Goal: Task Accomplishment & Management: Manage account settings

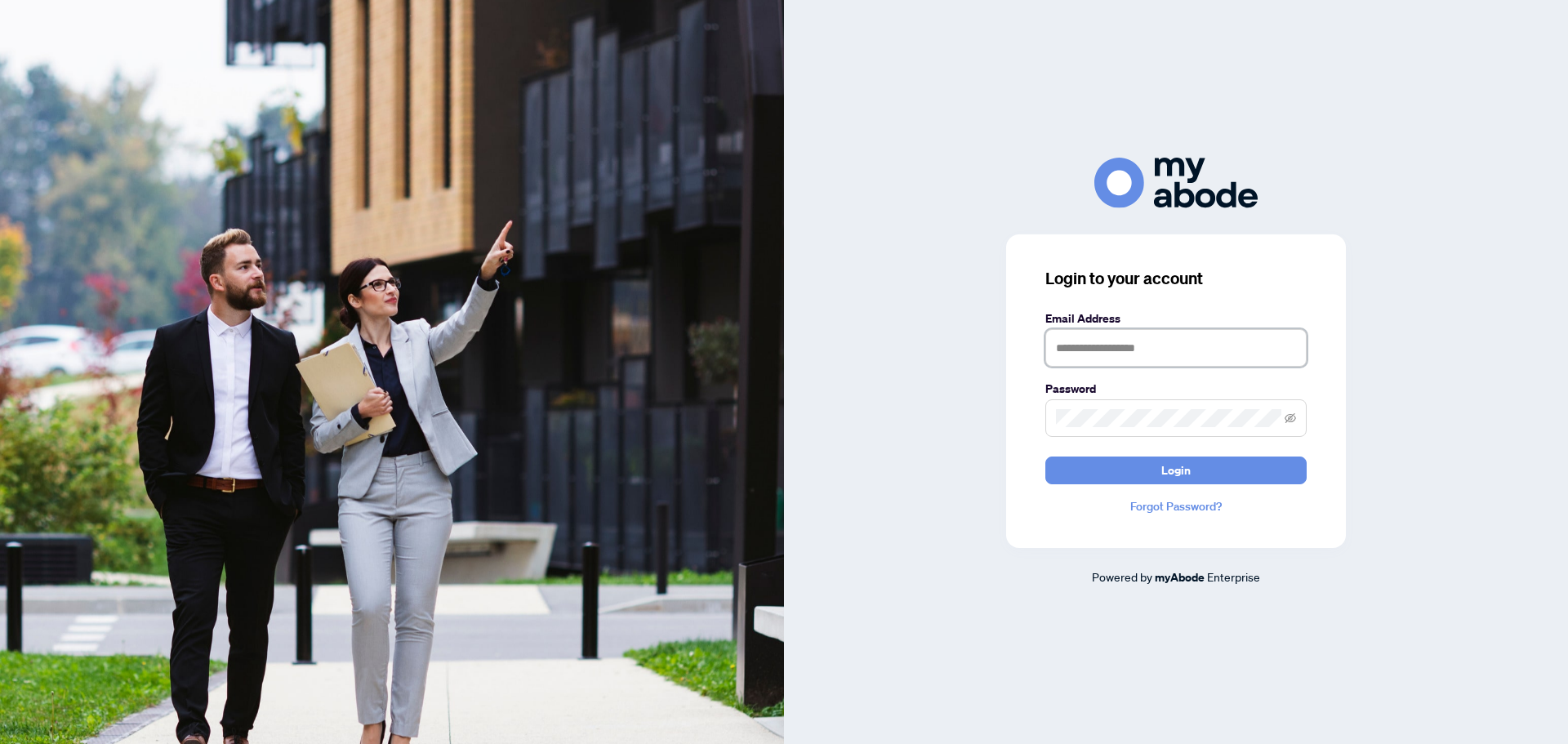
type input "**********"
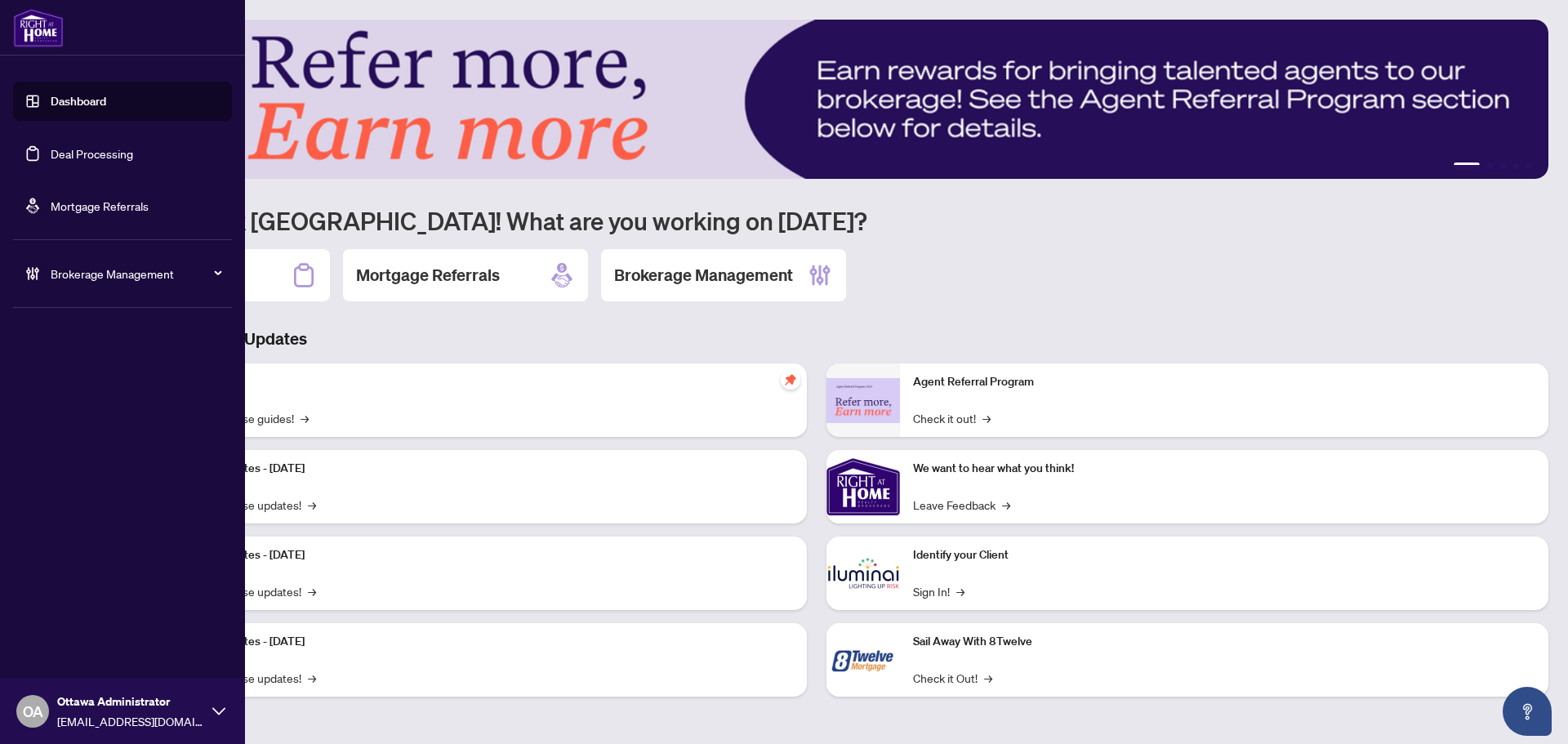
click at [21, 270] on div "Brokerage Management" at bounding box center [123, 273] width 219 height 39
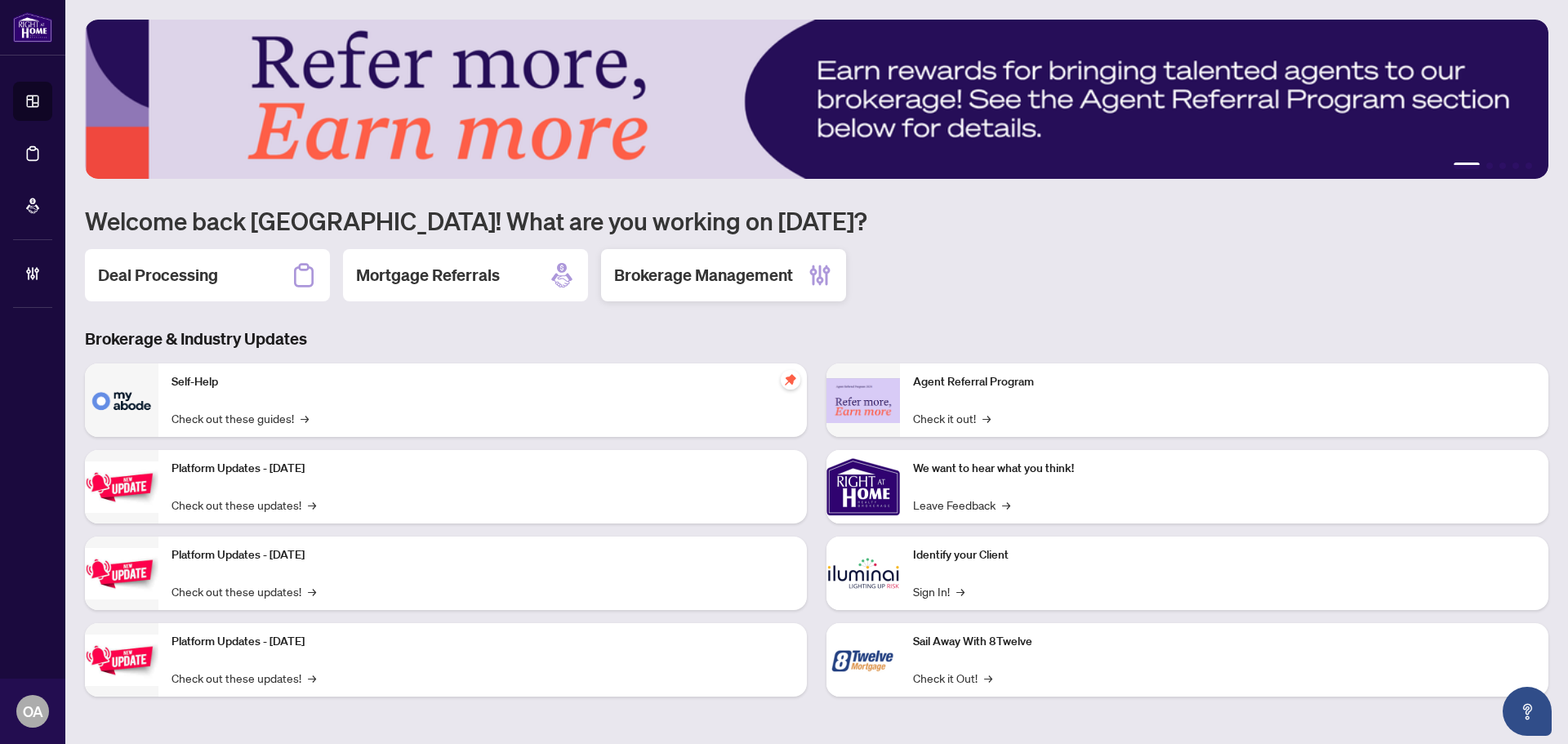
click at [712, 278] on h2 "Brokerage Management" at bounding box center [704, 275] width 179 height 23
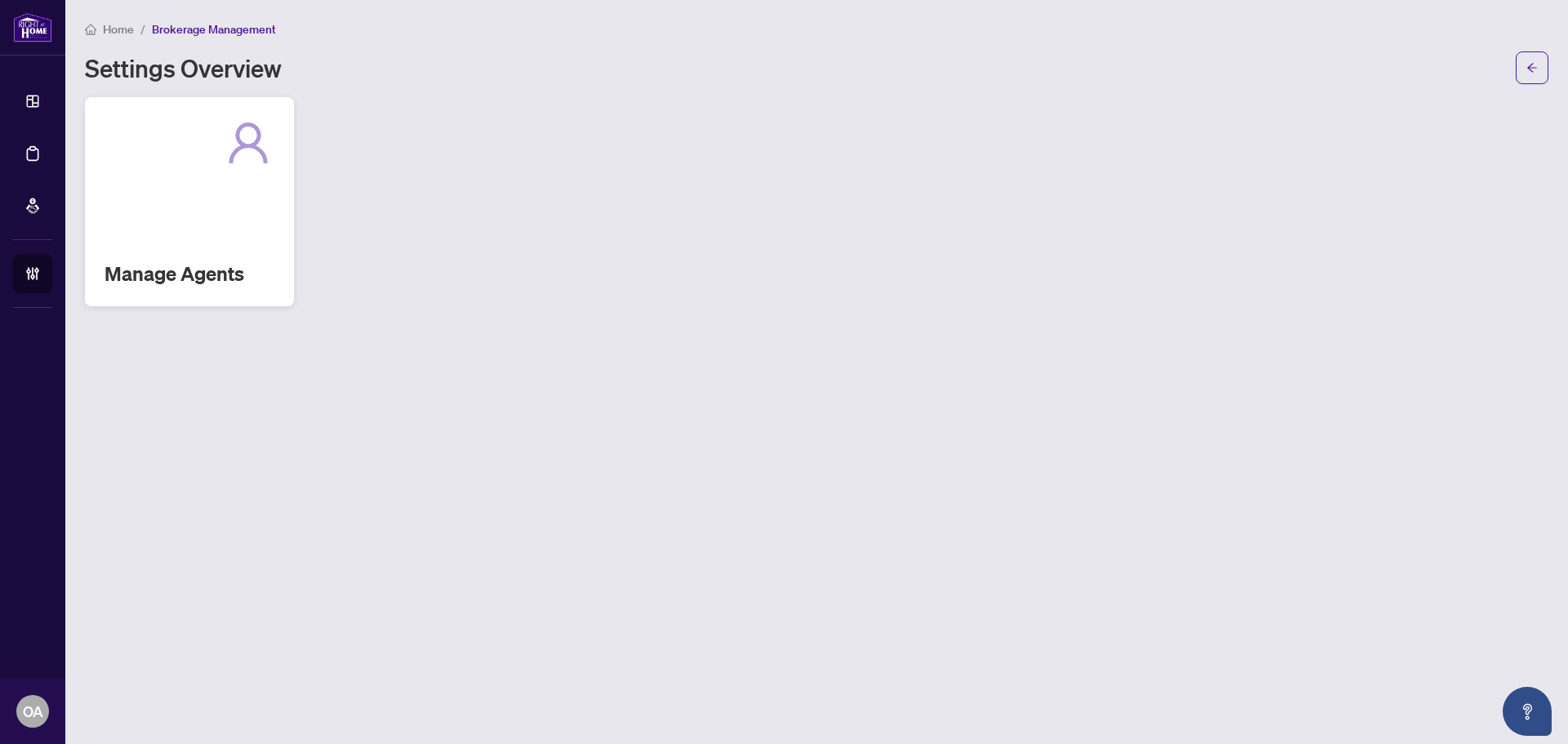
click at [216, 205] on div "Manage Agents" at bounding box center [189, 202] width 209 height 209
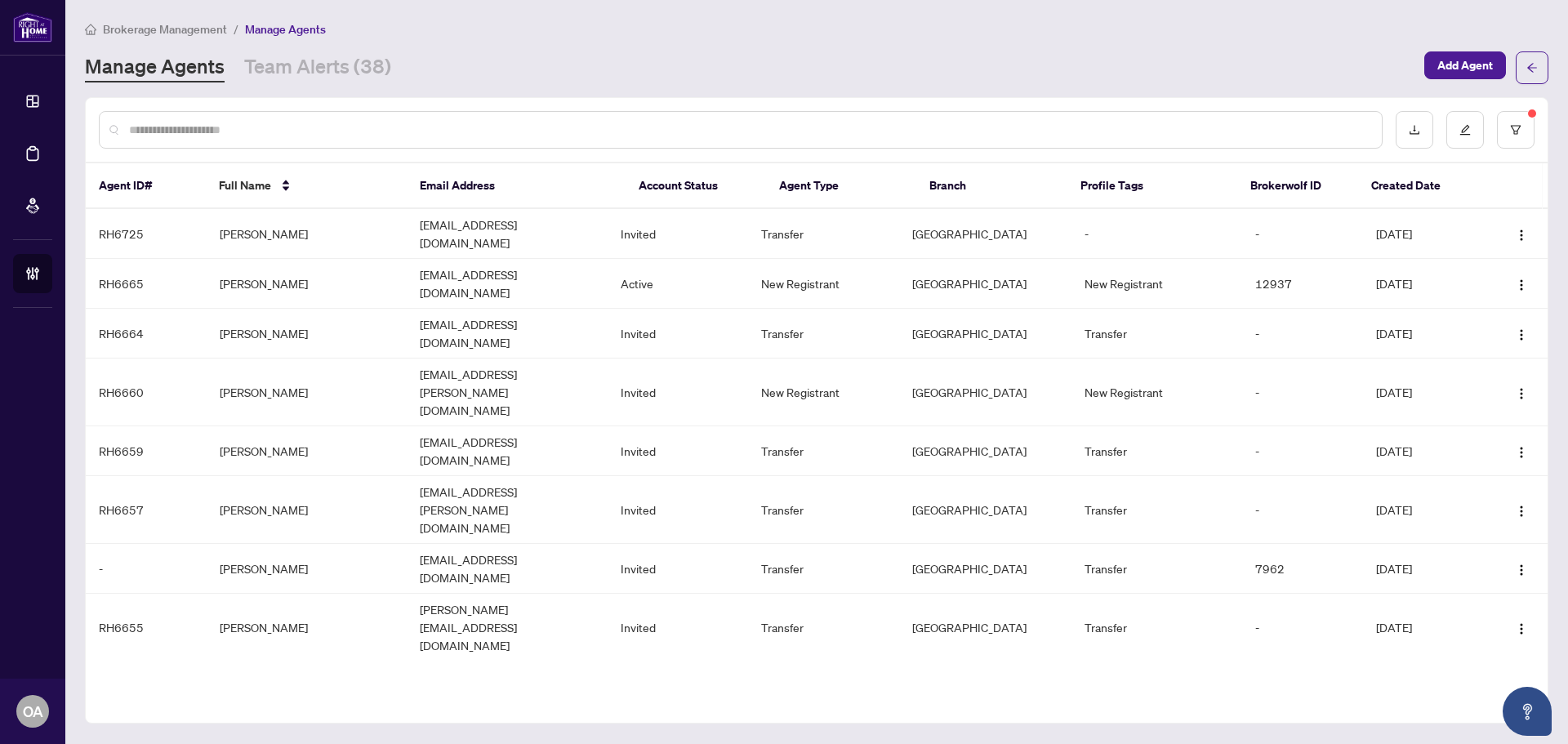
click at [290, 129] on input "text" at bounding box center [749, 130] width 1240 height 18
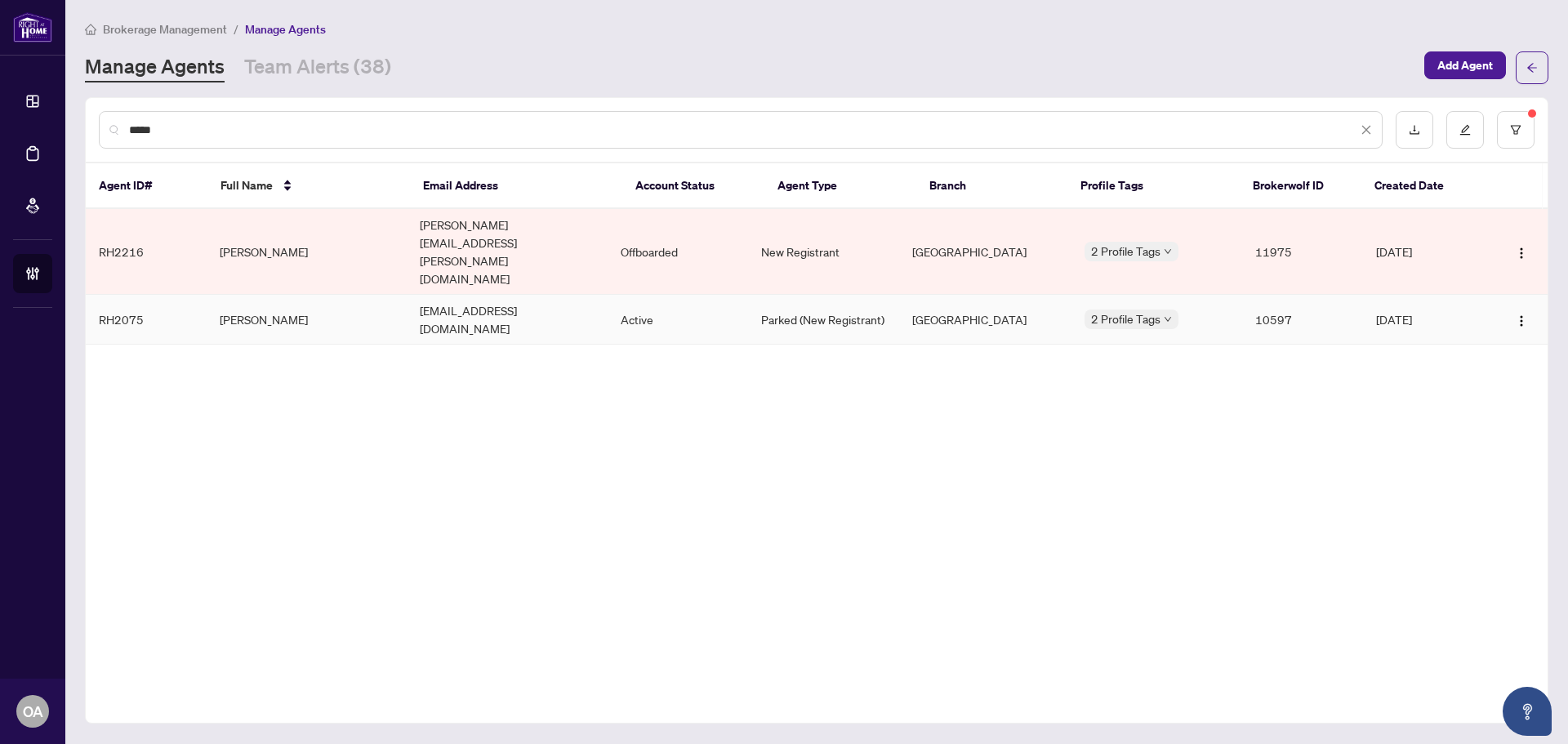
type input "*****"
click at [291, 295] on td "Sarah Peiris" at bounding box center [307, 319] width 201 height 50
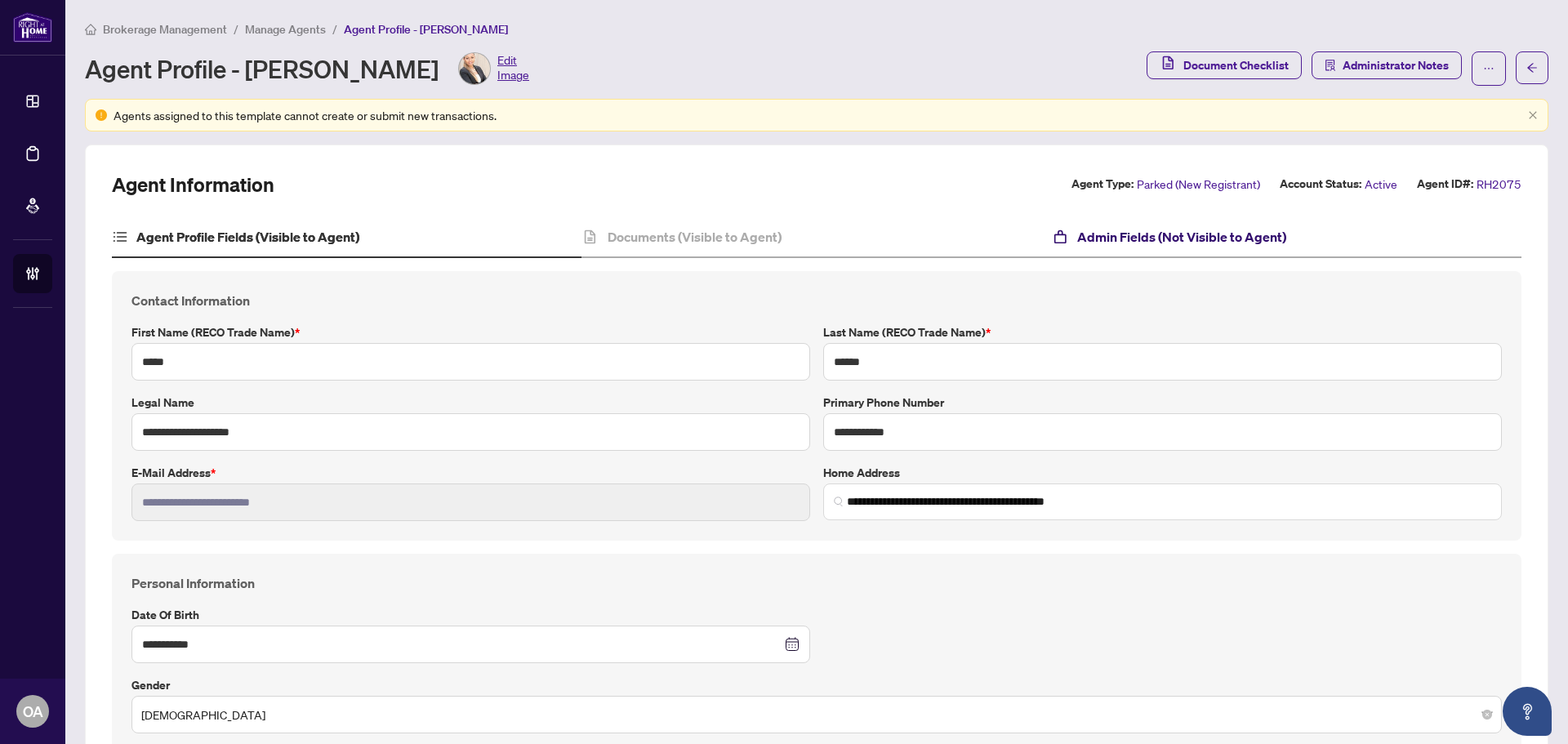
click at [1203, 237] on h4 "Admin Fields (Not Visible to Agent)" at bounding box center [1182, 237] width 209 height 19
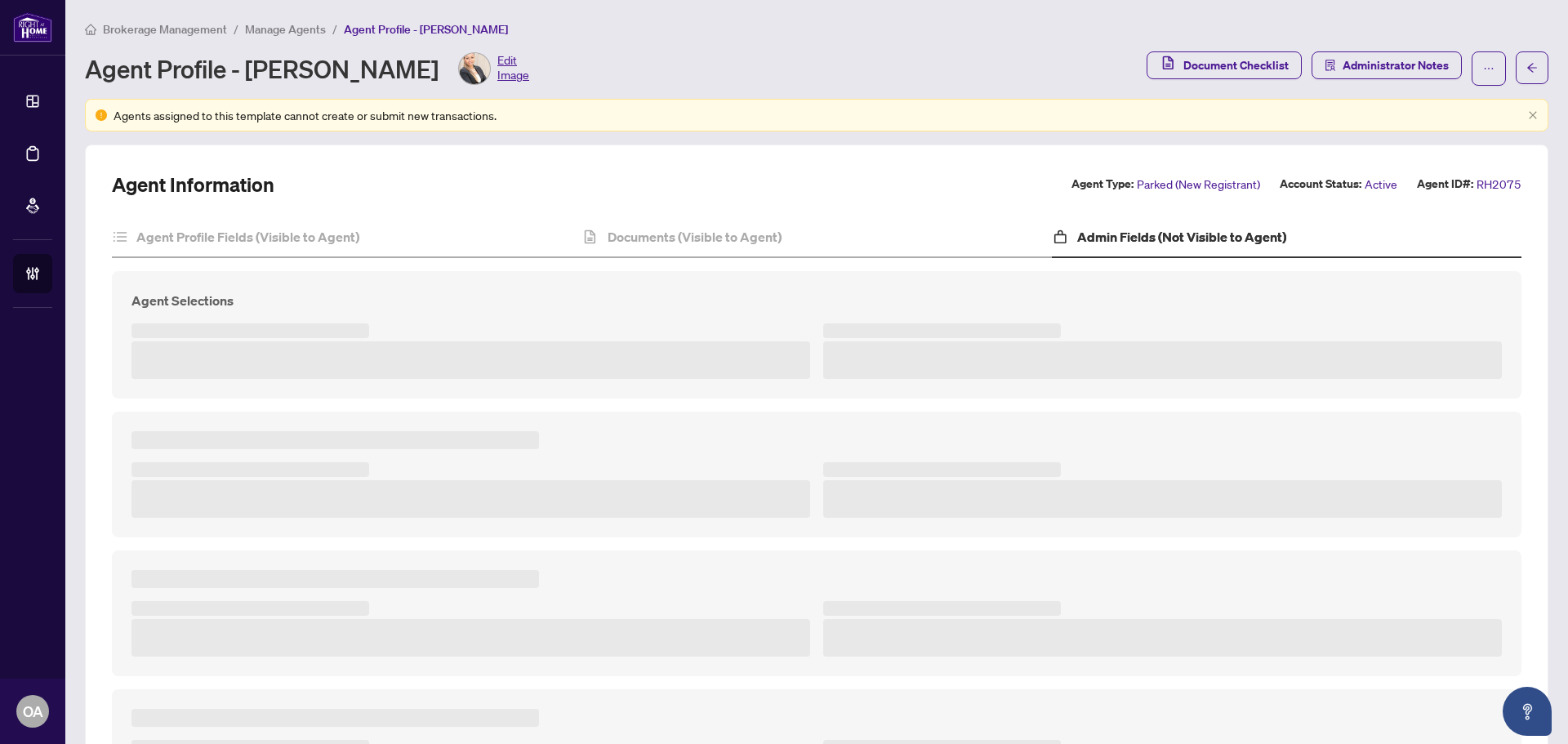
type textarea "**********"
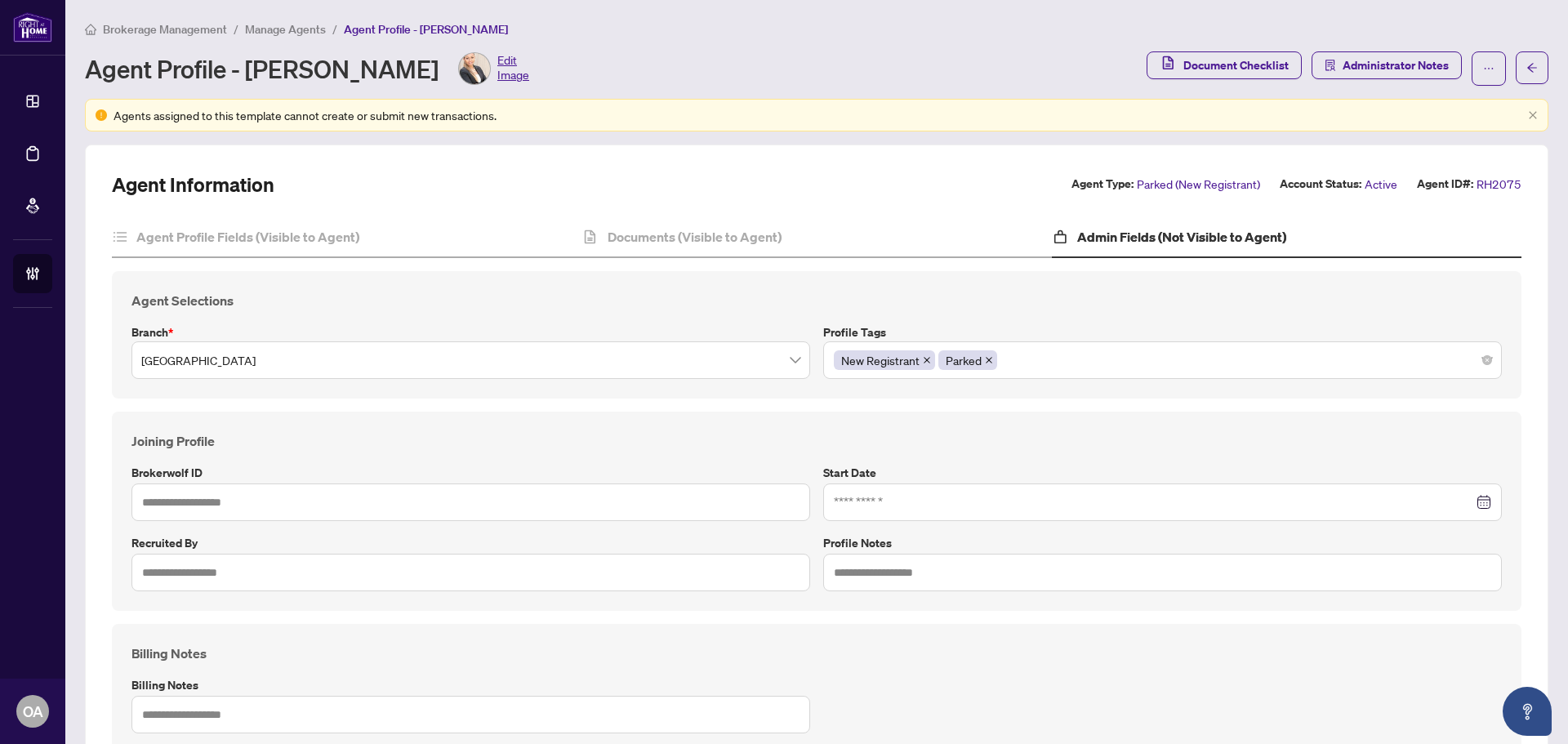
type input "*****"
type input "**********"
click at [756, 245] on h4 "Documents (Visible to Agent)" at bounding box center [694, 237] width 174 height 19
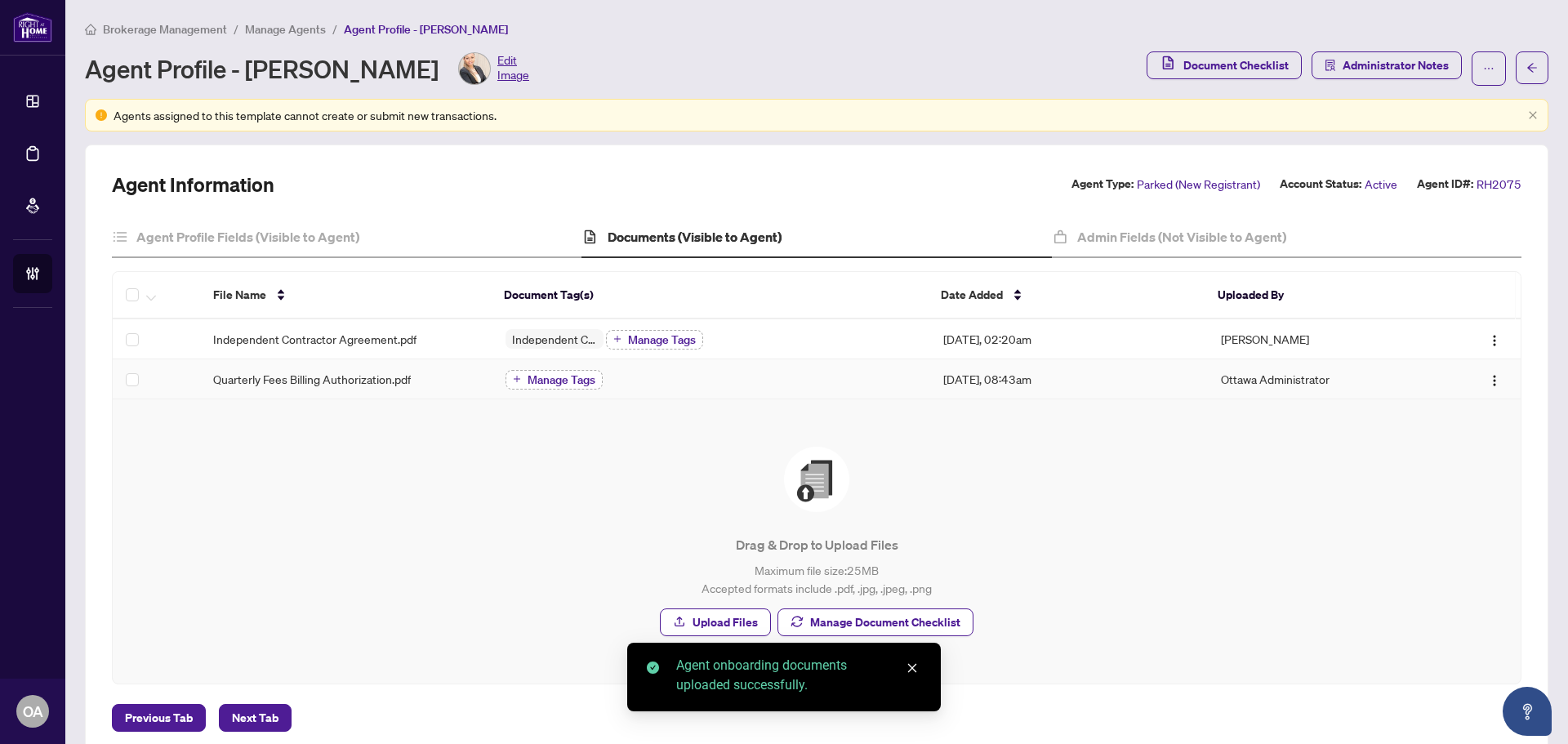
click at [565, 380] on span "Manage Tags" at bounding box center [562, 380] width 68 height 12
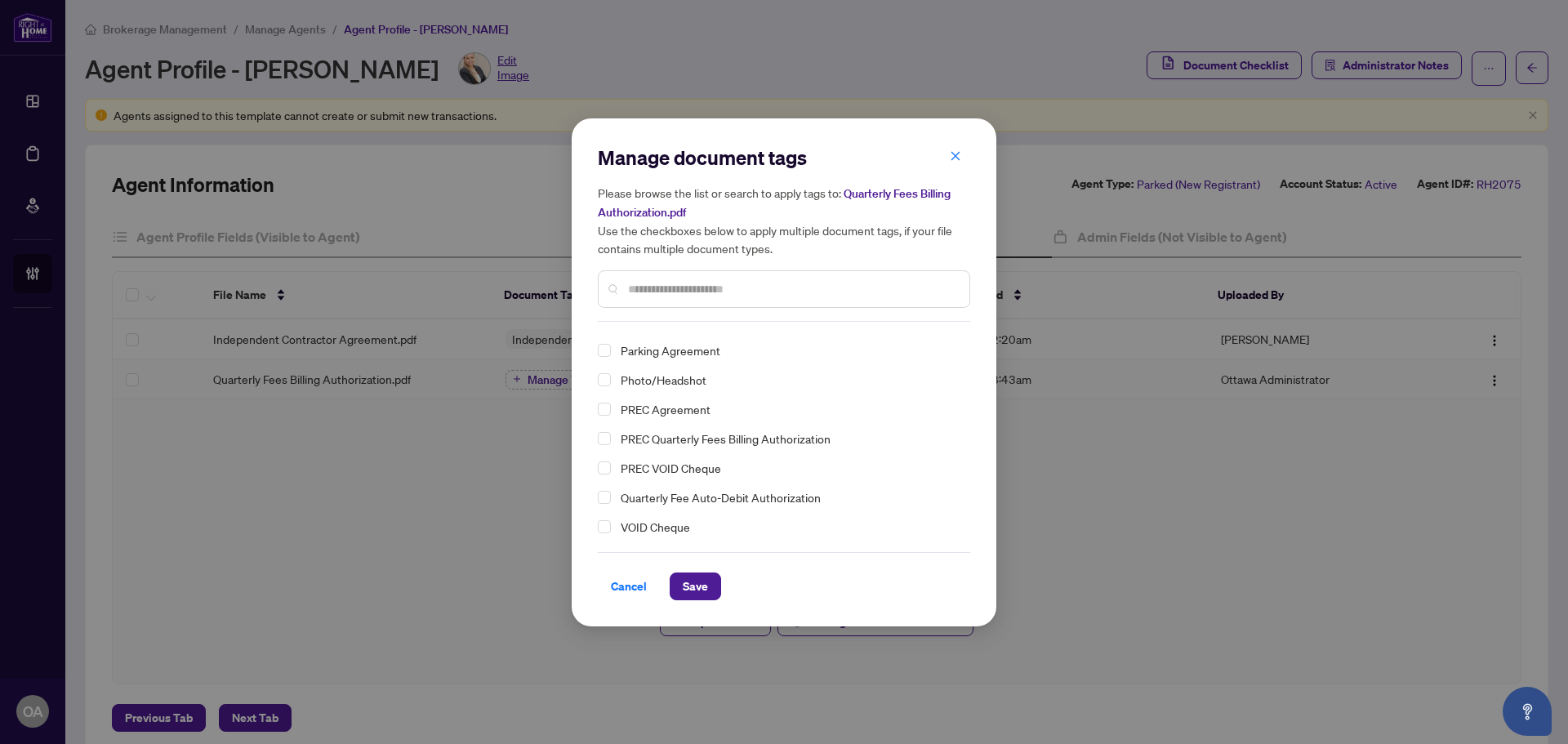
scroll to position [83, 0]
drag, startPoint x: 601, startPoint y: 501, endPoint x: 678, endPoint y: 563, distance: 98.9
click at [603, 501] on span "Select Quarterly Fee Auto-Debit Authorization" at bounding box center [604, 496] width 13 height 13
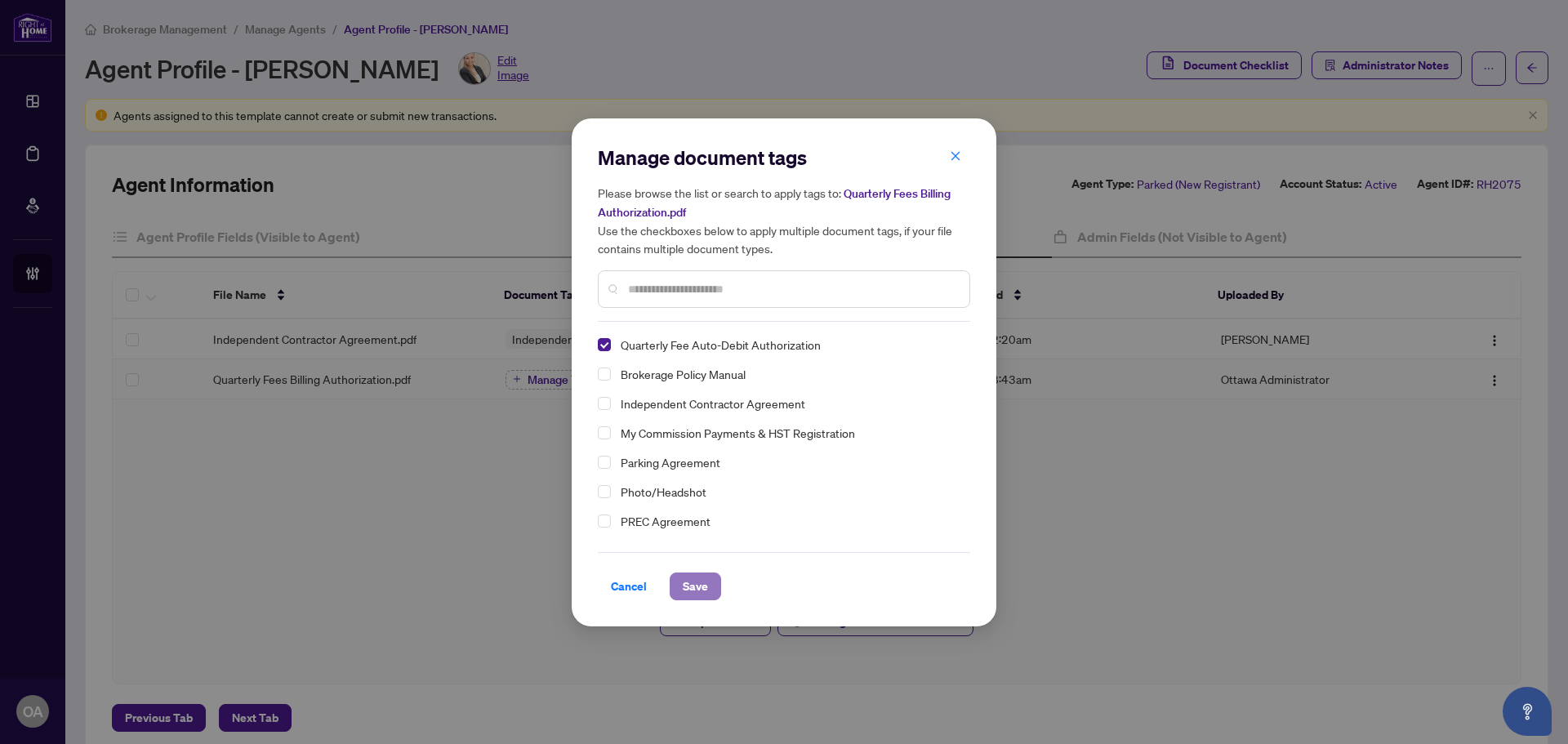
click at [708, 595] on span "Save" at bounding box center [695, 587] width 26 height 27
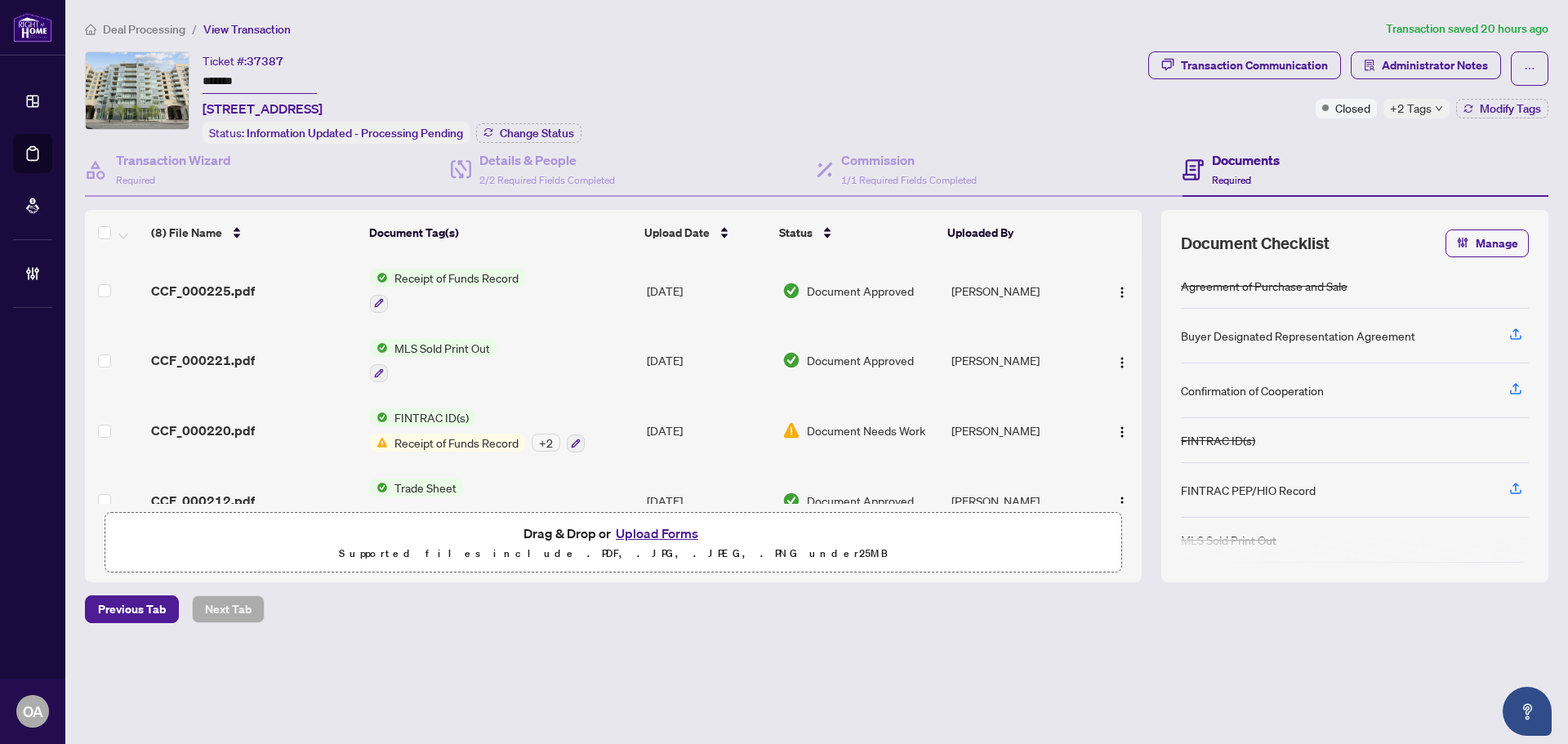
click at [1435, 115] on div "+2 Tags" at bounding box center [1417, 109] width 66 height 19
click at [1311, 144] on div "Documents Required" at bounding box center [1365, 171] width 366 height 53
click at [1405, 63] on span "Administrator Notes" at bounding box center [1435, 65] width 106 height 27
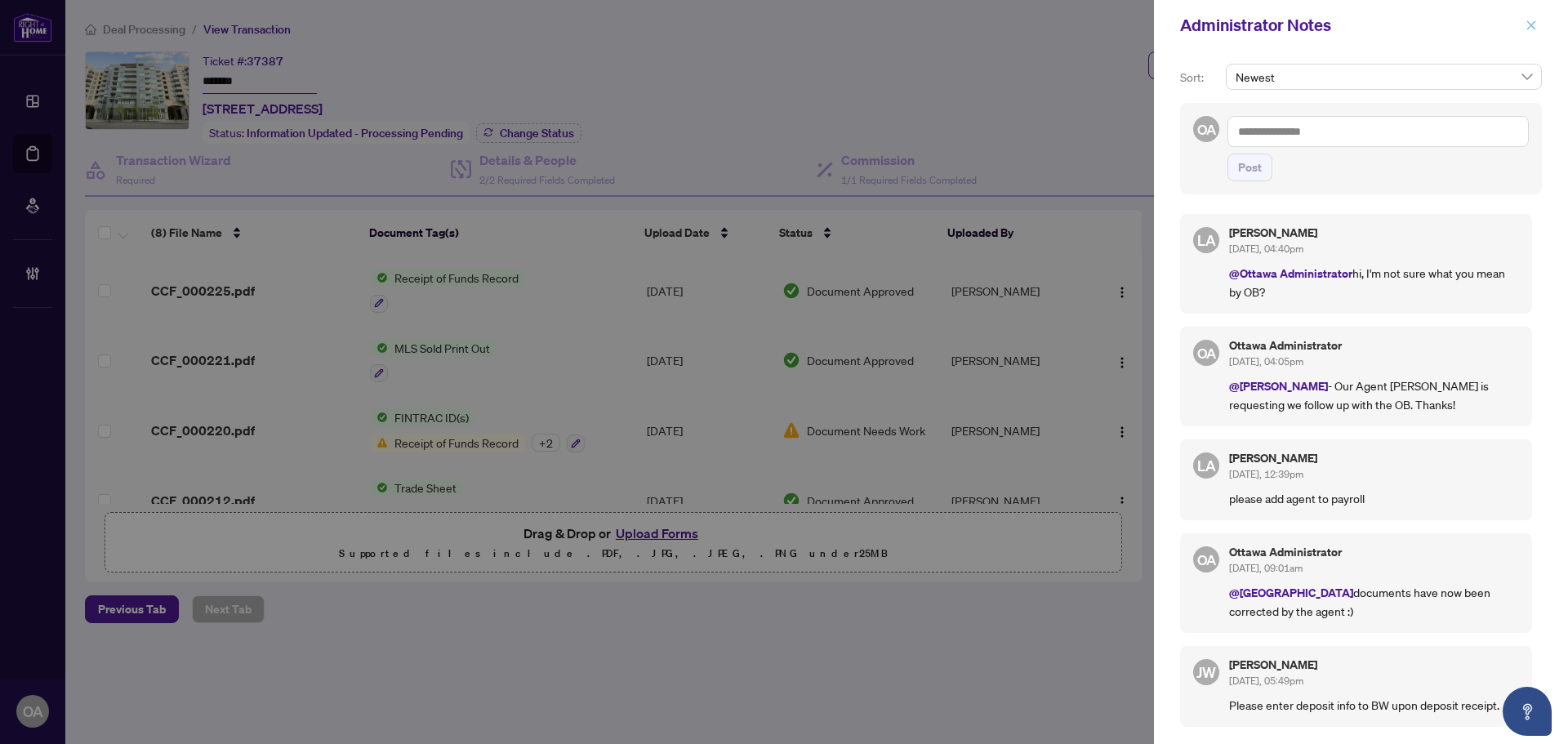
click at [1530, 19] on icon "close" at bounding box center [1531, 25] width 11 height 12
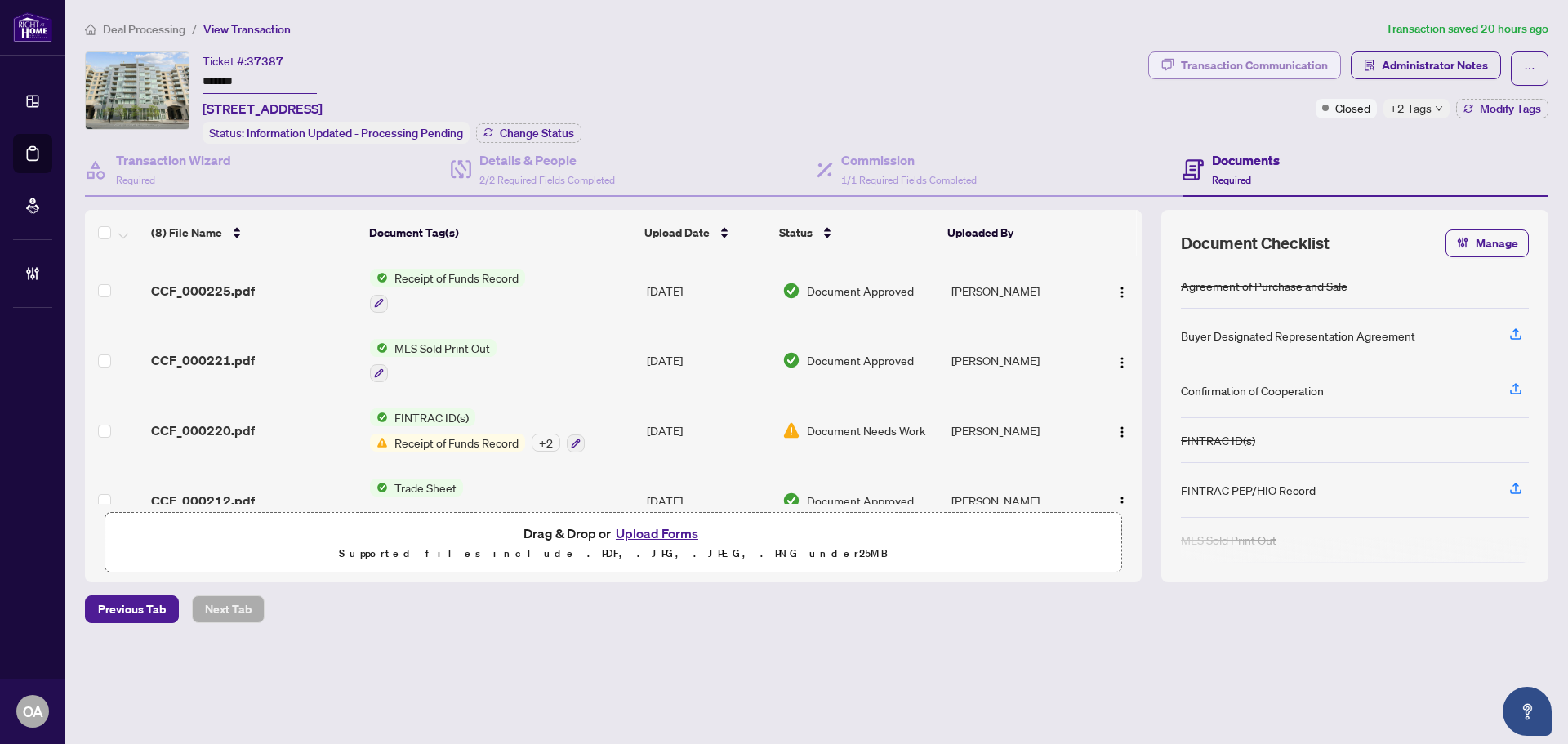
click at [1289, 74] on div "Transaction Communication" at bounding box center [1254, 65] width 147 height 27
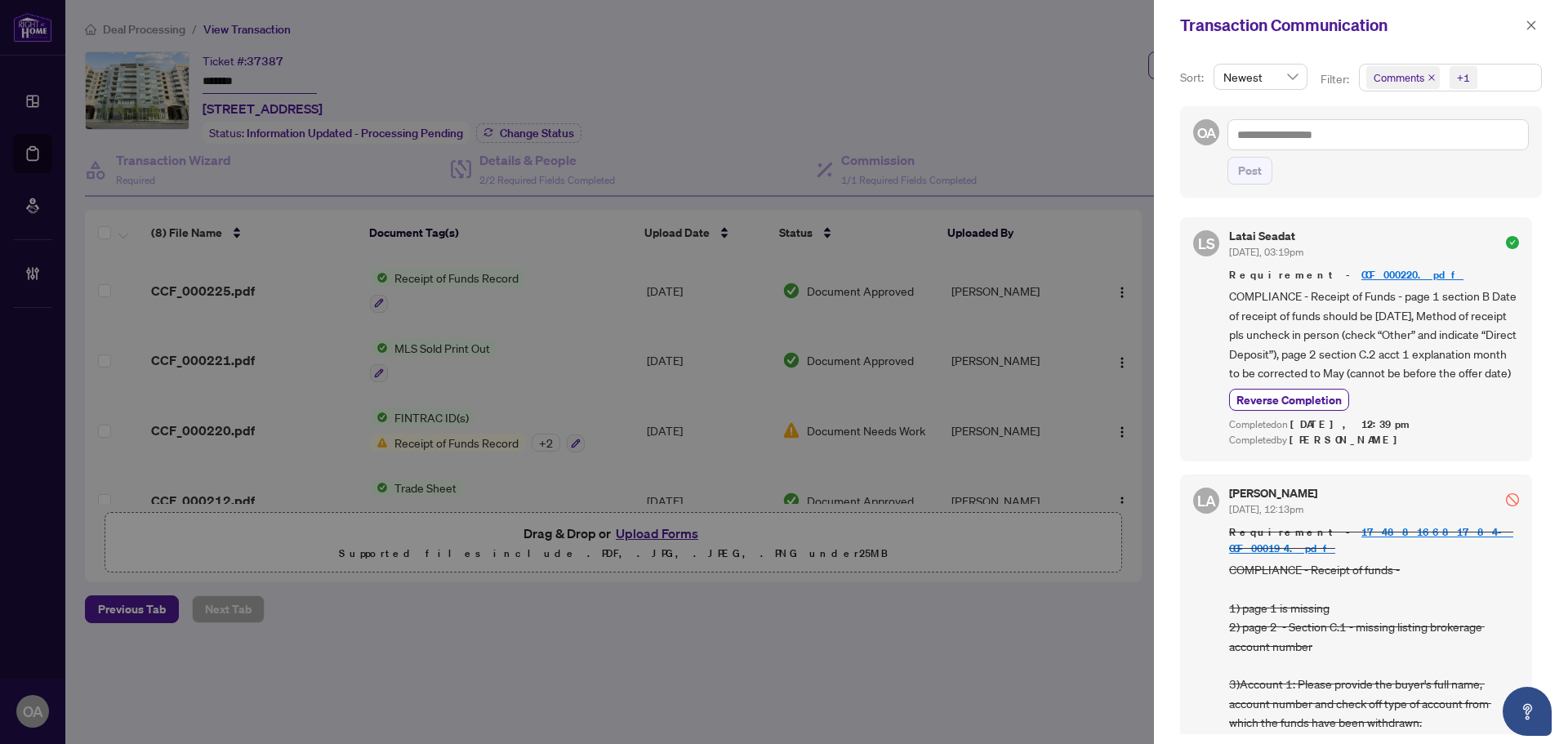
click at [1464, 76] on div "+1" at bounding box center [1464, 78] width 13 height 16
click at [1379, 165] on span "Select Requirements" at bounding box center [1375, 168] width 13 height 13
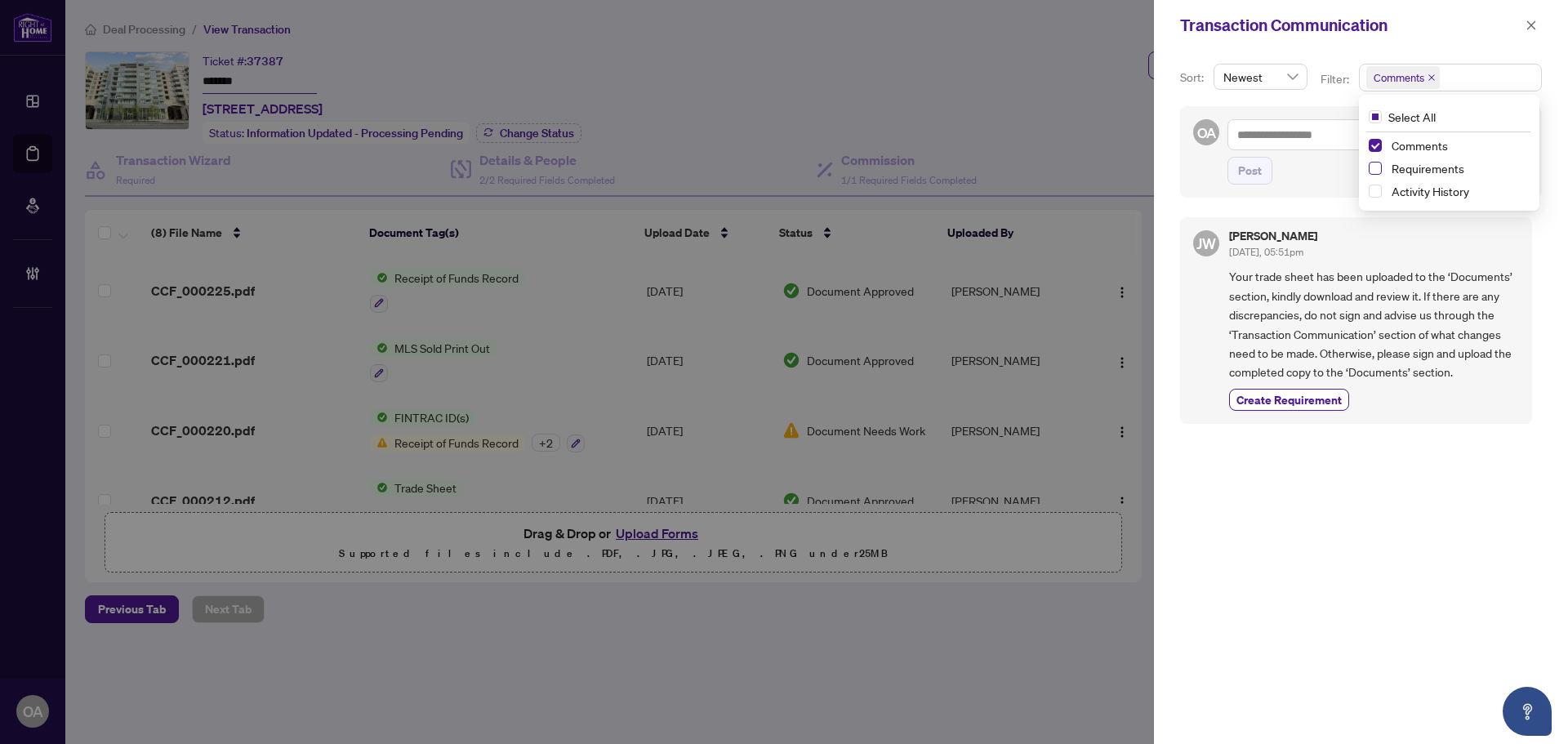
click at [1375, 172] on span "Select Requirements" at bounding box center [1375, 168] width 13 height 13
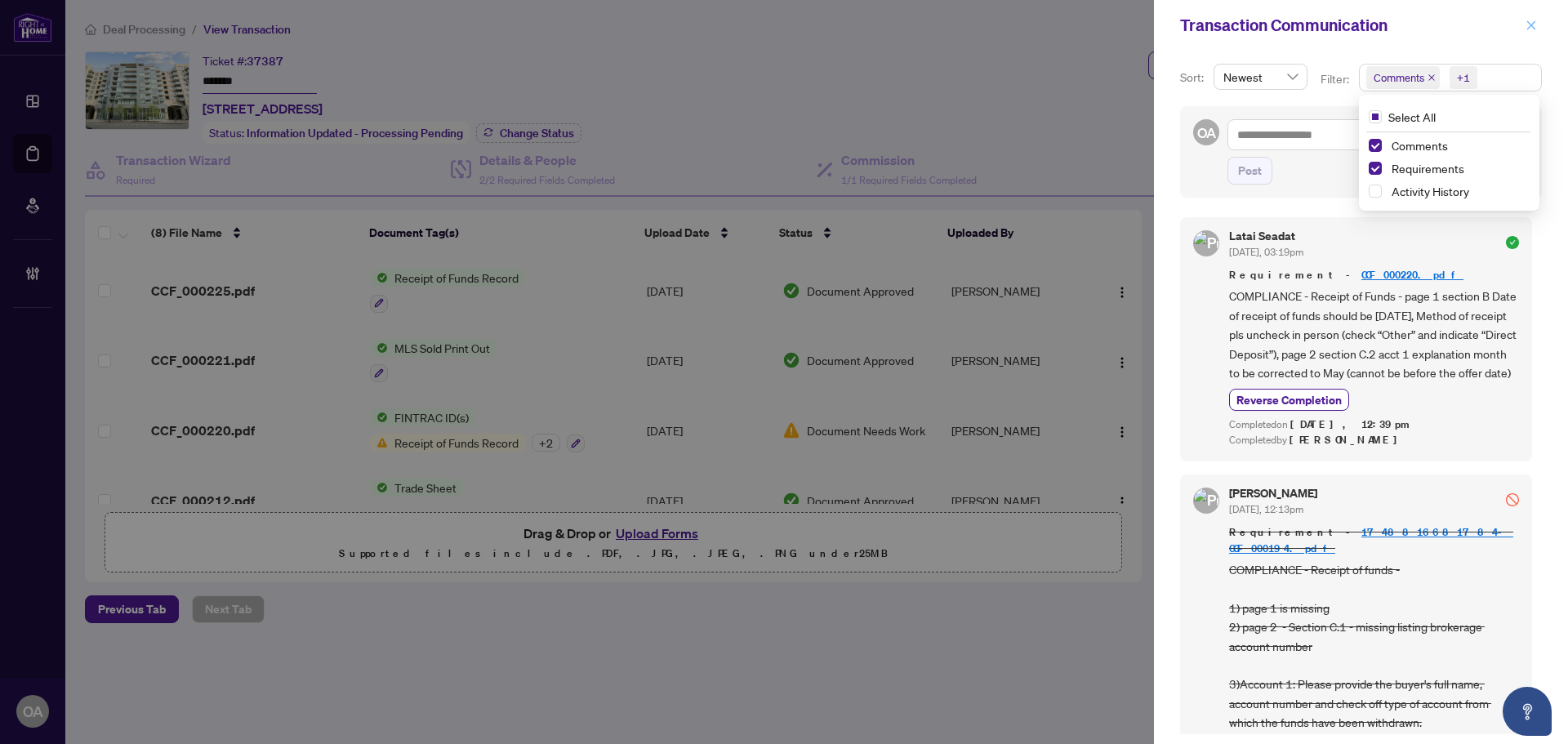
drag, startPoint x: 1513, startPoint y: 35, endPoint x: 1527, endPoint y: 27, distance: 16.1
click at [1517, 32] on div "Transaction Communication" at bounding box center [1350, 26] width 340 height 25
click at [1529, 27] on icon "close" at bounding box center [1531, 25] width 11 height 12
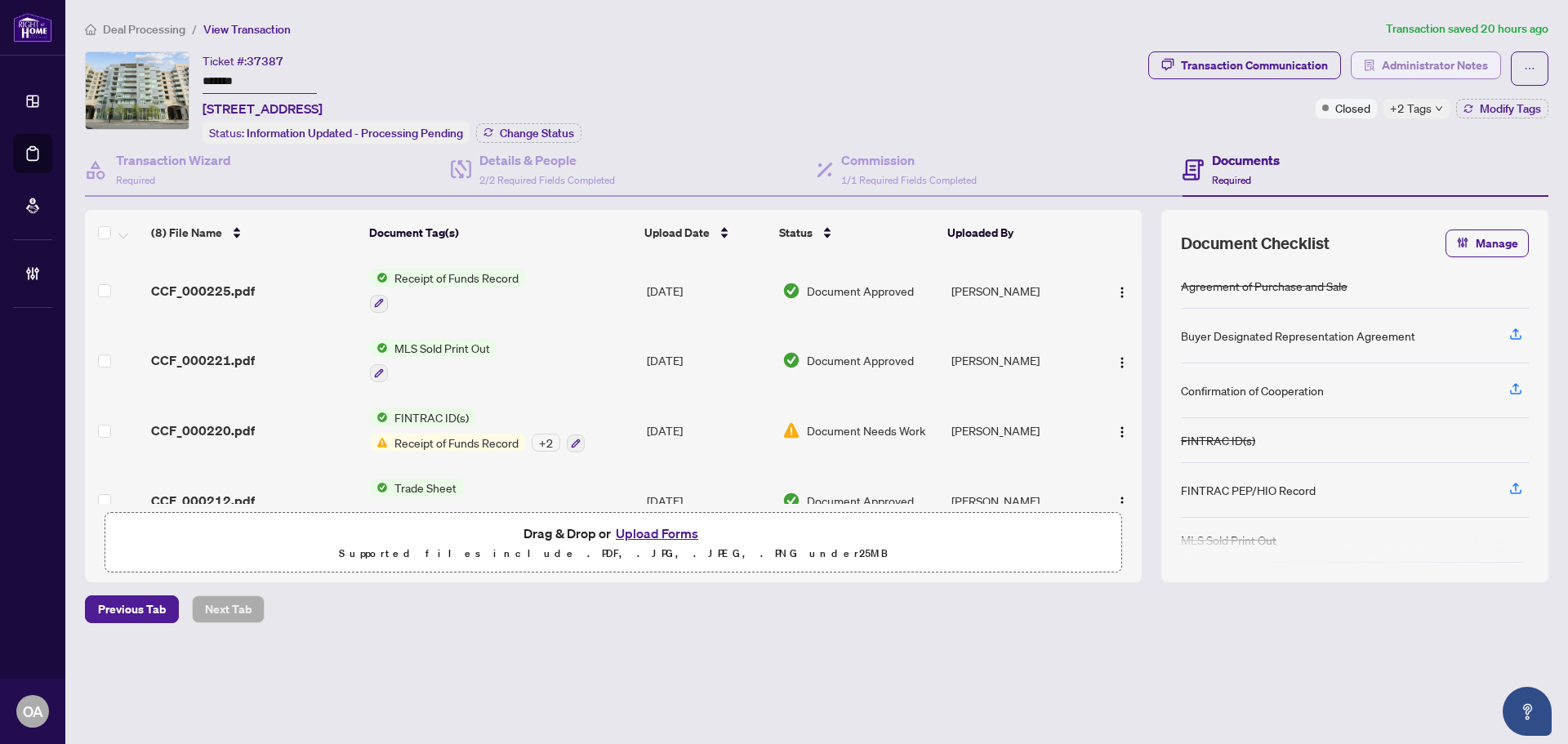
click at [1411, 64] on span "Administrator Notes" at bounding box center [1435, 65] width 106 height 27
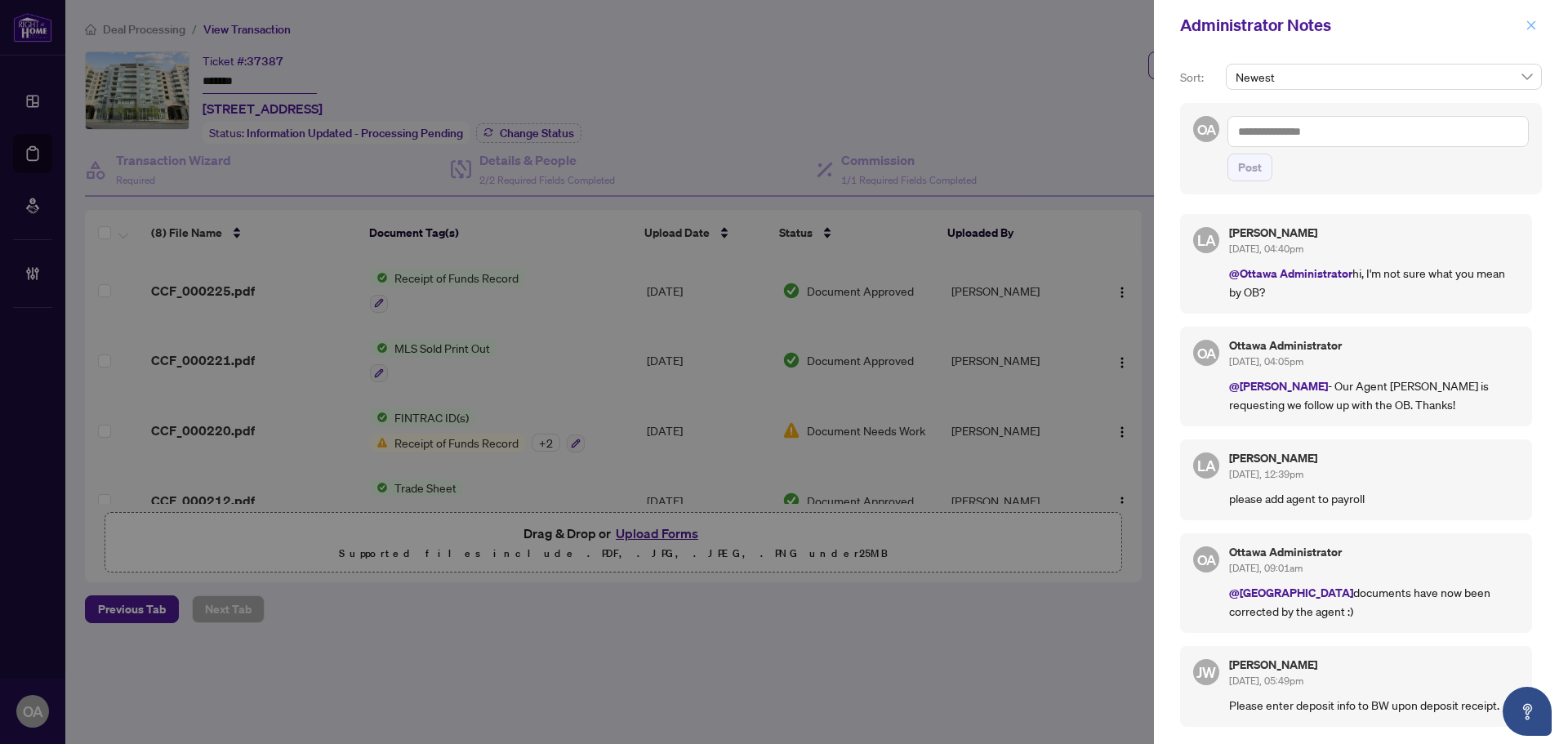
click at [1528, 21] on icon "close" at bounding box center [1531, 25] width 11 height 12
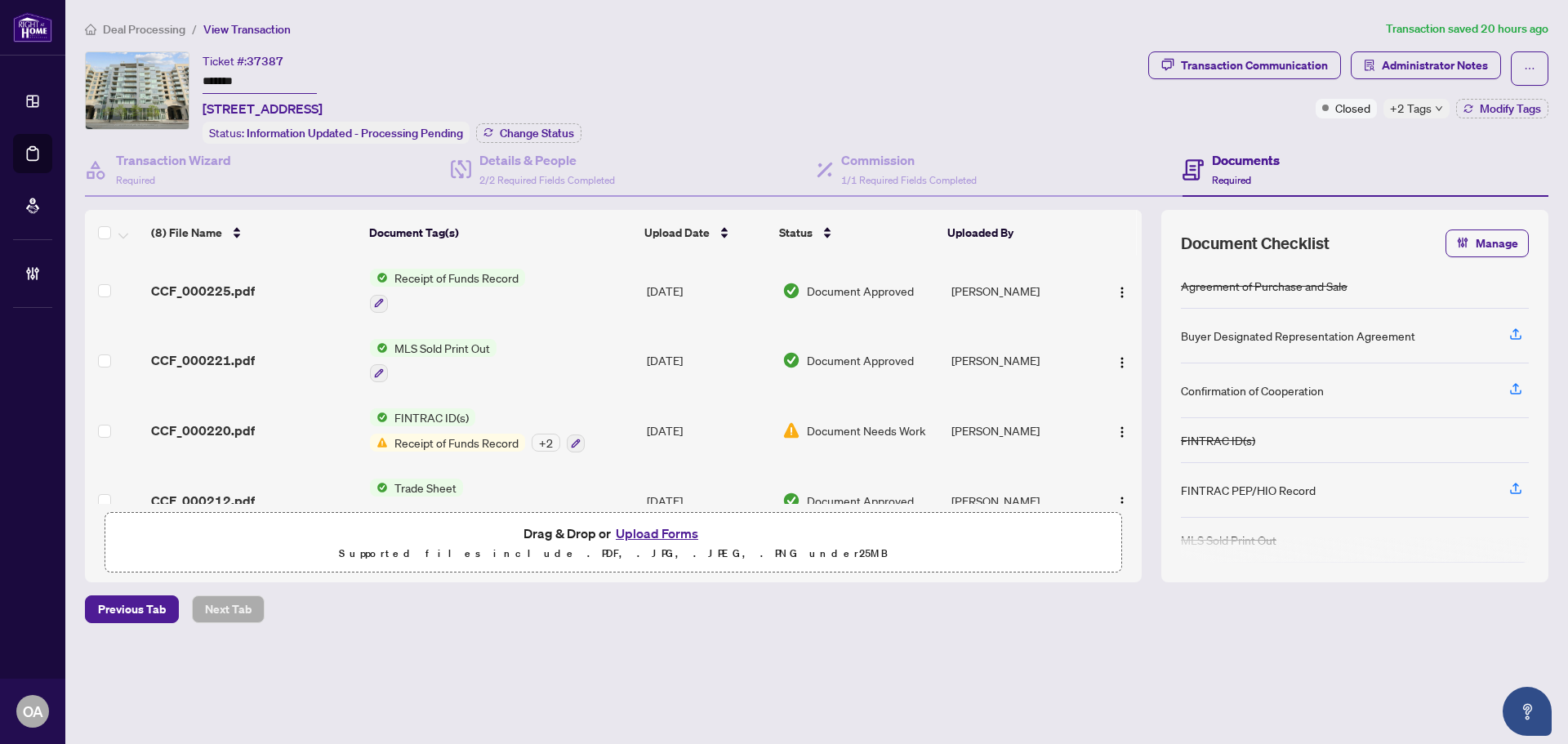
click at [1433, 109] on div "+2 Tags" at bounding box center [1417, 109] width 66 height 19
click at [1255, 112] on div "Transaction Communication Administrator Notes Closed +2 Tags Modify Tags" at bounding box center [1349, 85] width 401 height 67
click at [1455, 74] on span "Administrator Notes" at bounding box center [1435, 65] width 106 height 27
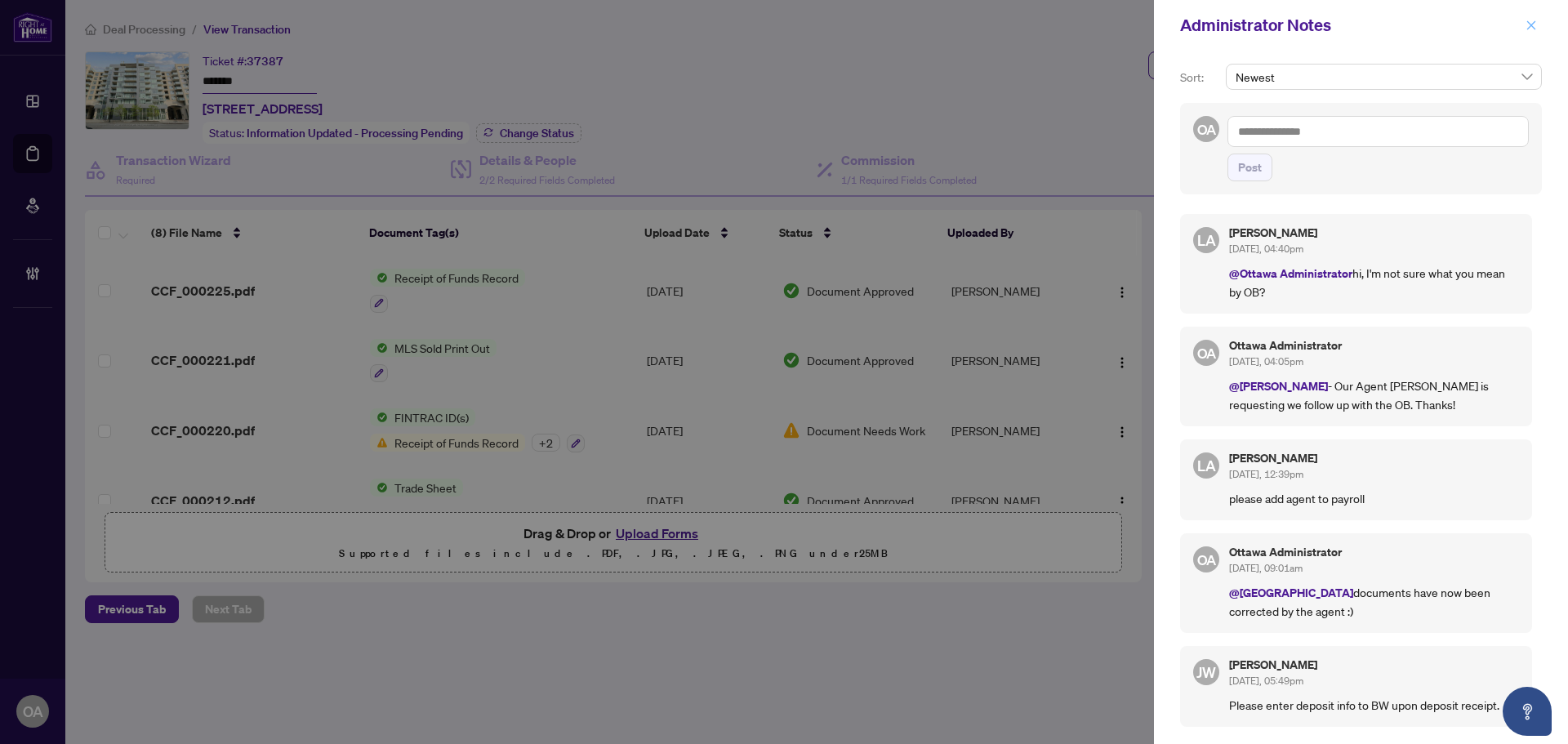
click at [1528, 22] on icon "close" at bounding box center [1532, 25] width 9 height 9
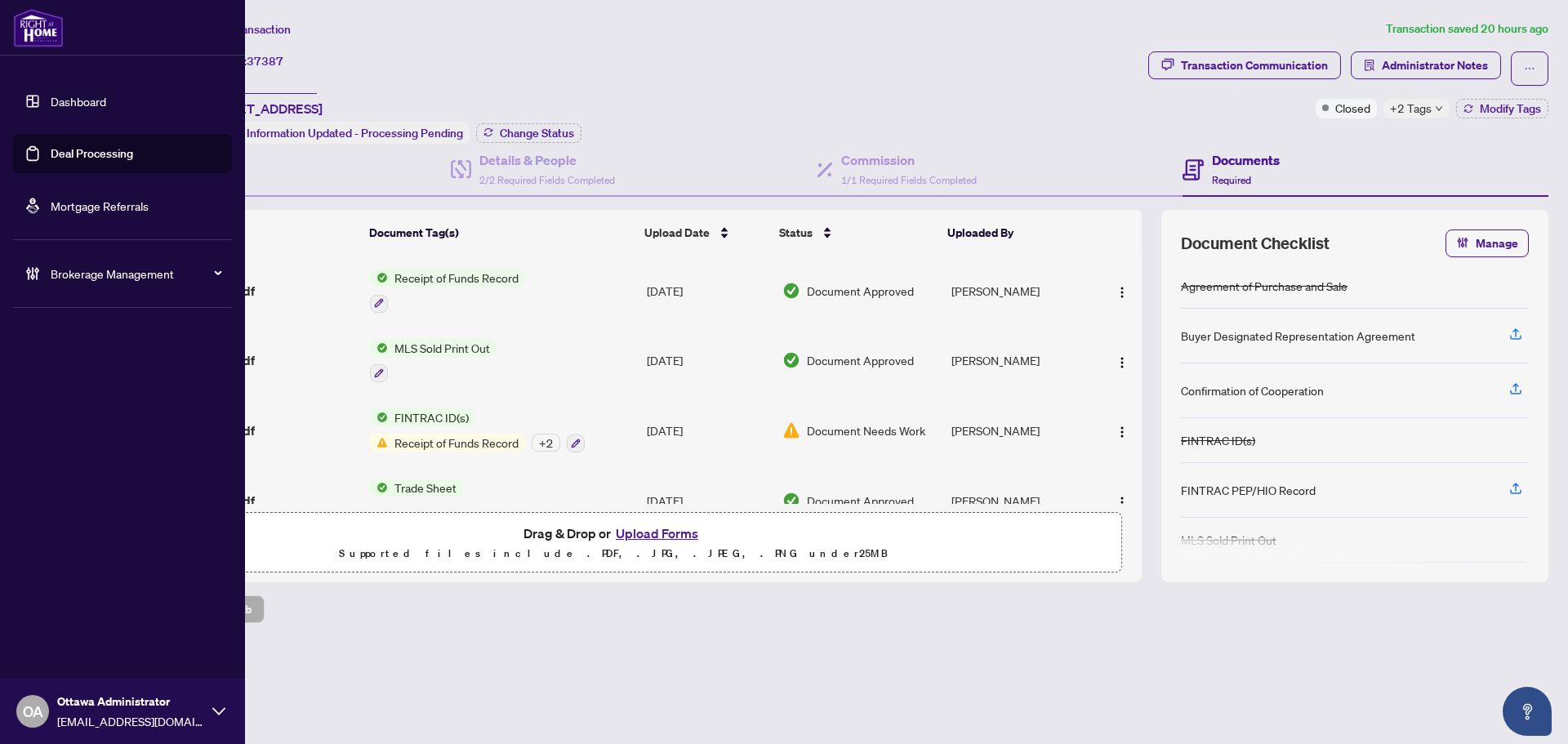
drag, startPoint x: 50, startPoint y: 146, endPoint x: 88, endPoint y: 146, distance: 38.0
click at [50, 146] on link "Deal Processing" at bounding box center [91, 153] width 82 height 15
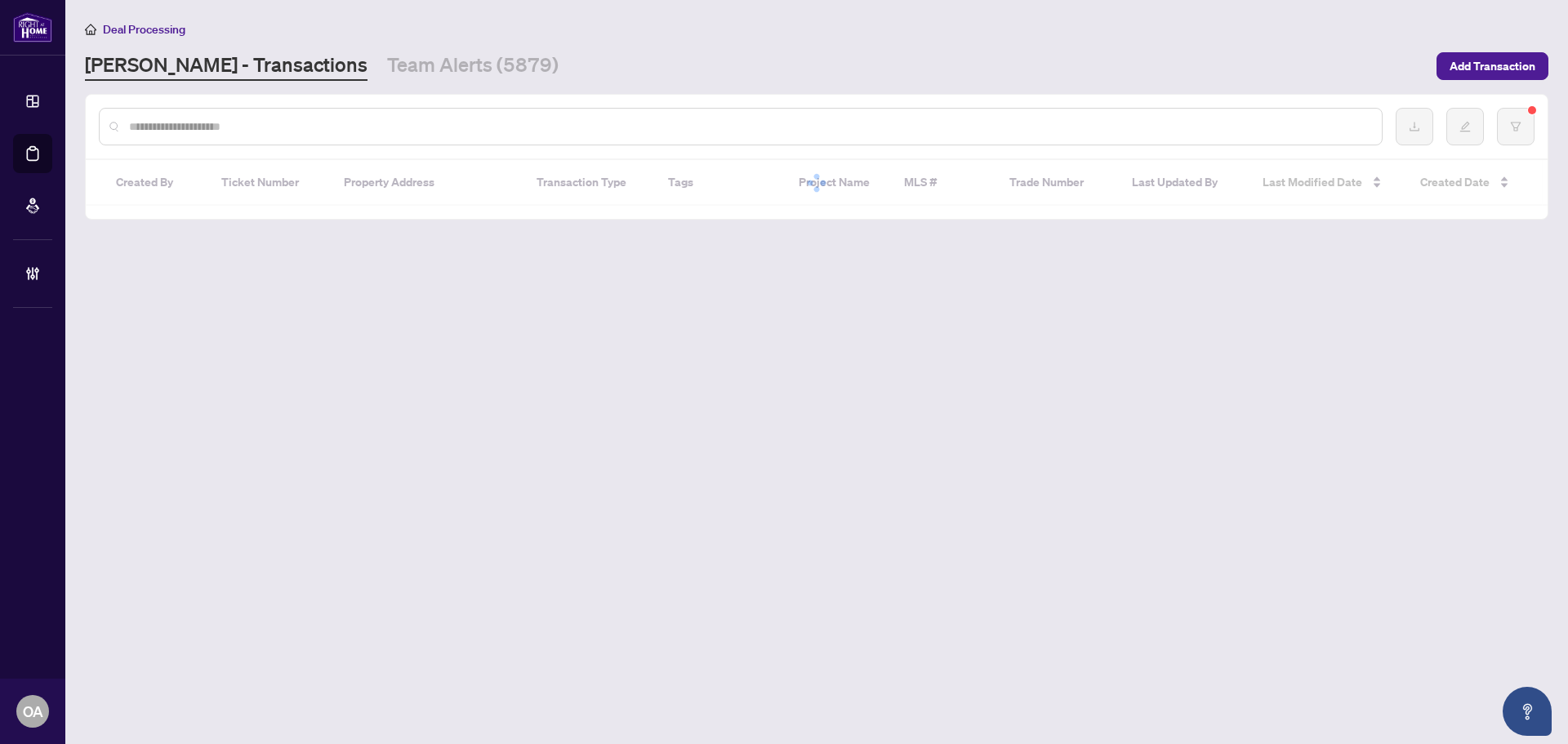
click at [224, 132] on input "text" at bounding box center [749, 127] width 1240 height 18
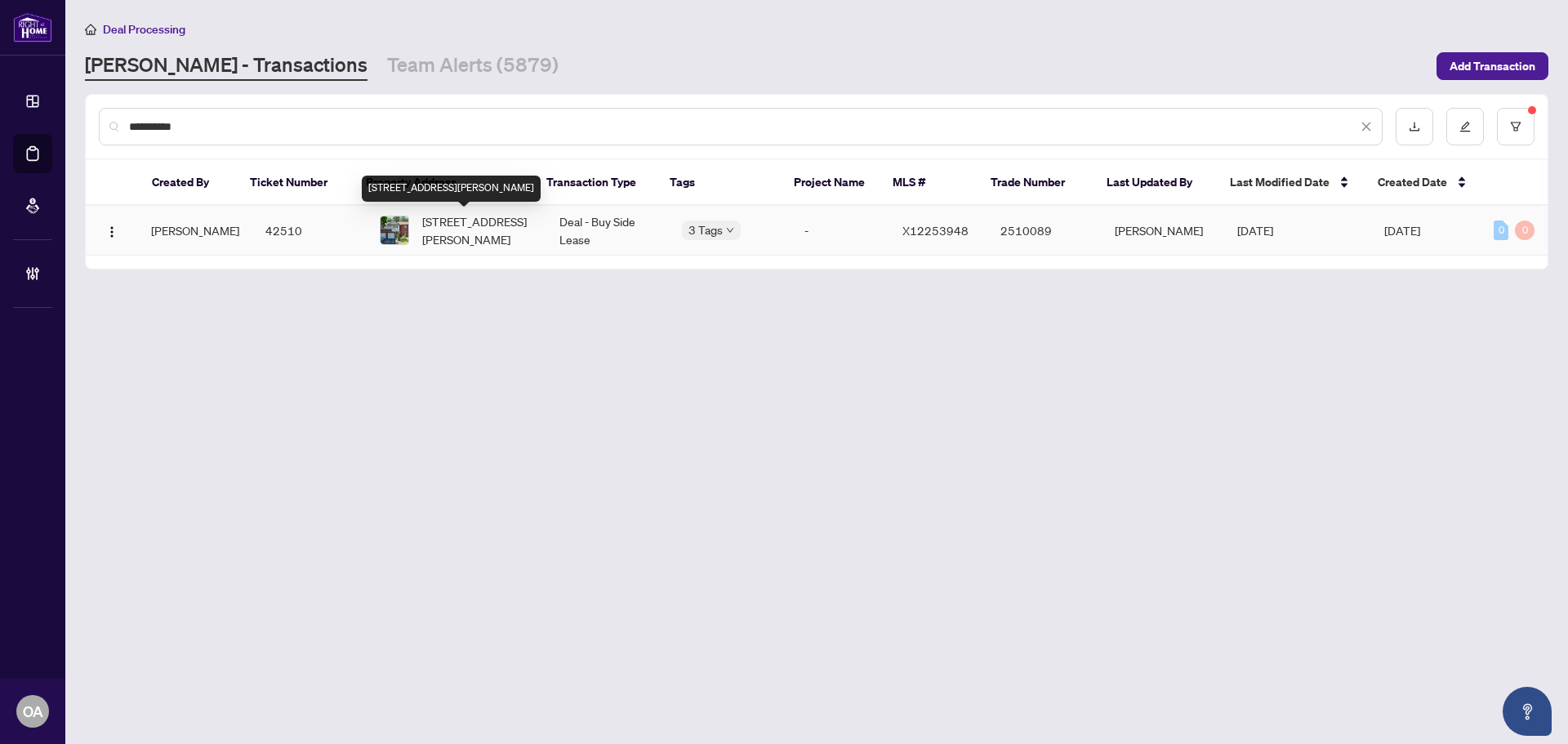
type input "**********"
click at [463, 220] on span "18 Furlong Cres, Ottawa, Ontario K2M 2J1, Canada" at bounding box center [478, 230] width 111 height 36
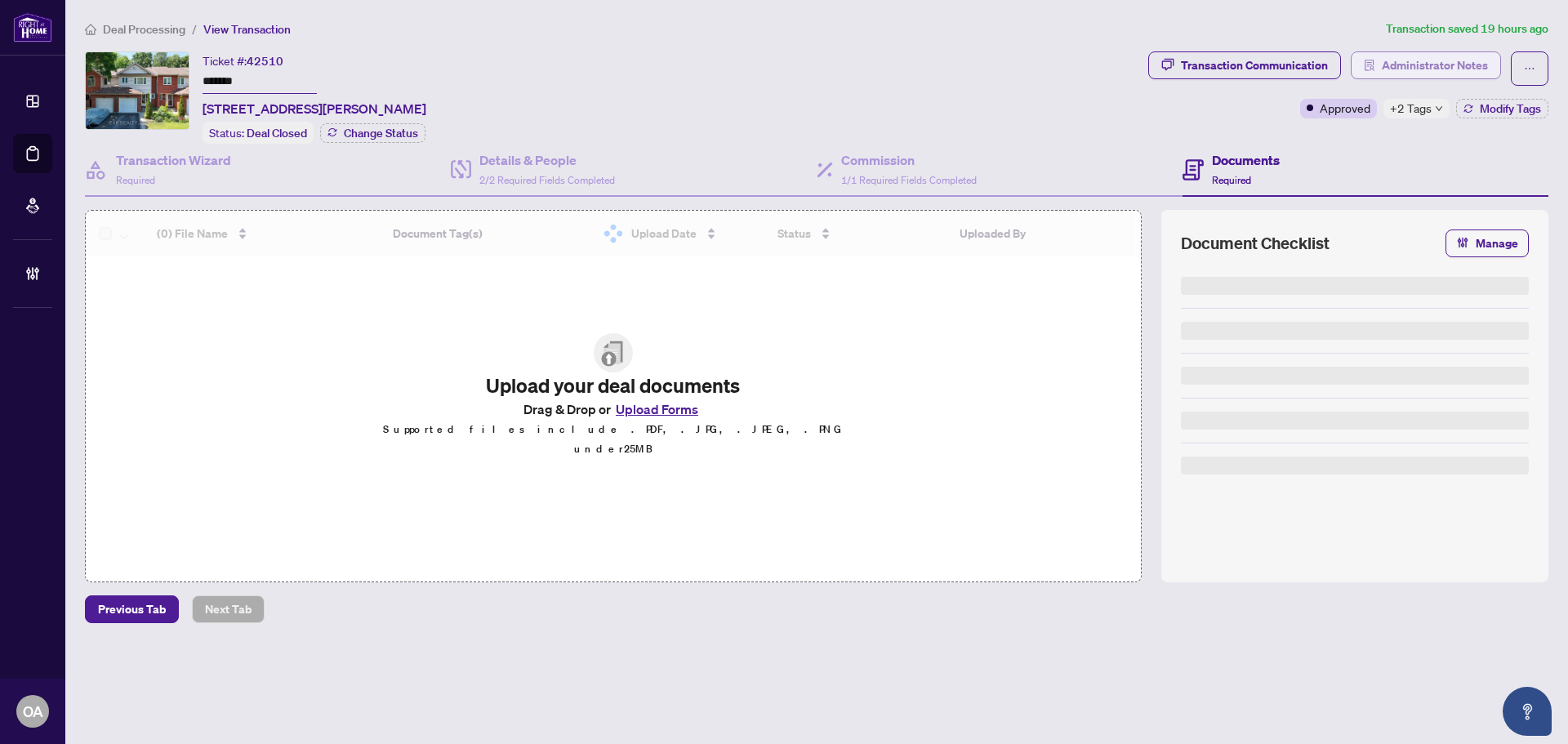
click at [1431, 65] on span "Administrator Notes" at bounding box center [1435, 65] width 106 height 27
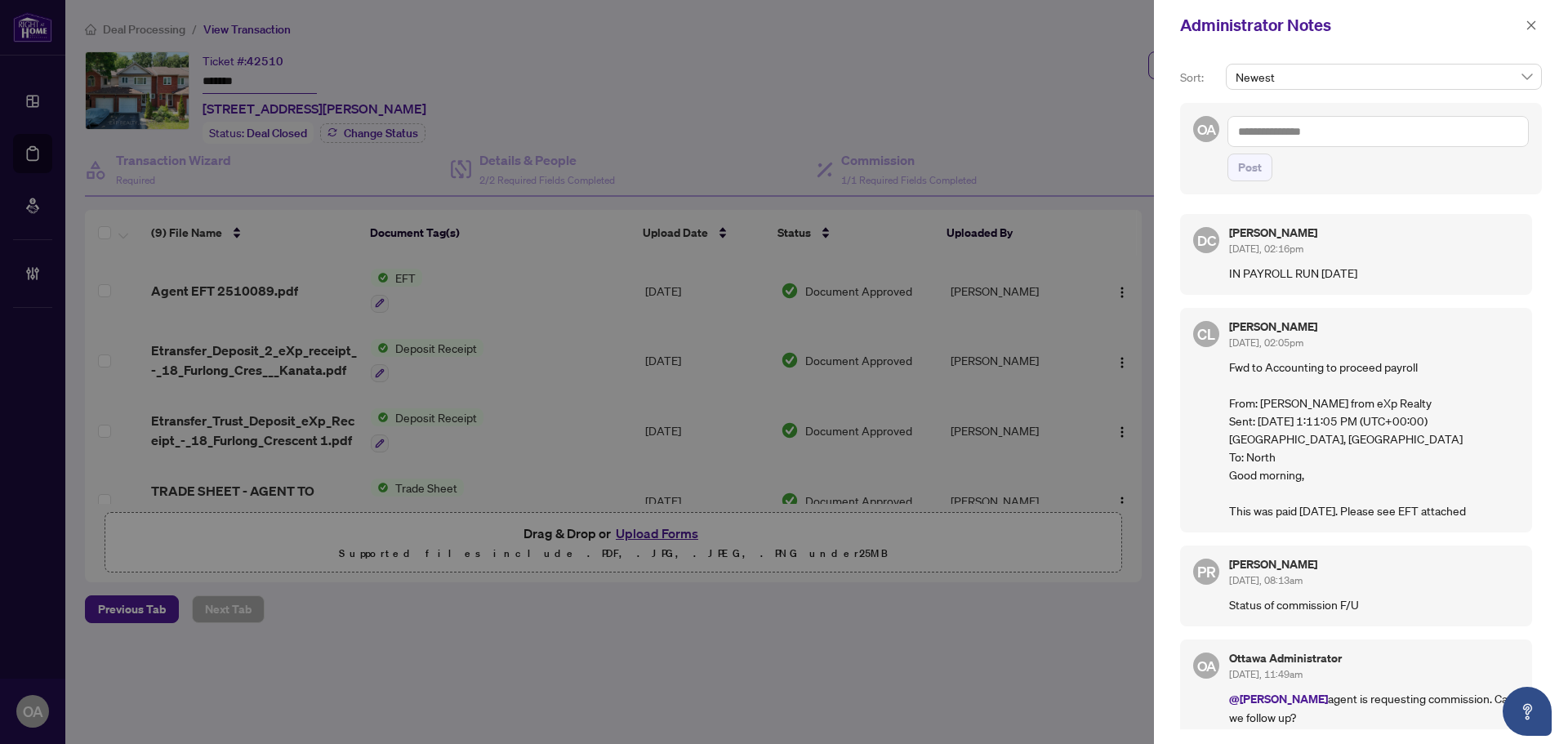
click at [1321, 130] on textarea at bounding box center [1378, 131] width 302 height 31
click at [1532, 24] on icon "close" at bounding box center [1531, 25] width 11 height 12
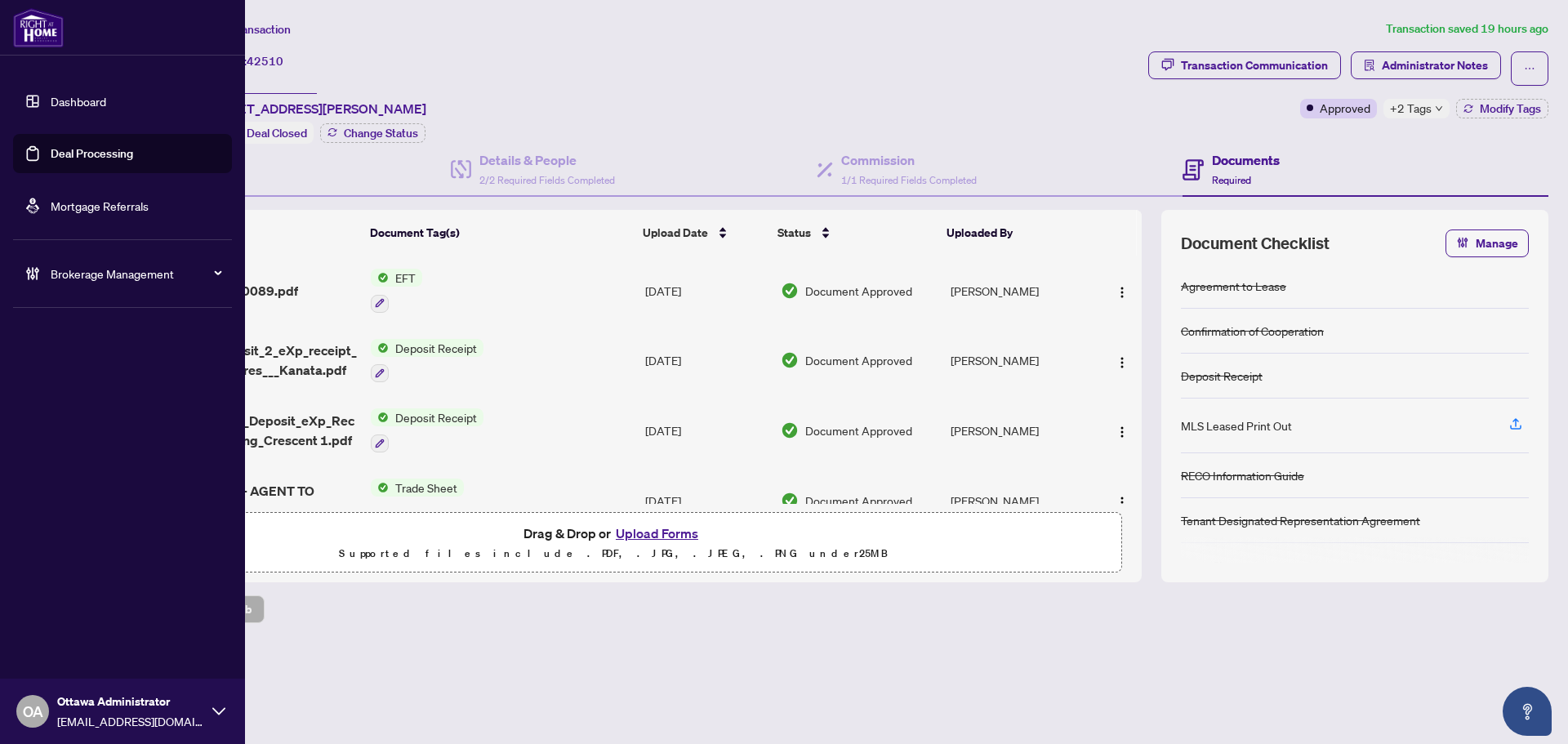
click at [50, 146] on link "Deal Processing" at bounding box center [91, 153] width 82 height 15
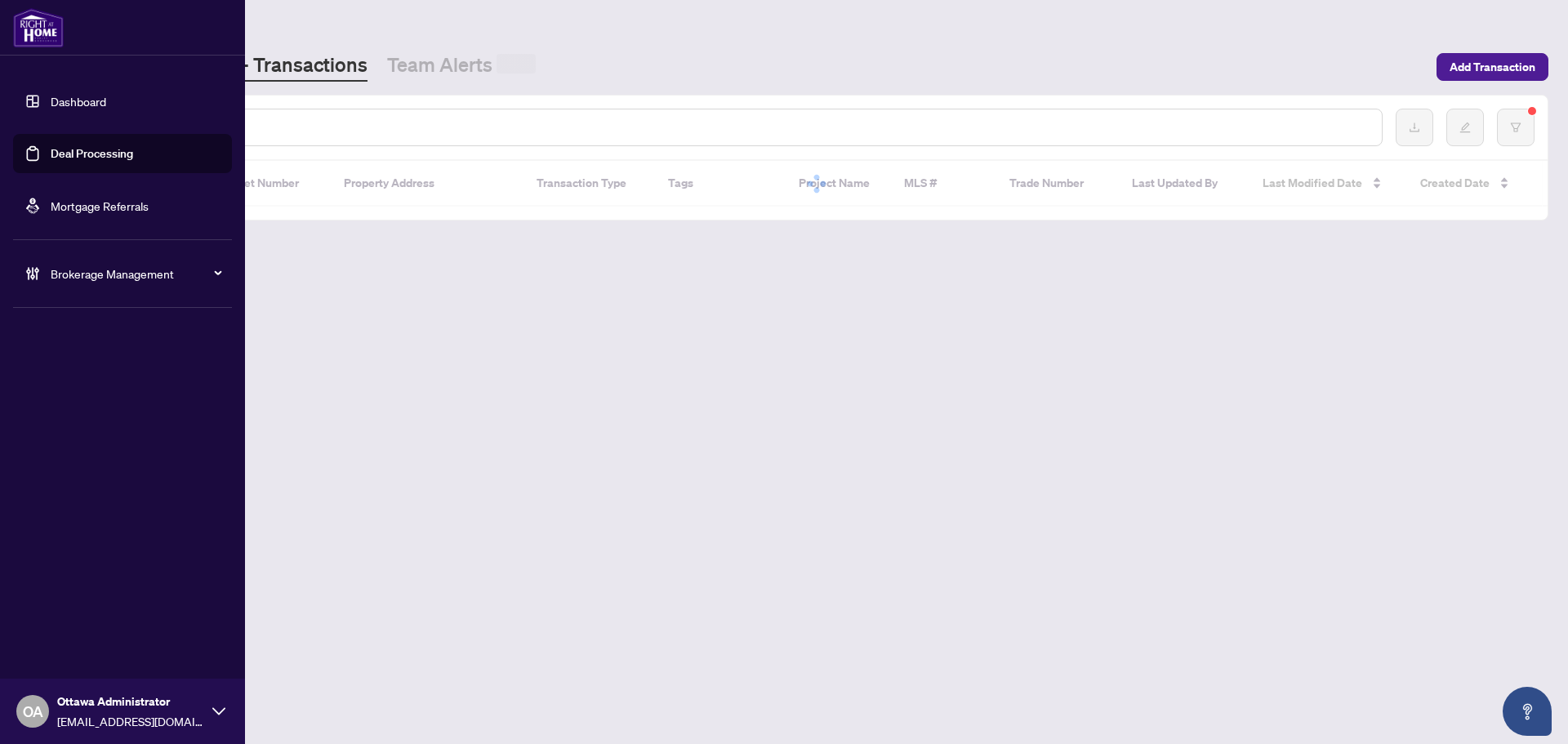
click at [265, 133] on input "text" at bounding box center [749, 127] width 1240 height 18
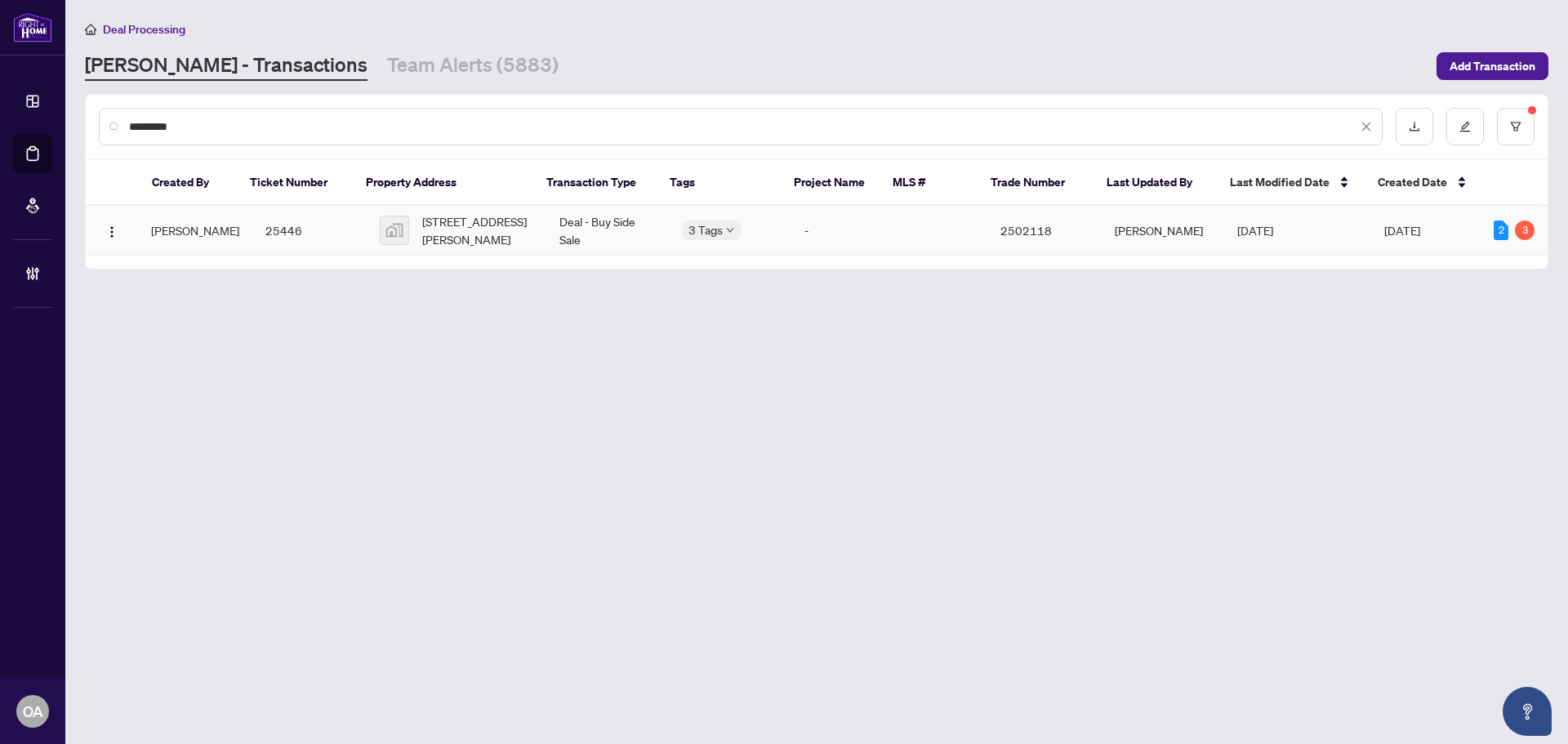
type input "*********"
click at [300, 227] on td "25446" at bounding box center [309, 231] width 114 height 50
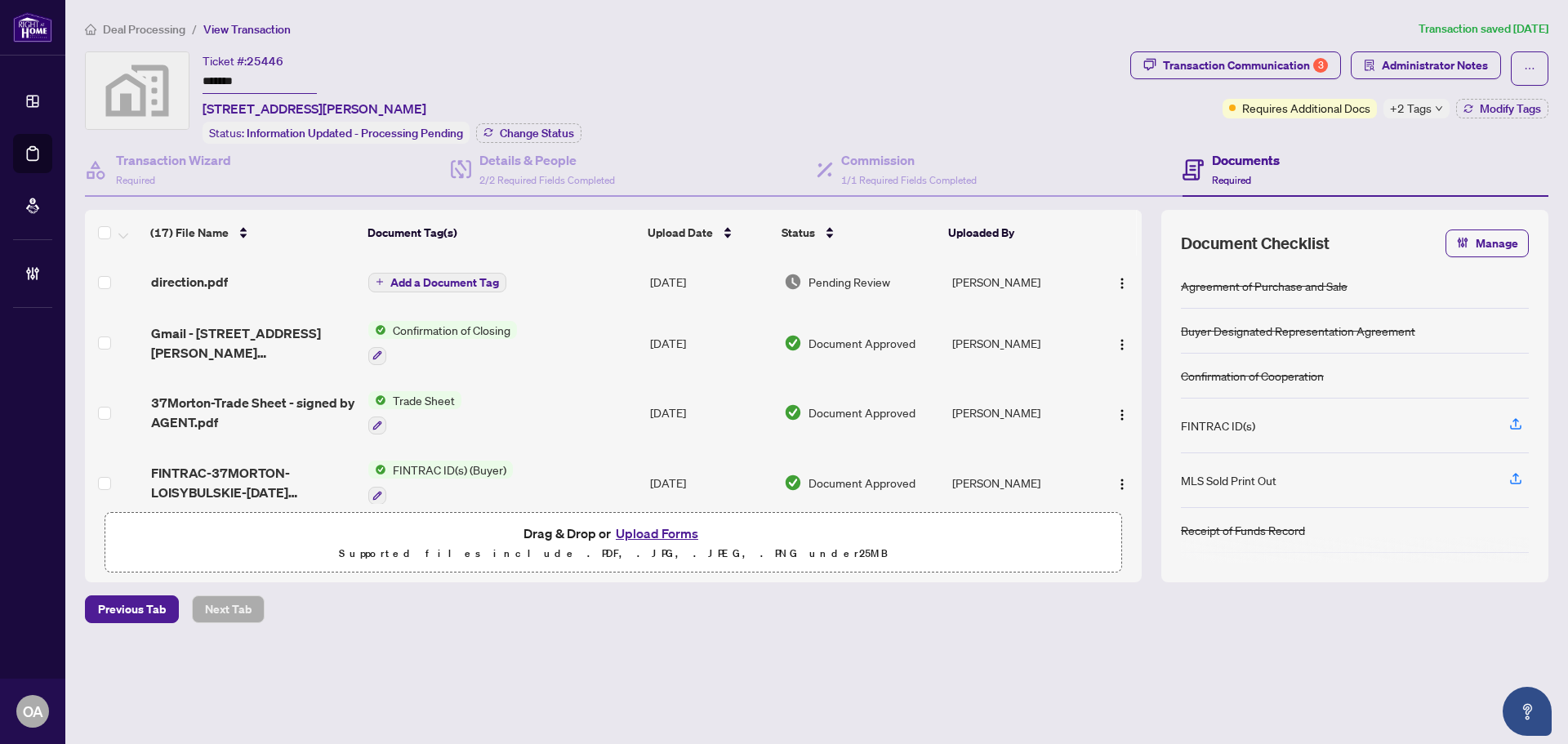
click at [1429, 112] on span "+2 Tags" at bounding box center [1411, 108] width 42 height 19
click at [1295, 157] on div "Documents Required" at bounding box center [1365, 171] width 366 height 53
click at [1231, 61] on div "Transaction Communication 3" at bounding box center [1245, 65] width 165 height 27
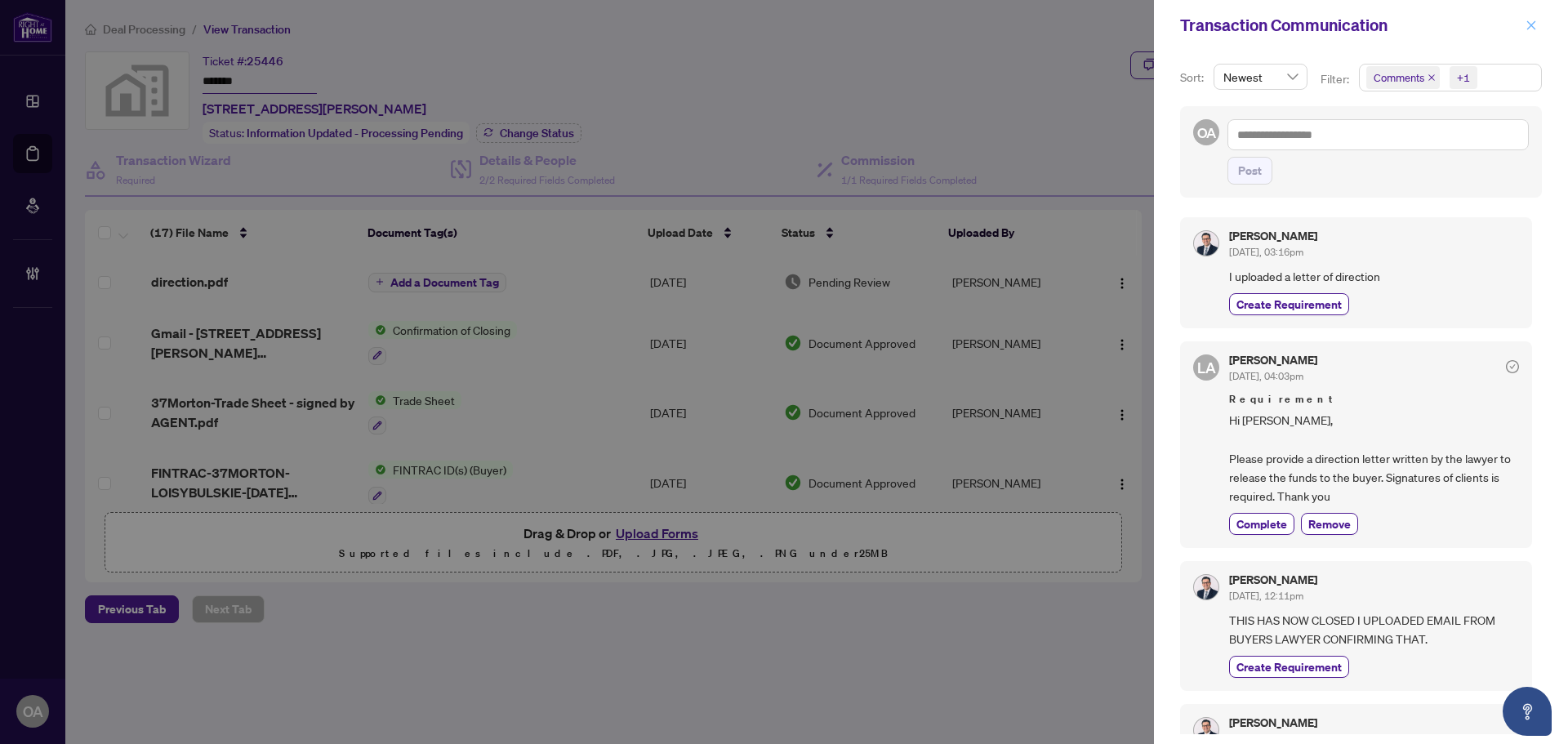
click at [1534, 19] on span "button" at bounding box center [1531, 26] width 11 height 27
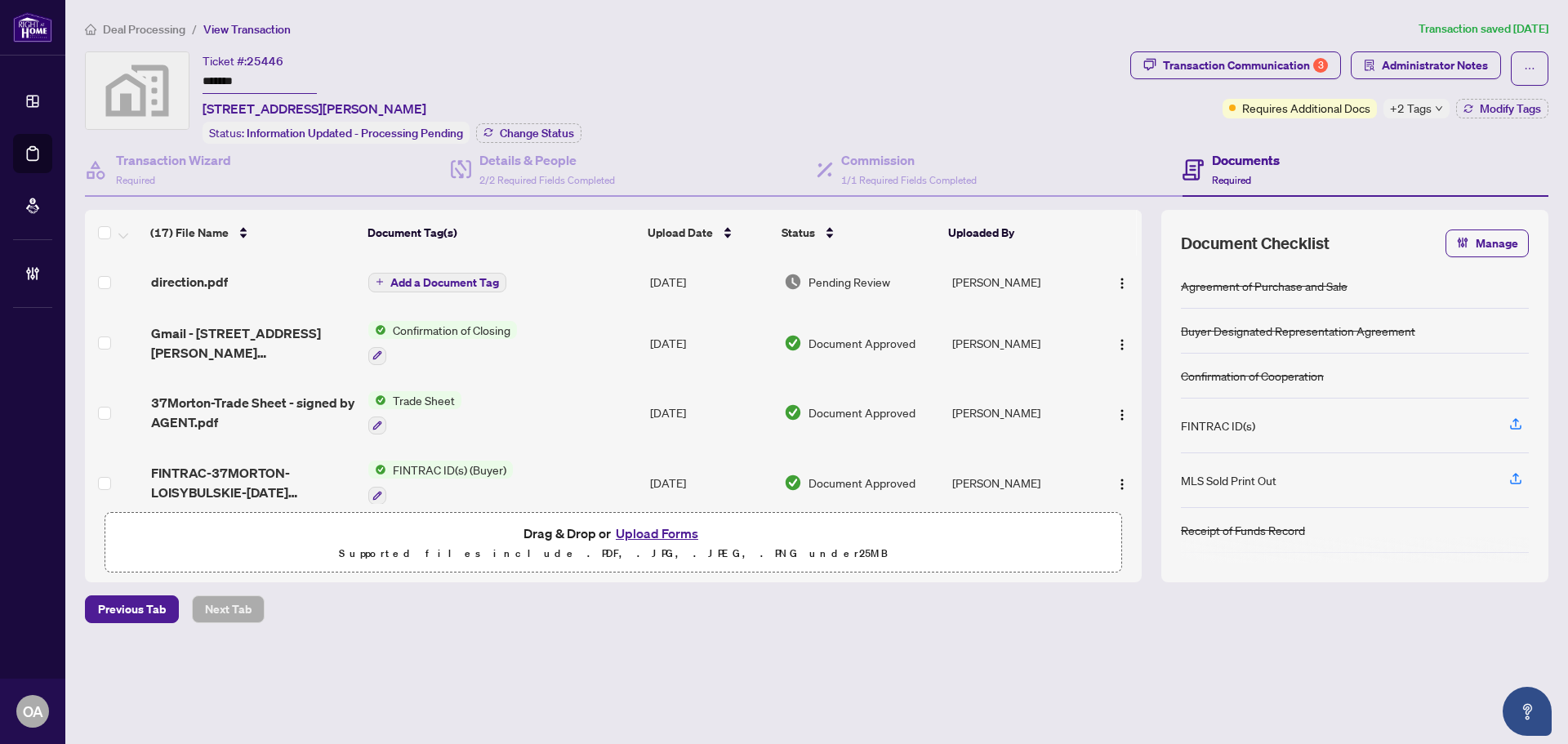
click at [242, 288] on div "direction.pdf" at bounding box center [253, 282] width 204 height 19
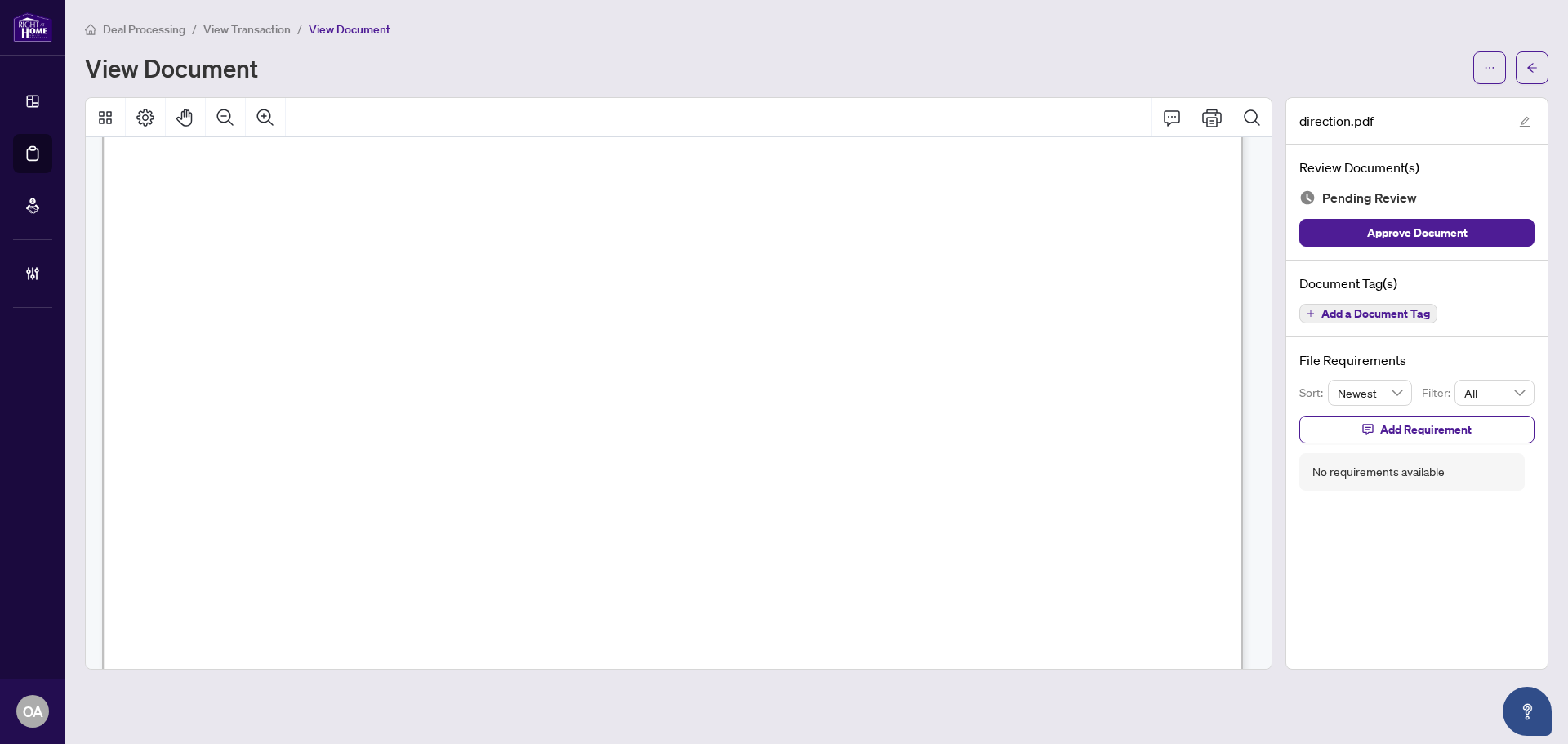
scroll to position [164, 0]
drag, startPoint x: 616, startPoint y: 320, endPoint x: 924, endPoint y: 320, distance: 308.0
click at [918, 320] on span "This is the direct Right at Home Realty to pay the excess funds in the amount o…" at bounding box center [659, 318] width 845 height 20
click at [924, 320] on span "This is the direct Right at Home Realty to pay the excess funds in the amount o…" at bounding box center [659, 318] width 845 height 20
drag, startPoint x: 469, startPoint y: 342, endPoint x: 694, endPoint y: 348, distance: 225.1
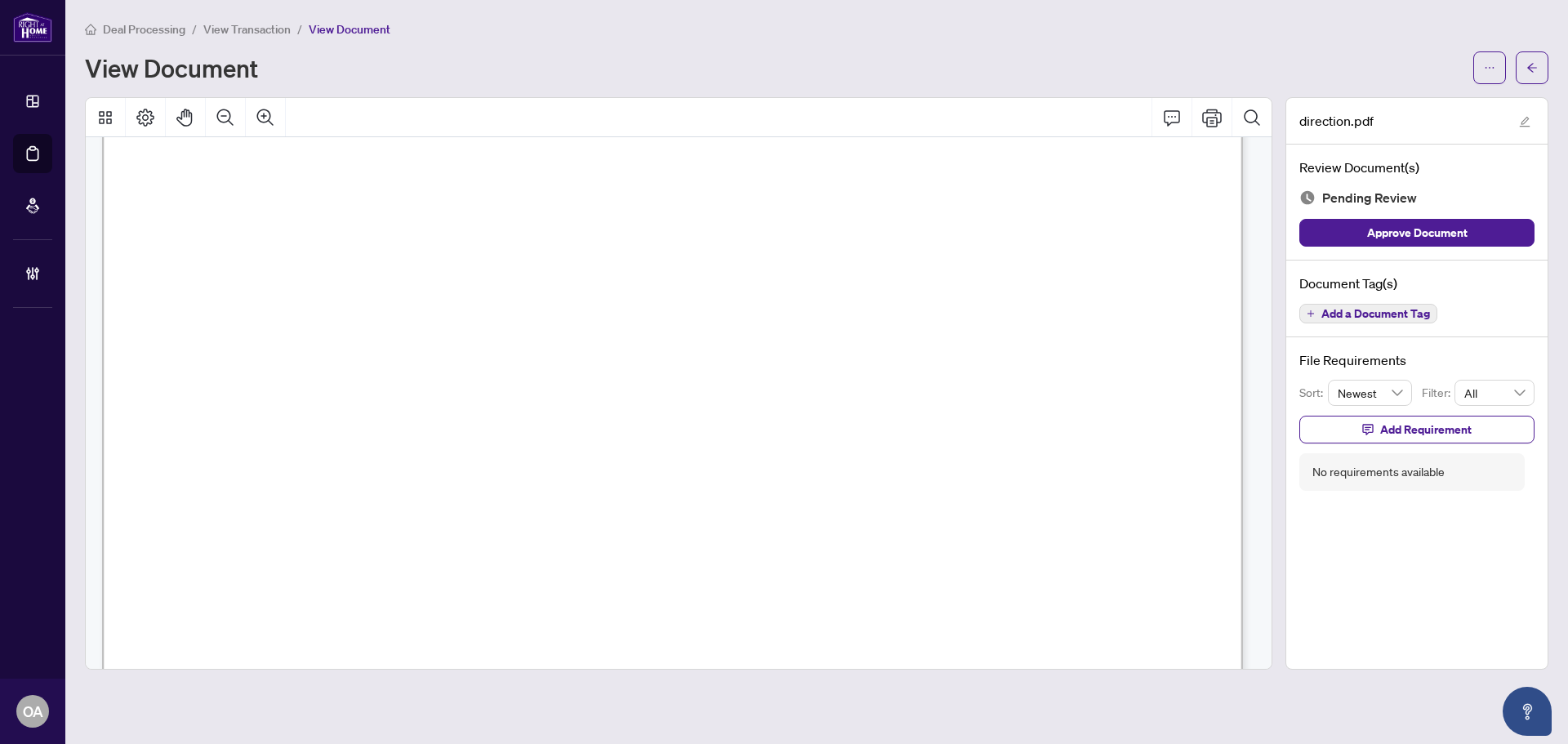
click at [662, 348] on span "Lois Cybulskie after the closing on August 1, 2025." at bounding box center [449, 344] width 425 height 20
drag, startPoint x: 694, startPoint y: 348, endPoint x: 722, endPoint y: 340, distance: 29.1
click at [662, 348] on span "Lois Cybulskie after the closing on August 1, 2025." at bounding box center [449, 344] width 425 height 20
click at [1531, 69] on icon "arrow-left" at bounding box center [1532, 67] width 11 height 12
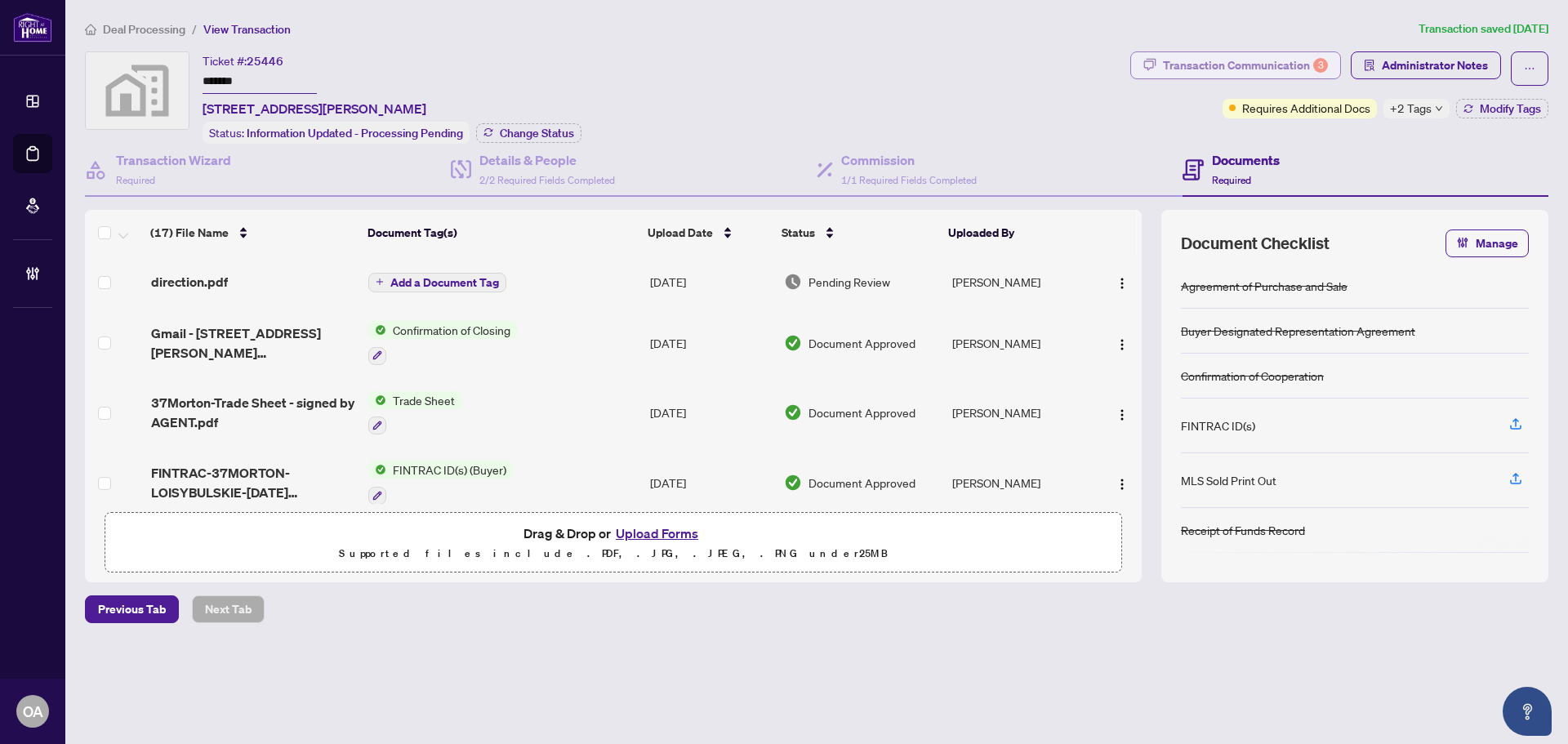
click at [1313, 58] on div "Transaction Communication 3" at bounding box center [1245, 65] width 165 height 27
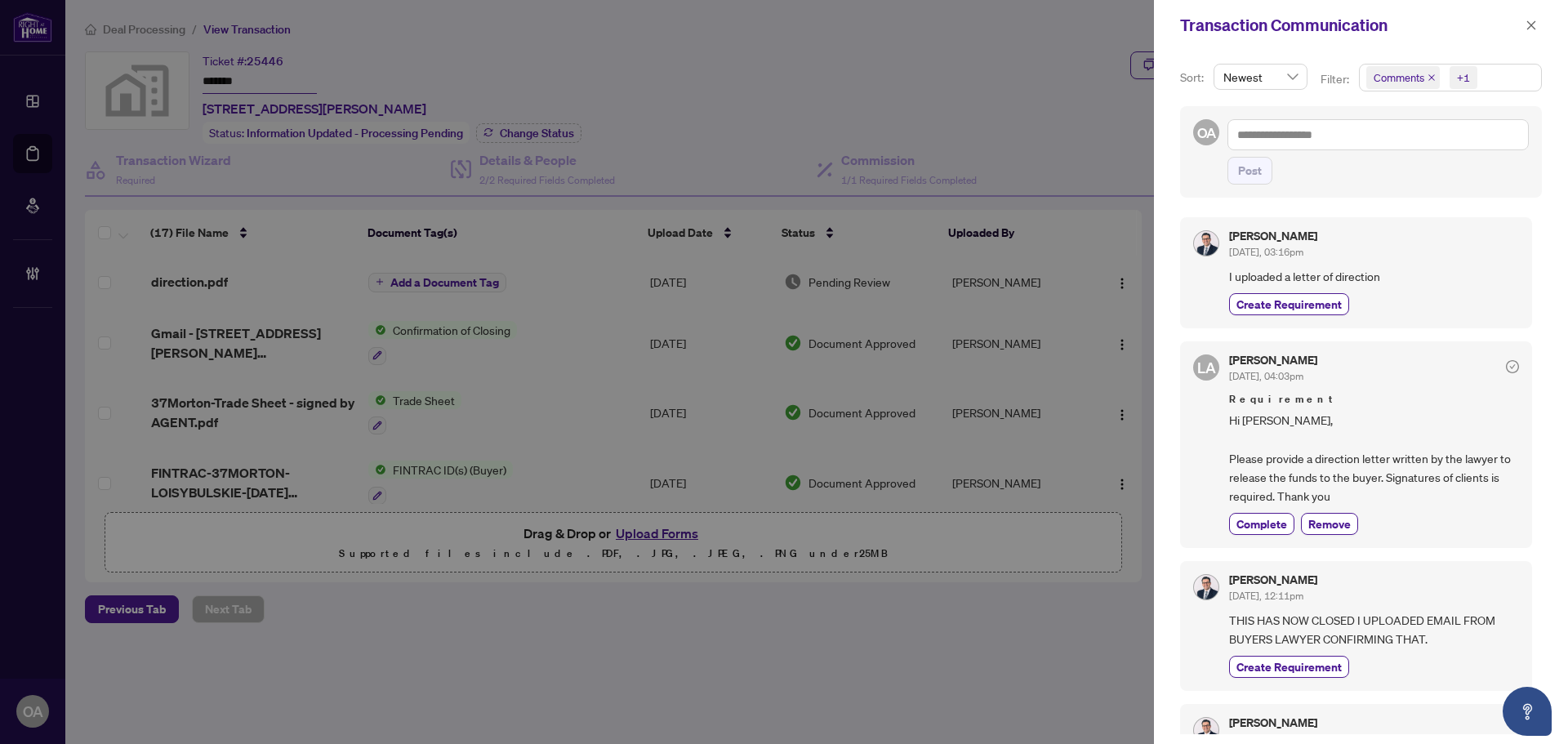
click at [1431, 76] on icon "close" at bounding box center [1431, 77] width 8 height 8
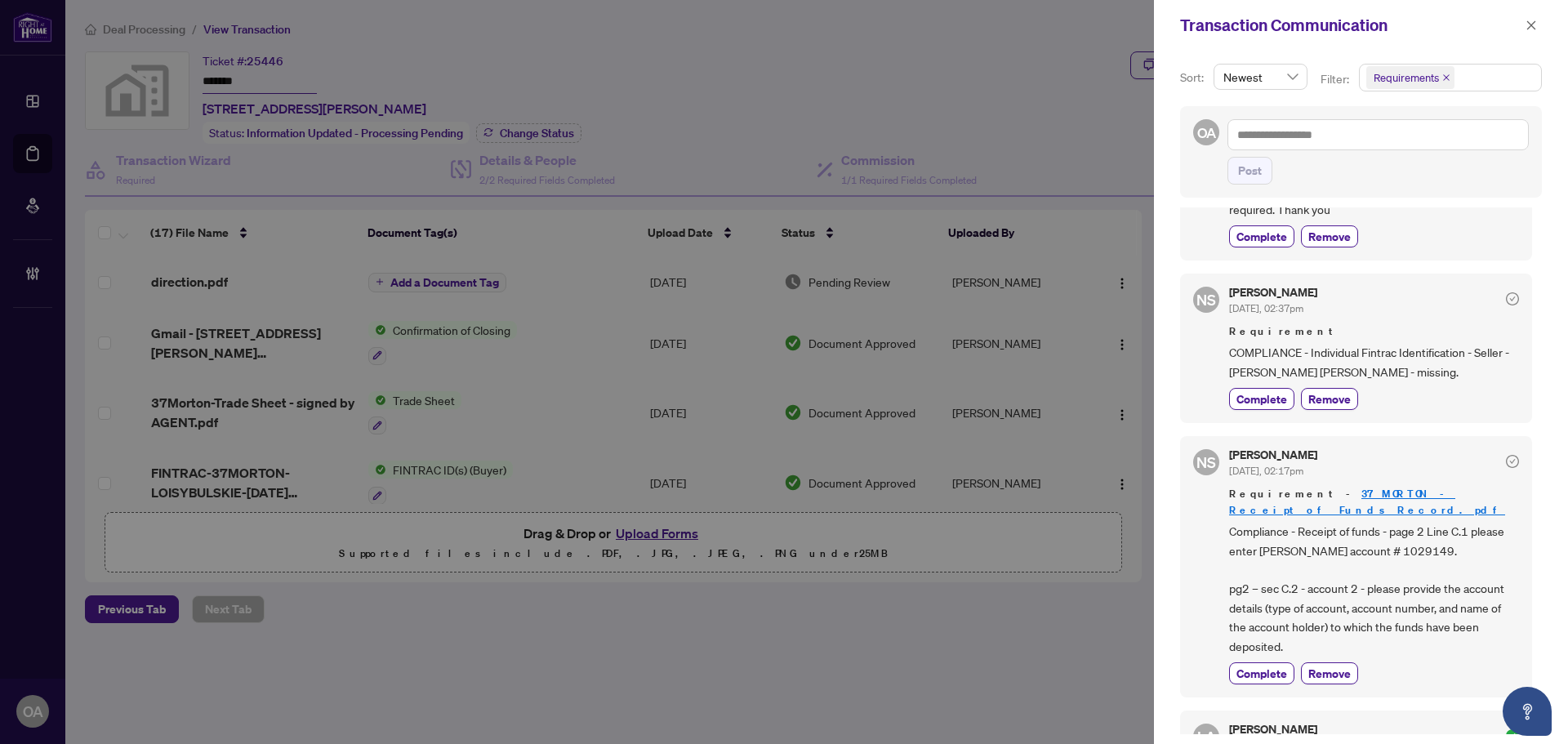
scroll to position [245, 0]
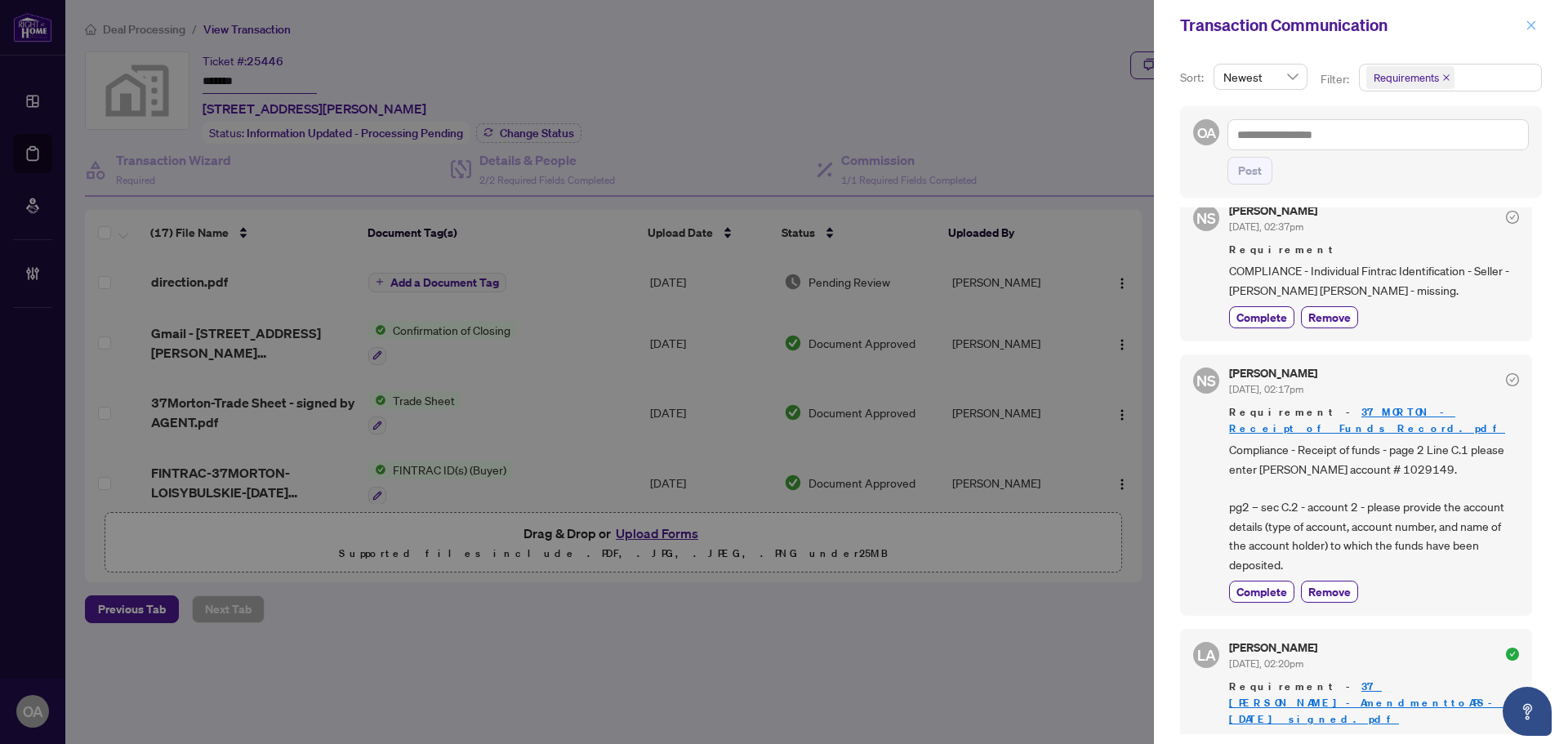
click at [1526, 24] on icon "close" at bounding box center [1531, 25] width 11 height 12
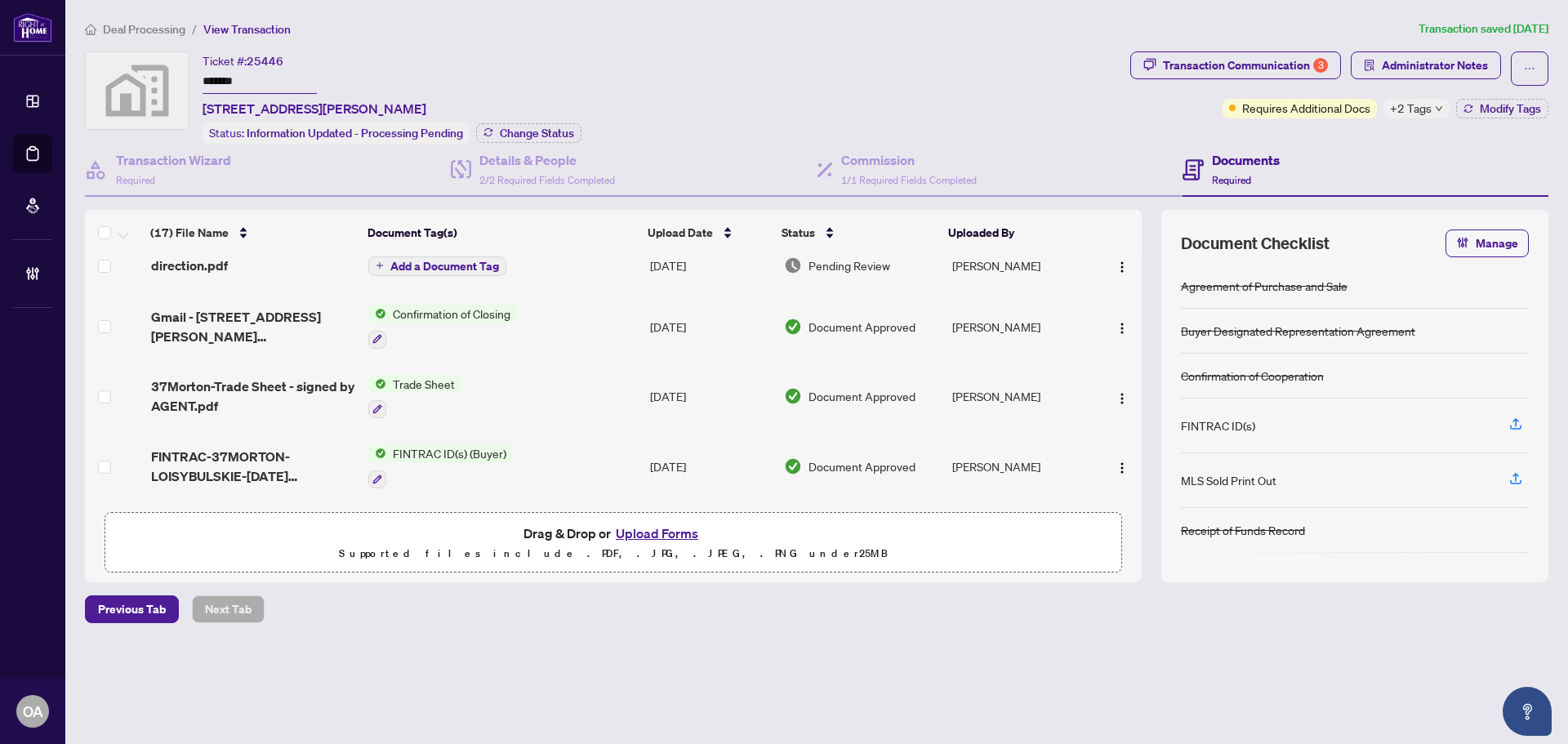
scroll to position [0, 0]
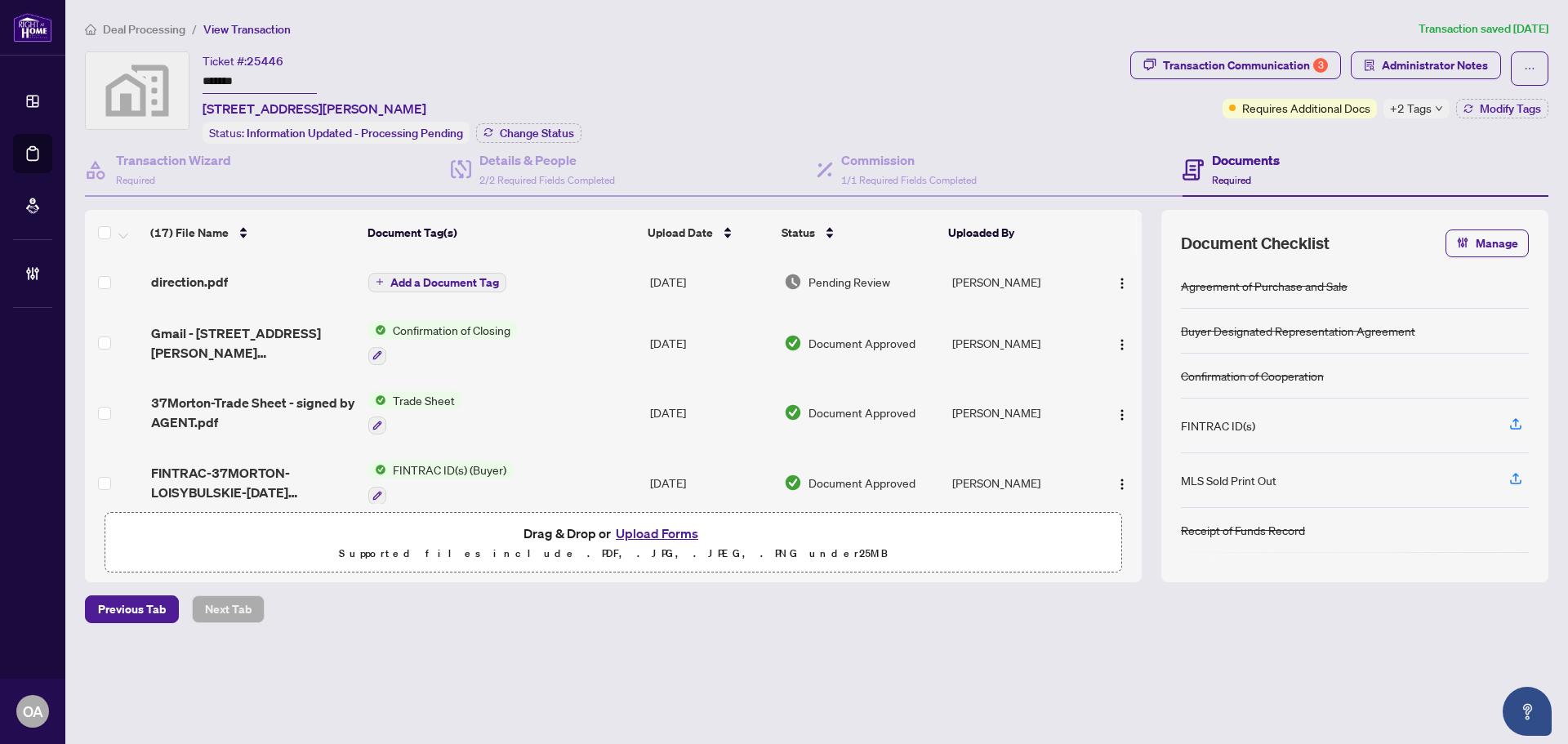
click at [1371, 47] on div "Deal Processing / View Transaction Transaction saved 6 days ago Ticket #: 25446…" at bounding box center [817, 349] width 1477 height 661
click at [1388, 70] on span "Administrator Notes" at bounding box center [1435, 65] width 106 height 27
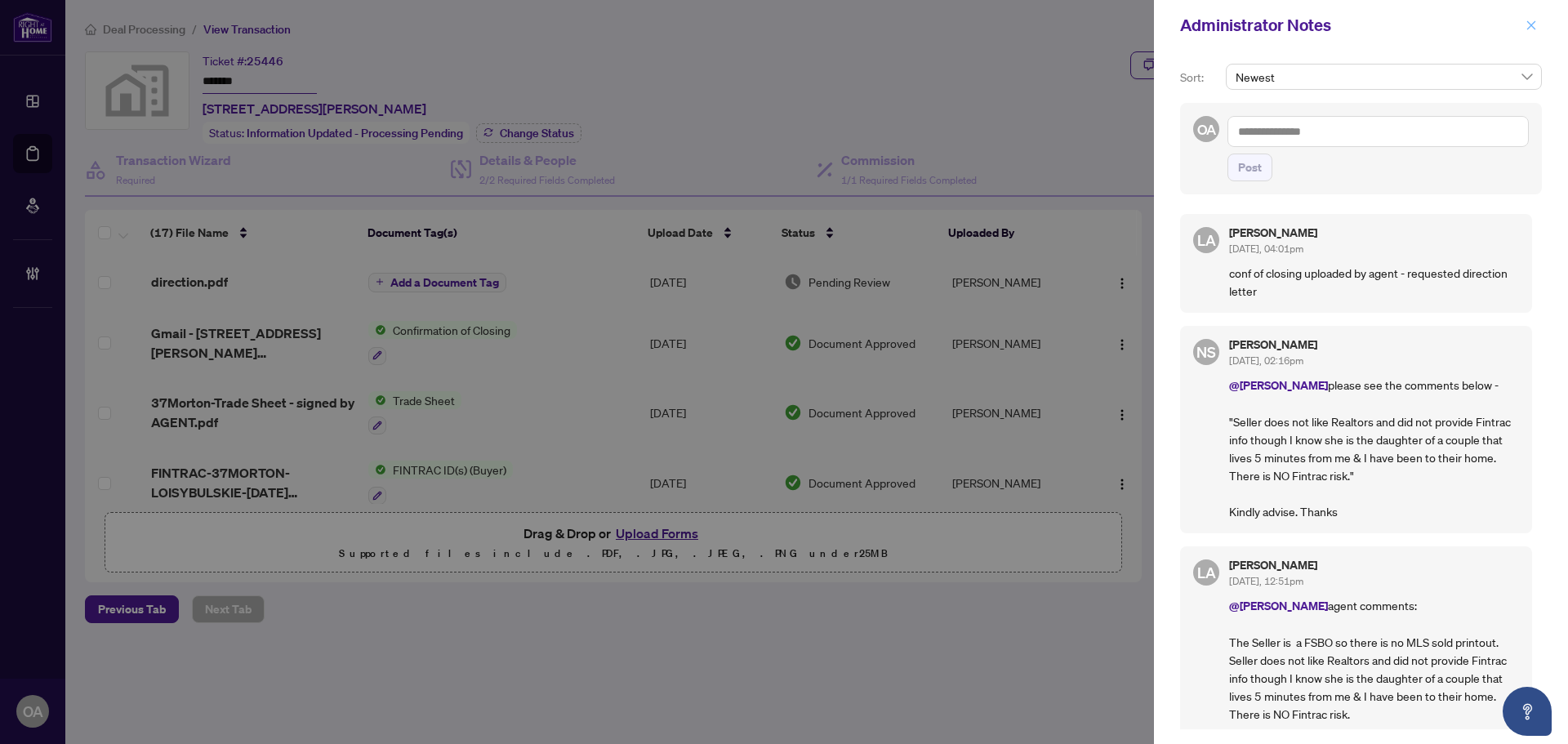
click at [1528, 27] on icon "close" at bounding box center [1531, 25] width 11 height 12
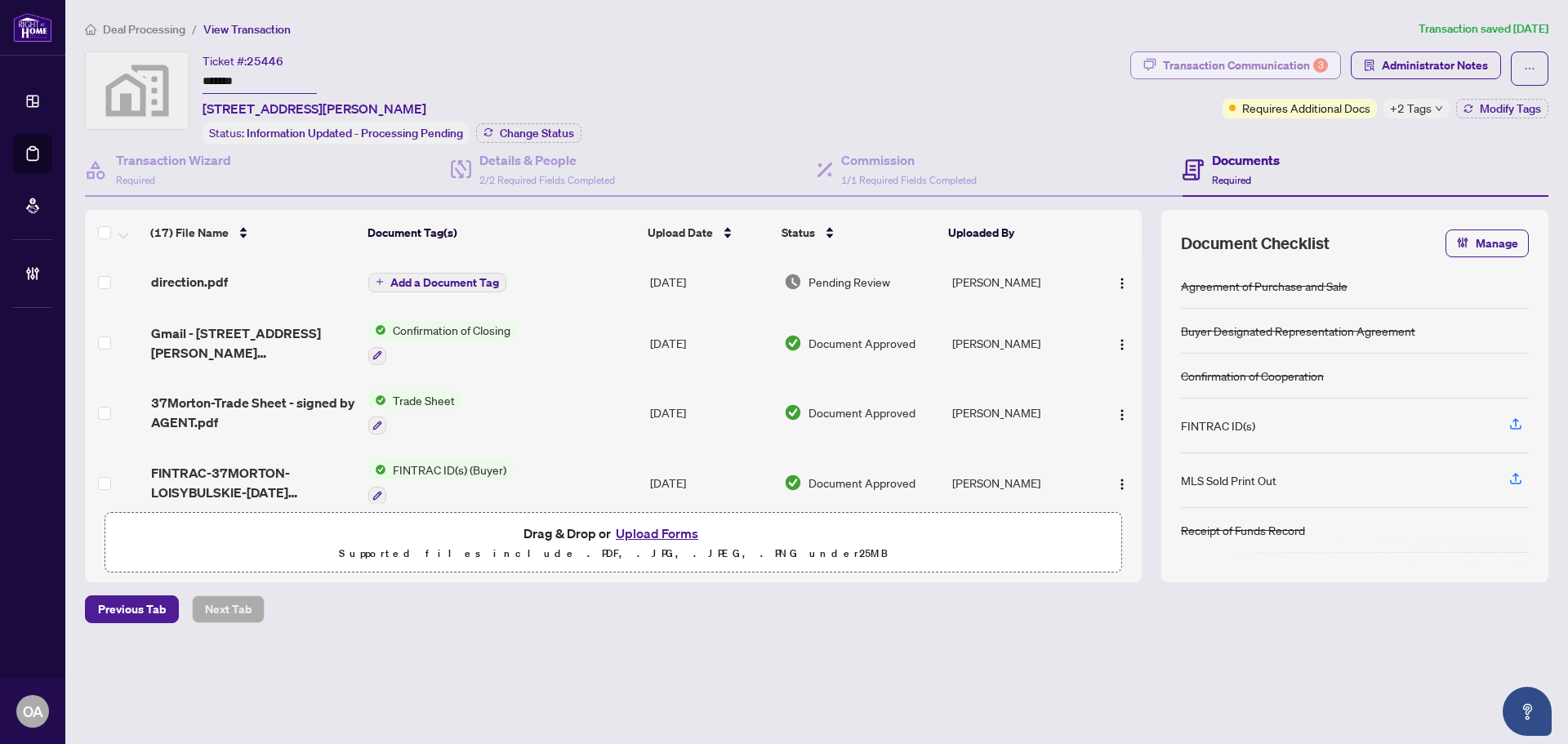
click at [1256, 67] on div "Transaction Communication 3" at bounding box center [1245, 65] width 165 height 27
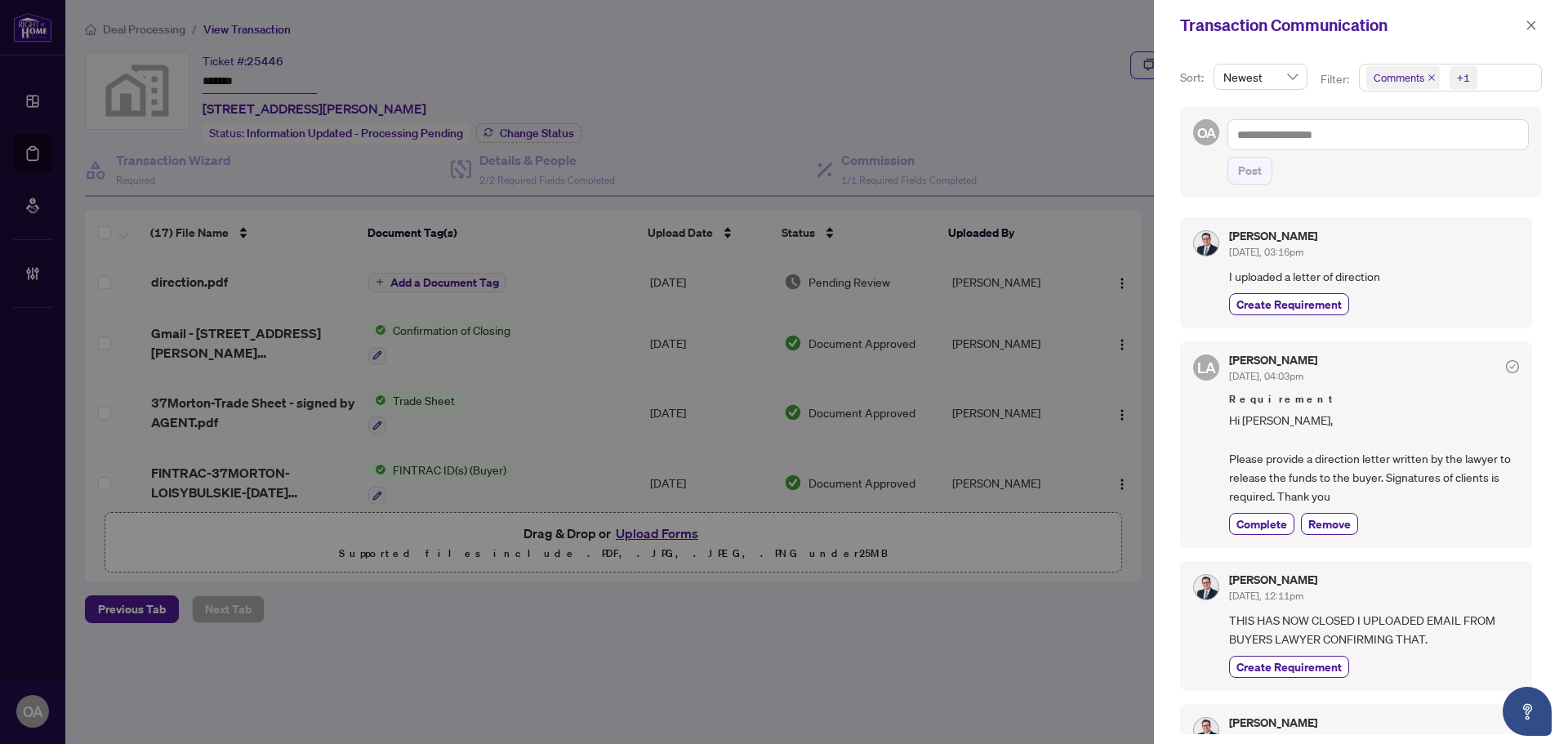
click at [1434, 75] on icon "close" at bounding box center [1431, 77] width 8 height 8
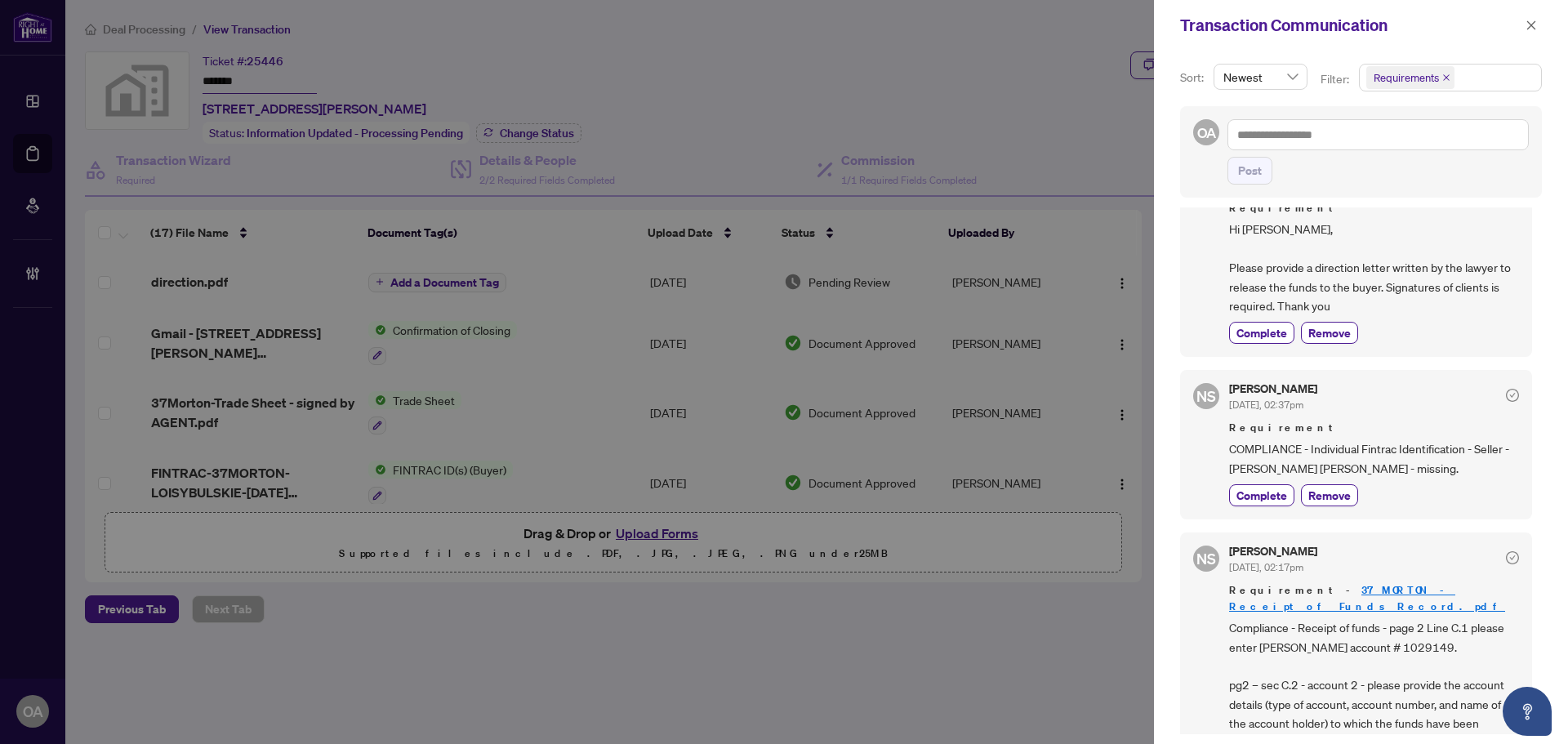
scroll to position [245, 0]
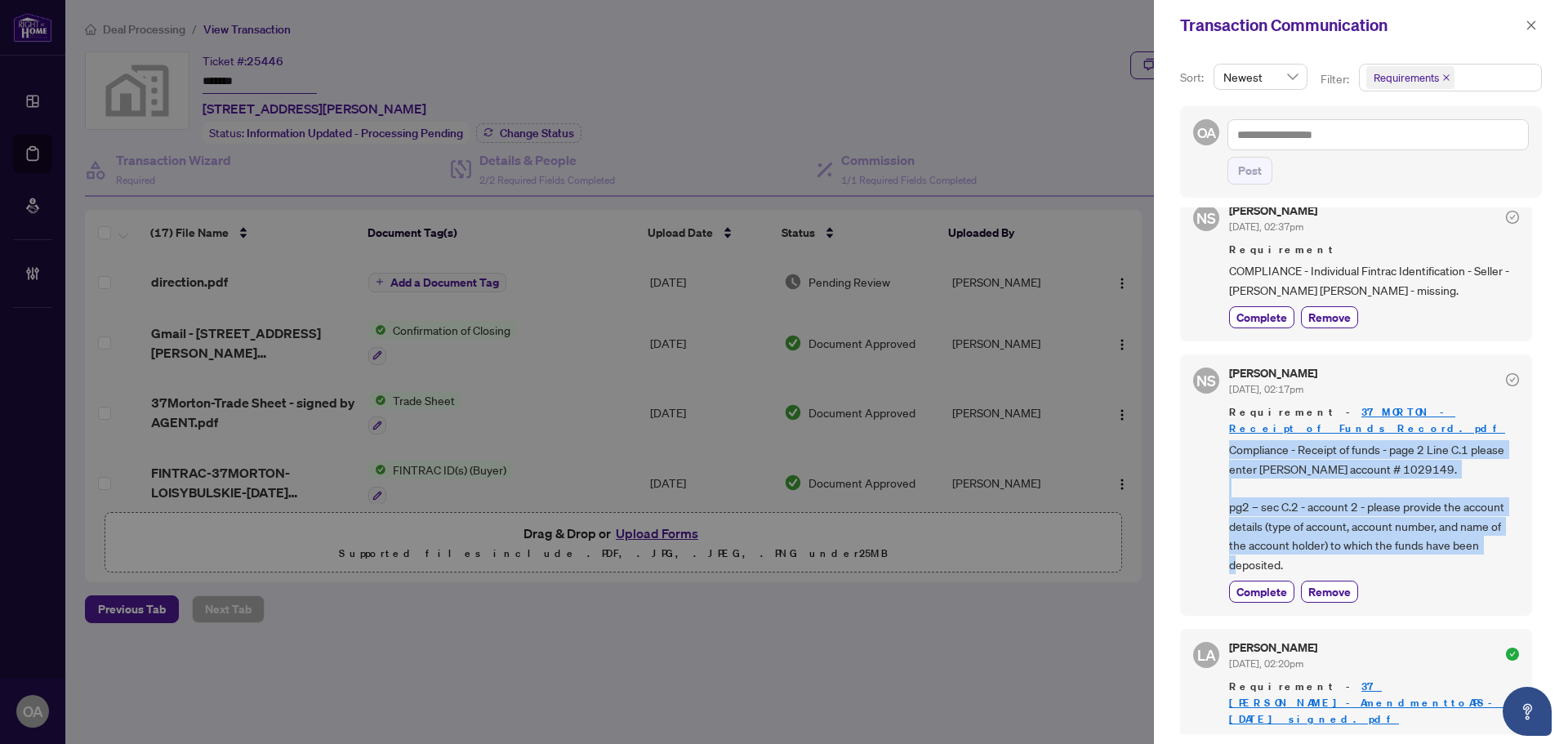
drag, startPoint x: 1306, startPoint y: 554, endPoint x: 1220, endPoint y: 440, distance: 142.8
click at [1220, 440] on div "NS Neena Sharma Mar/28/2025, 02:17pm Requirement - 37MORTON - Receipt of Funds …" at bounding box center [1357, 486] width 352 height 262
copy span "Compliance - Receipt of funds - page 2 Line C.1 please enter RAHR account # 102…"
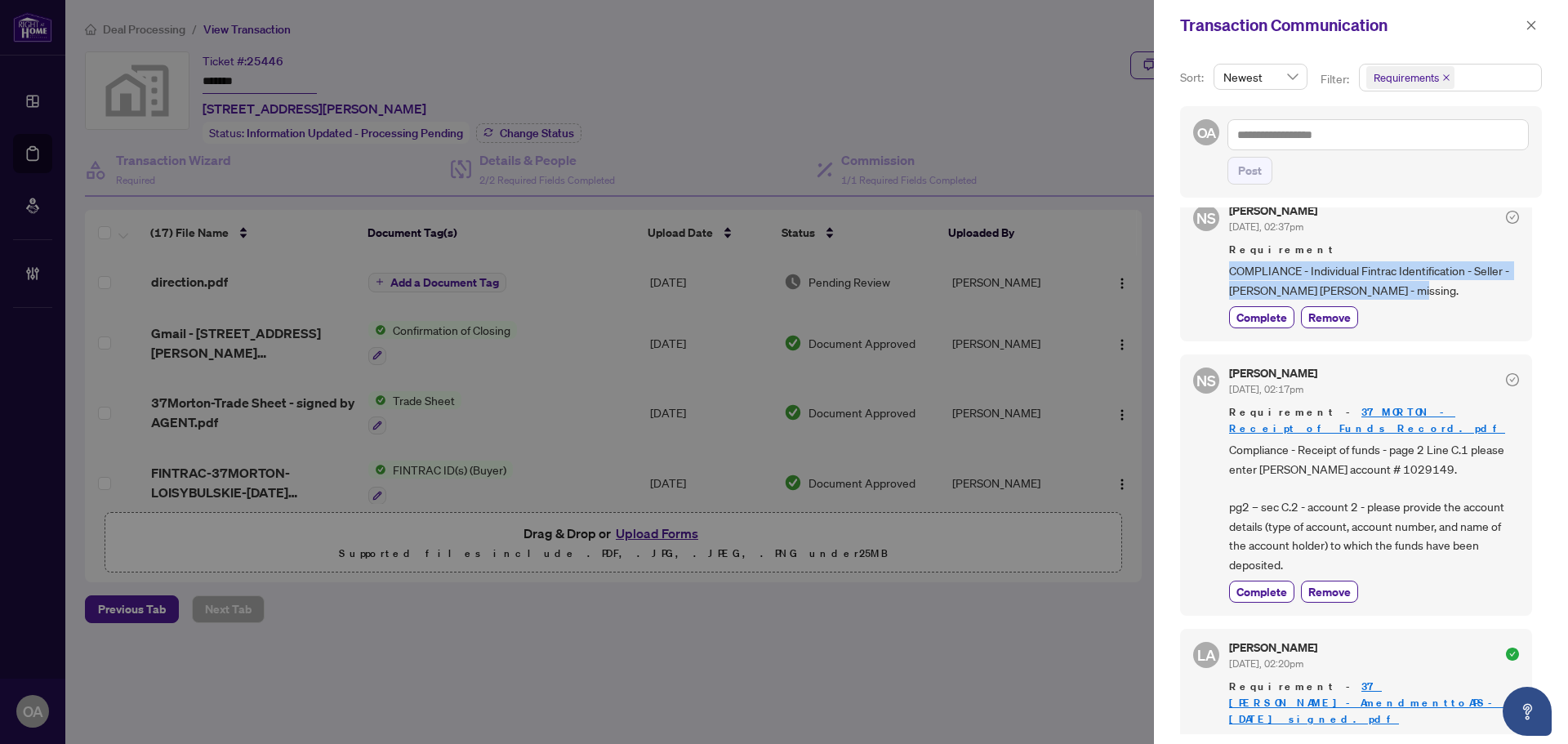
drag, startPoint x: 1416, startPoint y: 292, endPoint x: 1222, endPoint y: 277, distance: 194.6
click at [1222, 277] on div "NS Neena Sharma Mar/28/2025, 02:37pm Requirement COMPLIANCE - Individual Fintra…" at bounding box center [1357, 266] width 352 height 150
copy span "COMPLIANCE - Individual Fintrac Identification - Seller - Alyssa Grace Boudreau…"
click at [1534, 20] on icon "close" at bounding box center [1531, 25] width 11 height 12
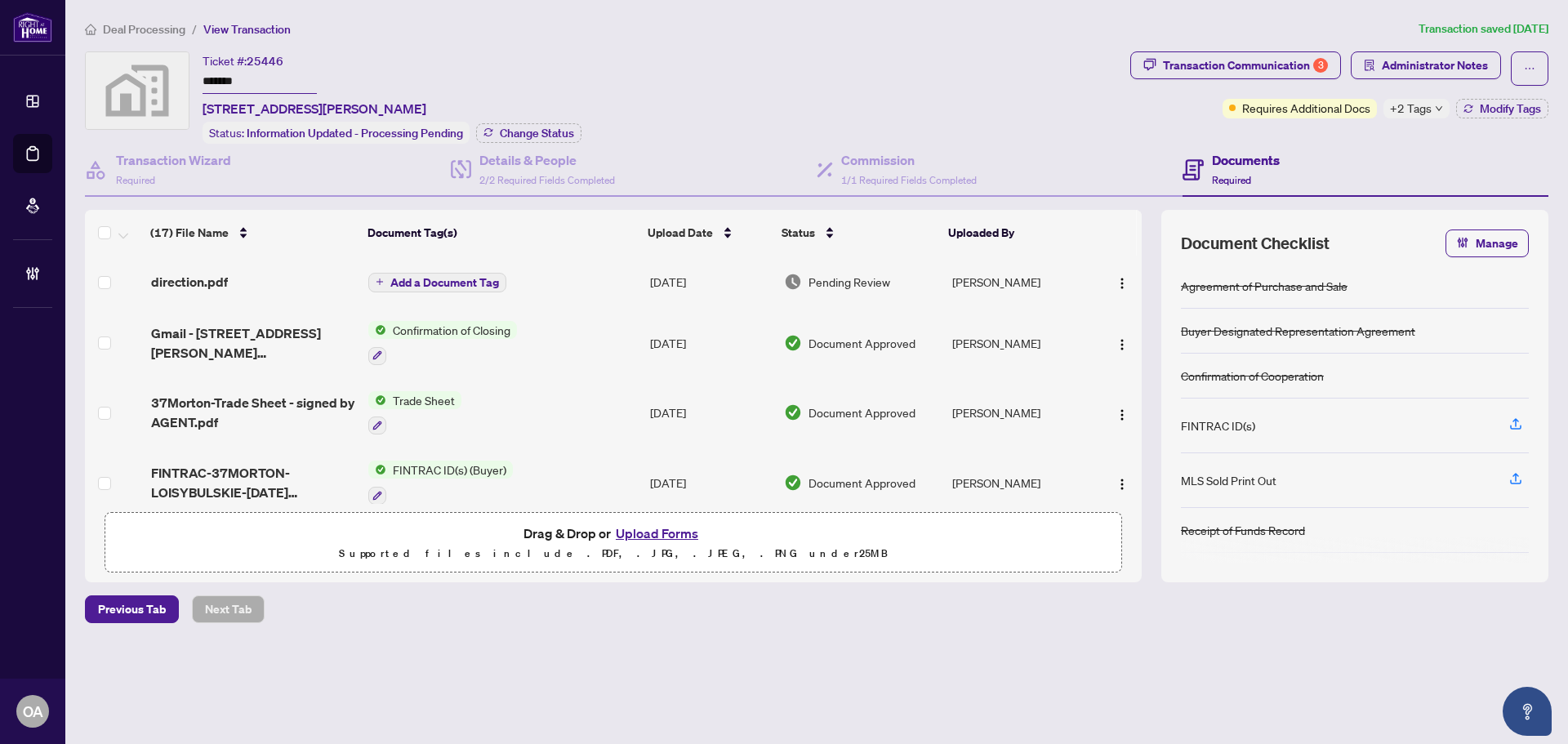
click at [324, 285] on div "direction.pdf" at bounding box center [253, 282] width 204 height 19
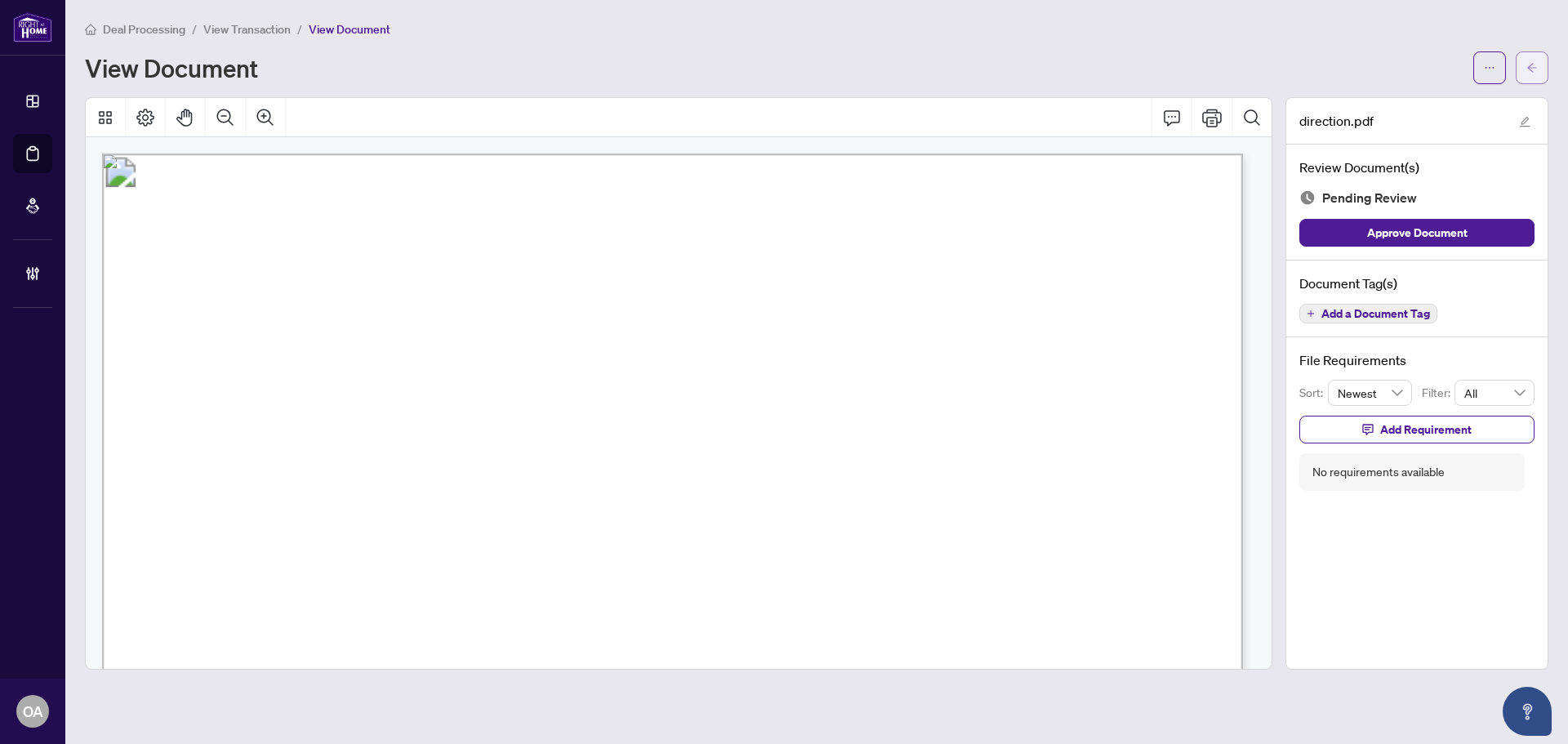
click at [1531, 75] on span "button" at bounding box center [1532, 68] width 11 height 27
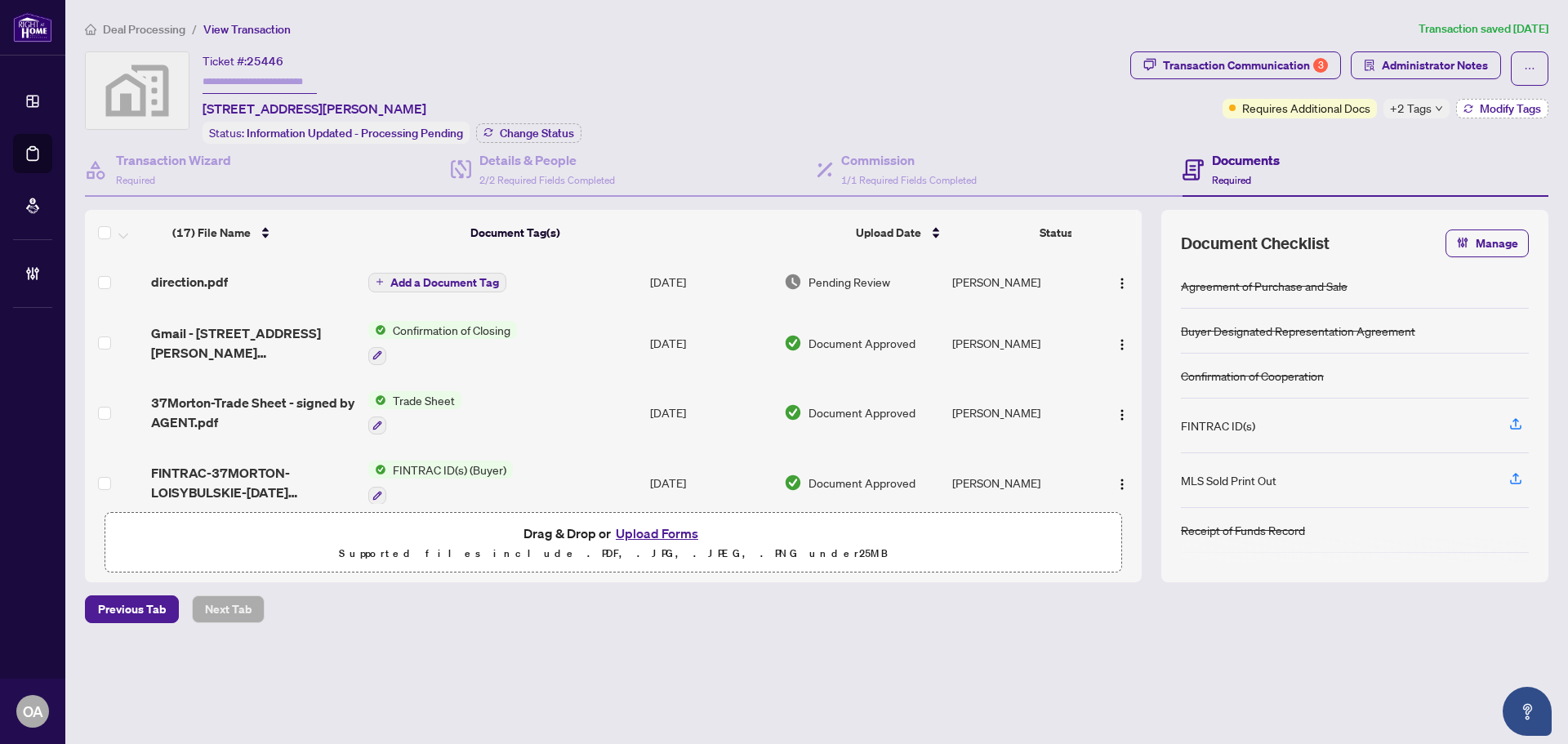
type input "*******"
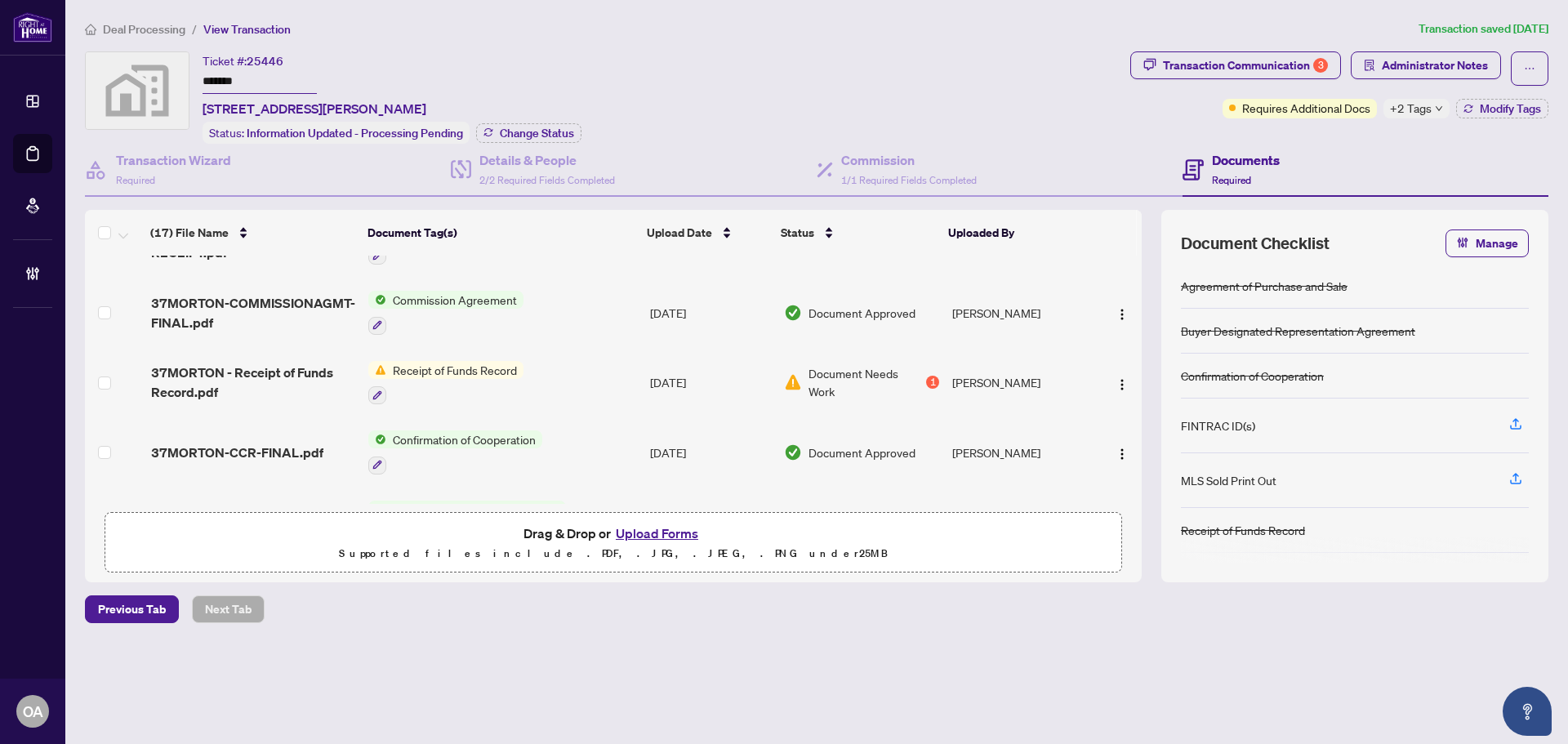
scroll to position [907, 0]
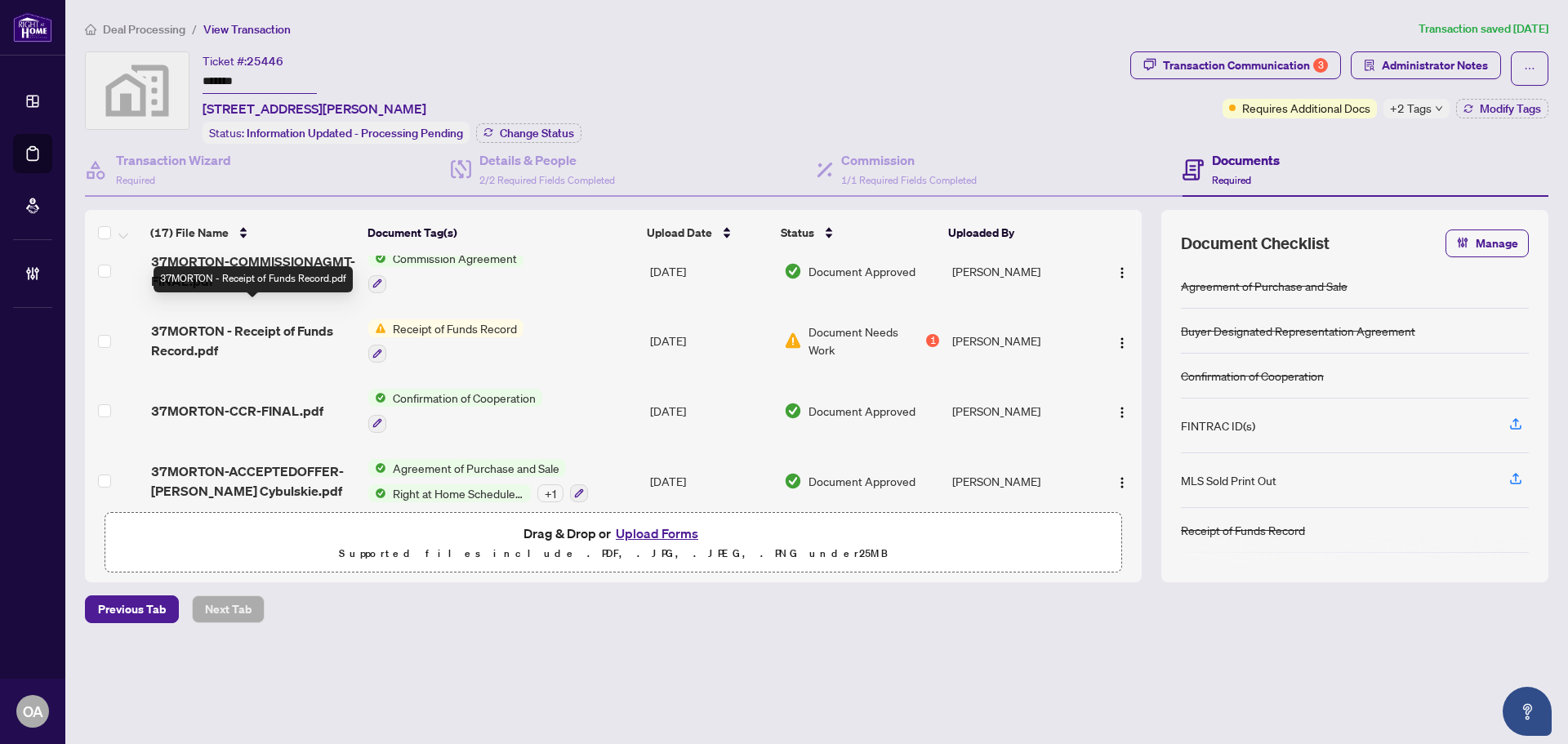
click at [264, 321] on span "37MORTON - Receipt of Funds Record.pdf" at bounding box center [253, 341] width 204 height 39
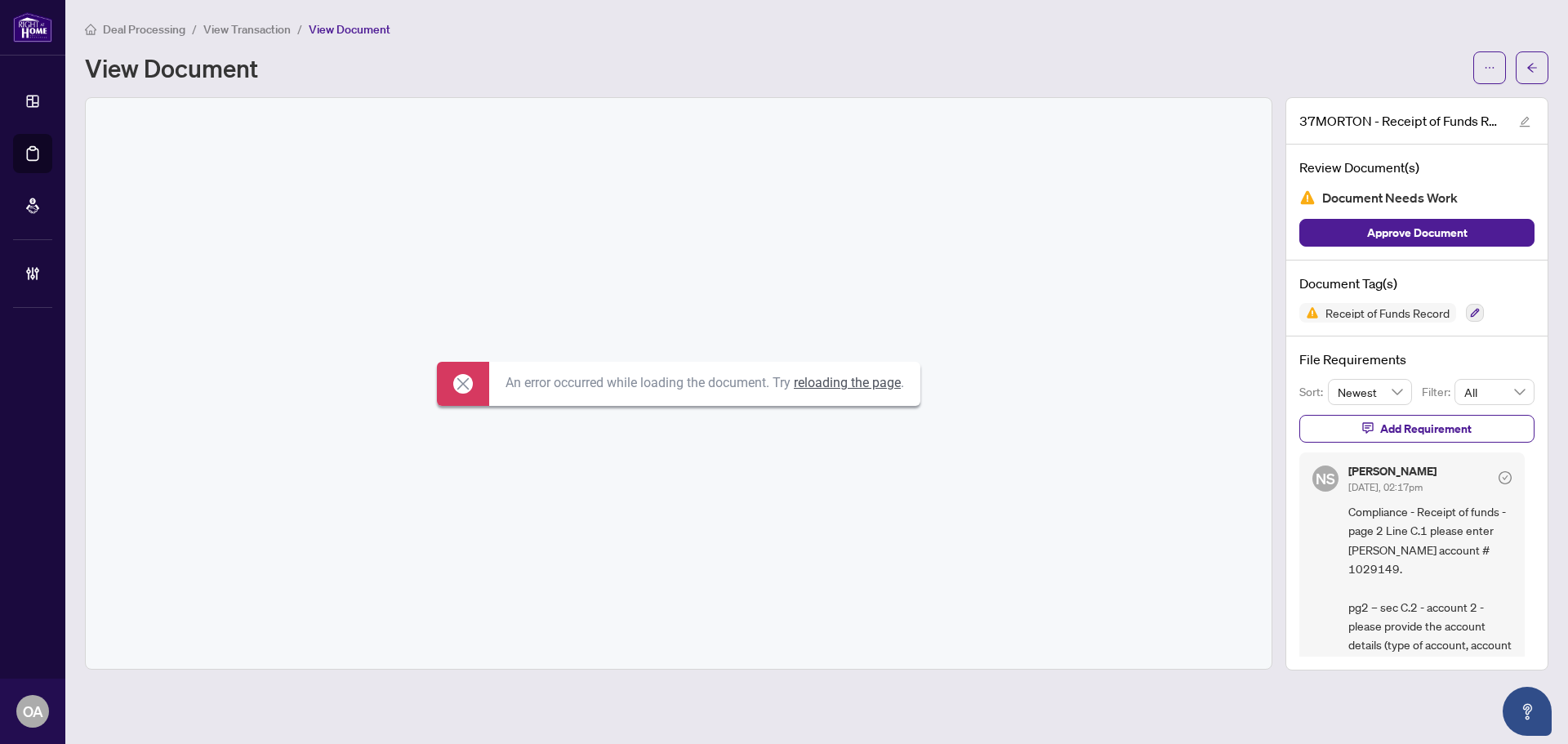
click at [827, 387] on link "reloading the page" at bounding box center [847, 383] width 107 height 16
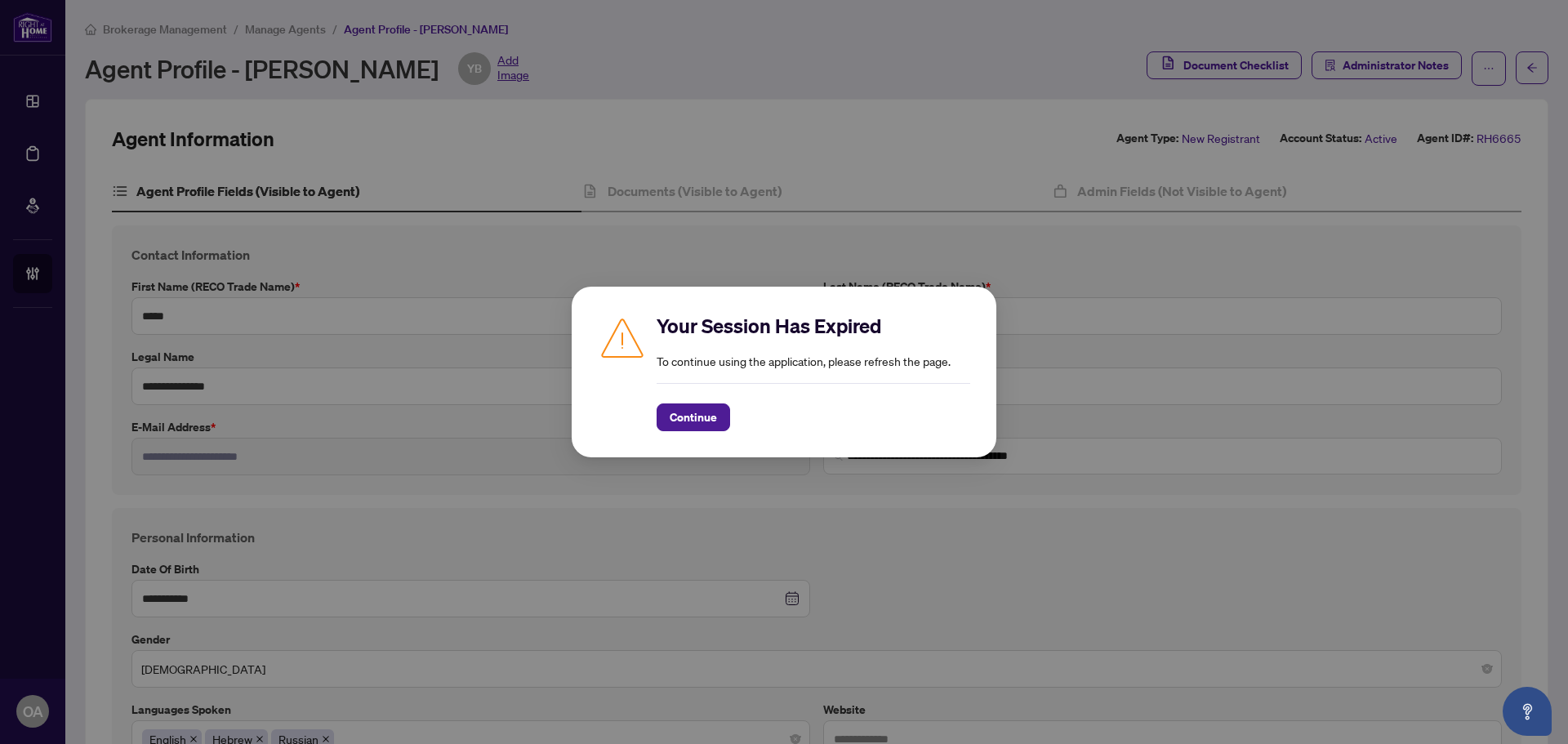
click at [701, 410] on div "Your Session Has Expired To continue using the application, please refresh the …" at bounding box center [784, 372] width 1568 height 744
click at [33, 138] on div "Your Session Has Expired To continue using the application, please refresh the …" at bounding box center [784, 372] width 1568 height 744
click at [709, 425] on div "Your Session Has Expired To continue using the application, please refresh the …" at bounding box center [784, 372] width 1568 height 744
click at [708, 417] on div "Your Session Has Expired To continue using the application, please refresh the …" at bounding box center [784, 372] width 1568 height 744
click at [686, 421] on div "Your Session Has Expired To continue using the application, please refresh the …" at bounding box center [784, 372] width 1568 height 744
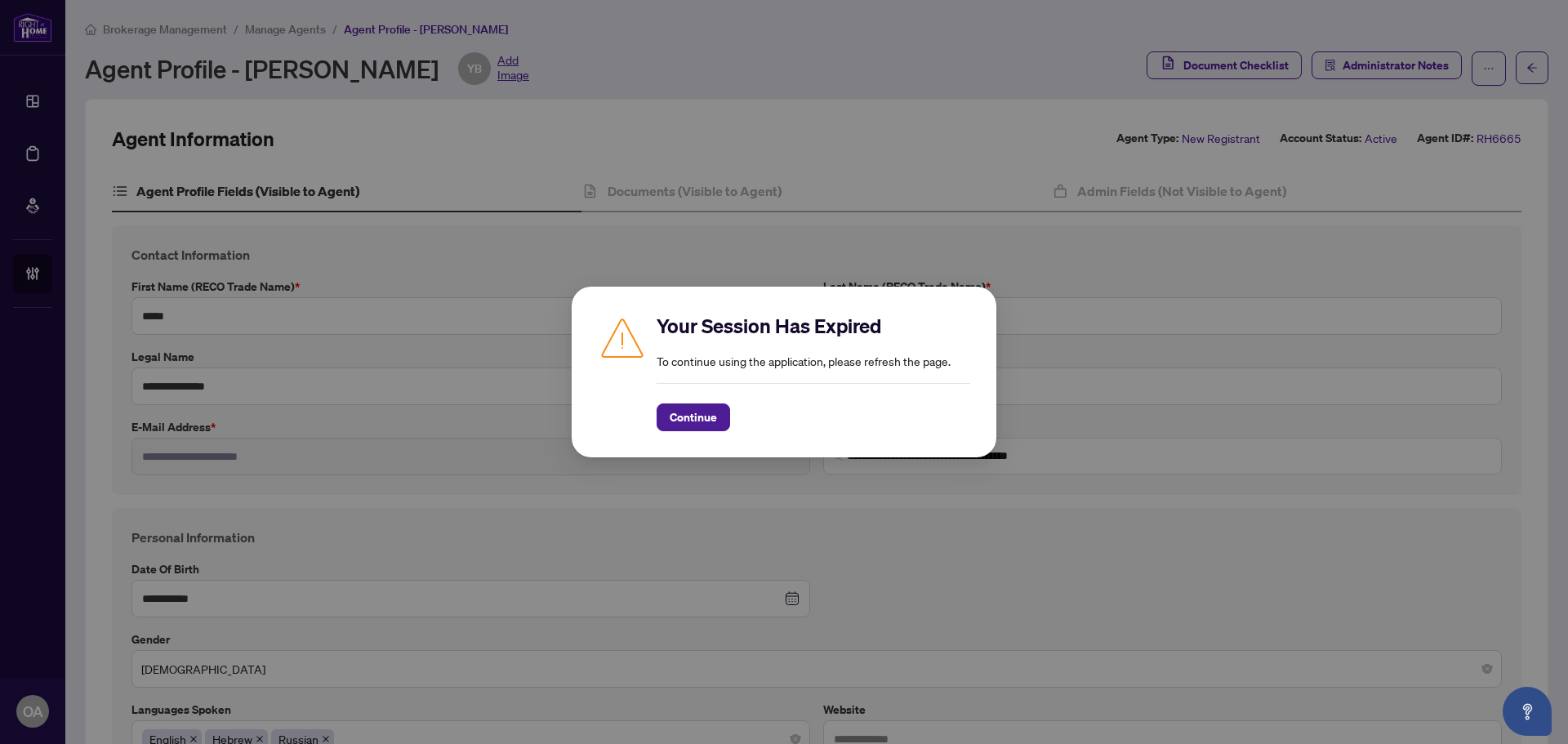
click at [688, 412] on div "Your Session Has Expired To continue using the application, please refresh the …" at bounding box center [784, 372] width 1568 height 744
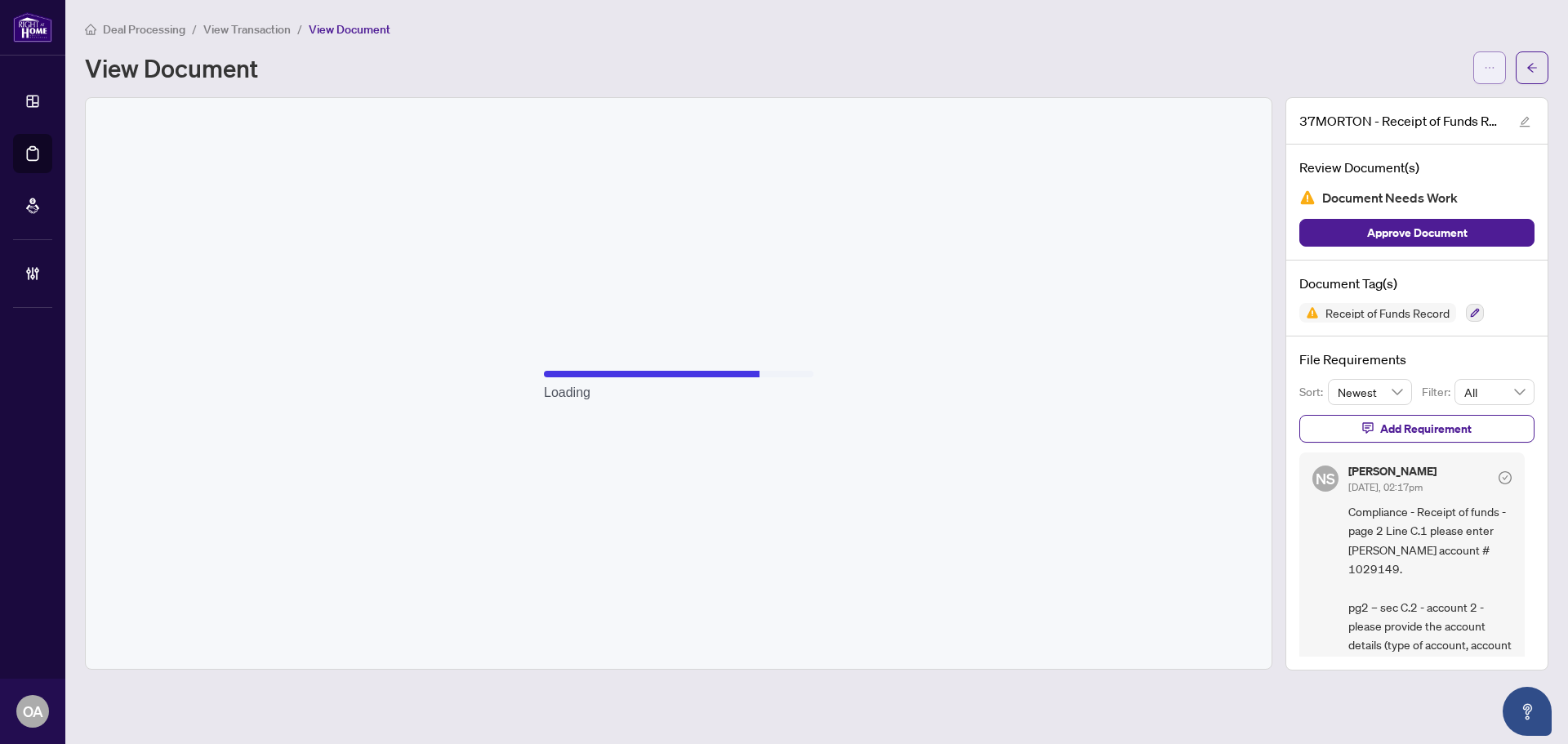
click at [1488, 73] on span "button" at bounding box center [1489, 68] width 11 height 27
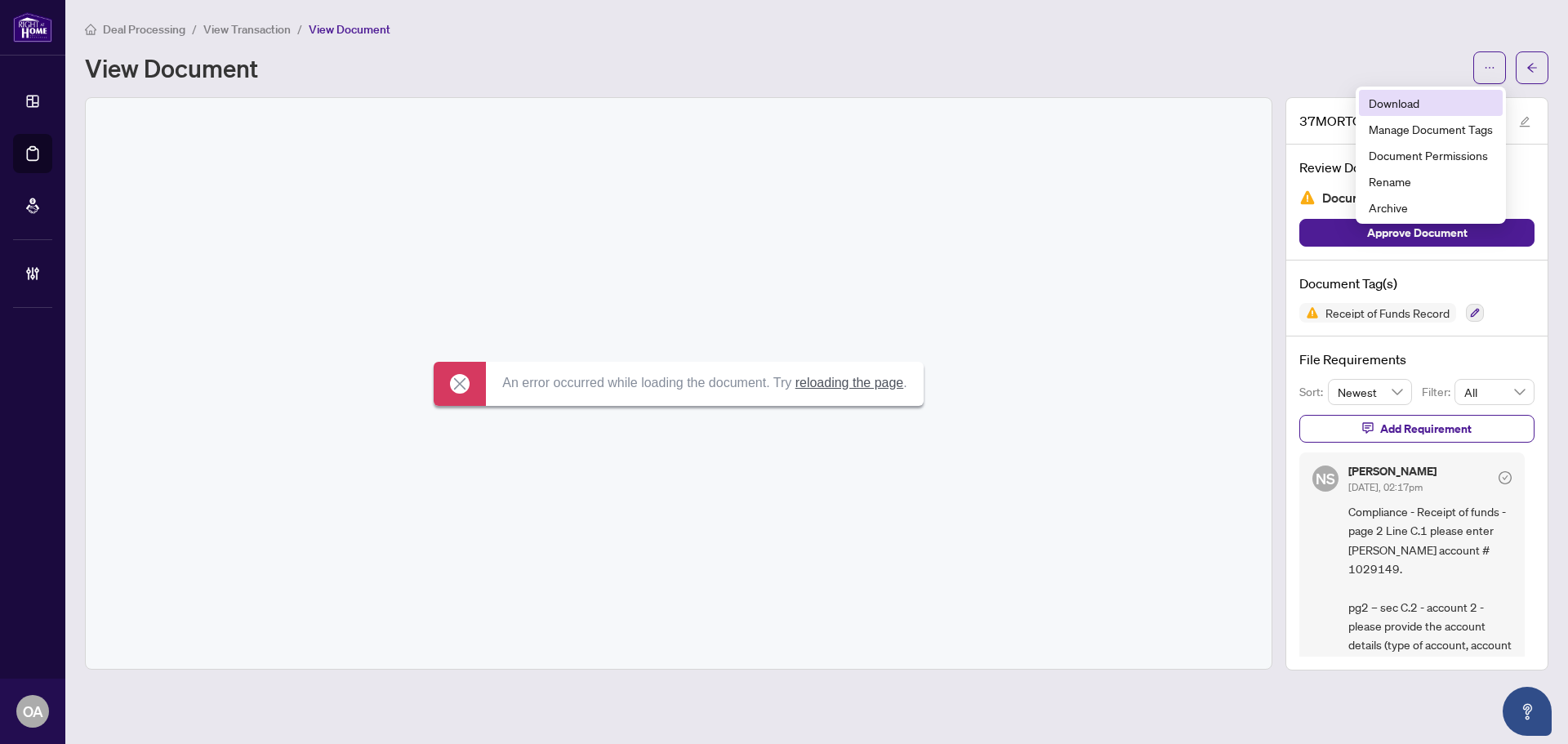
click at [1474, 102] on span "Download" at bounding box center [1431, 103] width 124 height 18
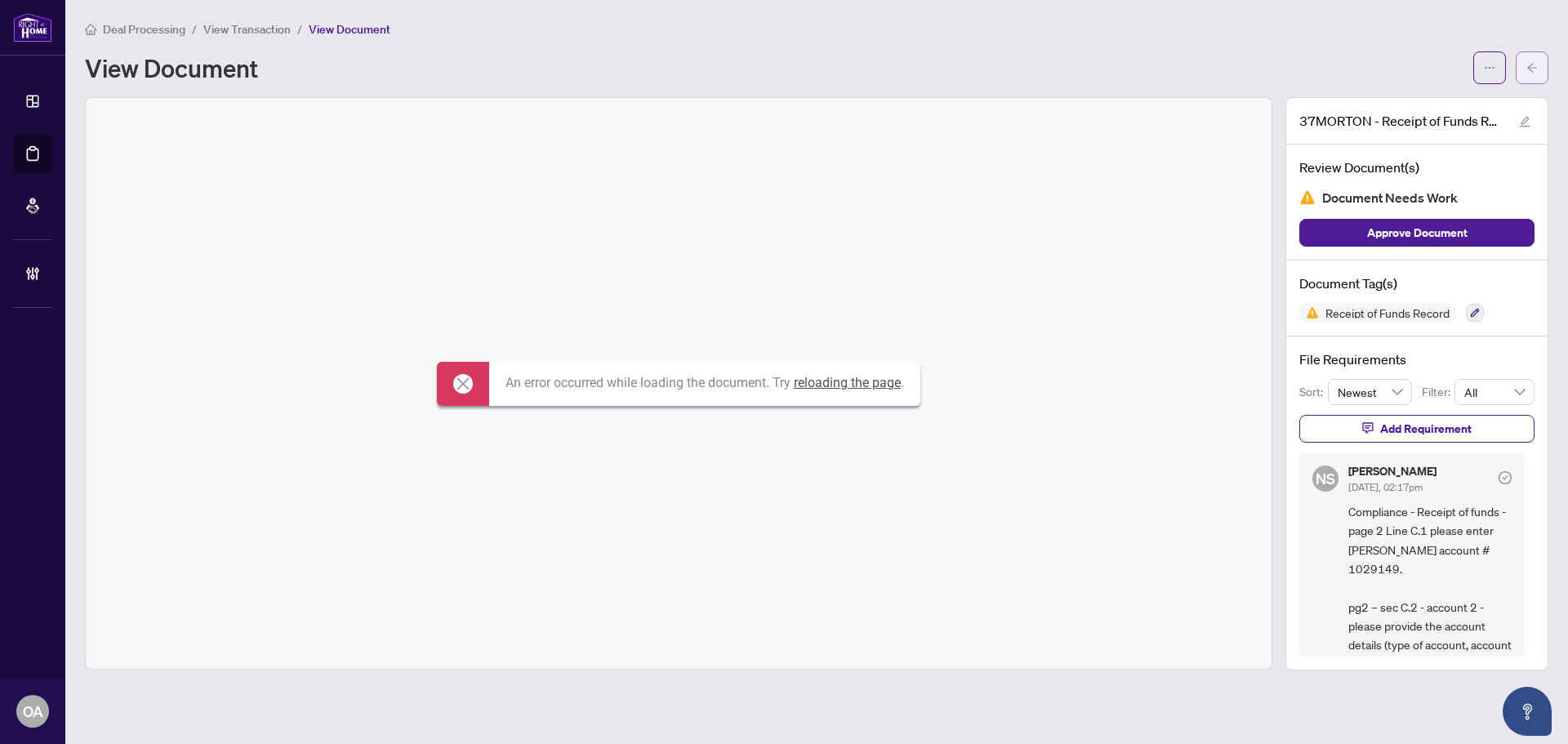
click at [1529, 66] on icon "arrow-left" at bounding box center [1532, 67] width 11 height 12
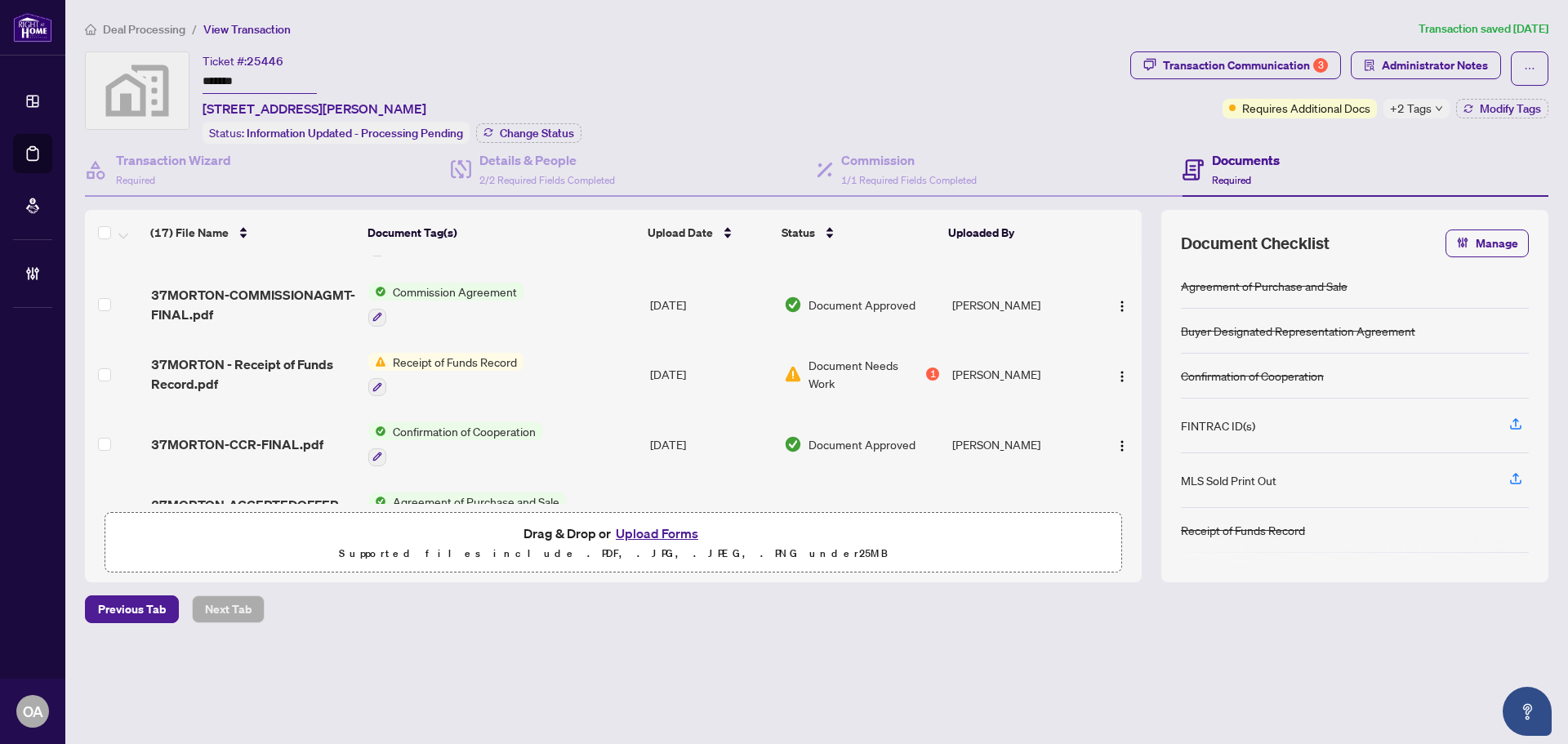
scroll to position [907, 0]
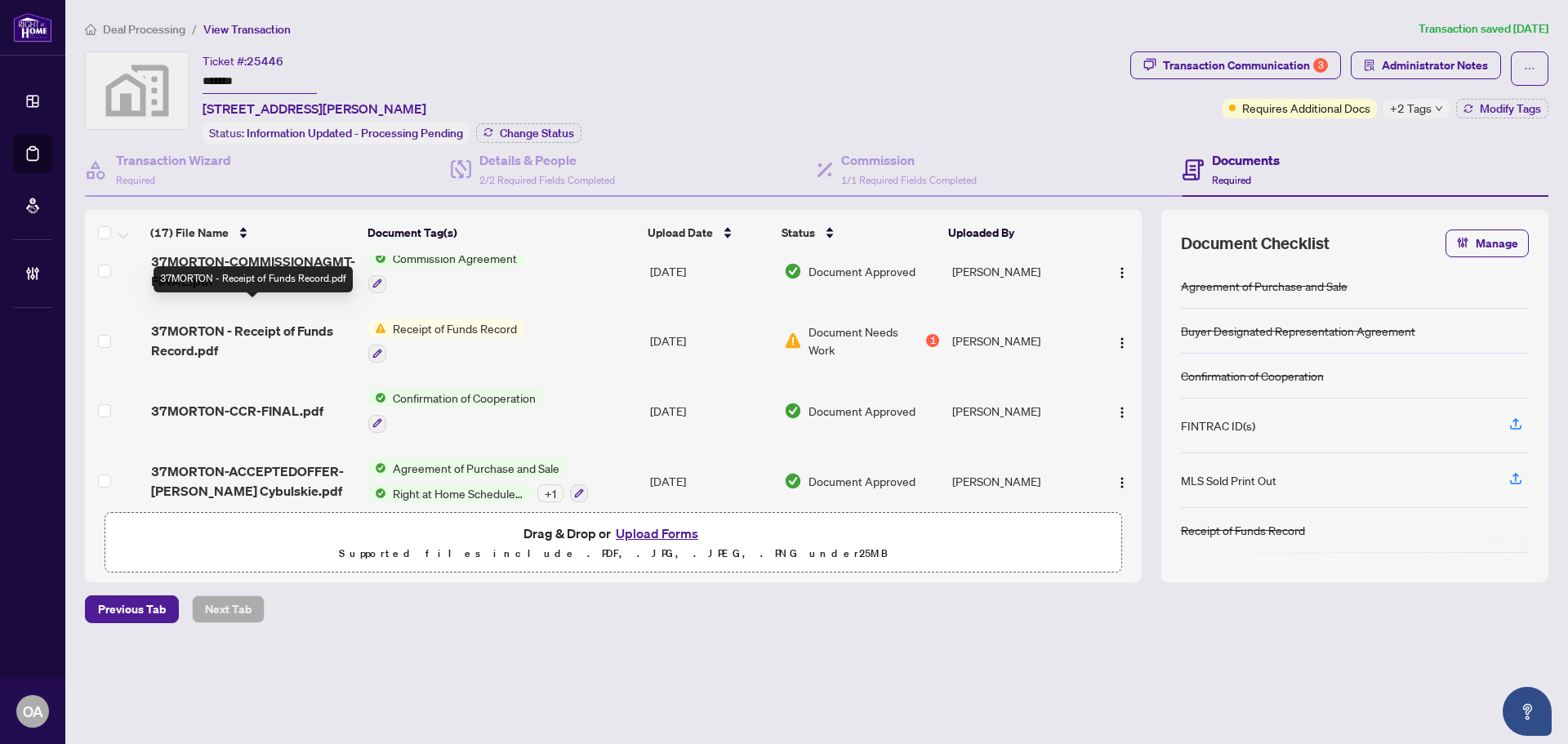
click at [280, 321] on span "37MORTON - Receipt of Funds Record.pdf" at bounding box center [253, 341] width 204 height 39
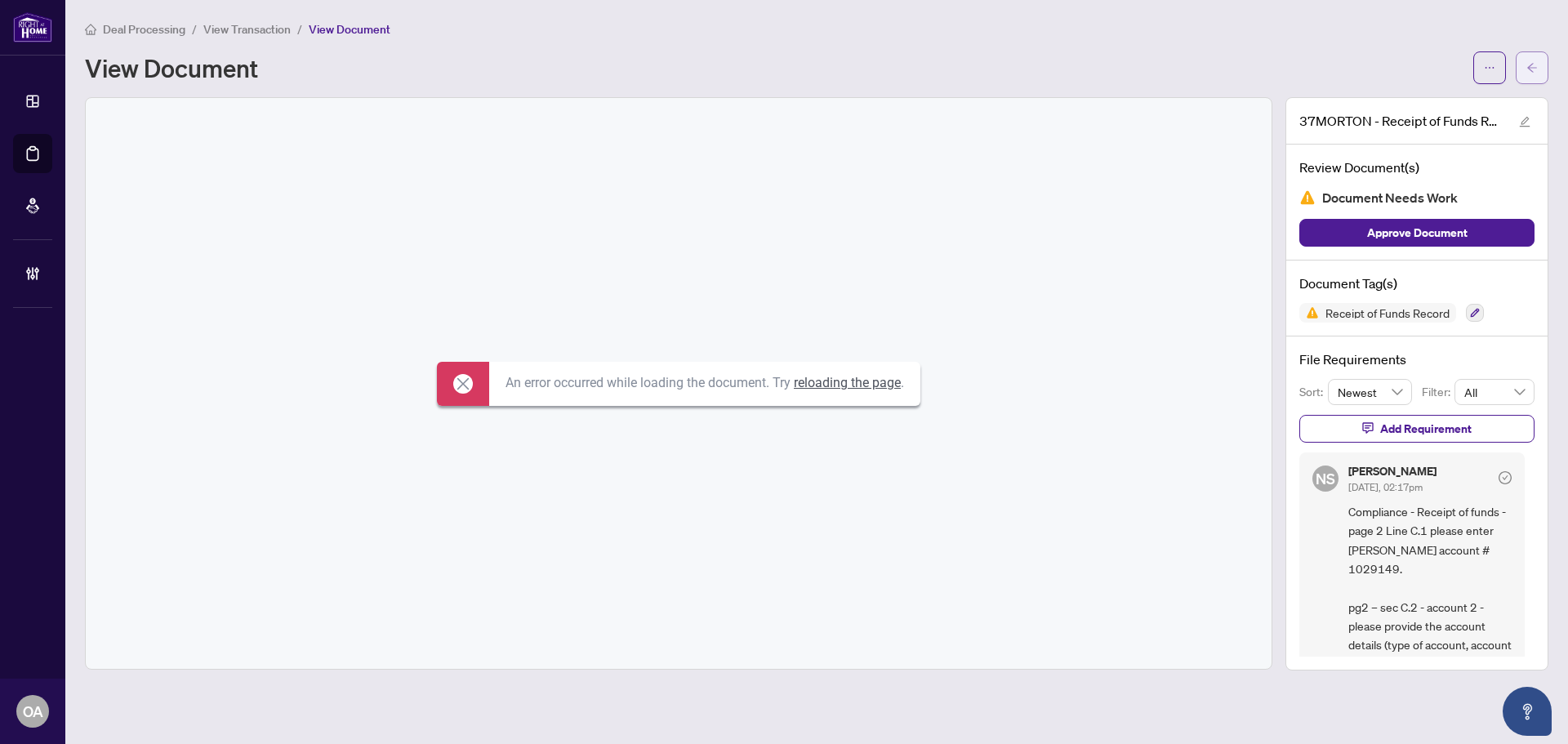
click at [1529, 76] on span "button" at bounding box center [1532, 68] width 11 height 27
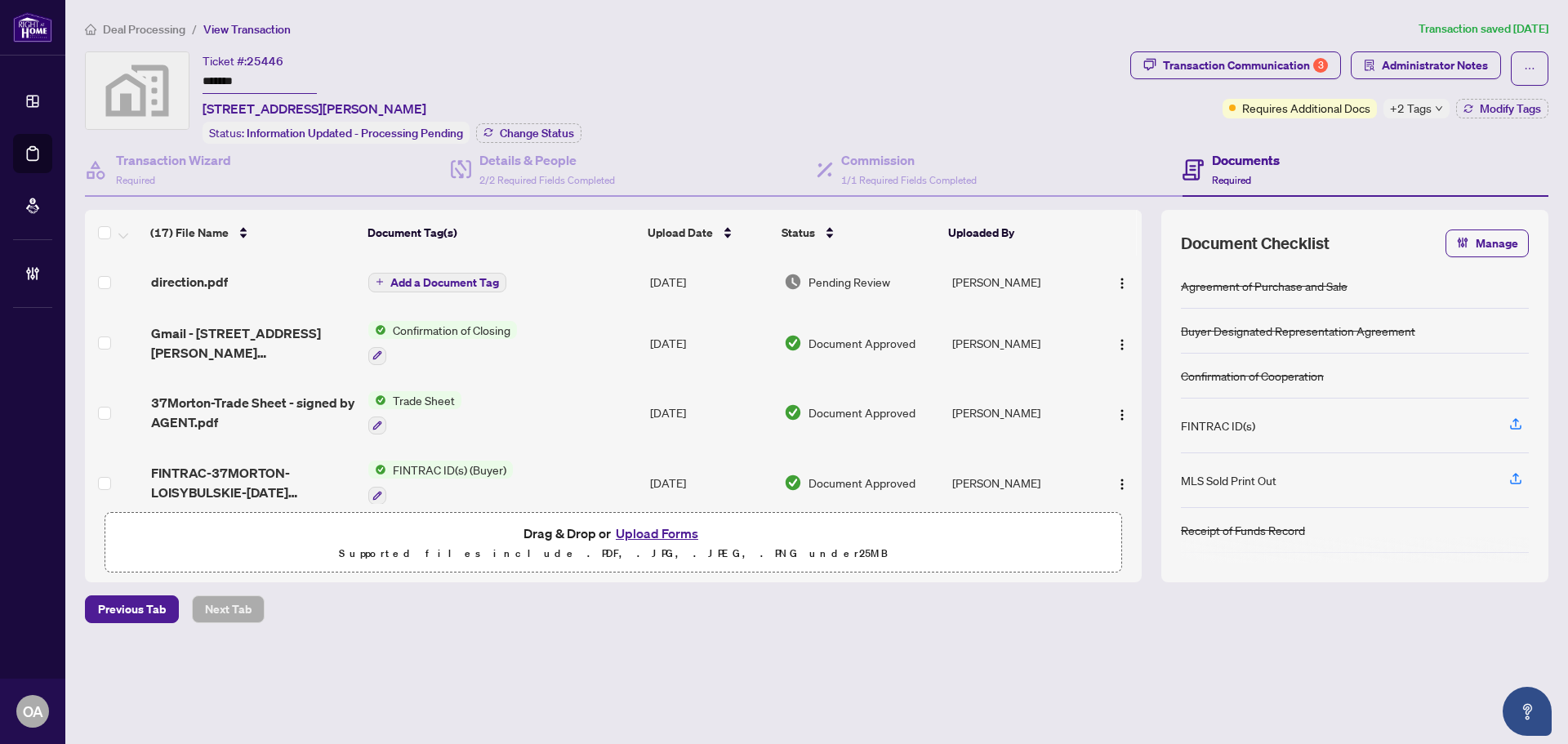
click at [1431, 113] on div "+2 Tags" at bounding box center [1417, 109] width 66 height 19
drag, startPoint x: 1320, startPoint y: 161, endPoint x: 1345, endPoint y: 78, distance: 86.7
click at [1323, 157] on div "Documents Required" at bounding box center [1365, 171] width 366 height 53
click at [265, 168] on div "Transaction Wizard Required" at bounding box center [268, 171] width 366 height 53
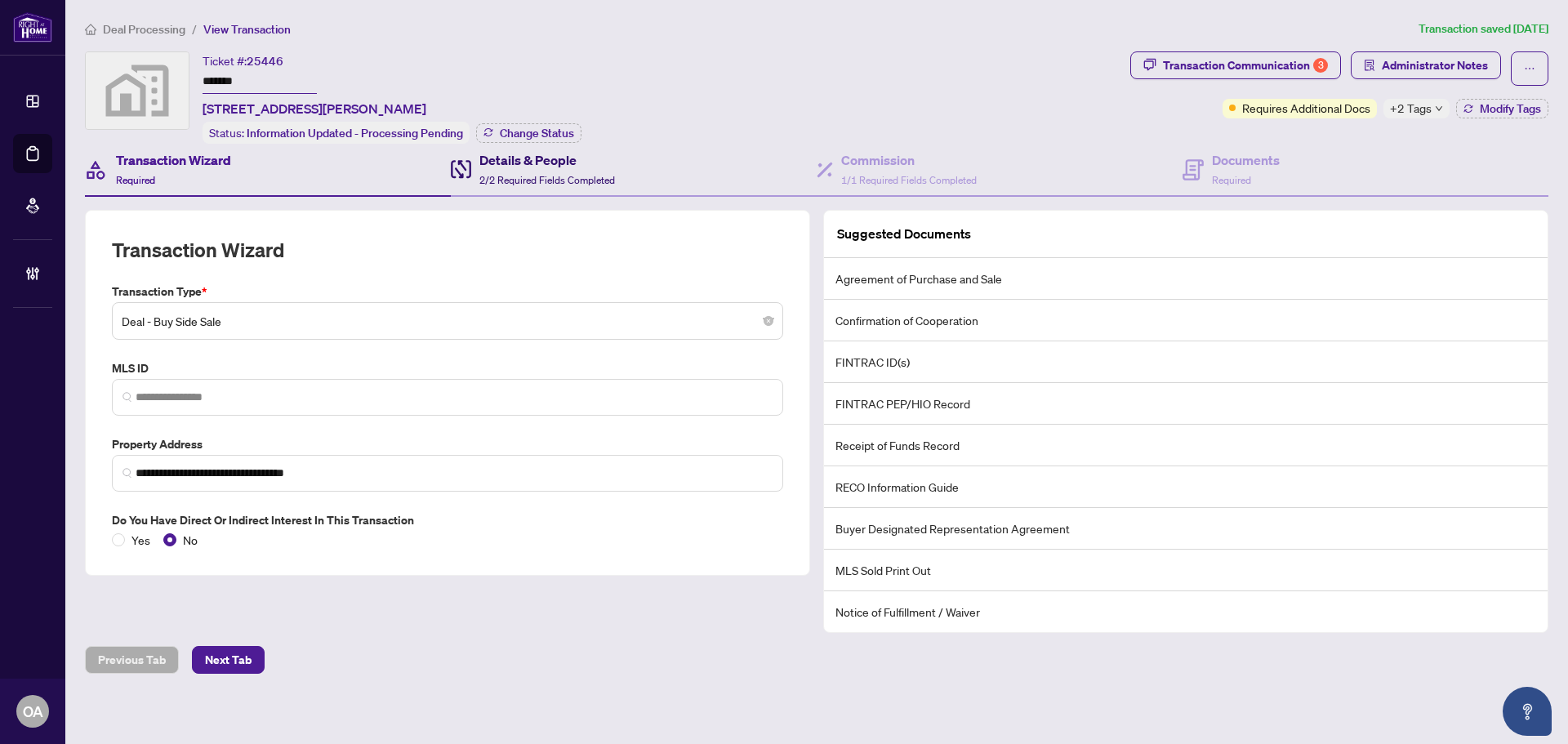
click at [598, 174] on span "2/2 Required Fields Completed" at bounding box center [547, 180] width 135 height 12
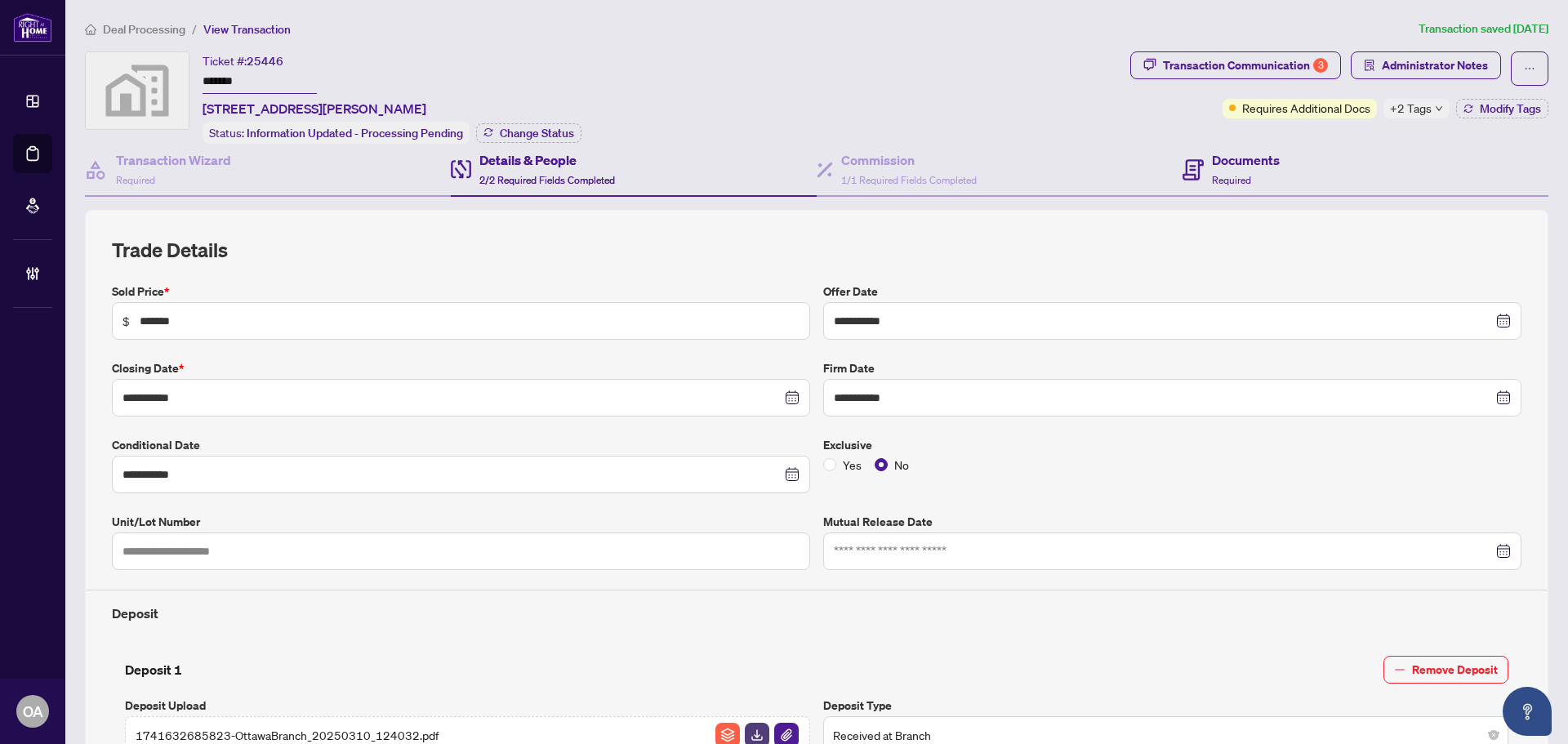
click at [1273, 165] on div "Documents Required" at bounding box center [1365, 171] width 366 height 53
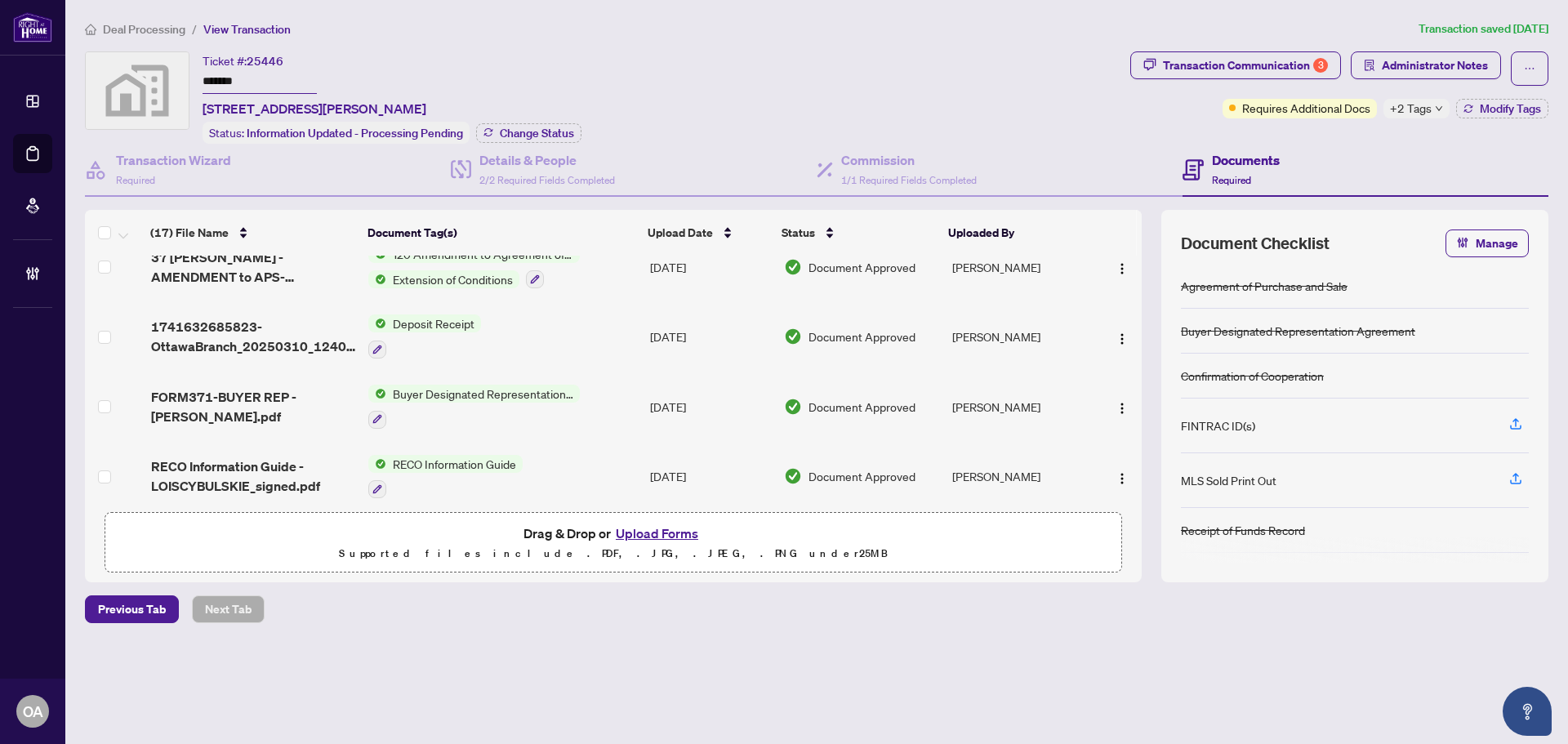
scroll to position [572, 0]
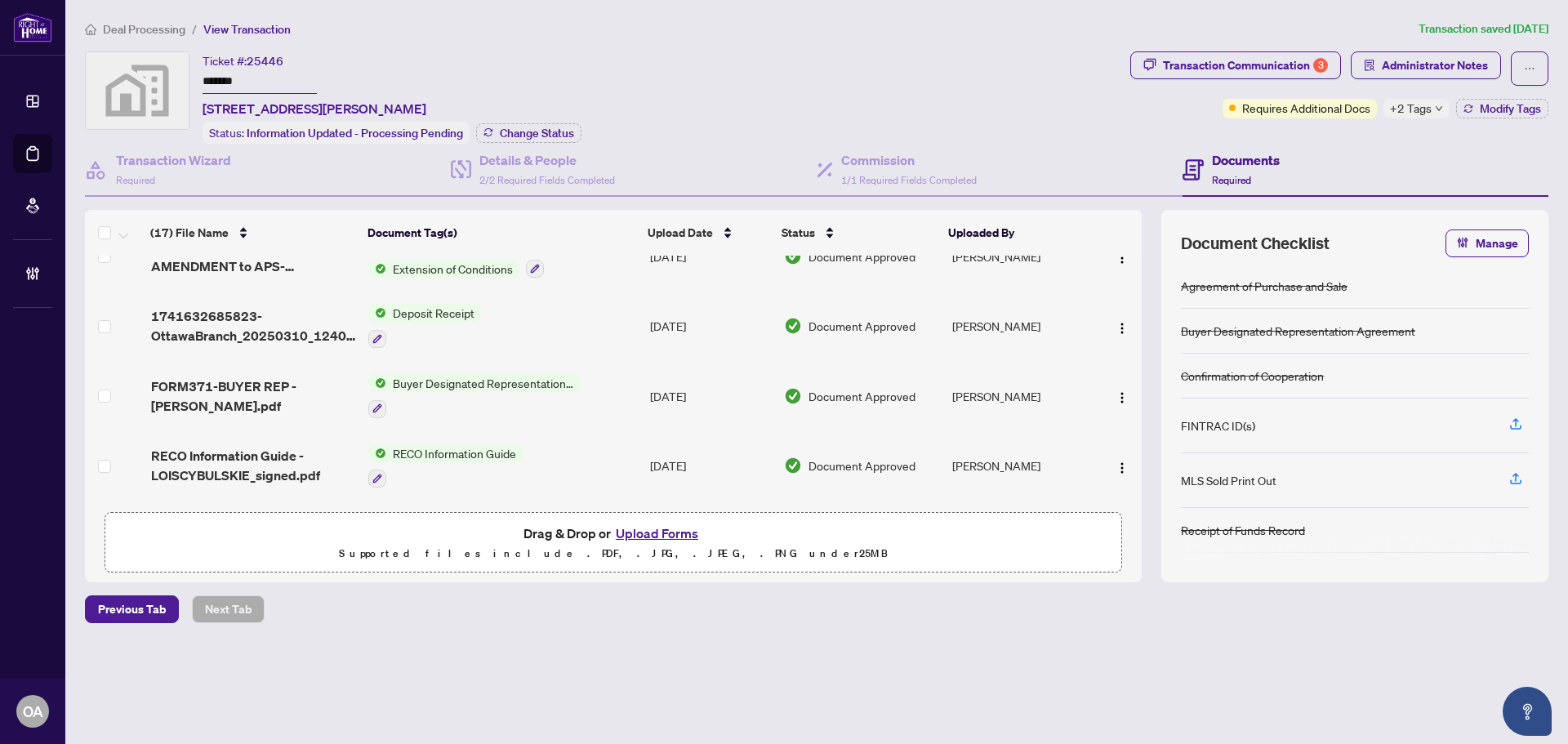
click at [275, 306] on span "1741632685823-OttawaBranch_20250310_124032.pdf" at bounding box center [253, 326] width 204 height 39
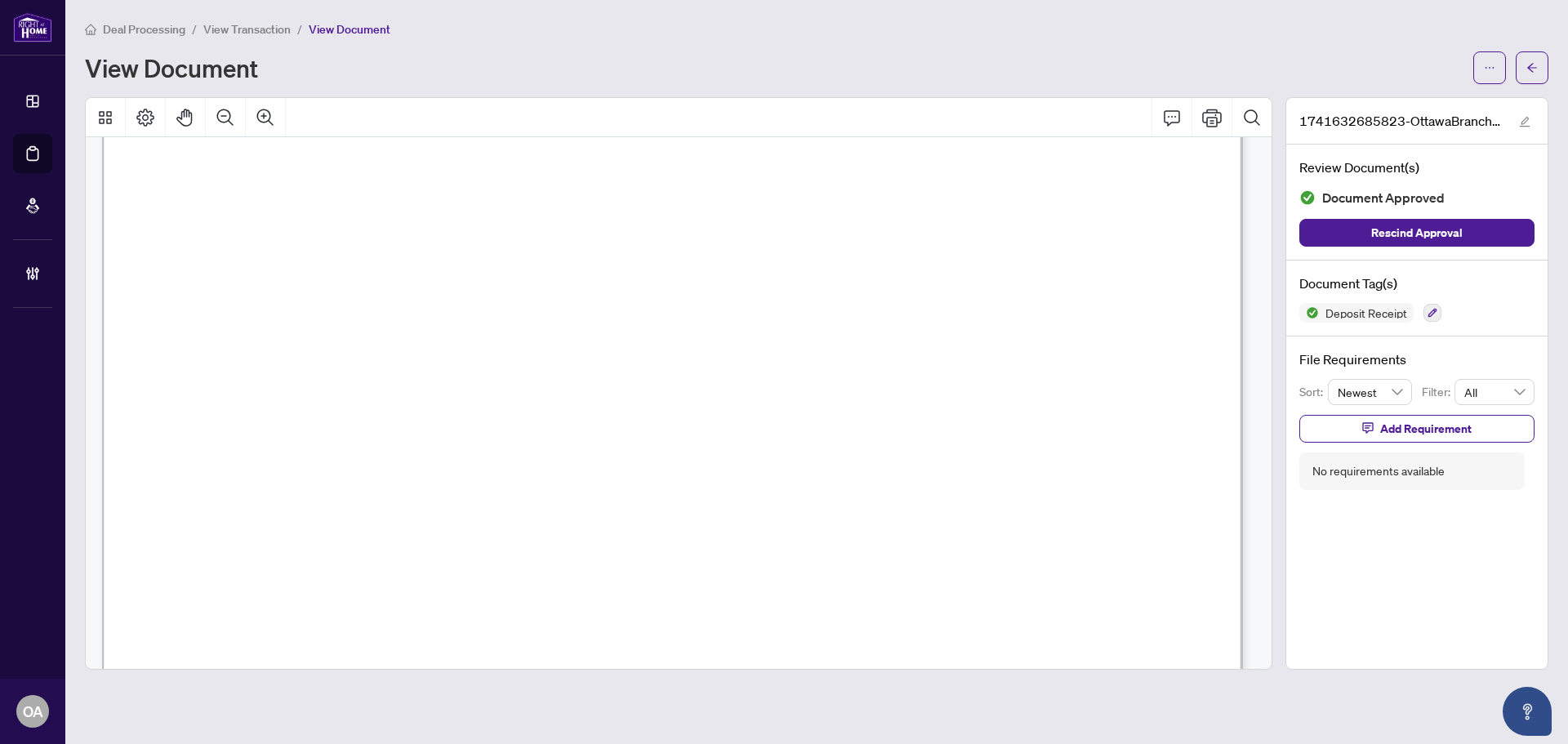
scroll to position [572, 0]
click at [1531, 68] on icon "arrow-left" at bounding box center [1532, 67] width 10 height 9
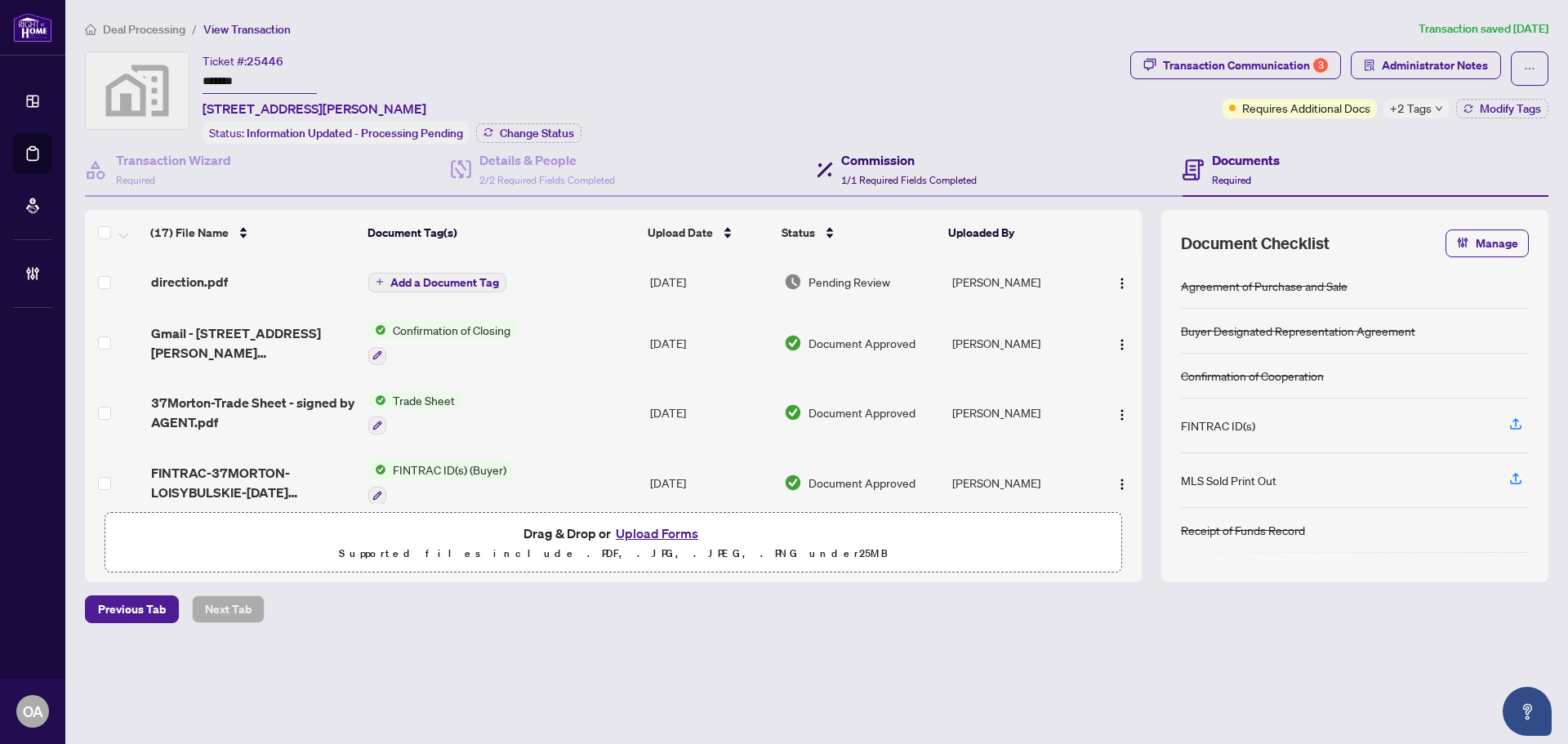
click at [843, 162] on h4 "Commission" at bounding box center [908, 160] width 135 height 19
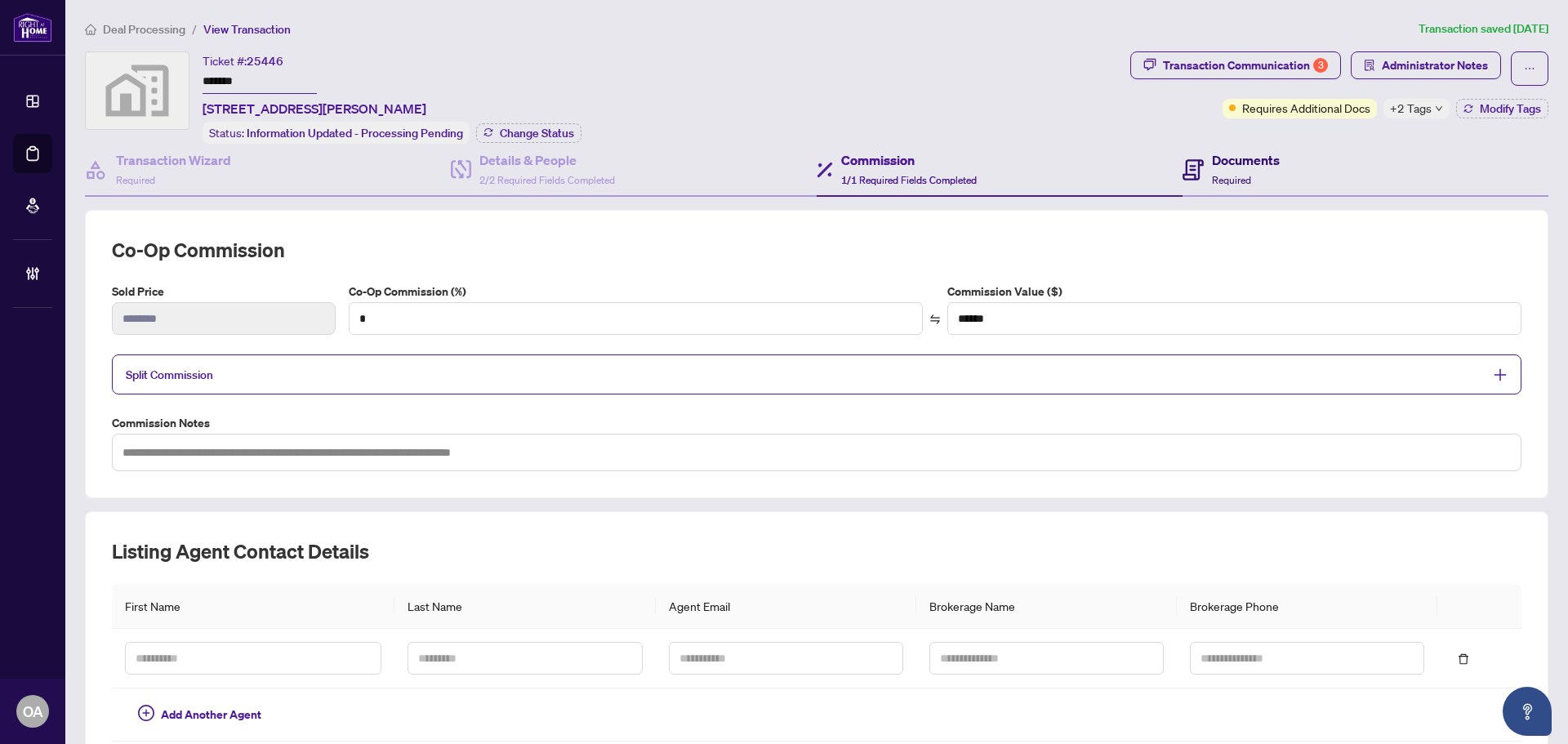
click at [1220, 174] on span "Required" at bounding box center [1232, 180] width 39 height 12
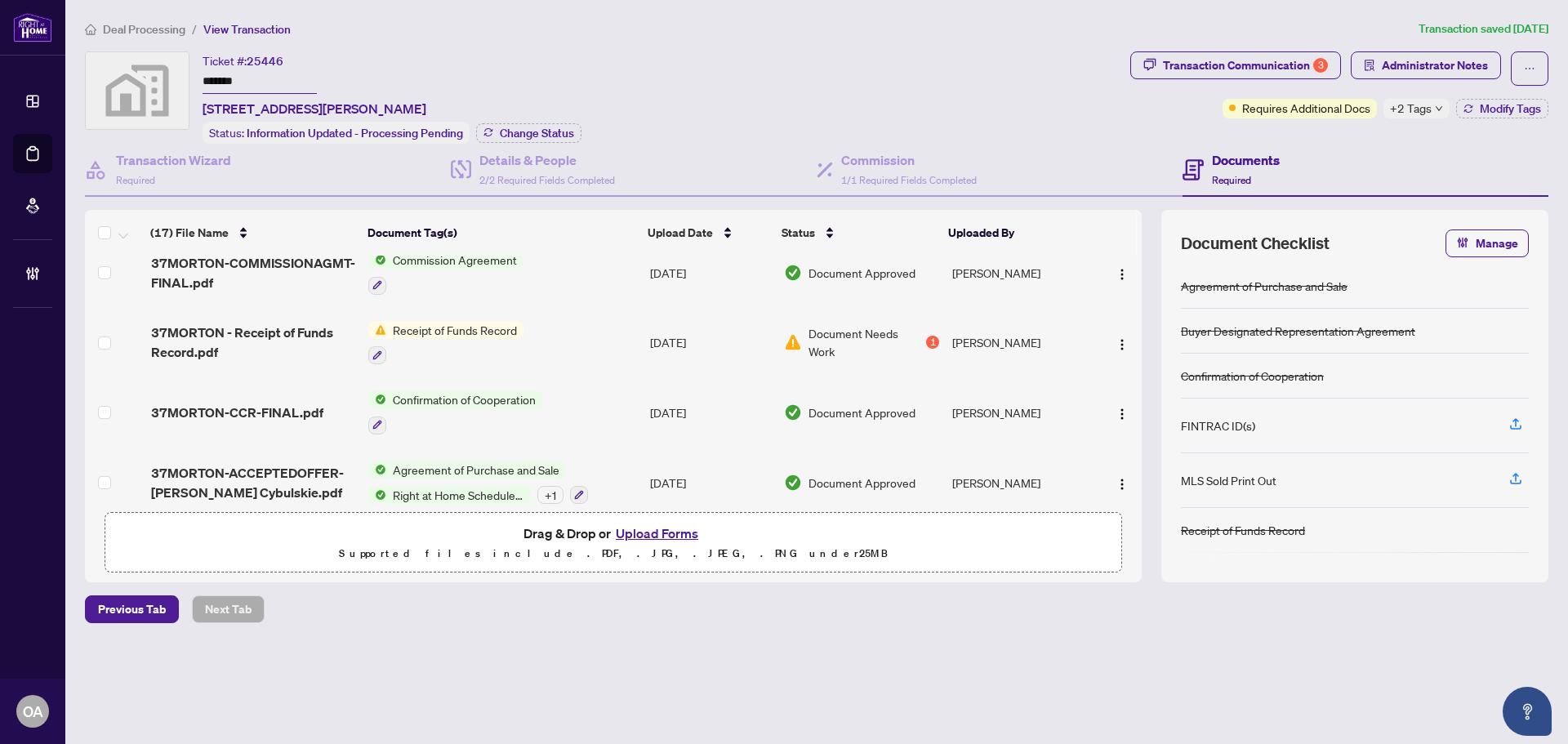
scroll to position [907, 0]
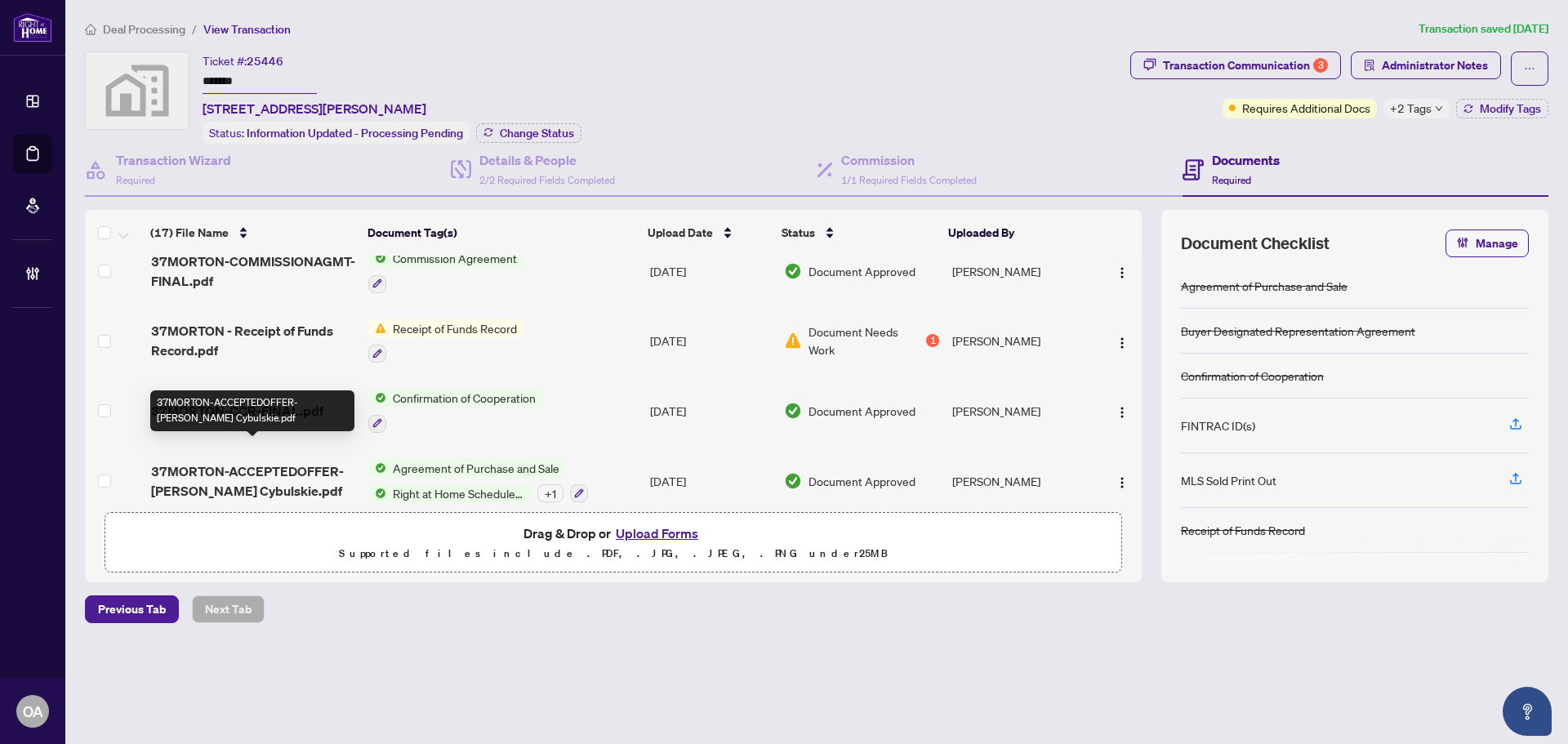
click at [274, 463] on span "37MORTON-ACCEPTEDOFFER-[PERSON_NAME] Cybulskie.pdf" at bounding box center [253, 481] width 204 height 39
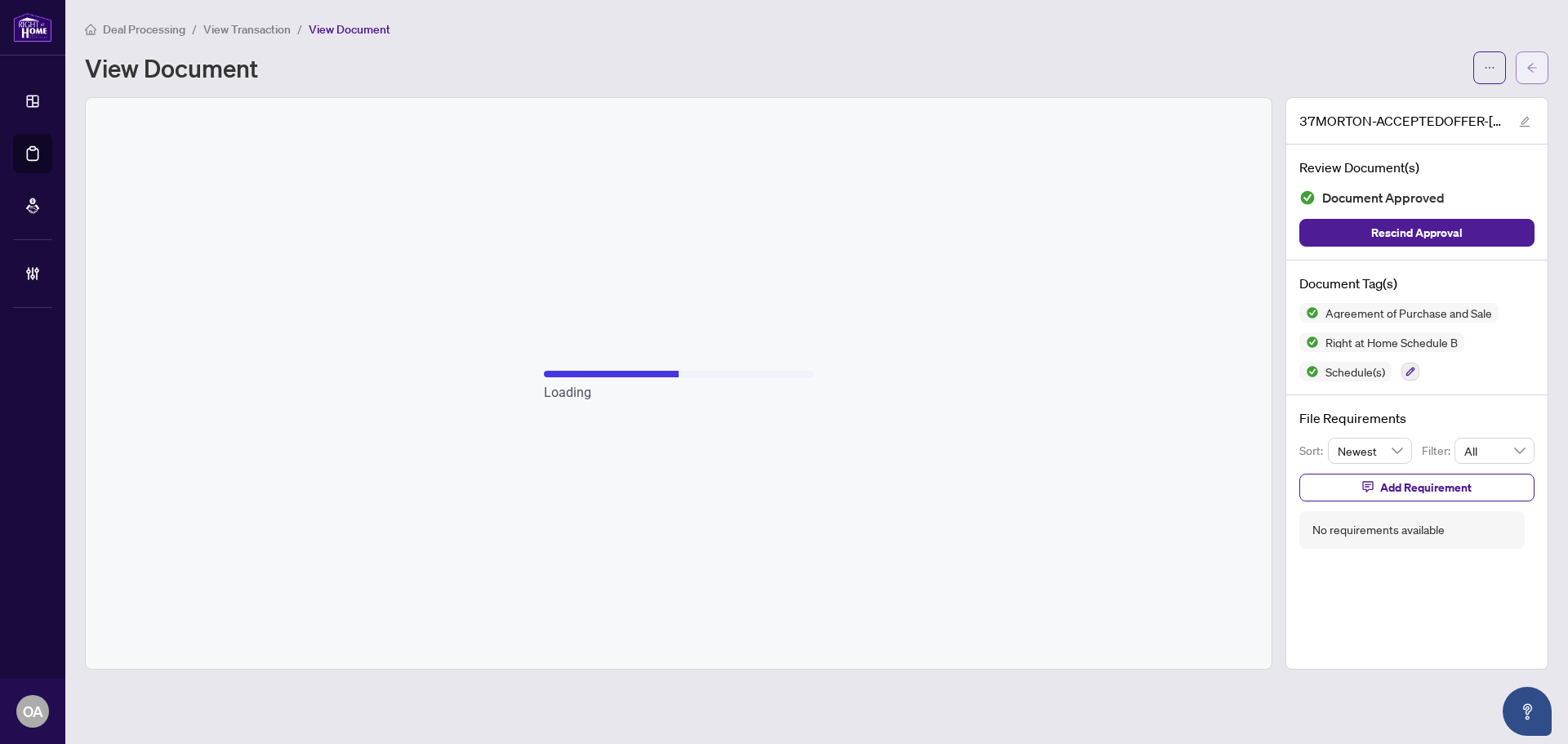
click at [1531, 69] on icon "arrow-left" at bounding box center [1532, 67] width 11 height 12
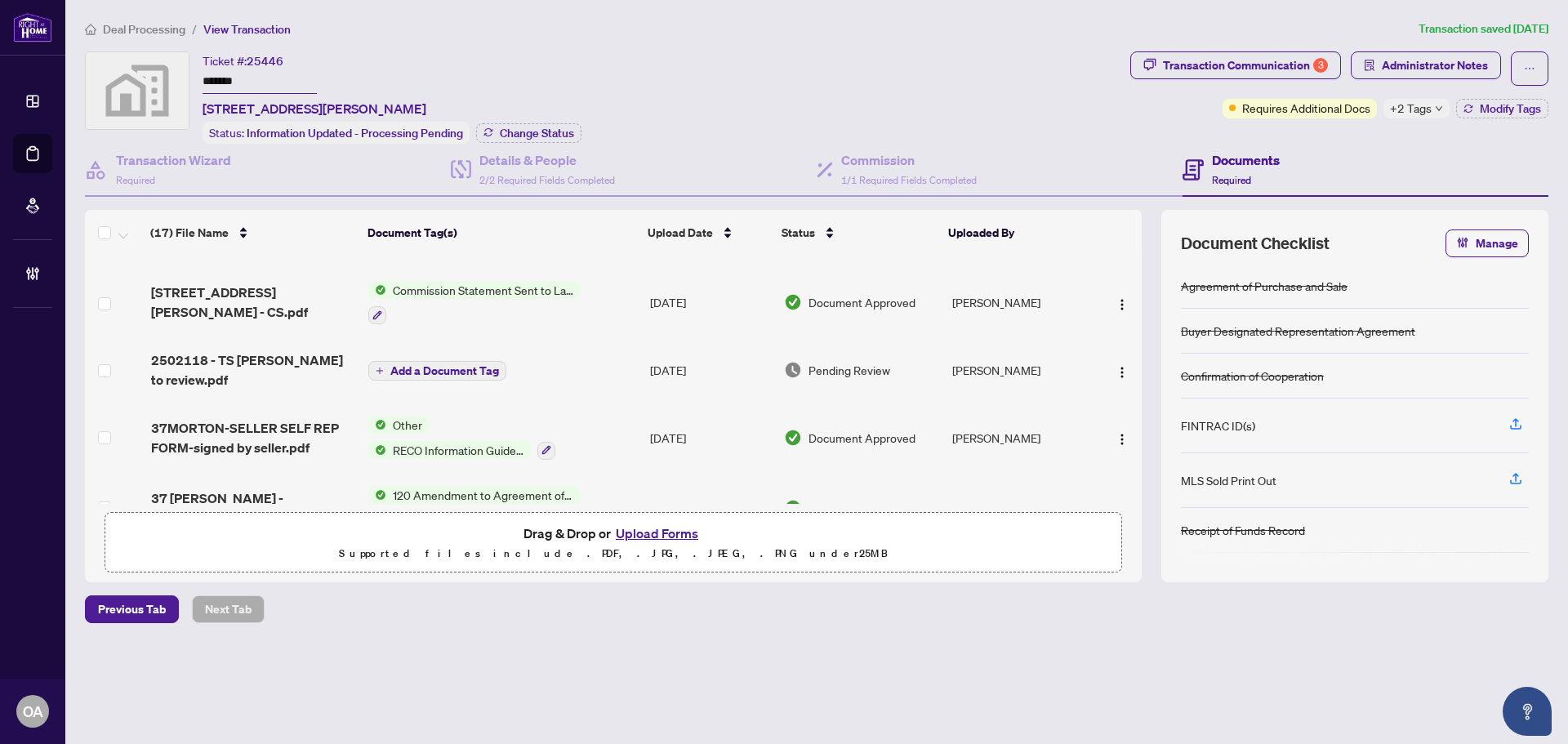
scroll to position [409, 0]
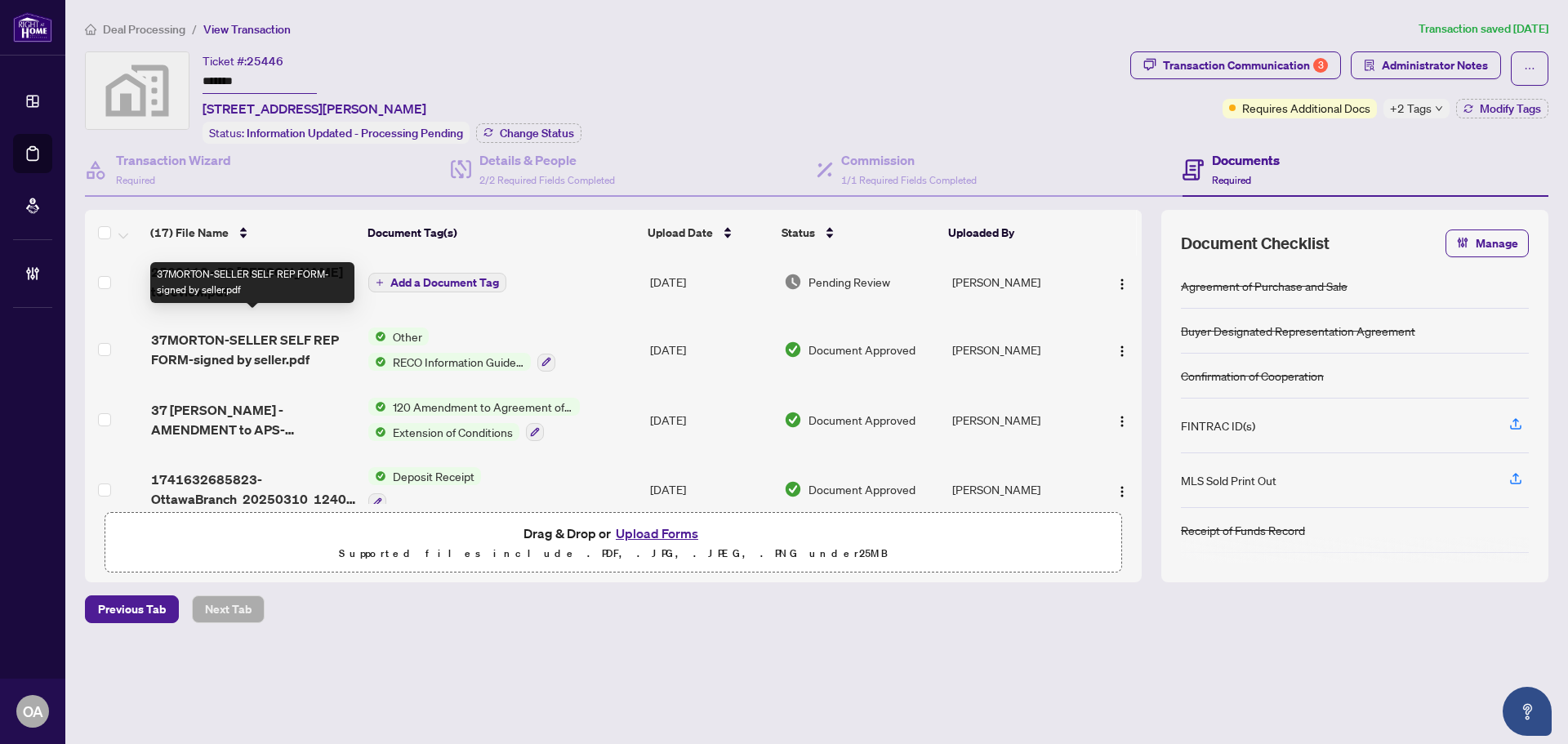
click at [294, 330] on span "37MORTON-SELLER SELF REP FORM-signed by seller.pdf" at bounding box center [253, 349] width 204 height 39
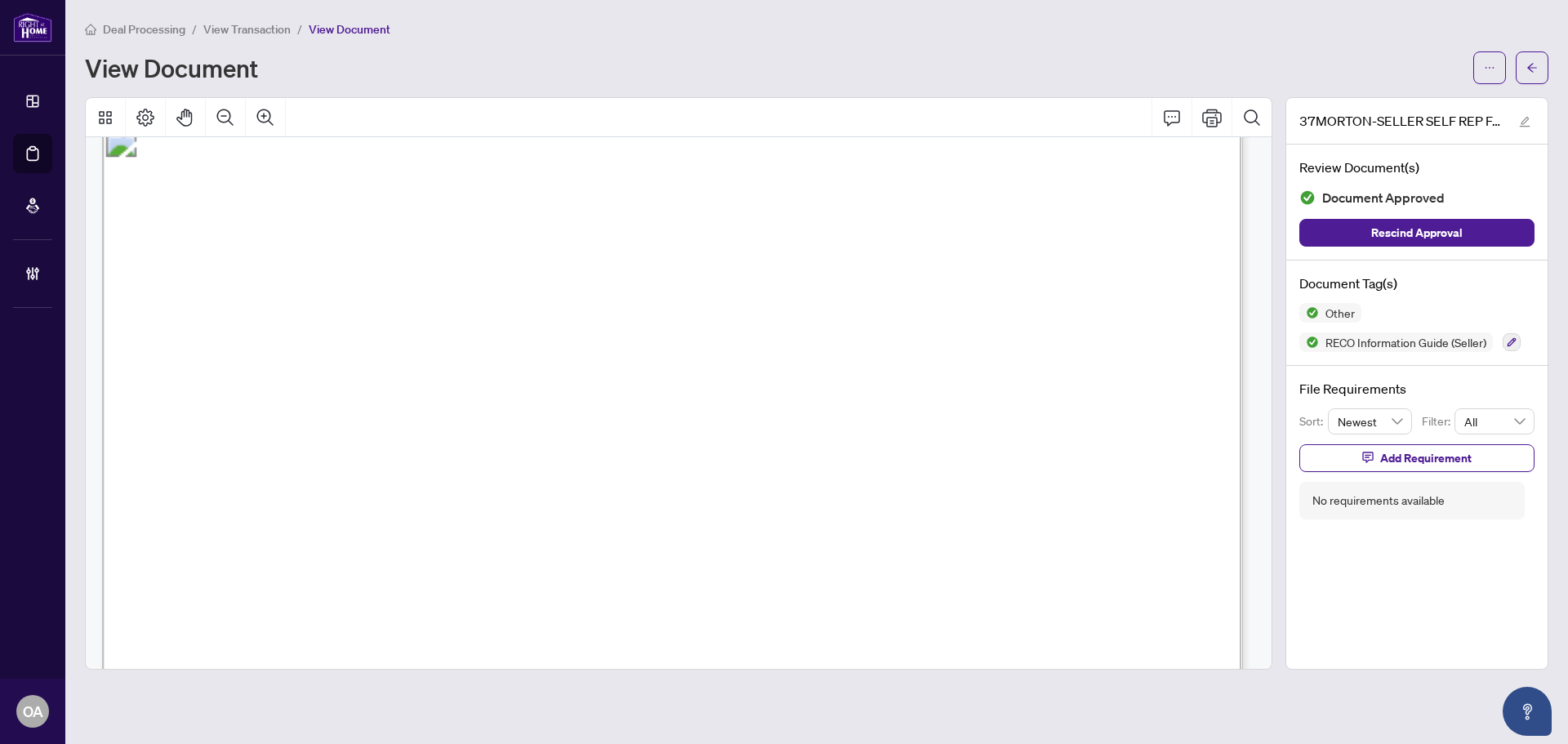
scroll to position [1497, 0]
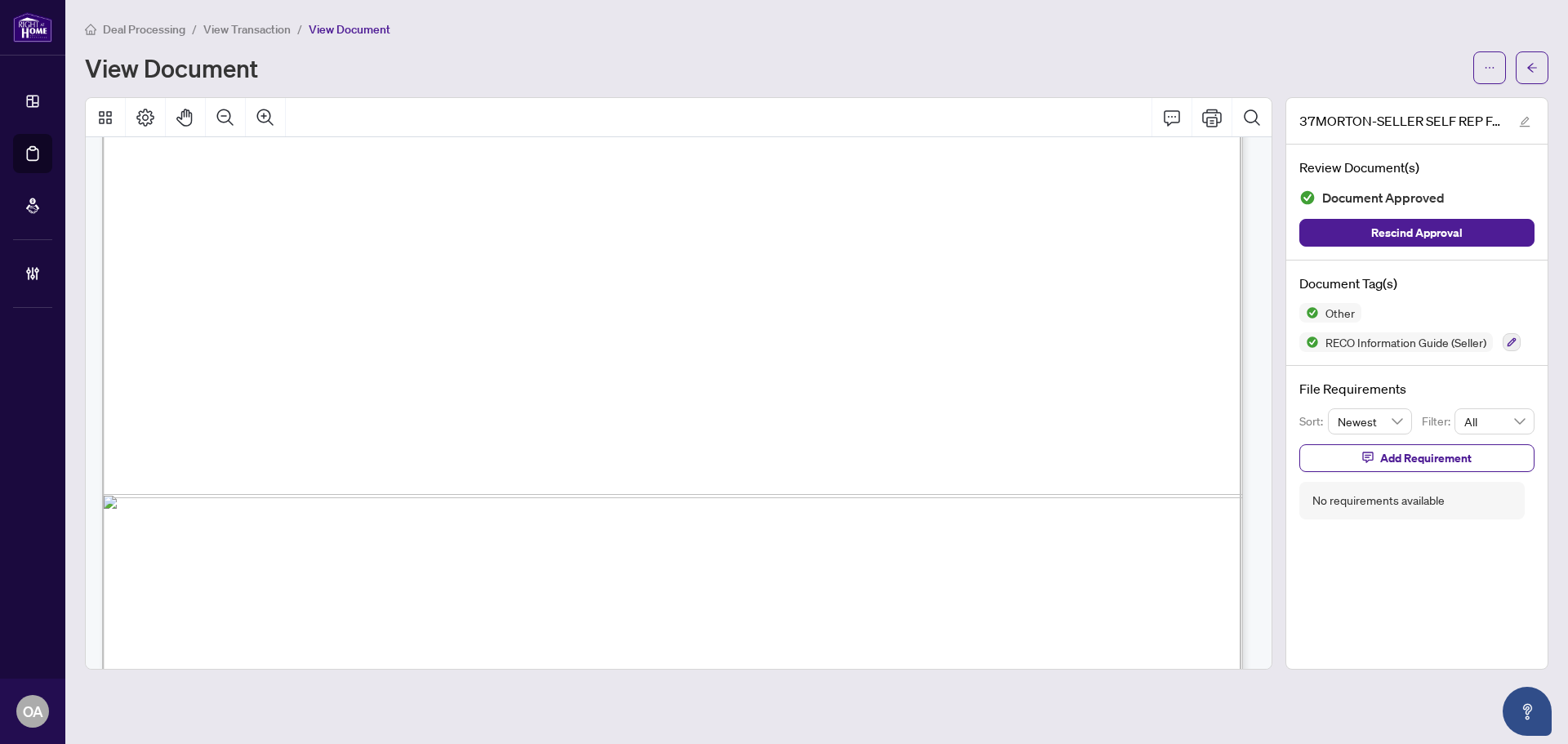
scroll to position [1144, 0]
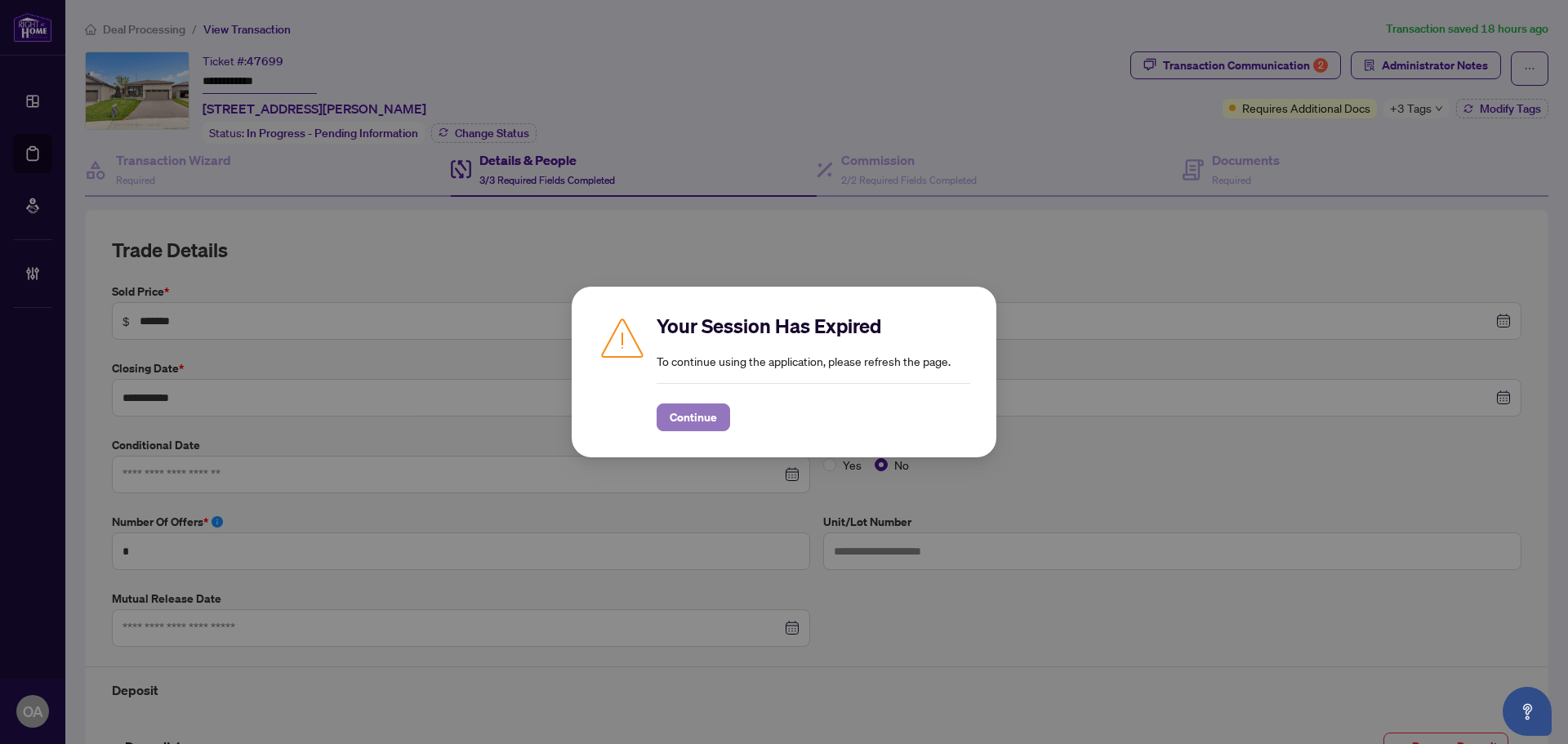
click at [705, 409] on span "Continue" at bounding box center [693, 418] width 48 height 27
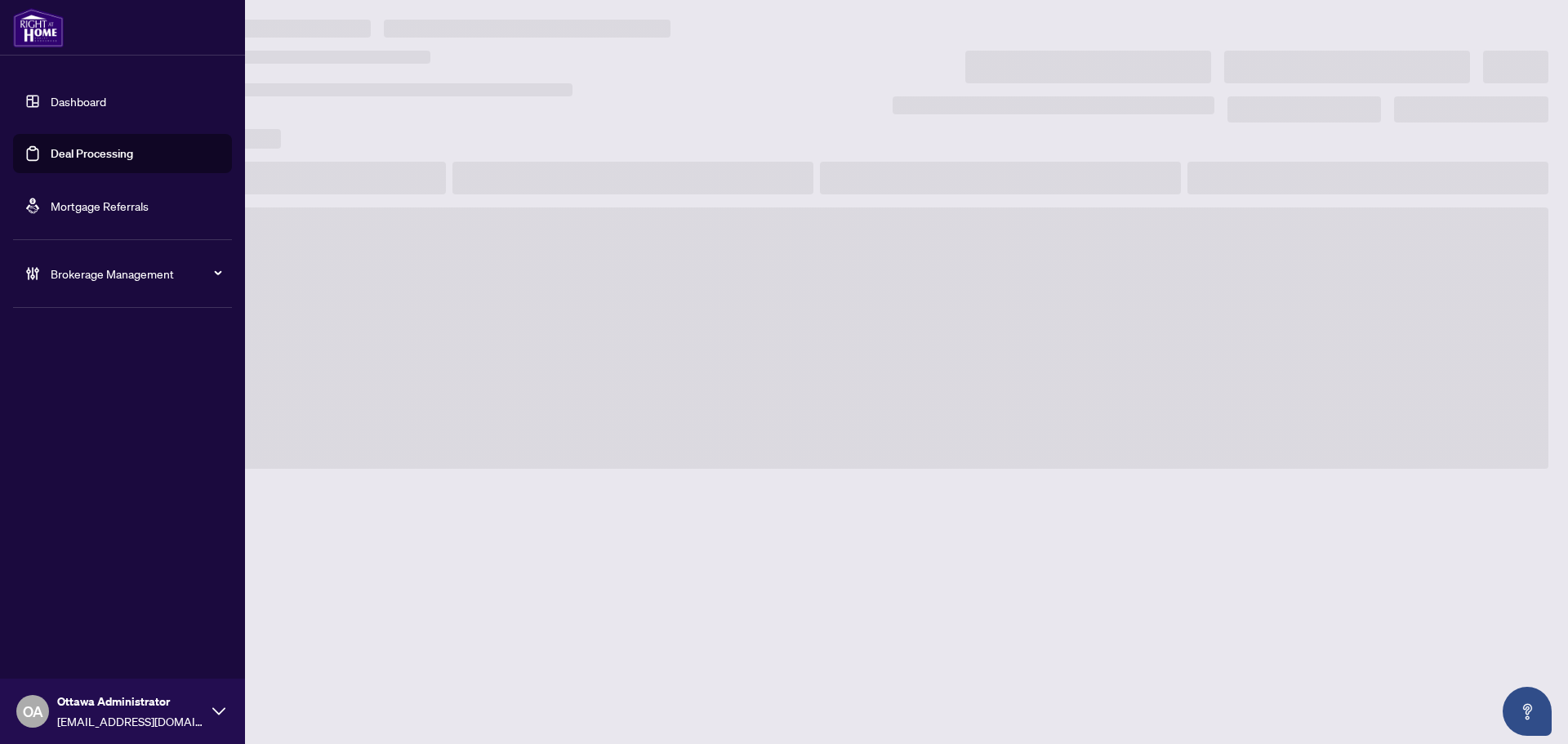
click at [50, 154] on link "Deal Processing" at bounding box center [91, 153] width 82 height 15
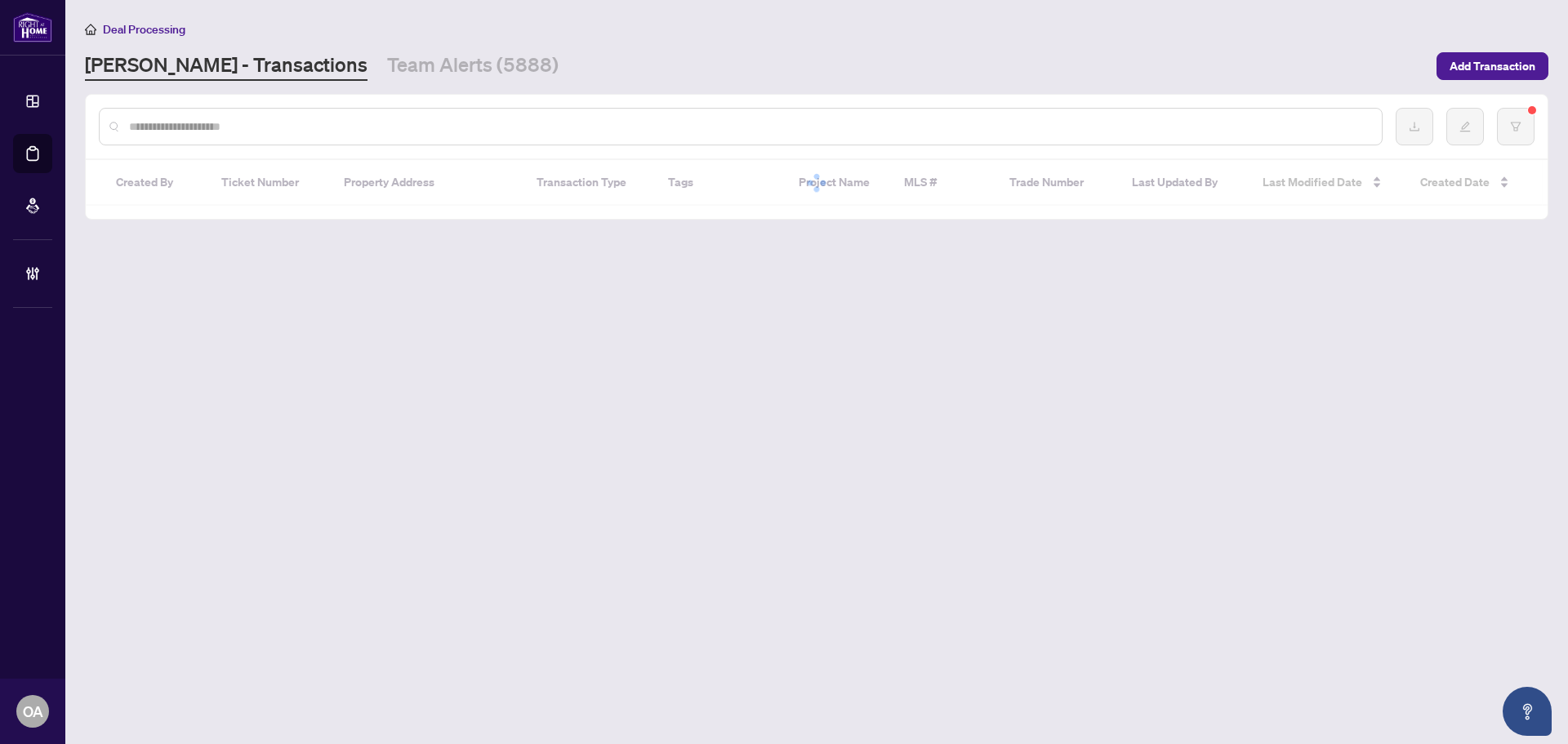
click at [206, 125] on input "text" at bounding box center [749, 127] width 1240 height 18
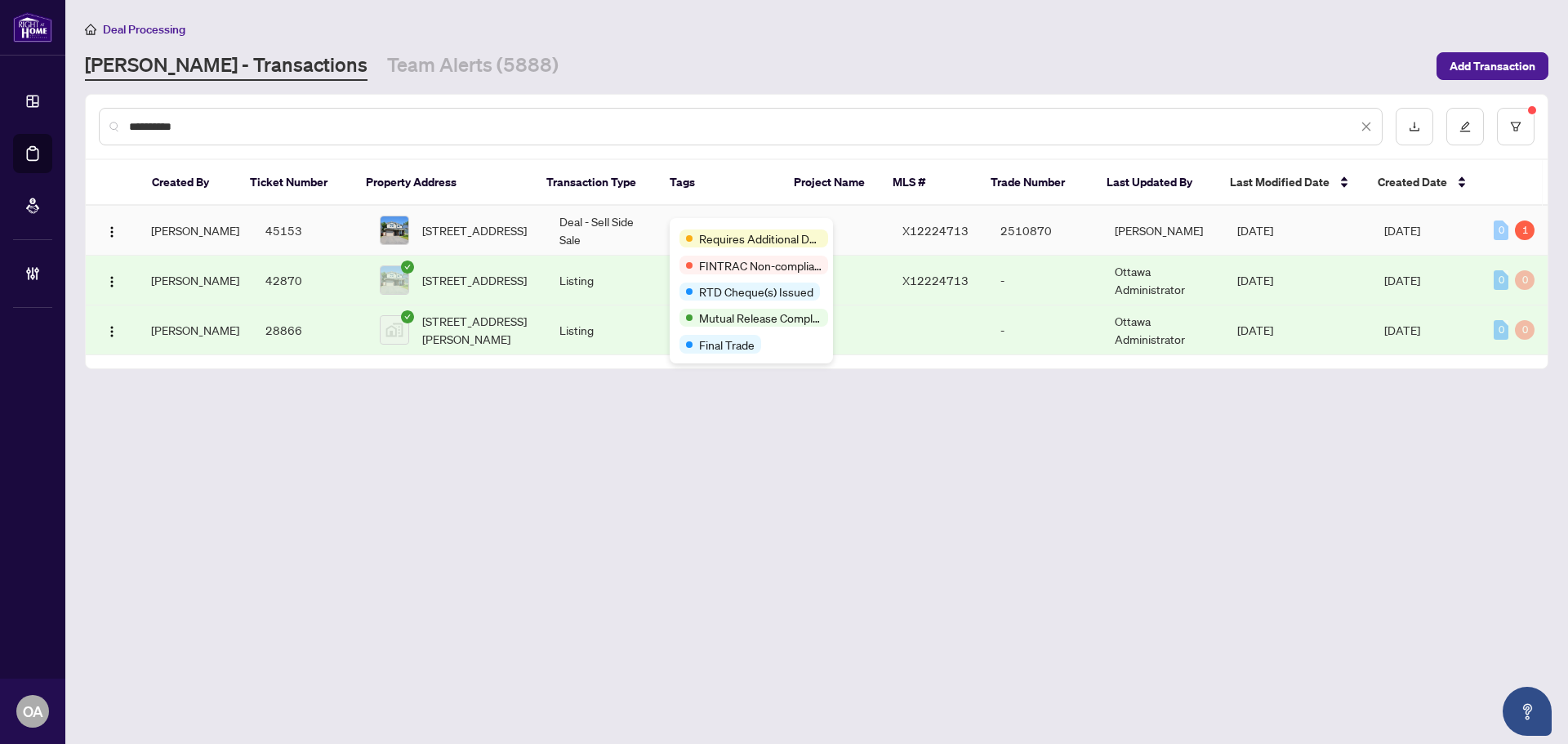
type input "**********"
click at [460, 221] on span "77 Winchester Dr, Ottawa, Ontario K2L 2R3, Canada" at bounding box center [474, 230] width 104 height 18
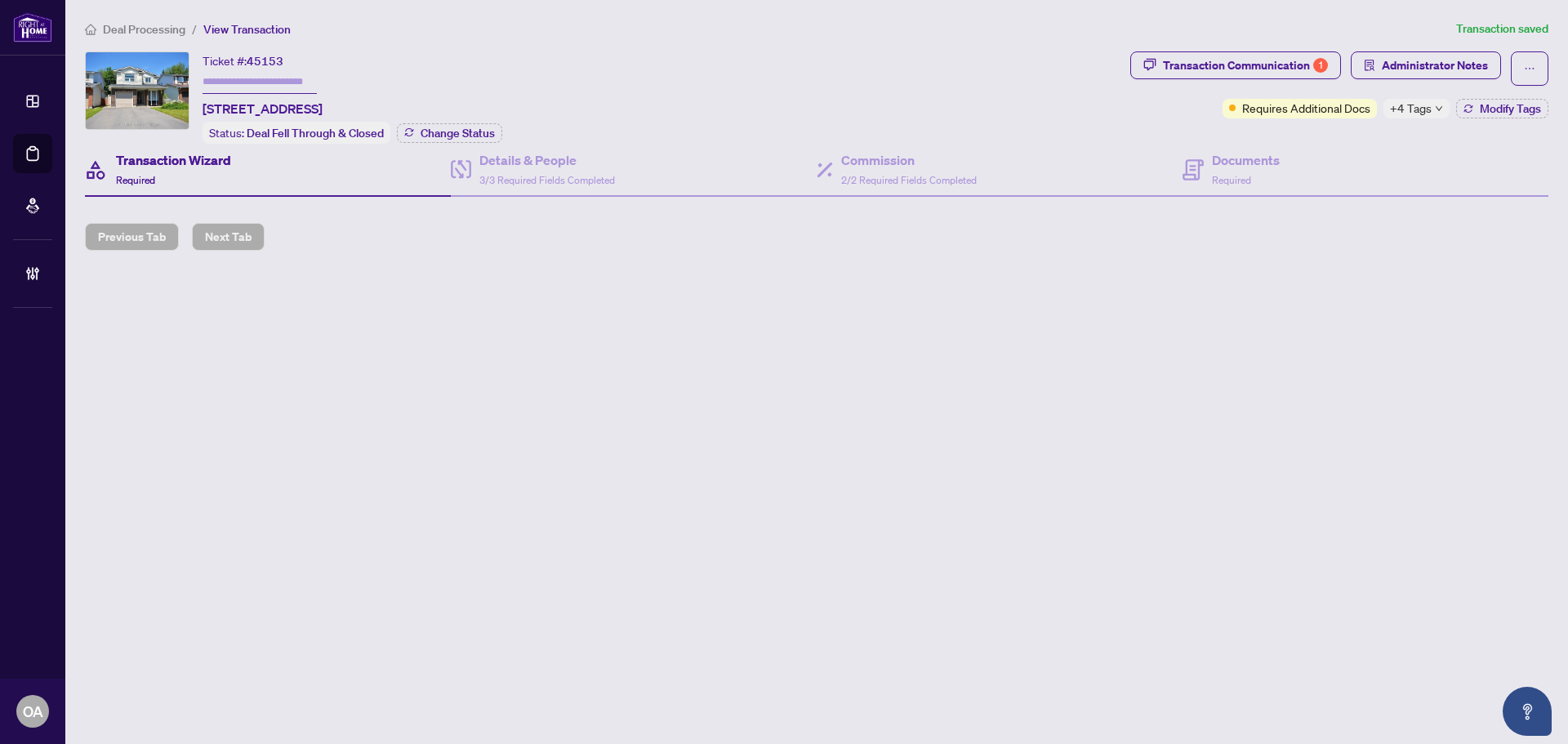
type input "*******"
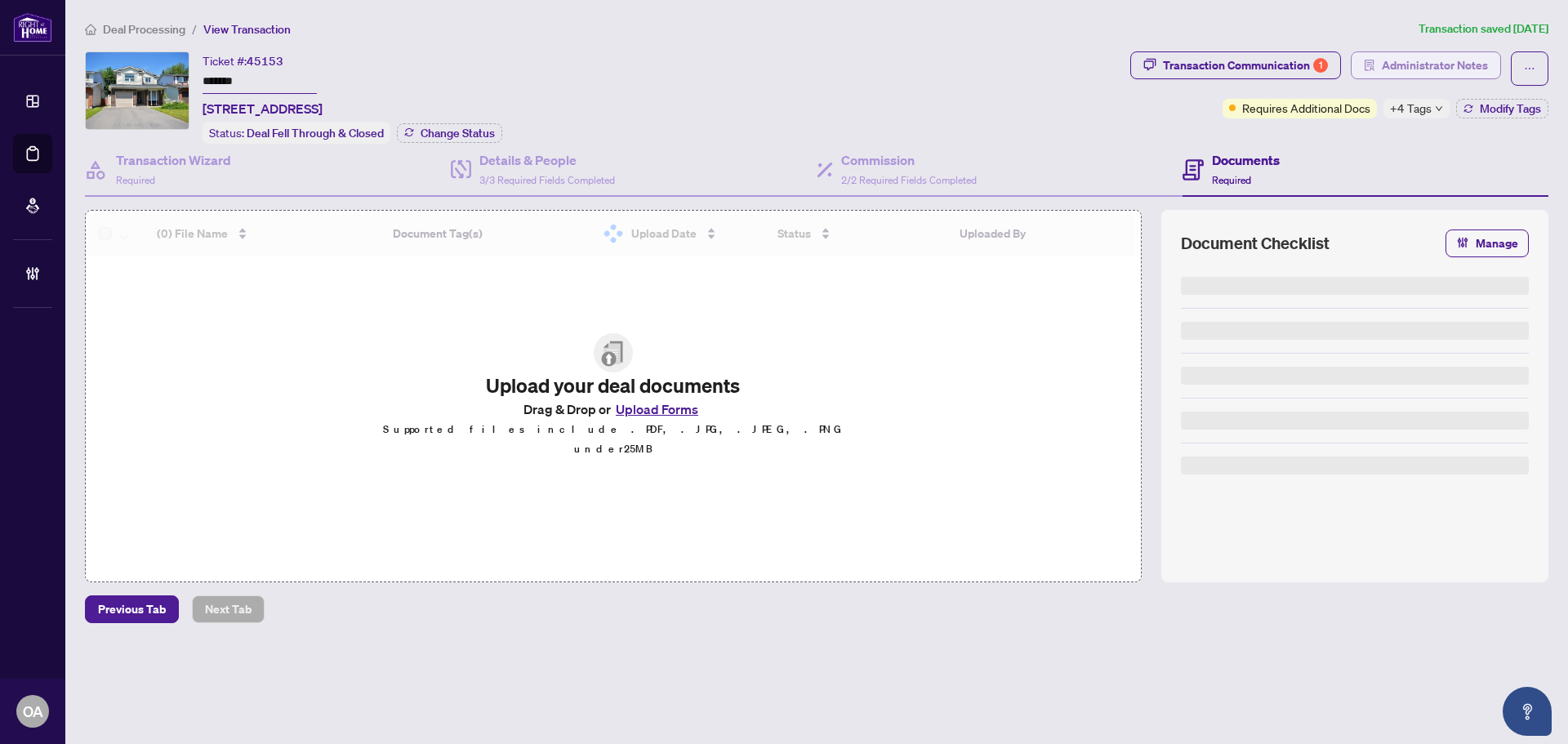
click at [1402, 64] on span "Administrator Notes" at bounding box center [1435, 65] width 106 height 27
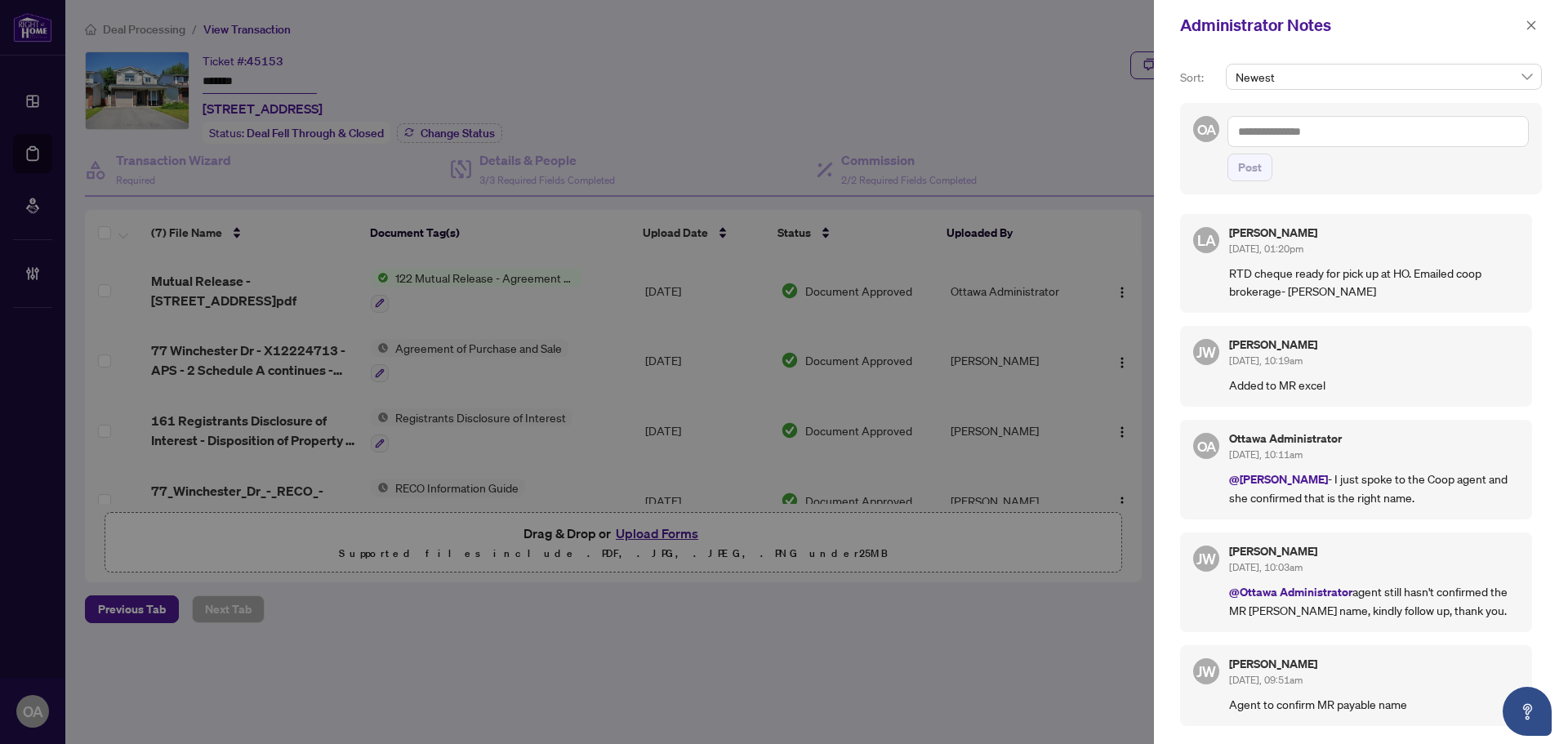
click at [1304, 133] on textarea at bounding box center [1378, 131] width 302 height 31
click at [1339, 144] on span "Luna Almuhanna" at bounding box center [1342, 142] width 146 height 15
click at [1425, 151] on textarea "**********" at bounding box center [1375, 140] width 296 height 48
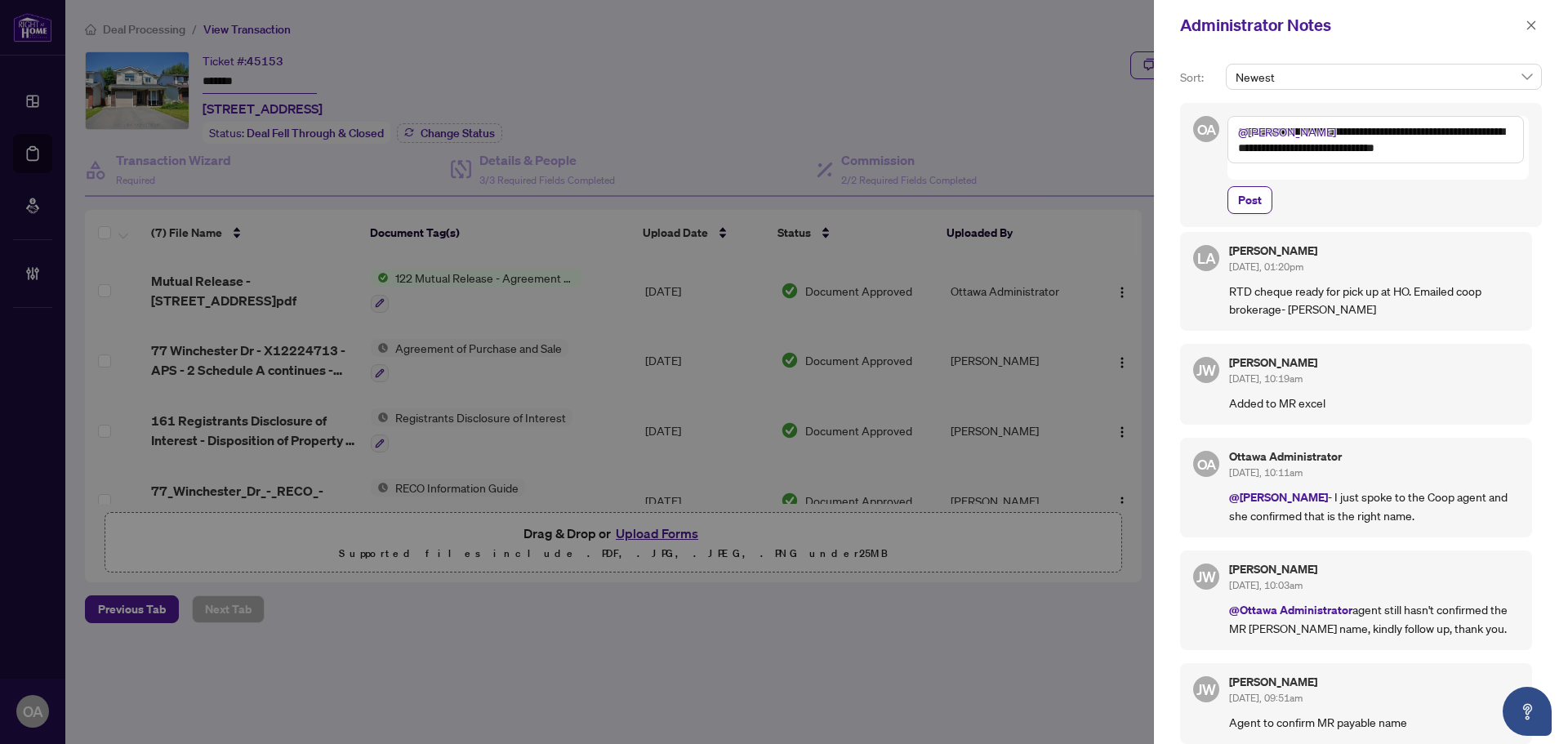
click at [1396, 134] on textarea "**********" at bounding box center [1375, 140] width 296 height 48
type textarea "**********"
click at [1264, 187] on button "Post" at bounding box center [1250, 200] width 45 height 27
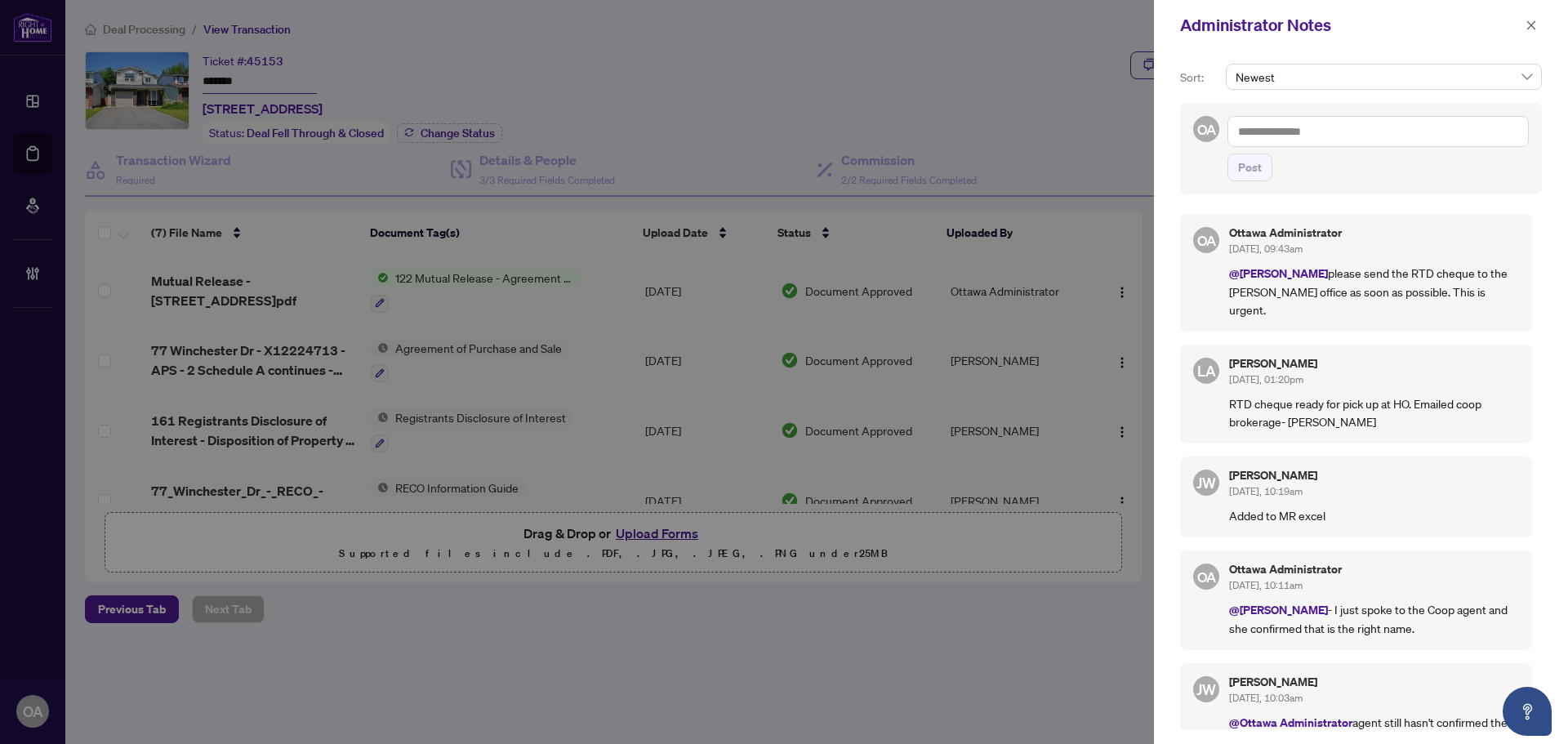
drag, startPoint x: 1532, startPoint y: 30, endPoint x: 1541, endPoint y: 224, distance: 194.2
click at [1532, 30] on icon "close" at bounding box center [1531, 25] width 11 height 12
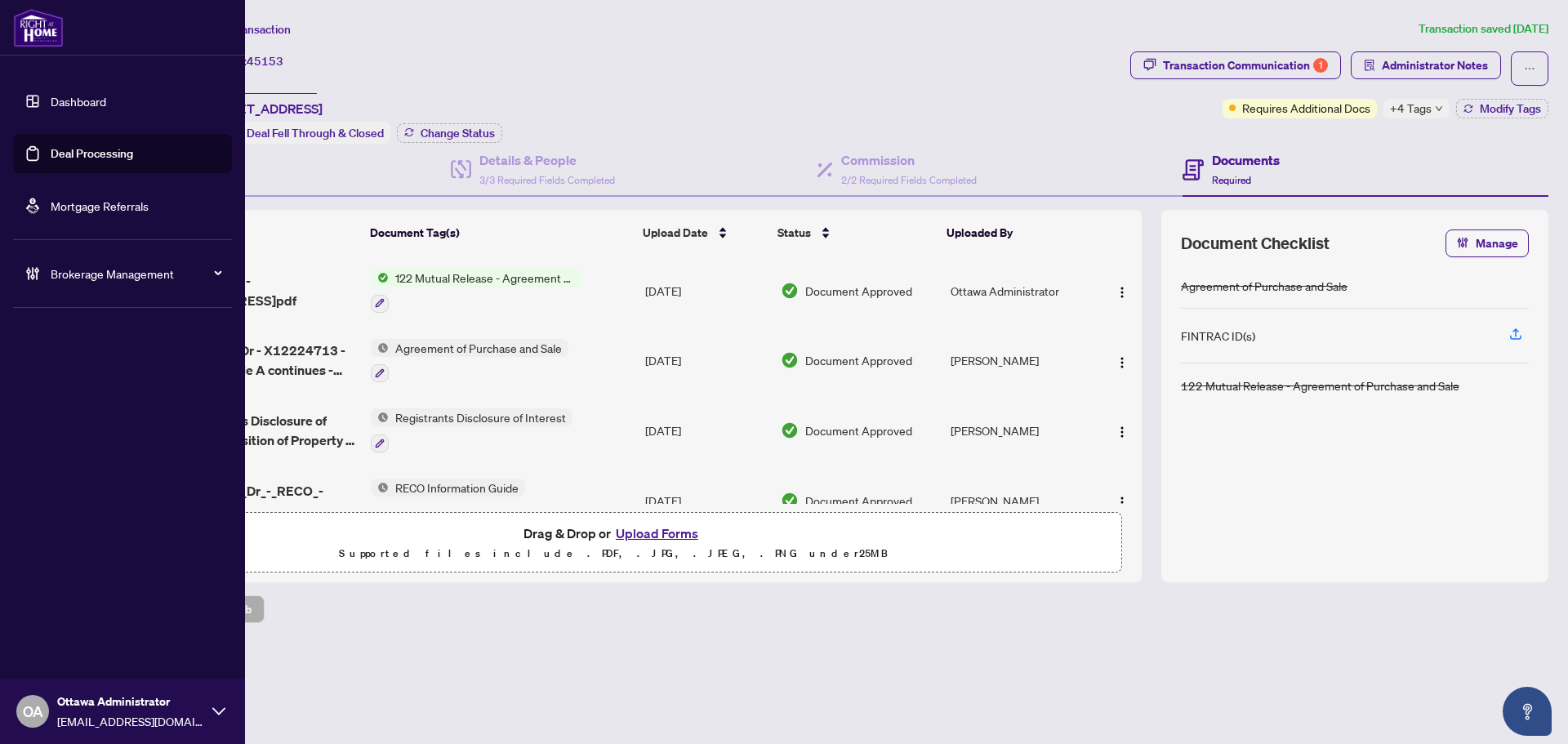
click at [50, 146] on link "Deal Processing" at bounding box center [91, 153] width 82 height 15
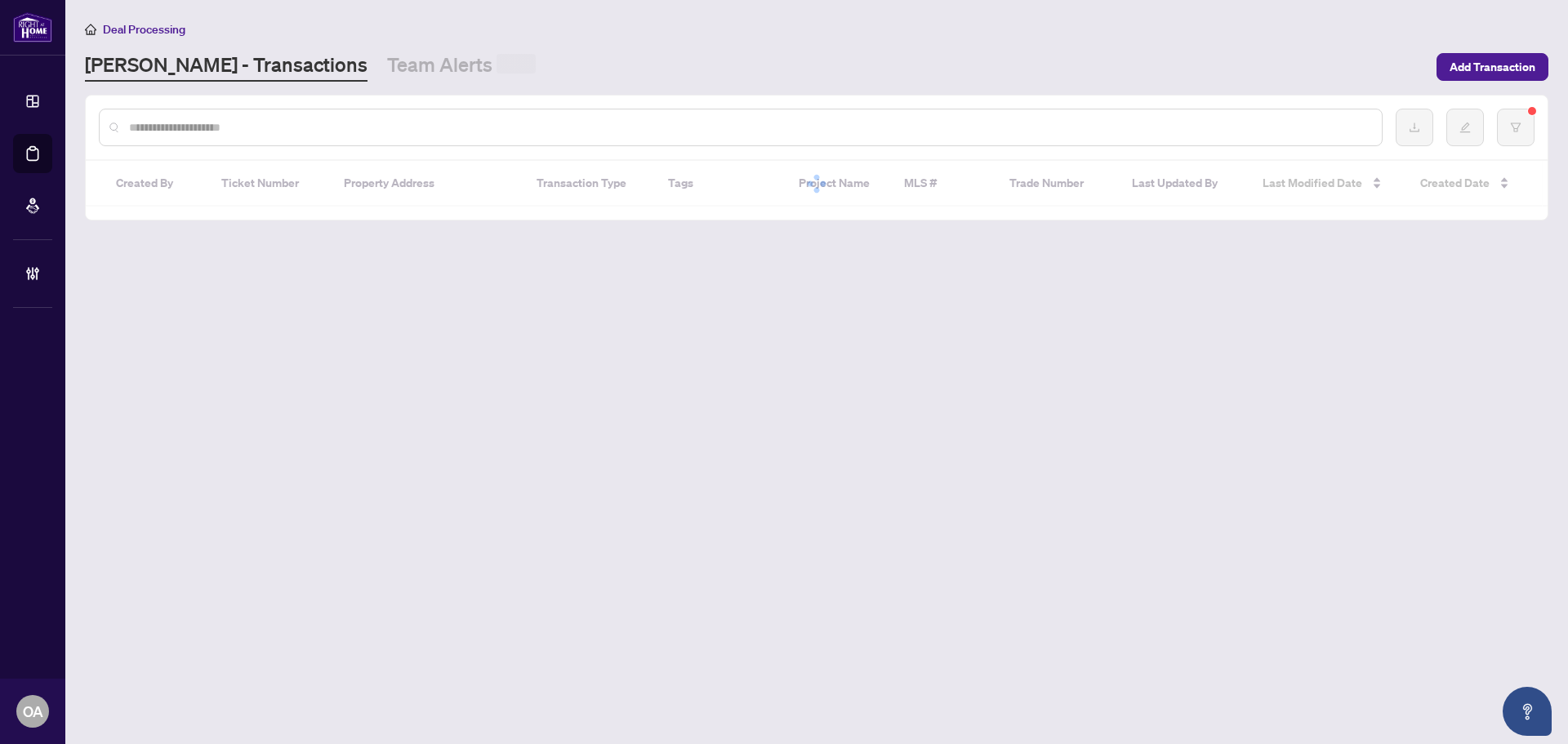
click at [288, 131] on input "text" at bounding box center [749, 127] width 1240 height 18
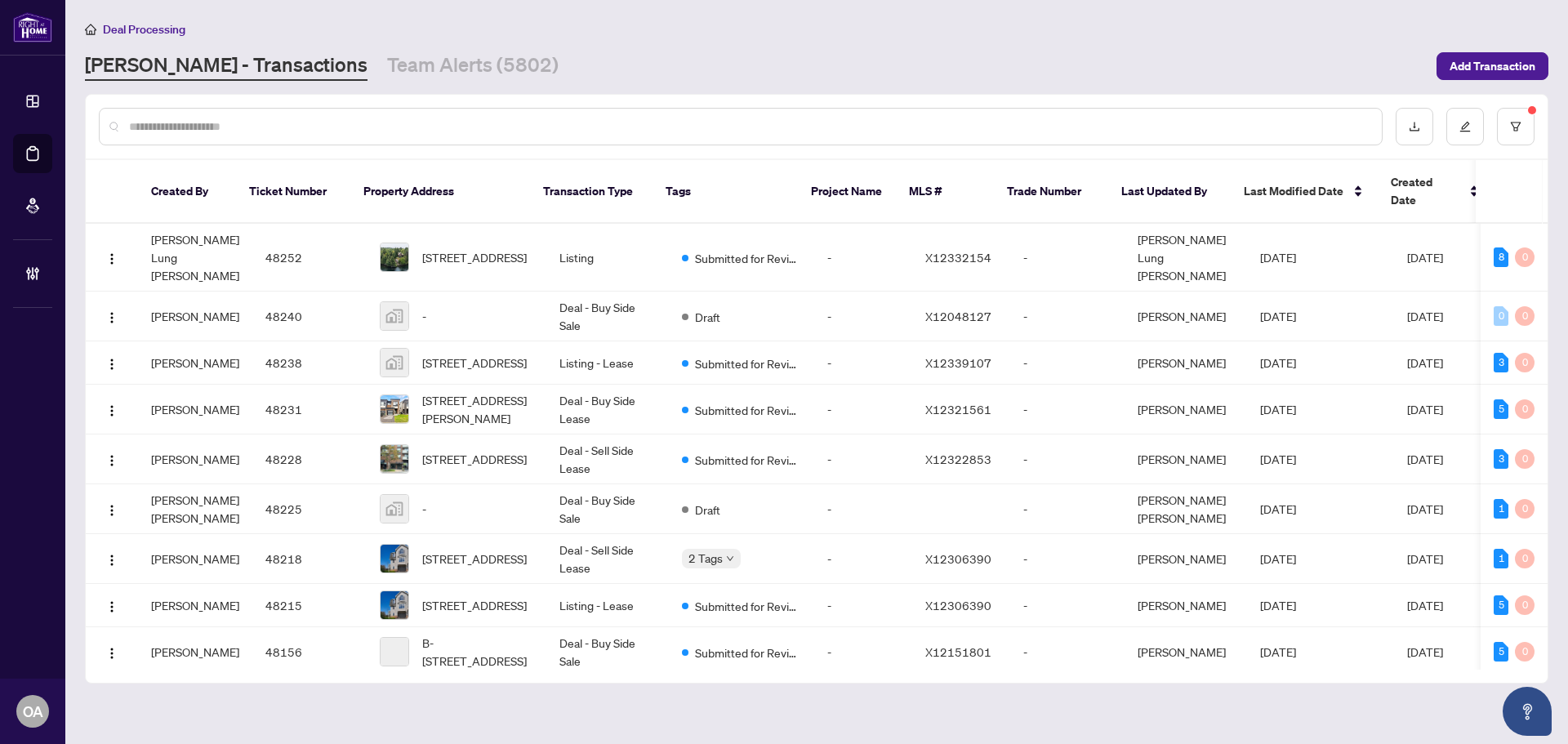
type input "*"
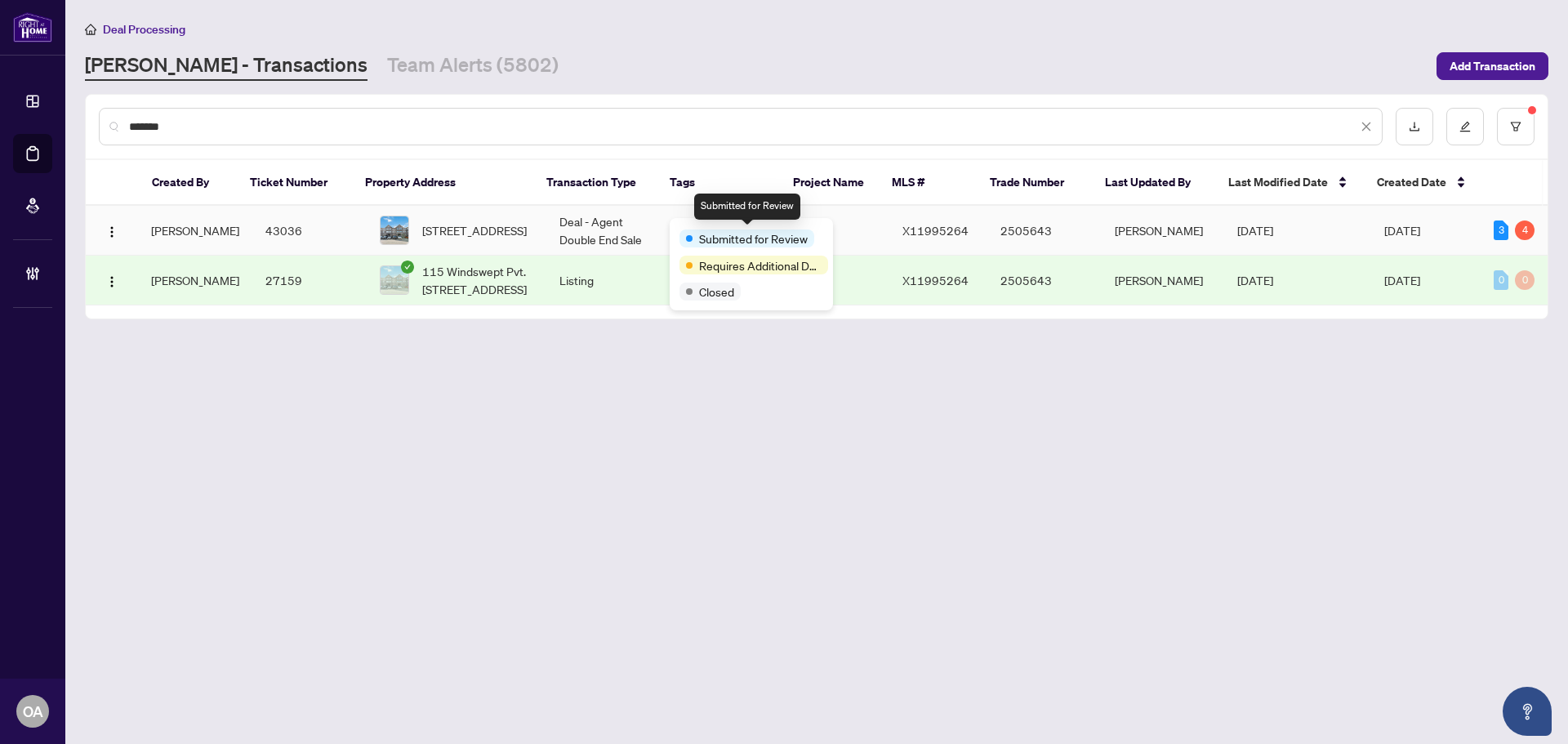
type input "*******"
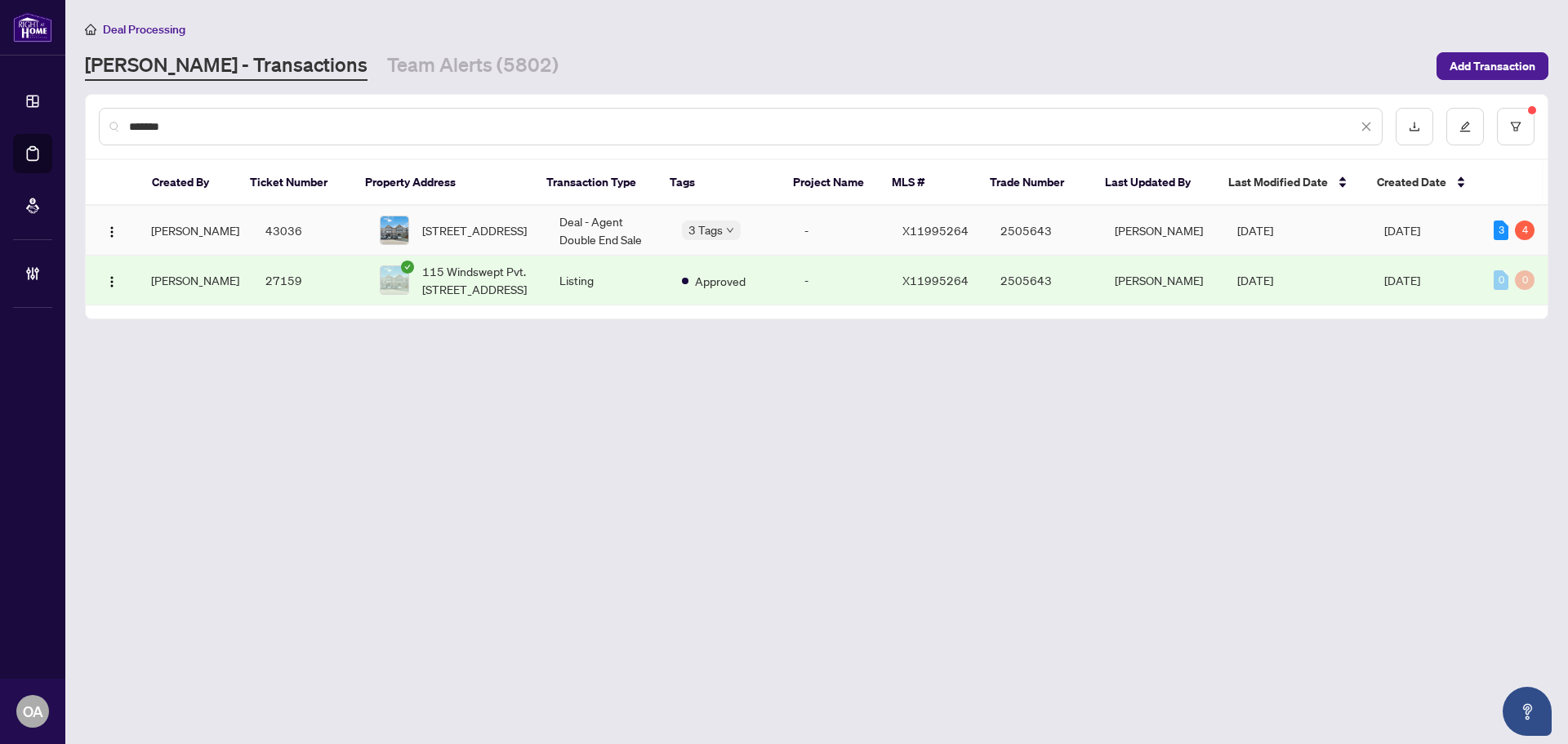
click at [574, 227] on td "Deal - Agent Double End Sale" at bounding box center [608, 231] width 123 height 50
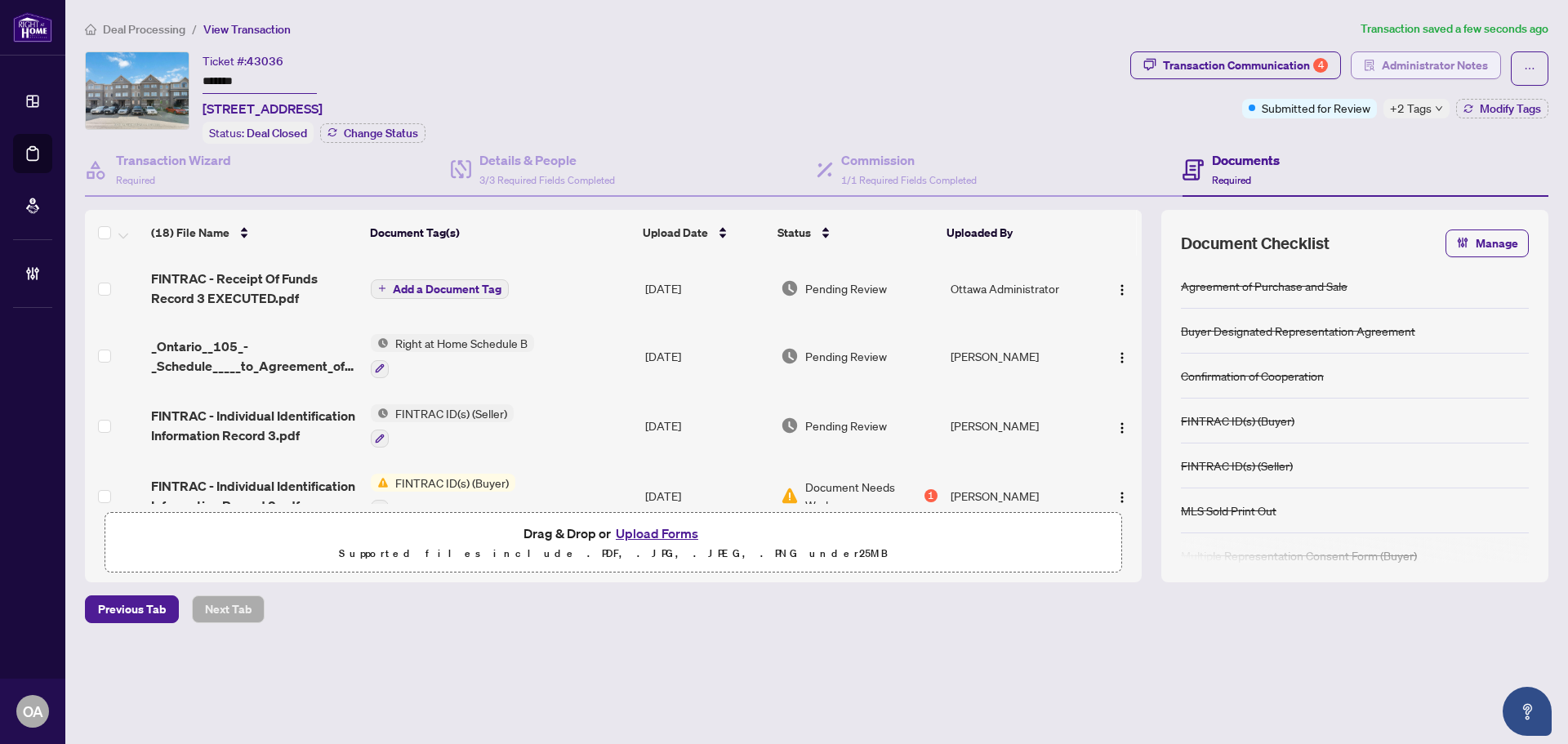
click at [1443, 71] on span "Administrator Notes" at bounding box center [1435, 65] width 106 height 27
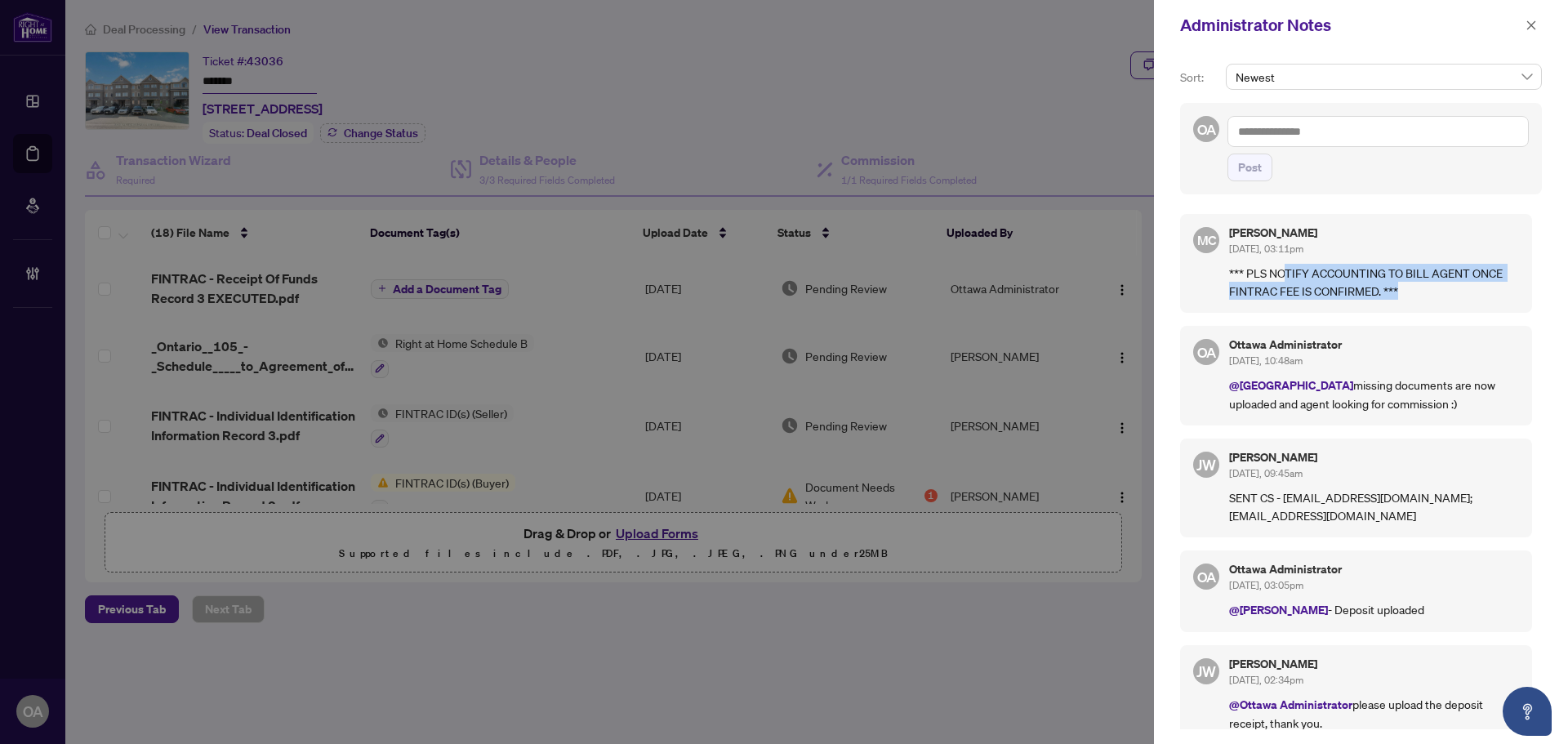
drag, startPoint x: 1288, startPoint y: 282, endPoint x: 1419, endPoint y: 282, distance: 131.0
click at [1418, 282] on p "*** PLS NOTIFY ACCOUNTING TO BILL AGENT ONCE FINTRAC FEE IS CONFIRMED. ***" at bounding box center [1374, 281] width 290 height 36
click at [1419, 282] on p "*** PLS NOTIFY ACCOUNTING TO BILL AGENT ONCE FINTRAC FEE IS CONFIRMED. ***" at bounding box center [1374, 281] width 290 height 36
click at [1318, 129] on textarea at bounding box center [1378, 131] width 302 height 31
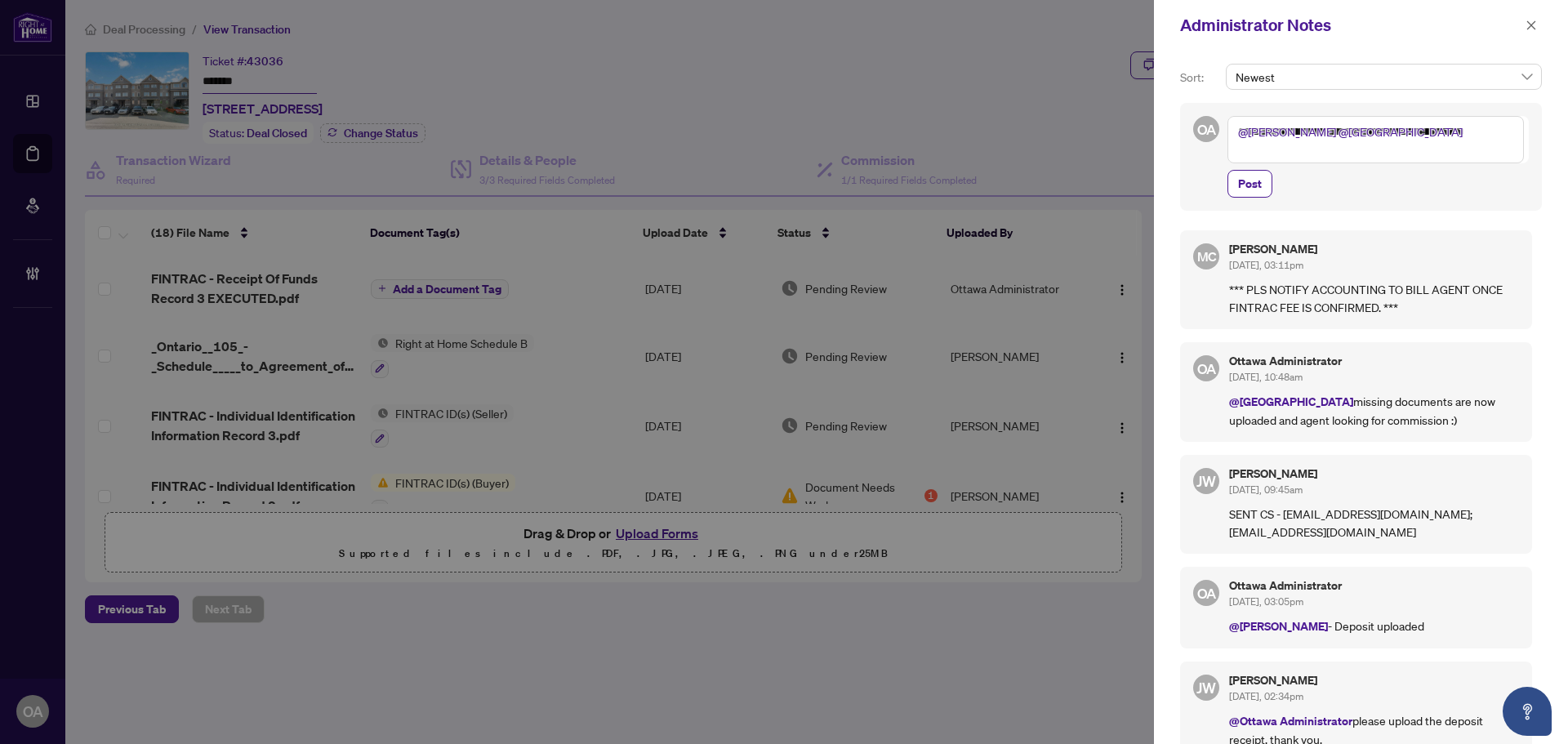
type textarea "**********"
drag, startPoint x: 1531, startPoint y: 25, endPoint x: 1506, endPoint y: 134, distance: 111.8
click at [1531, 25] on icon "close" at bounding box center [1532, 25] width 9 height 9
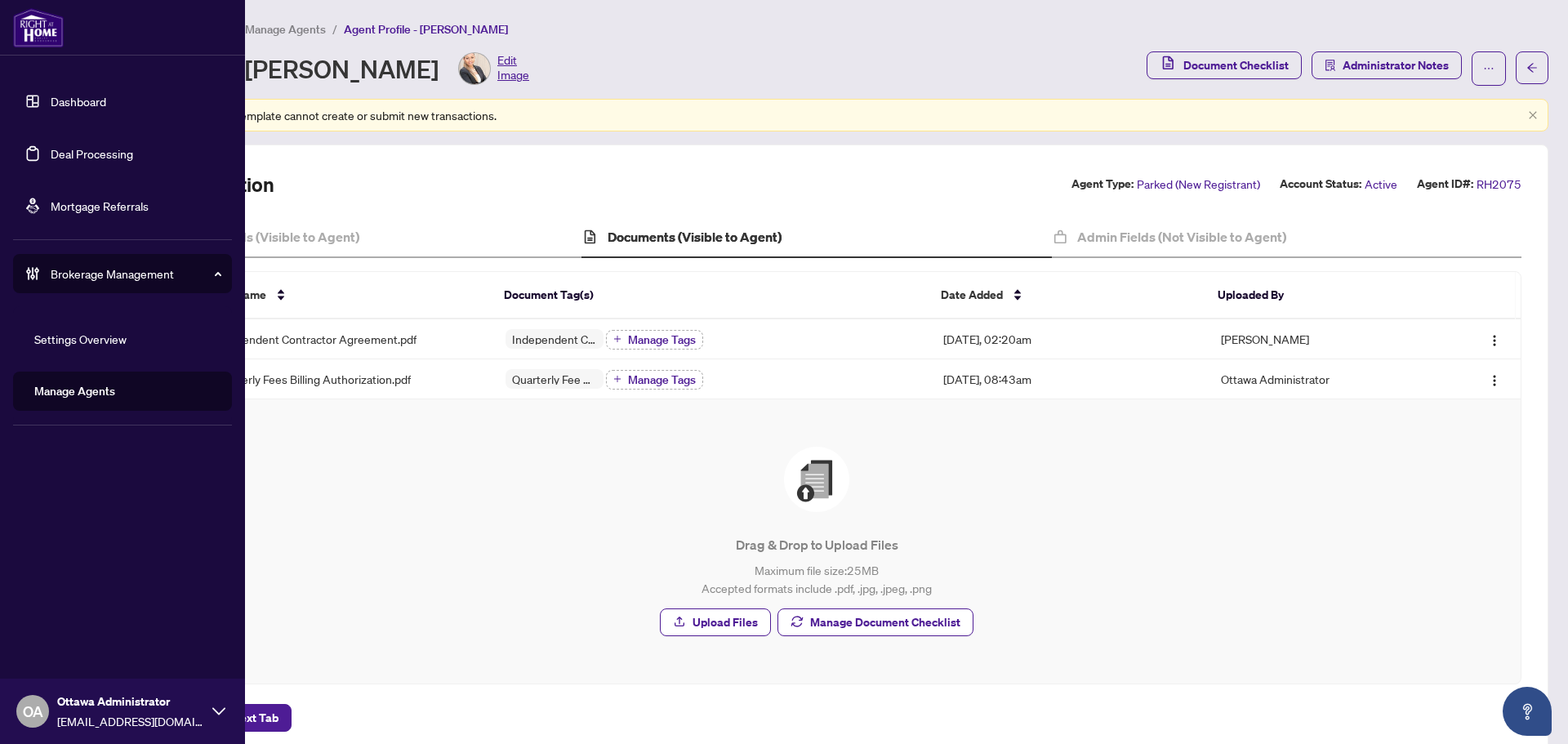
click at [60, 153] on link "Deal Processing" at bounding box center [91, 153] width 82 height 15
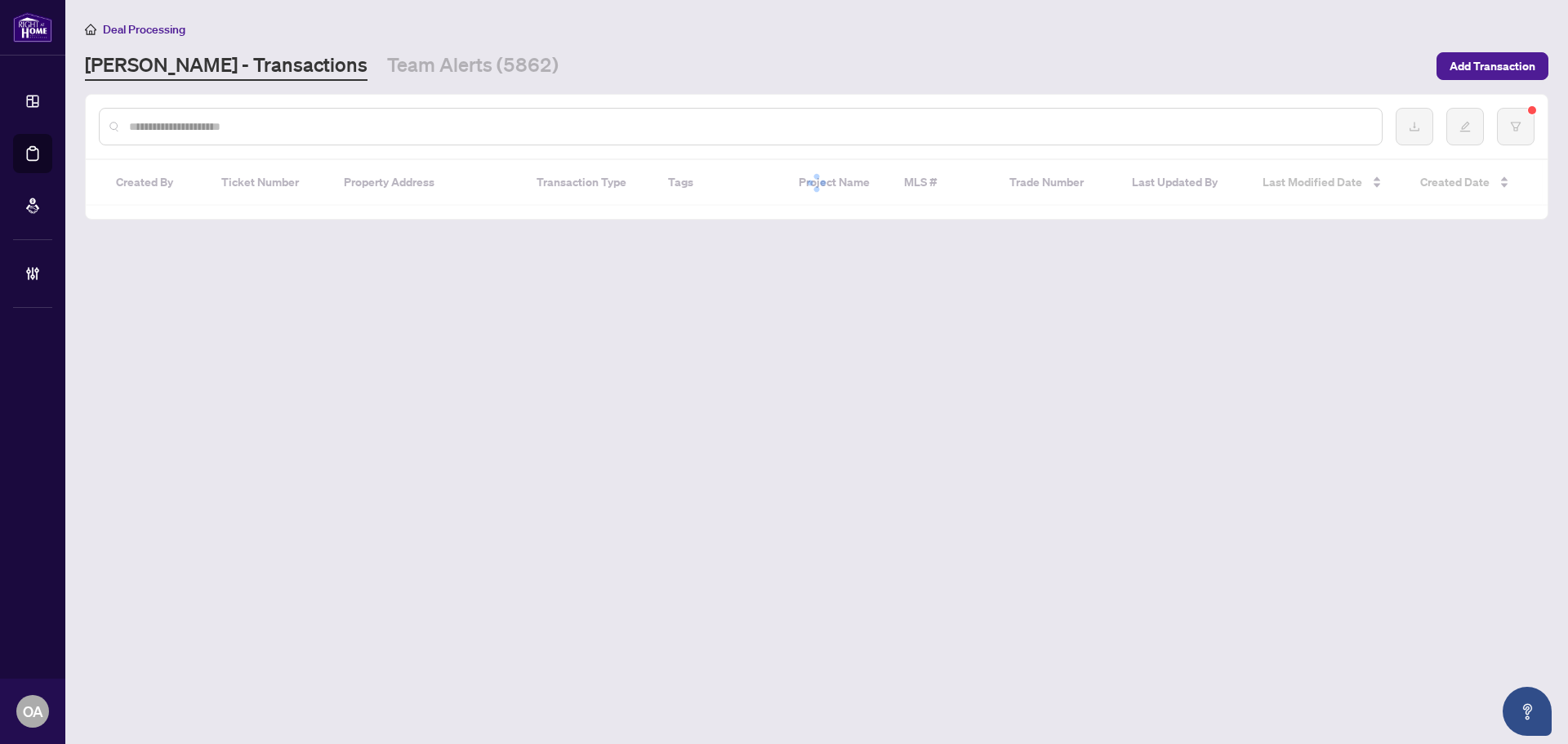
click at [221, 127] on input "text" at bounding box center [749, 127] width 1240 height 18
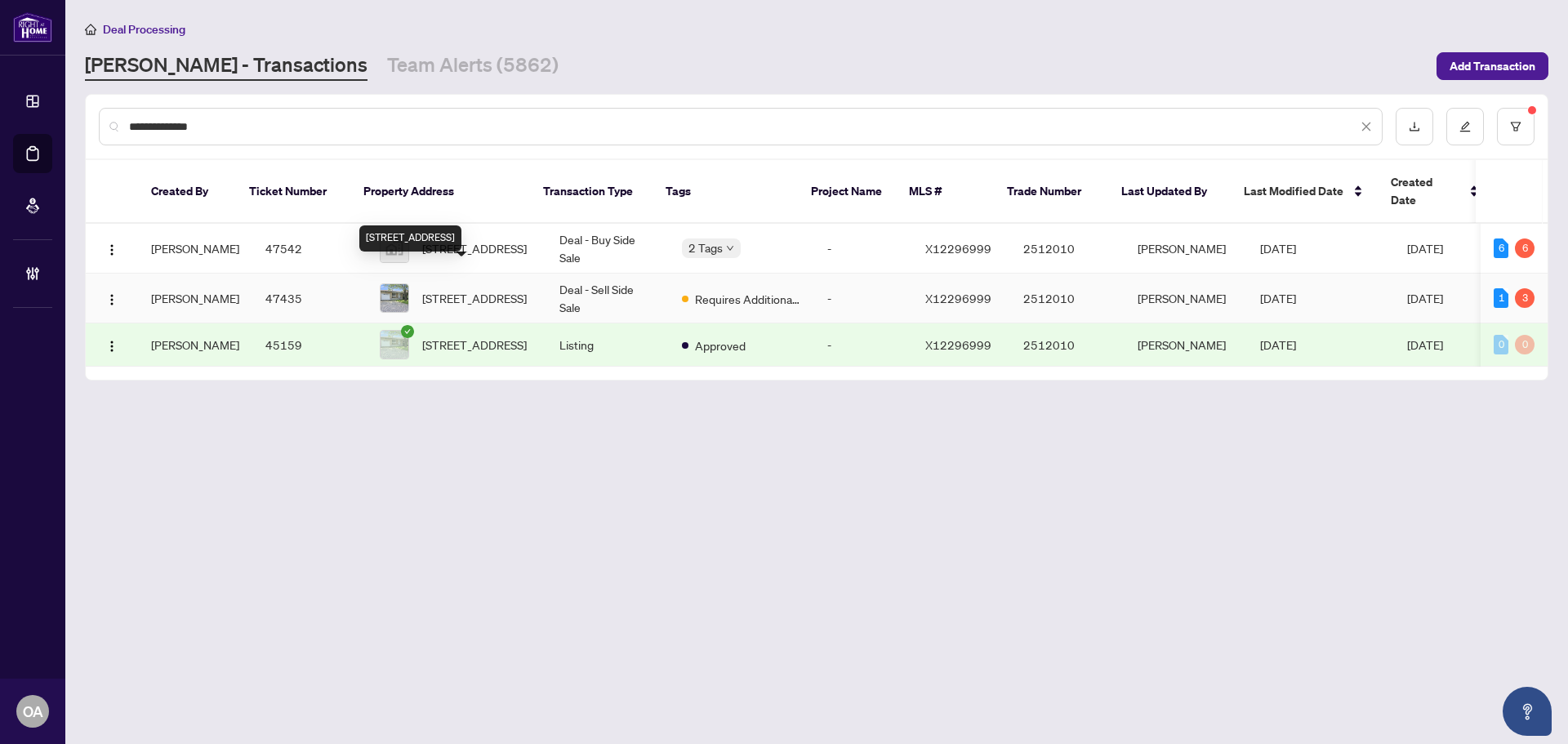
type input "**********"
click at [444, 289] on span "[STREET_ADDRESS]" at bounding box center [474, 298] width 104 height 18
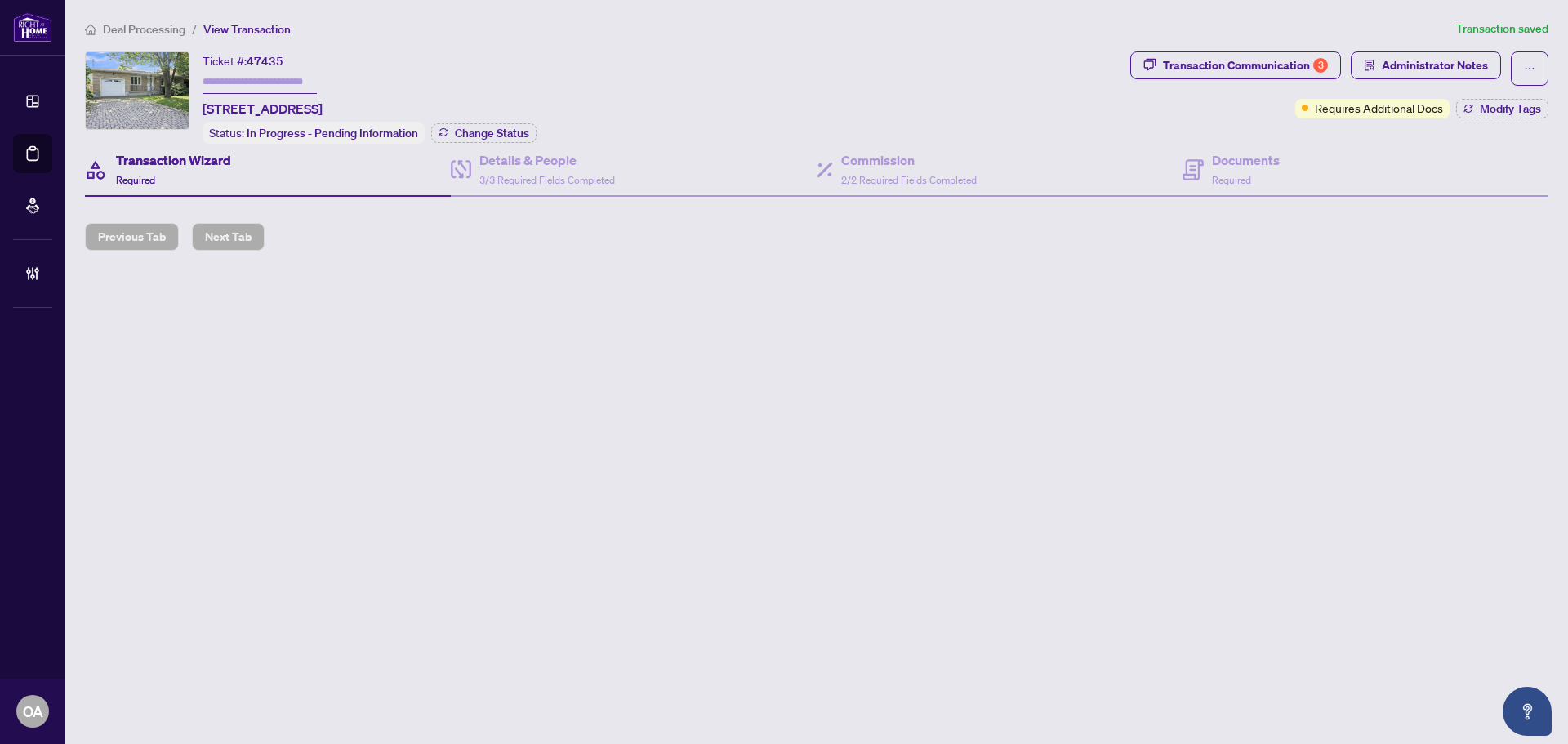
type input "*******"
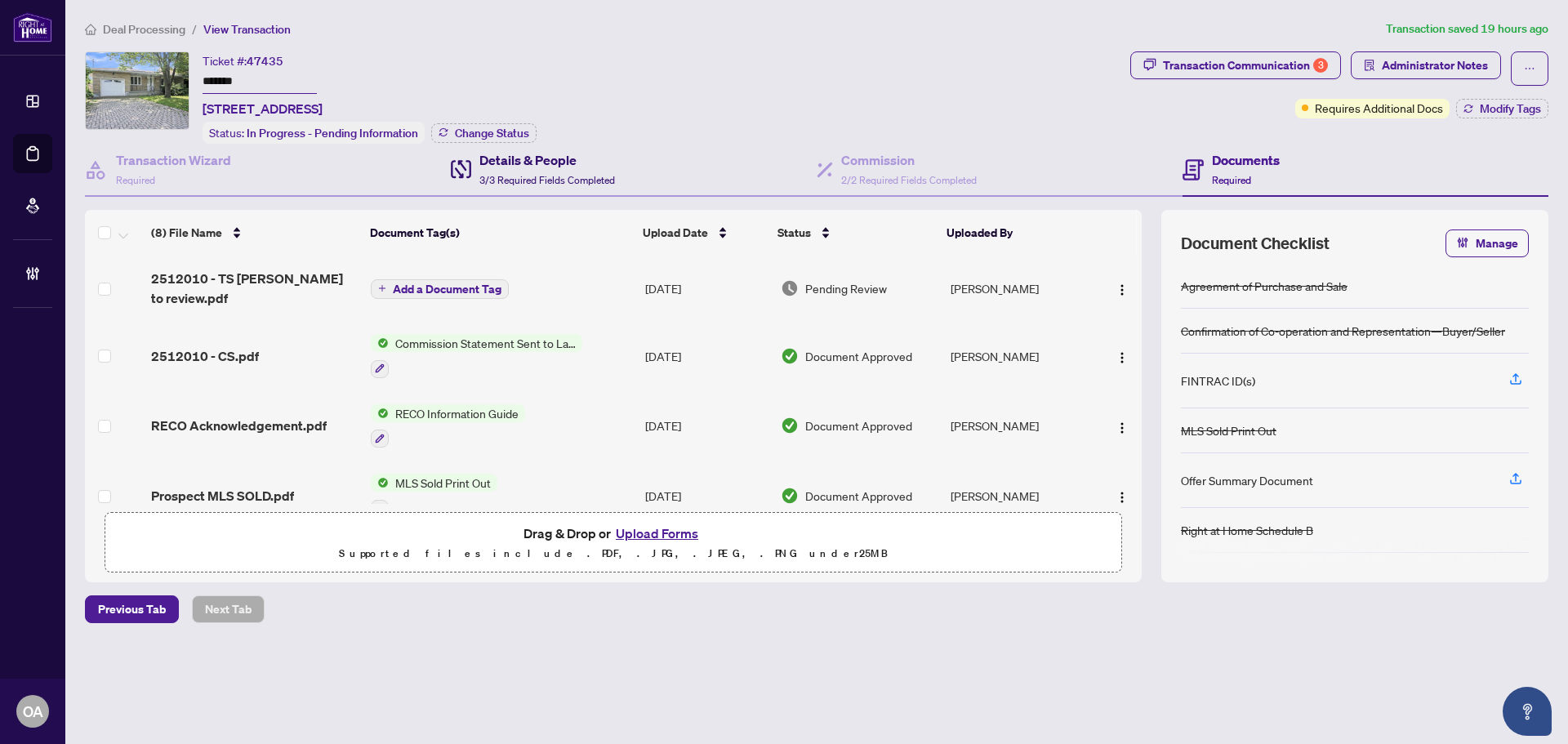
click at [605, 176] on span "3/3 Required Fields Completed" at bounding box center [547, 180] width 135 height 12
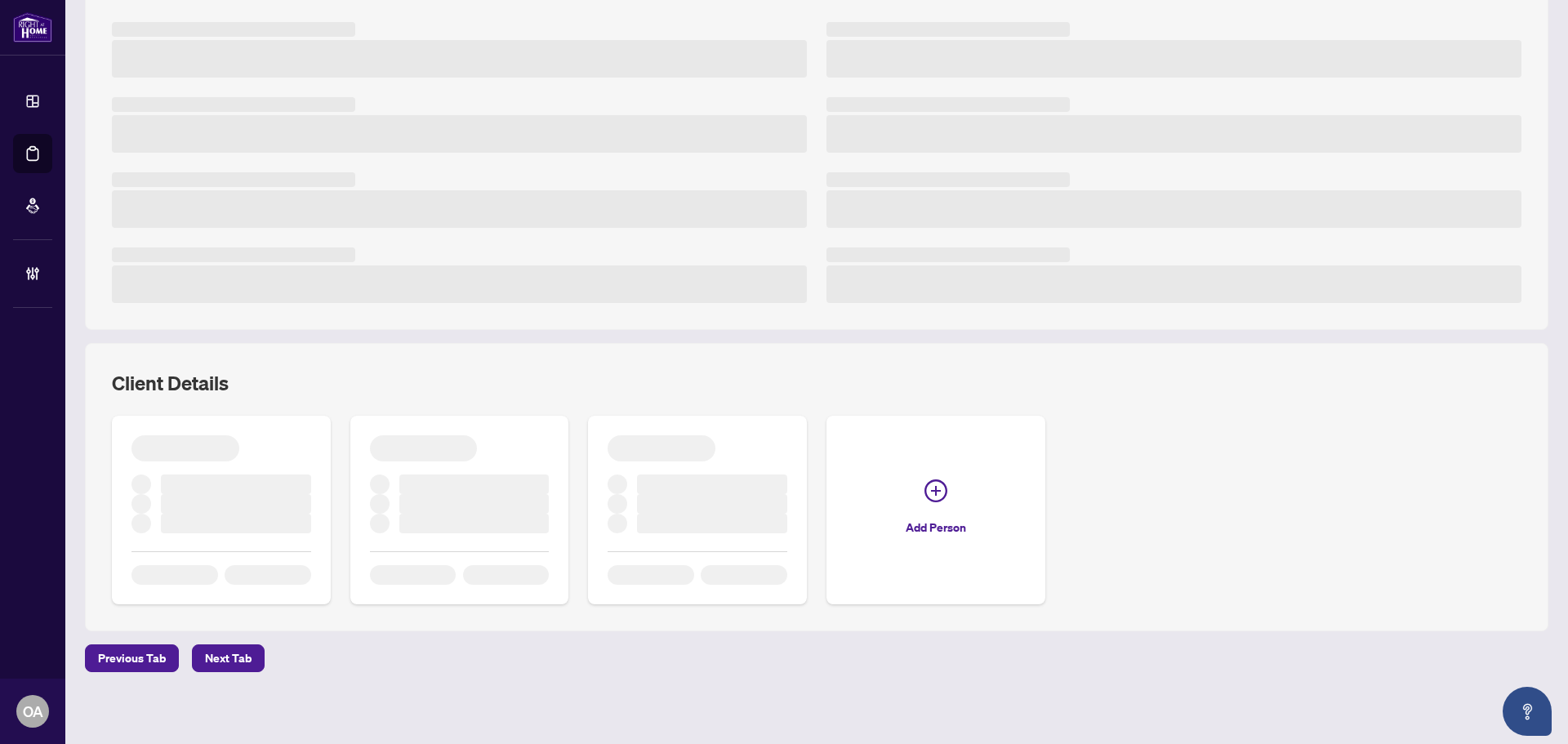
scroll to position [263, 0]
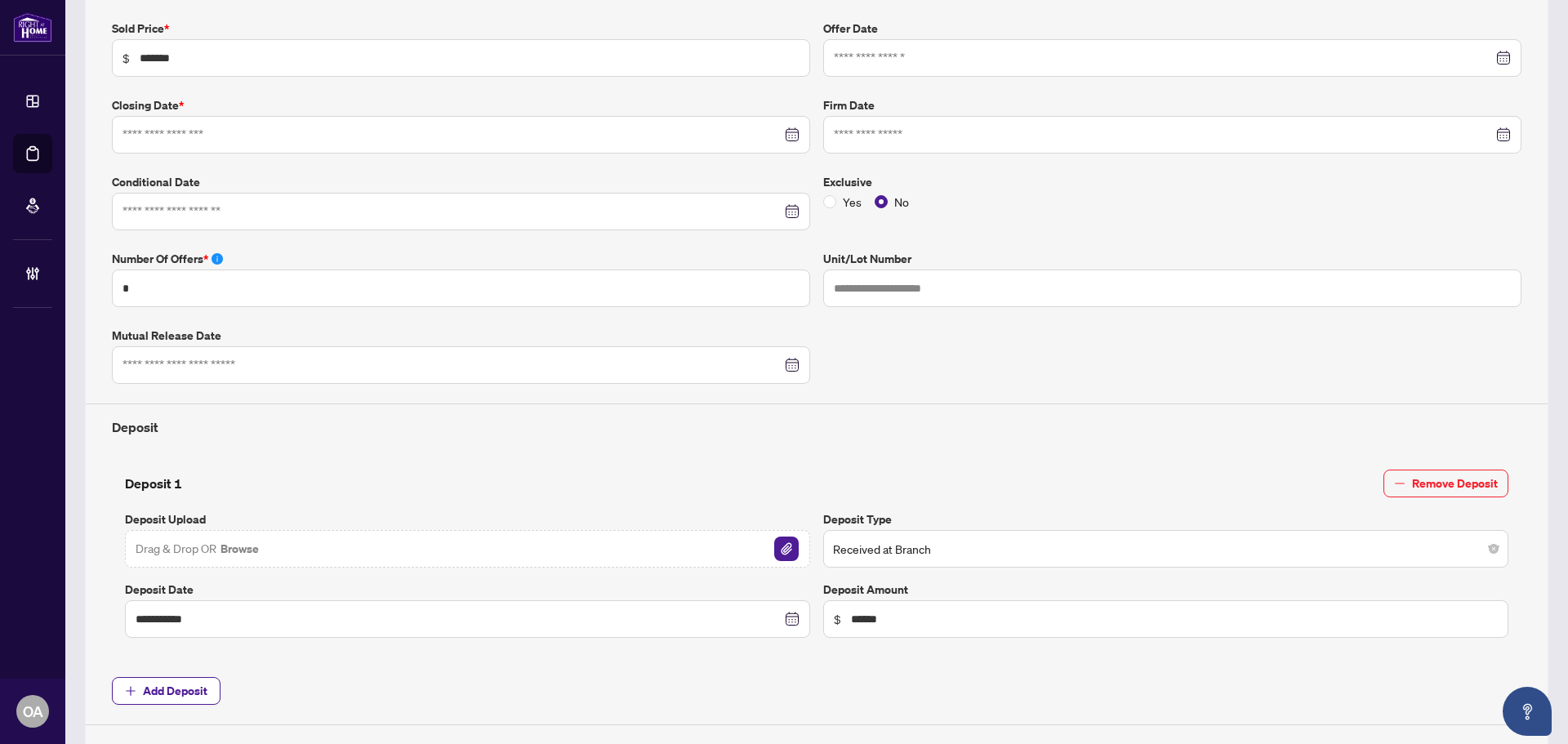
type input "**********"
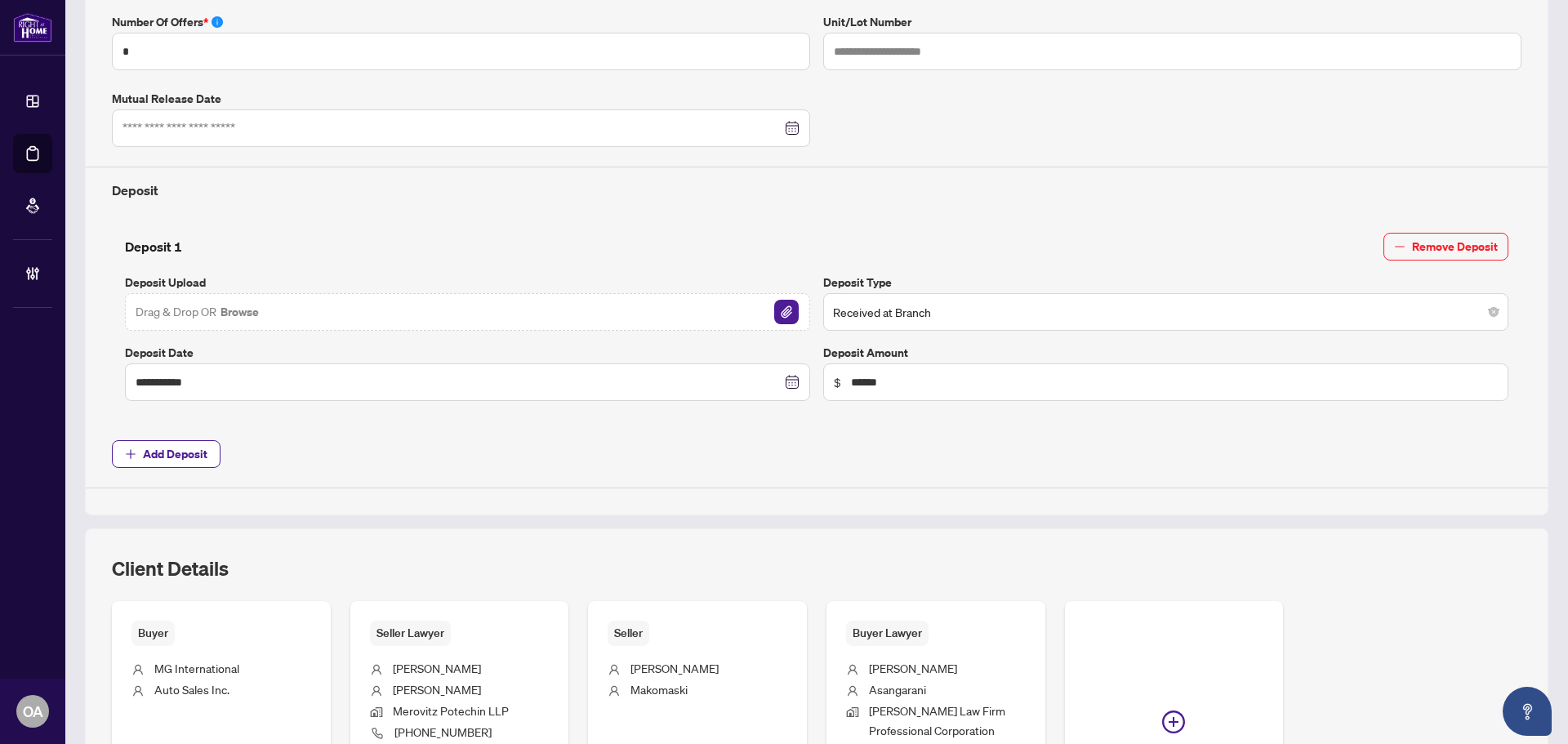
scroll to position [671, 0]
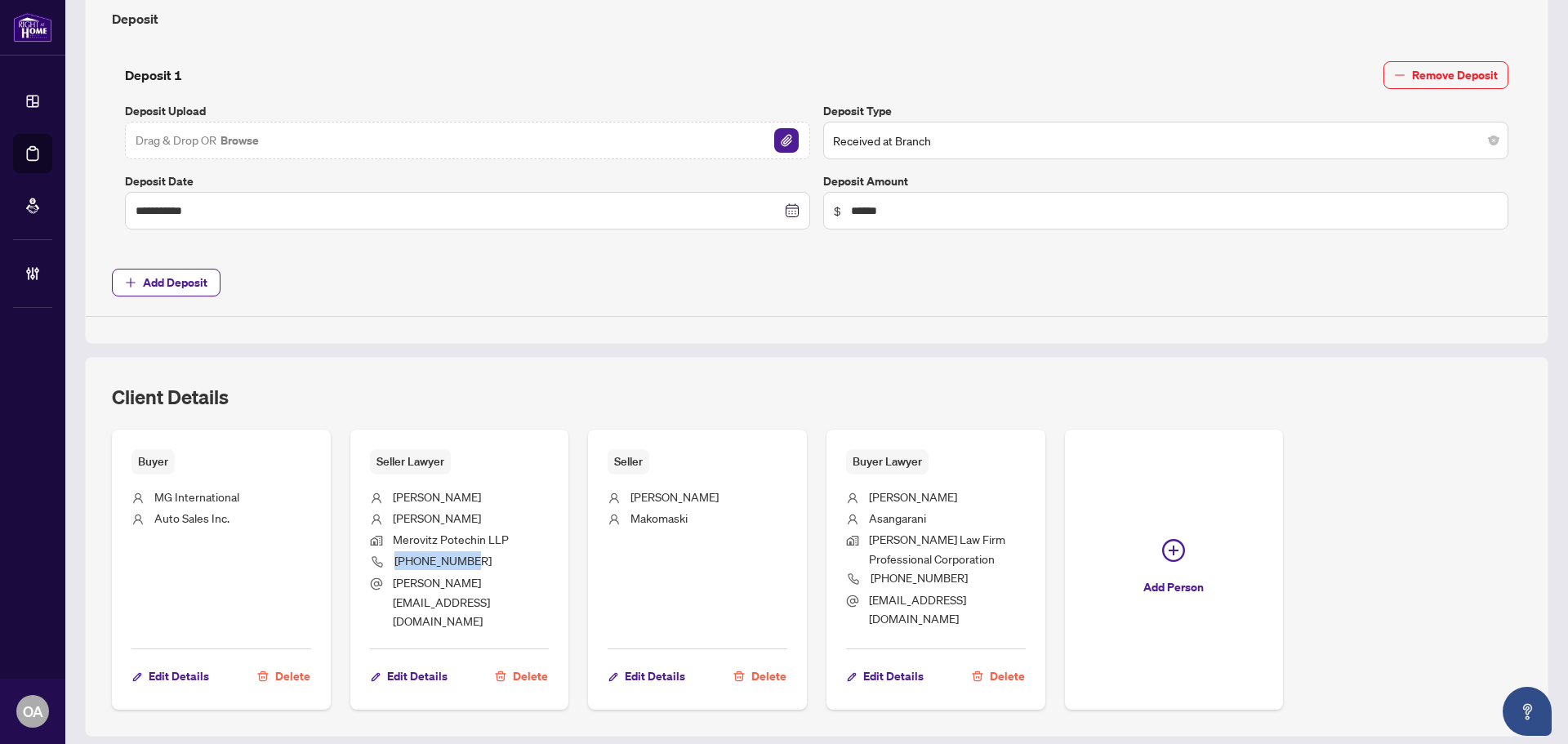
drag, startPoint x: 472, startPoint y: 561, endPoint x: 392, endPoint y: 561, distance: 80.0
click at [392, 561] on li "[PHONE_NUMBER]" at bounding box center [459, 562] width 180 height 22
click at [407, 564] on span "[PHONE_NUMBER]" at bounding box center [443, 560] width 97 height 15
drag, startPoint x: 393, startPoint y: 541, endPoint x: 511, endPoint y: 540, distance: 118.0
click at [511, 540] on li "Merovitz Potechin LLP" at bounding box center [459, 541] width 180 height 21
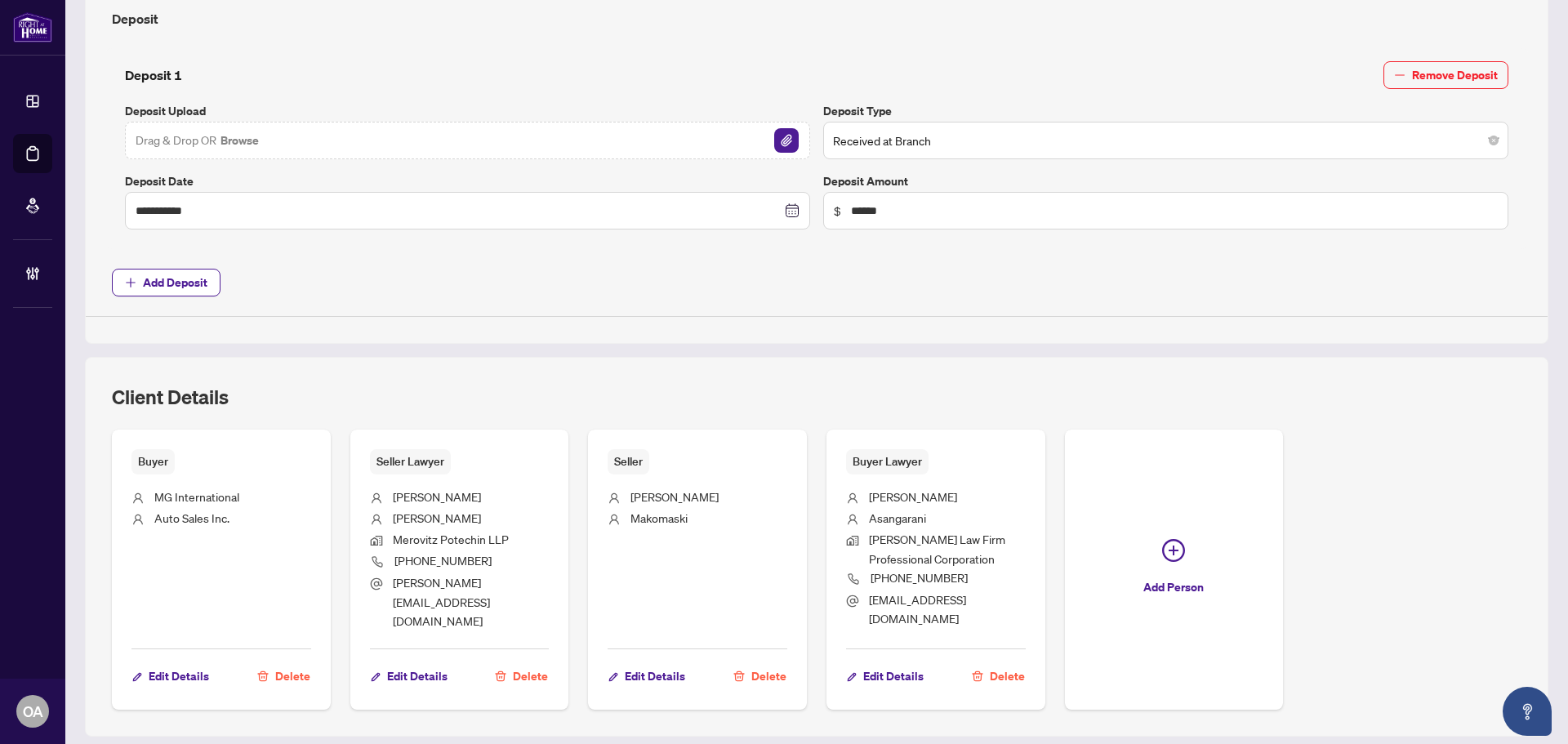
drag, startPoint x: 486, startPoint y: 558, endPoint x: 471, endPoint y: 558, distance: 15.0
click at [471, 558] on li "[PHONE_NUMBER]" at bounding box center [459, 562] width 180 height 22
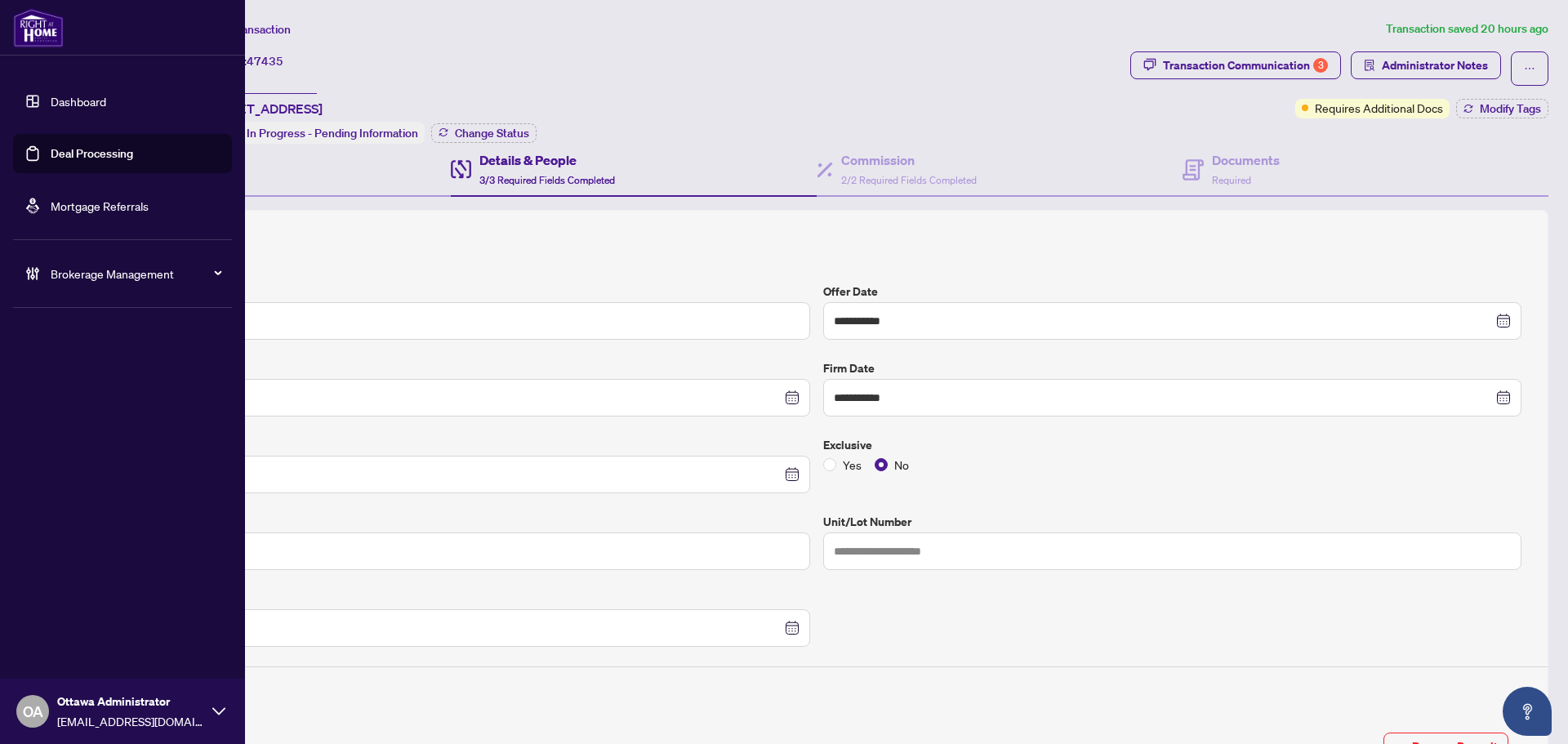
click at [52, 151] on link "Deal Processing" at bounding box center [91, 153] width 82 height 15
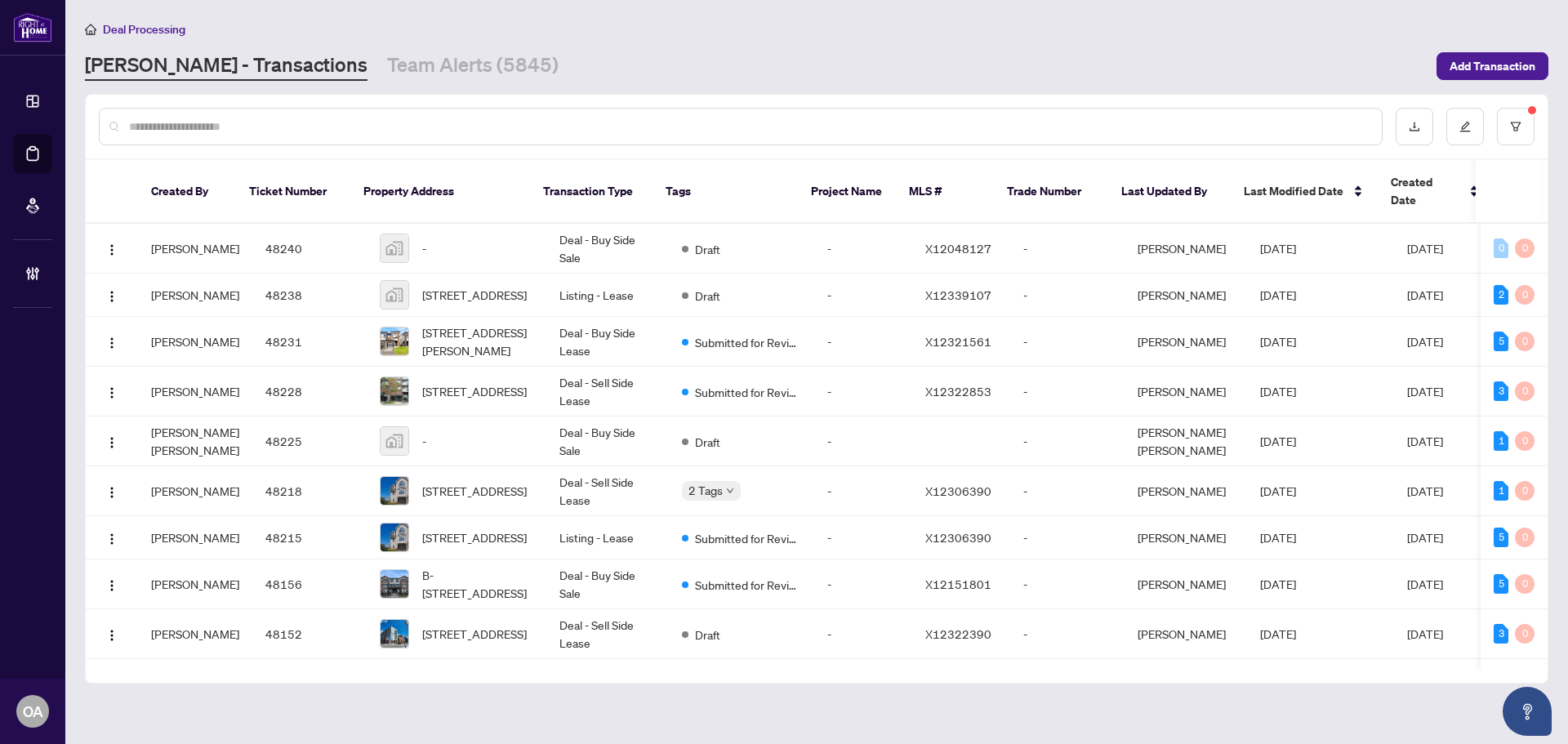
click at [351, 137] on div at bounding box center [741, 127] width 1284 height 37
click at [412, 125] on input "text" at bounding box center [749, 127] width 1240 height 18
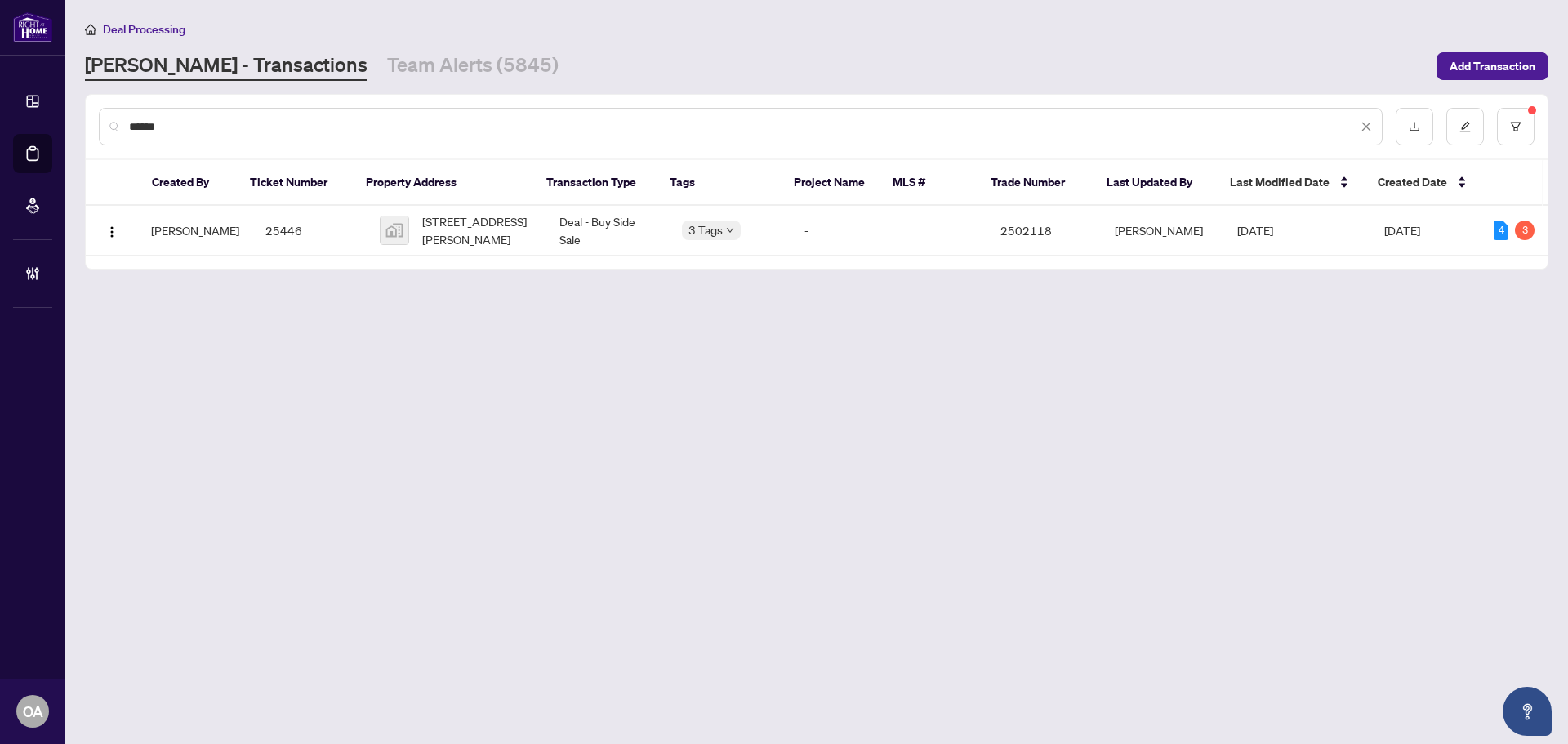
type input "******"
click at [442, 220] on span "[STREET_ADDRESS][PERSON_NAME]" at bounding box center [478, 230] width 111 height 36
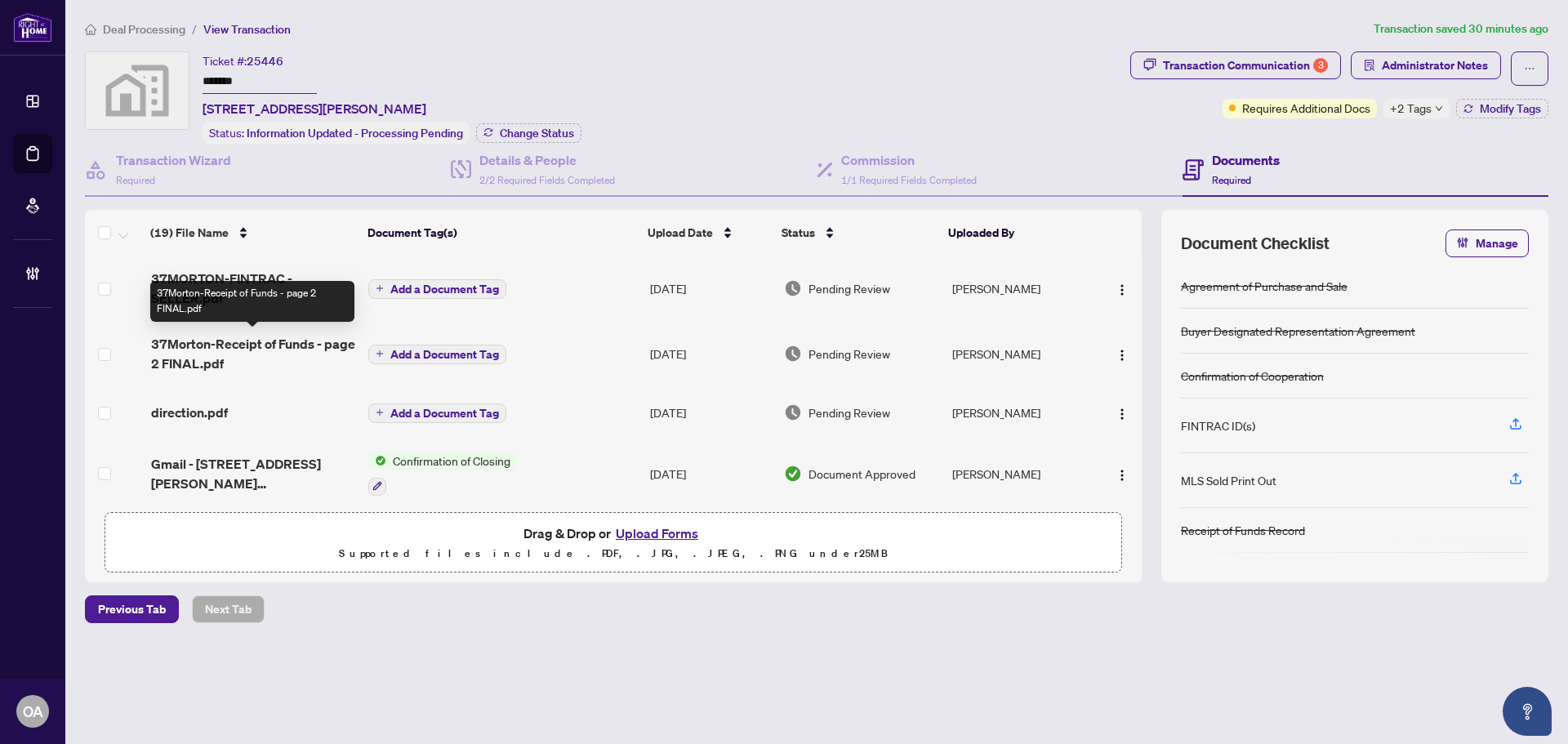
click at [263, 346] on span "37Morton-Receipt of Funds - page 2 FINAL.pdf" at bounding box center [253, 354] width 204 height 39
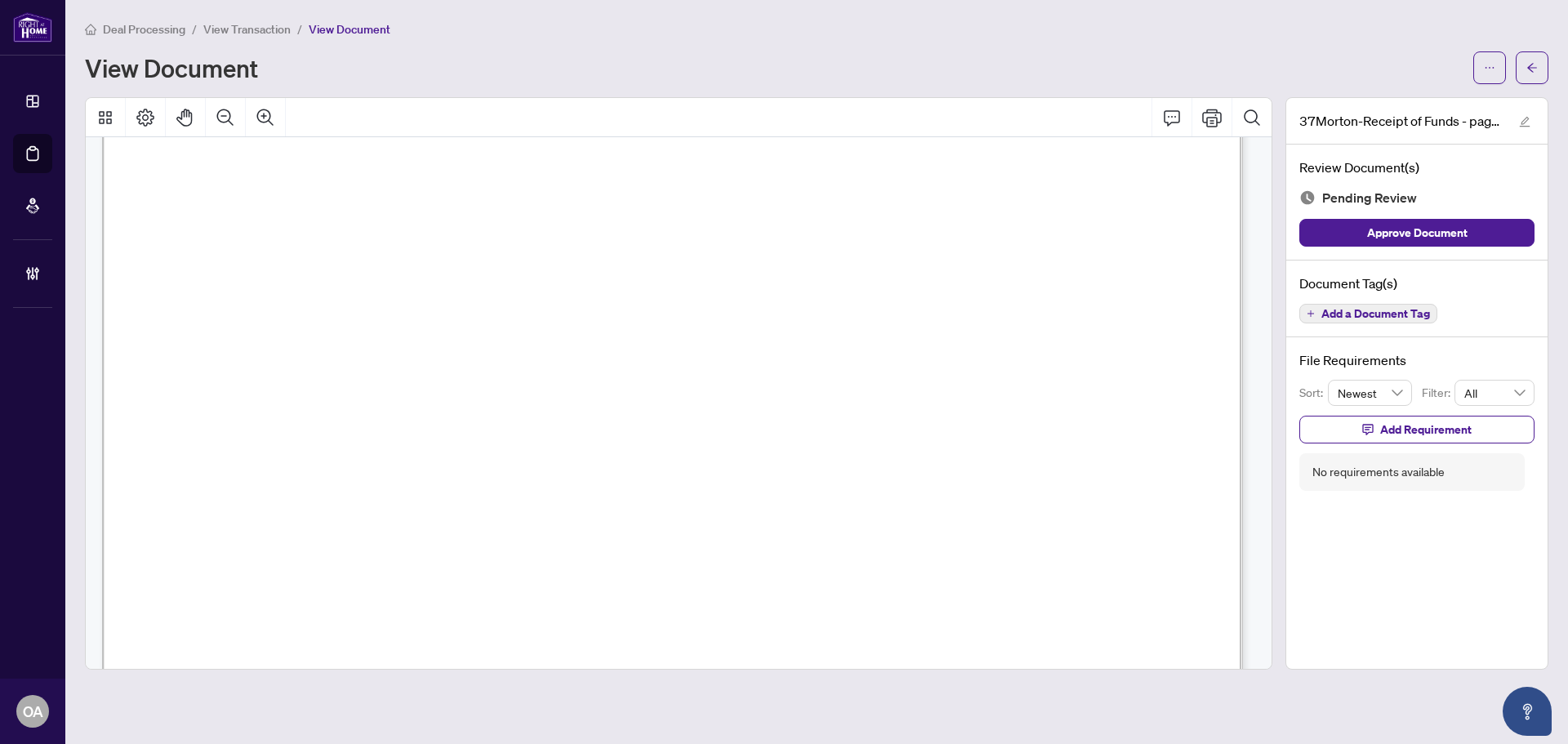
scroll to position [81, 0]
click at [1494, 76] on span "button" at bounding box center [1489, 68] width 11 height 27
click at [1431, 109] on span "Download" at bounding box center [1431, 103] width 124 height 18
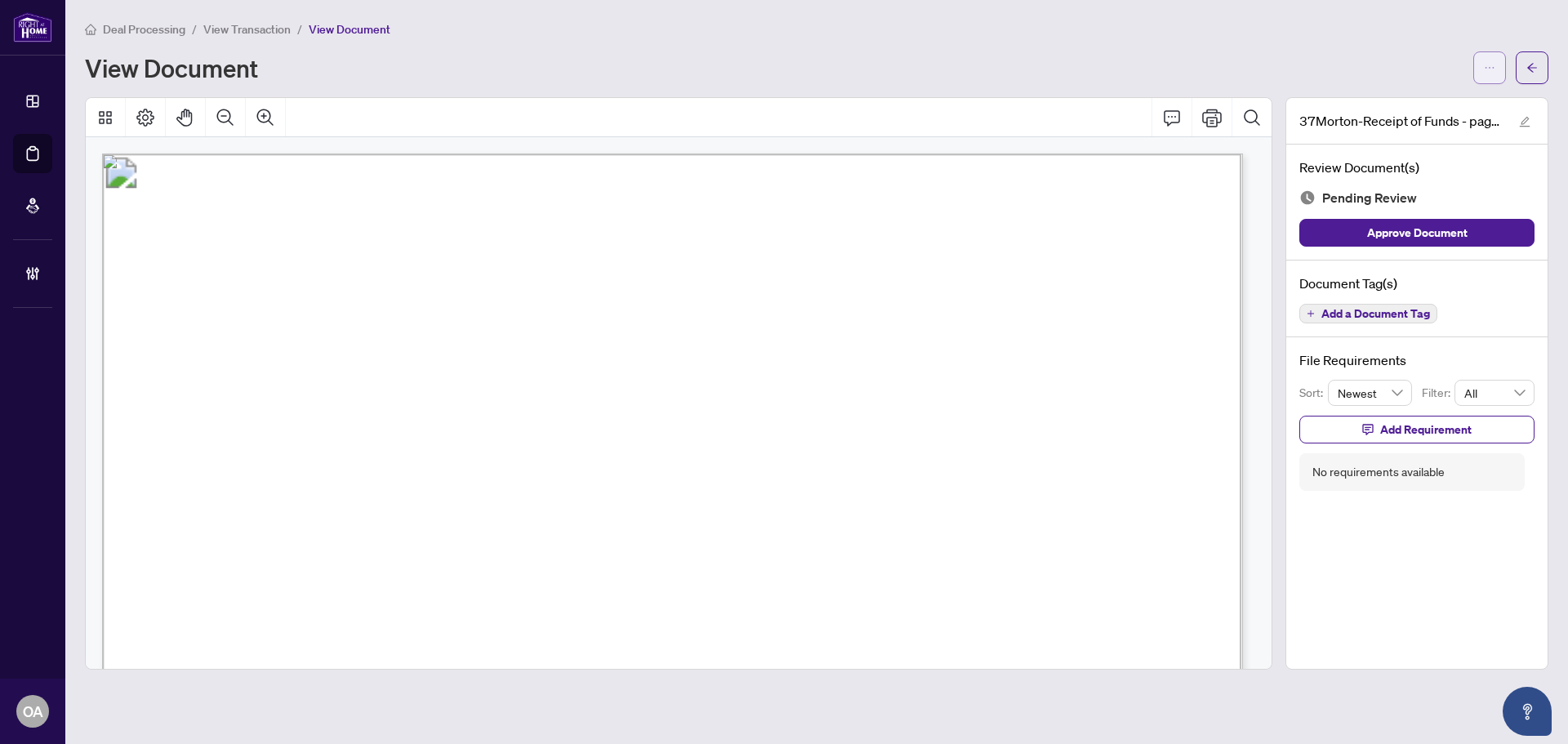
drag, startPoint x: 1491, startPoint y: 61, endPoint x: 1488, endPoint y: 81, distance: 20.2
click at [1491, 64] on icon "ellipsis" at bounding box center [1489, 67] width 11 height 12
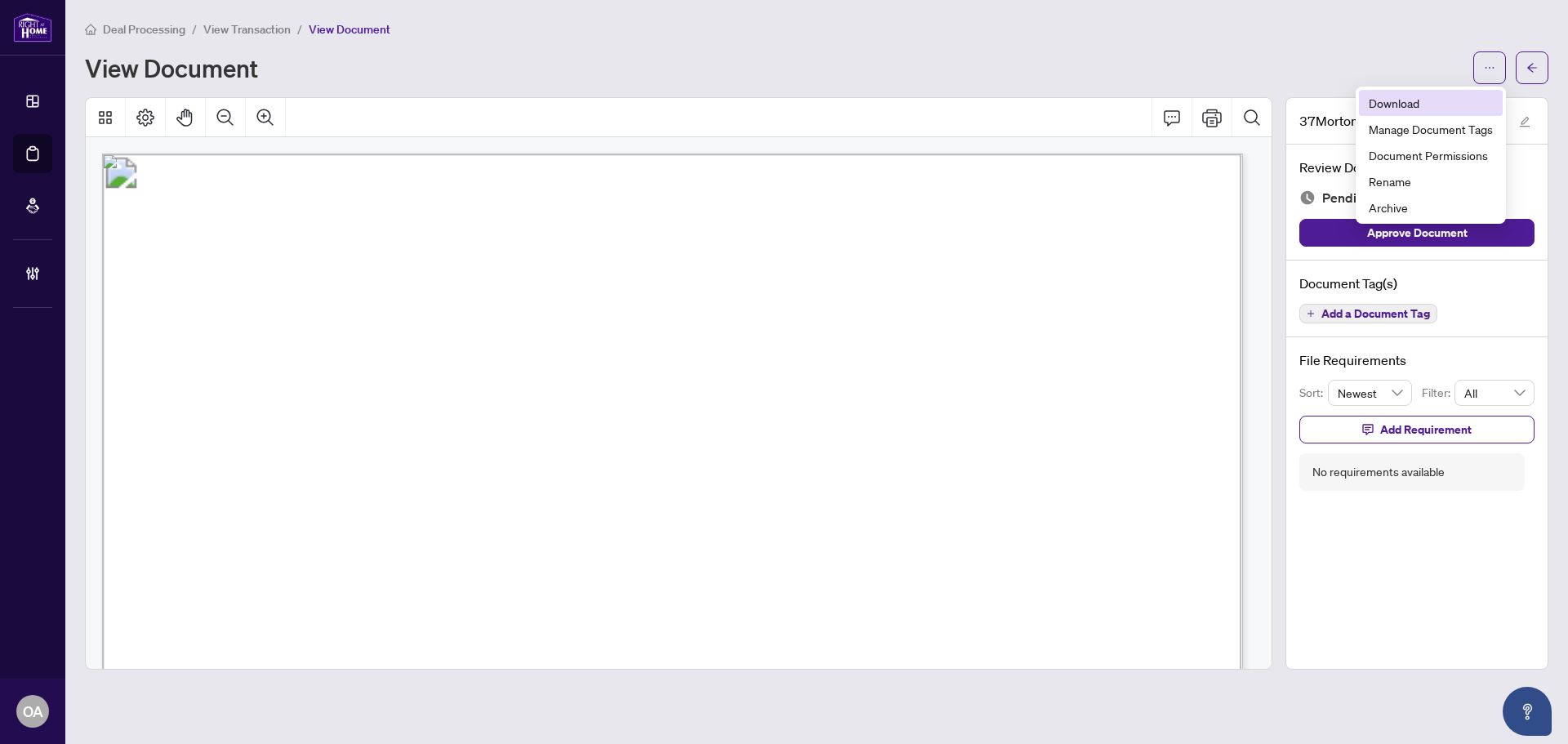
drag, startPoint x: 1480, startPoint y: 97, endPoint x: 1227, endPoint y: 35, distance: 260.5
click at [1465, 99] on span "Download" at bounding box center [1431, 103] width 124 height 18
click at [1534, 65] on icon "arrow-left" at bounding box center [1532, 67] width 11 height 12
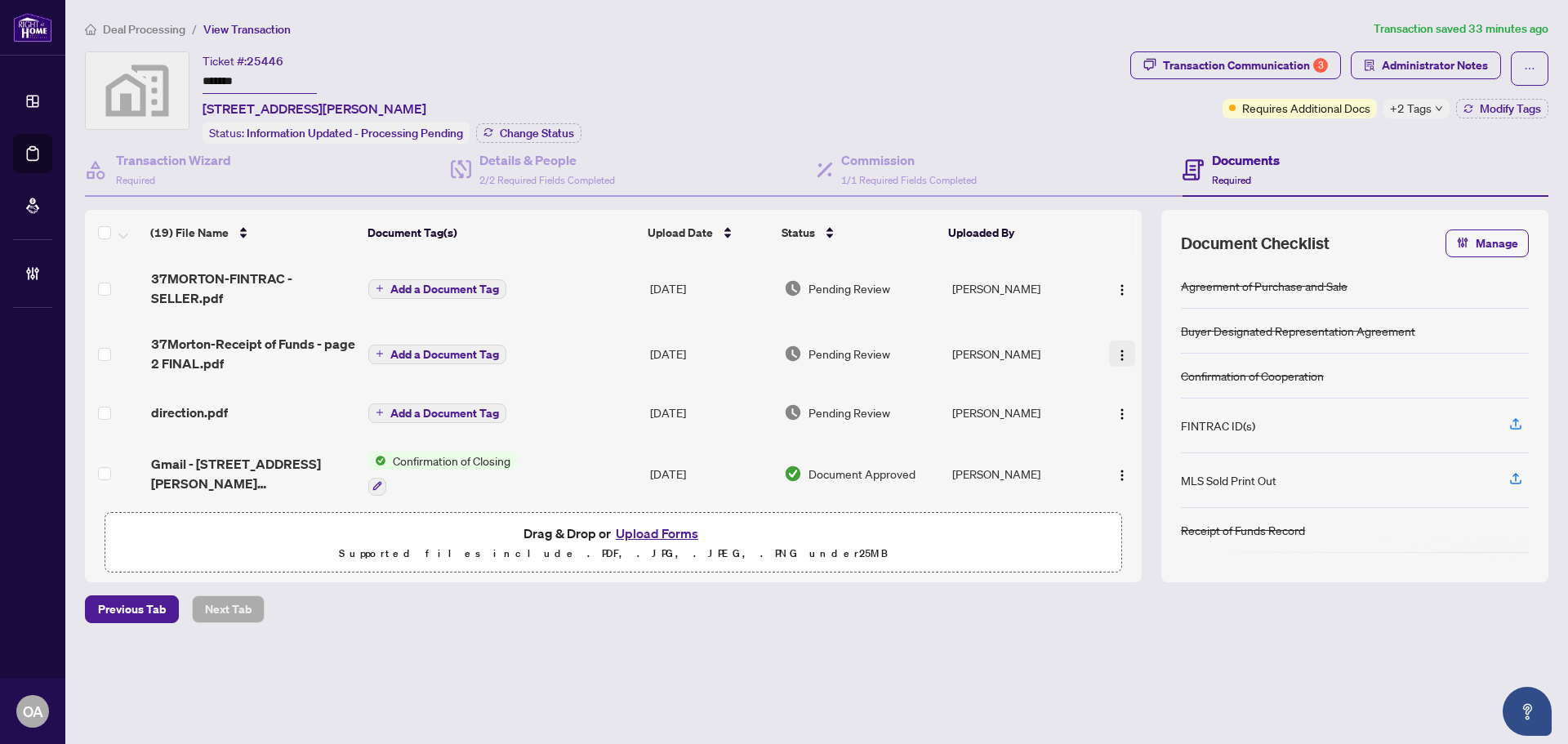
click at [1109, 344] on button "button" at bounding box center [1122, 354] width 27 height 27
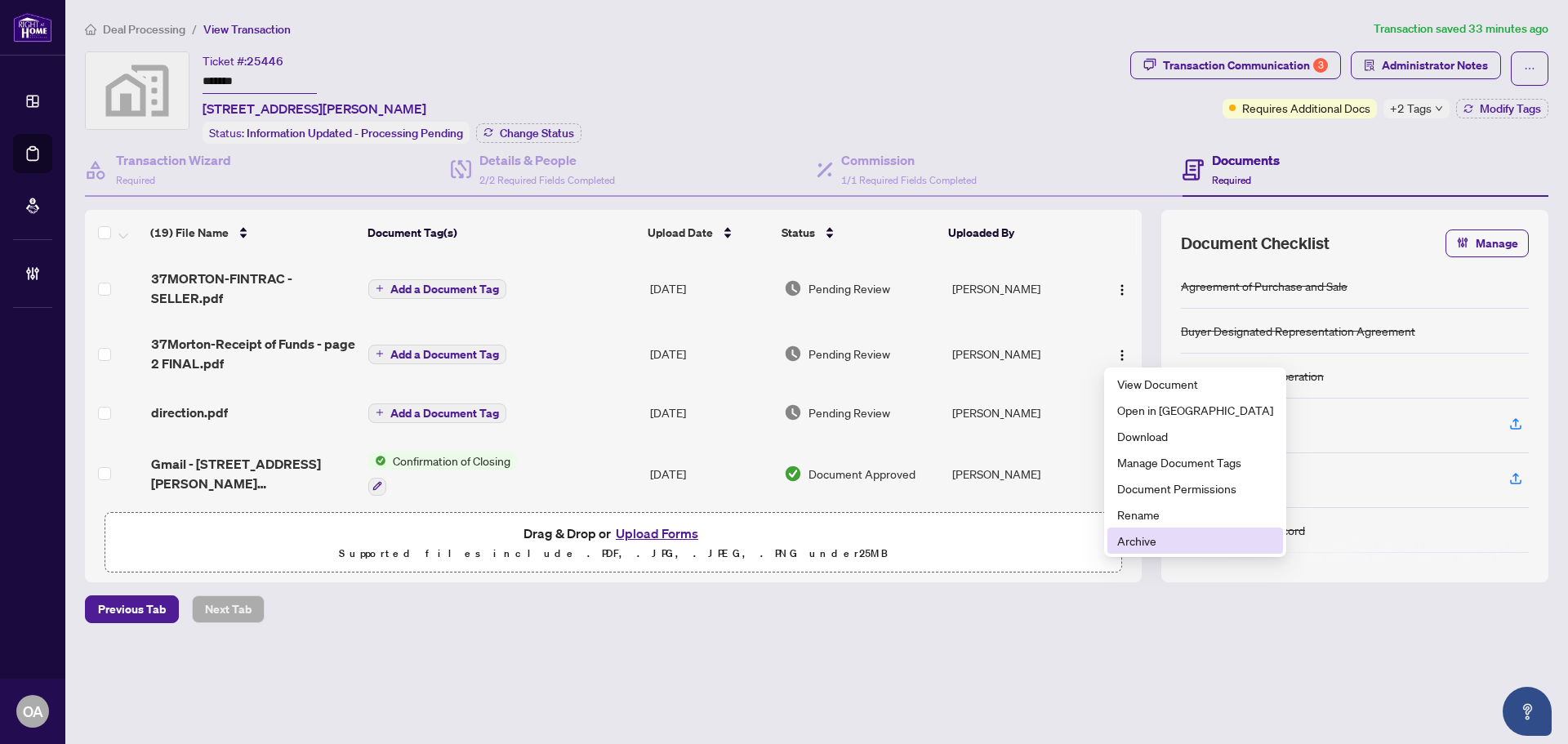
click at [1149, 532] on span "Archive" at bounding box center [1195, 541] width 156 height 18
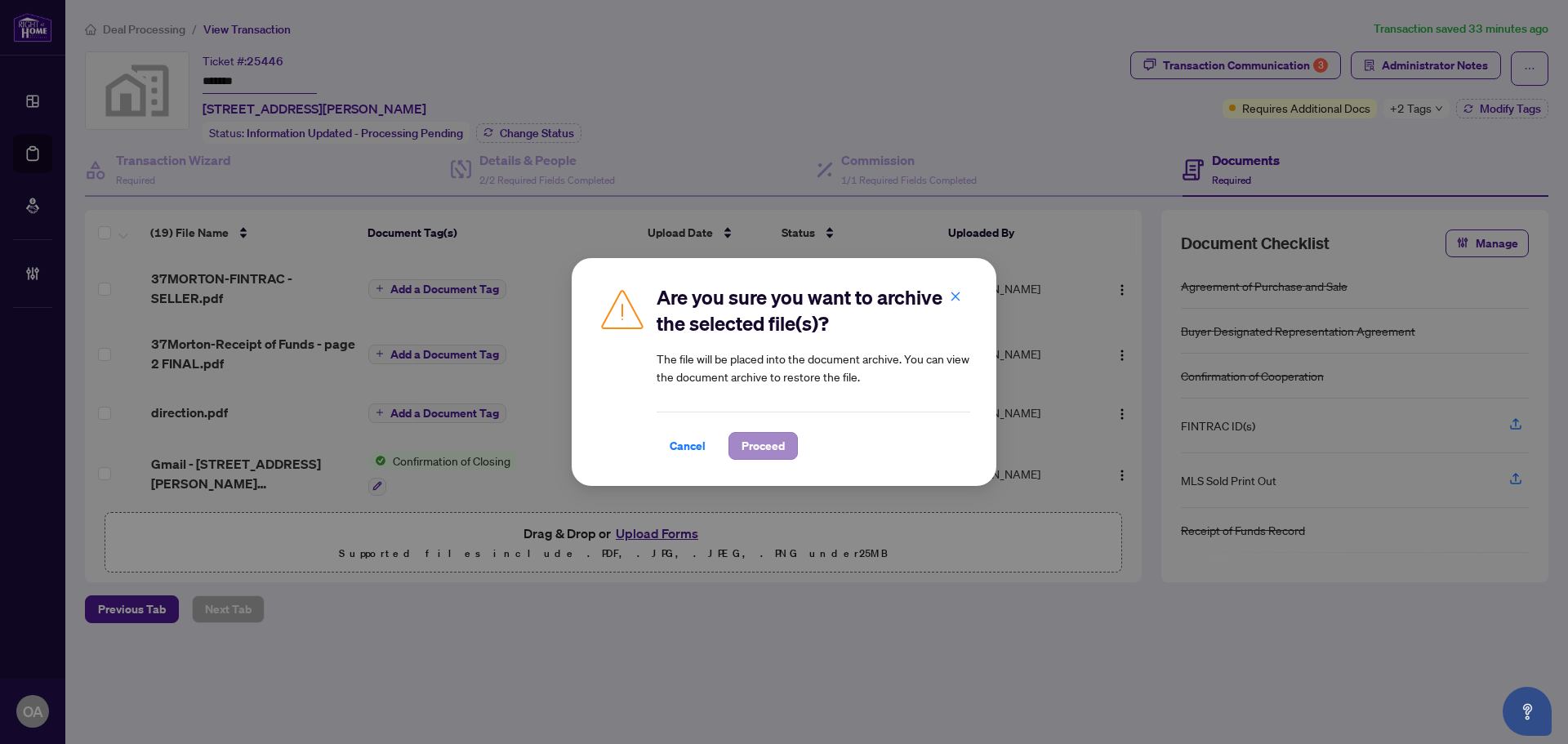
drag, startPoint x: 769, startPoint y: 465, endPoint x: 771, endPoint y: 444, distance: 21.1
click at [767, 454] on div "Are you sure you want to archive the selected file(s)? The file will be placed …" at bounding box center [784, 372] width 425 height 228
click at [772, 444] on span "Proceed" at bounding box center [763, 446] width 43 height 27
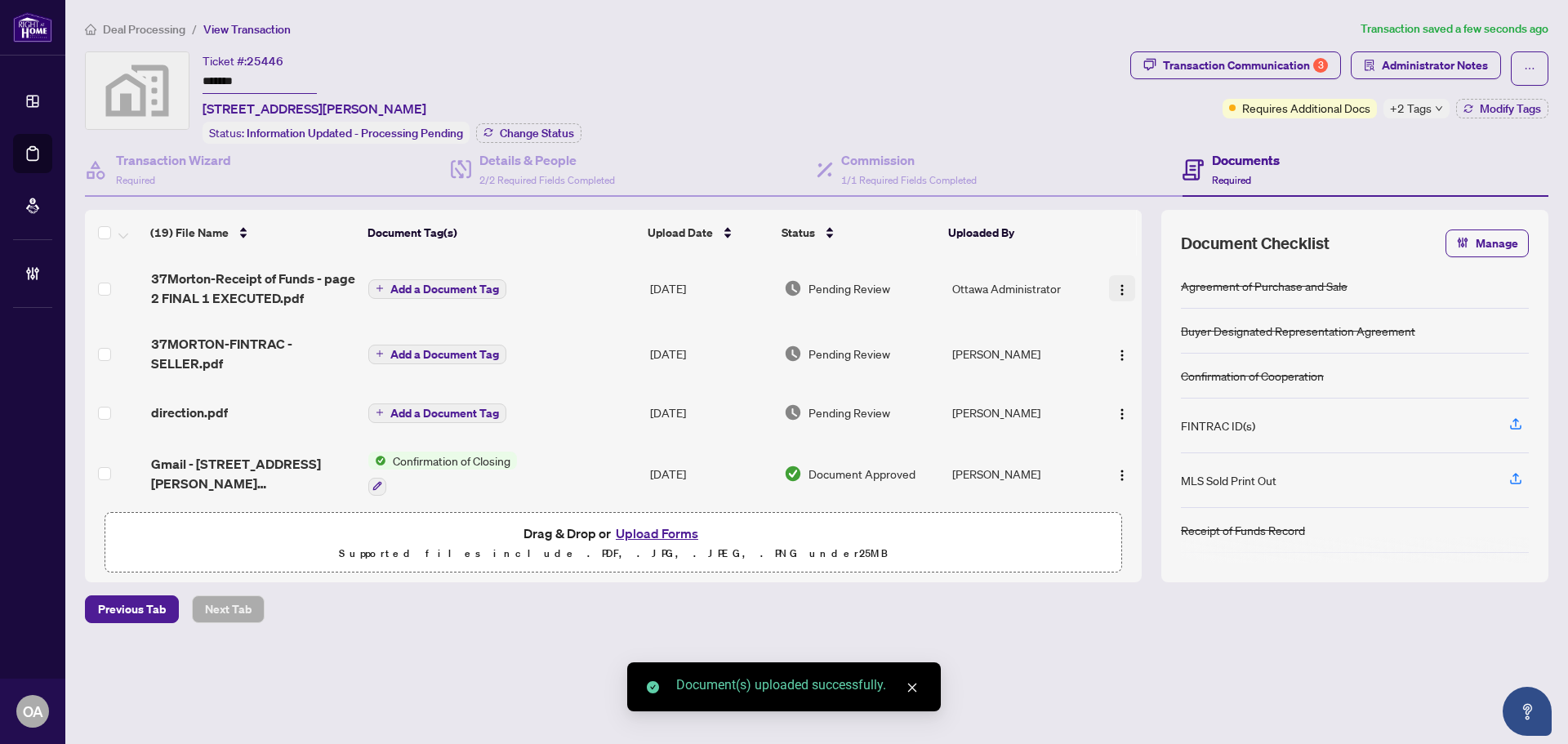
click at [1121, 286] on img "button" at bounding box center [1122, 289] width 13 height 13
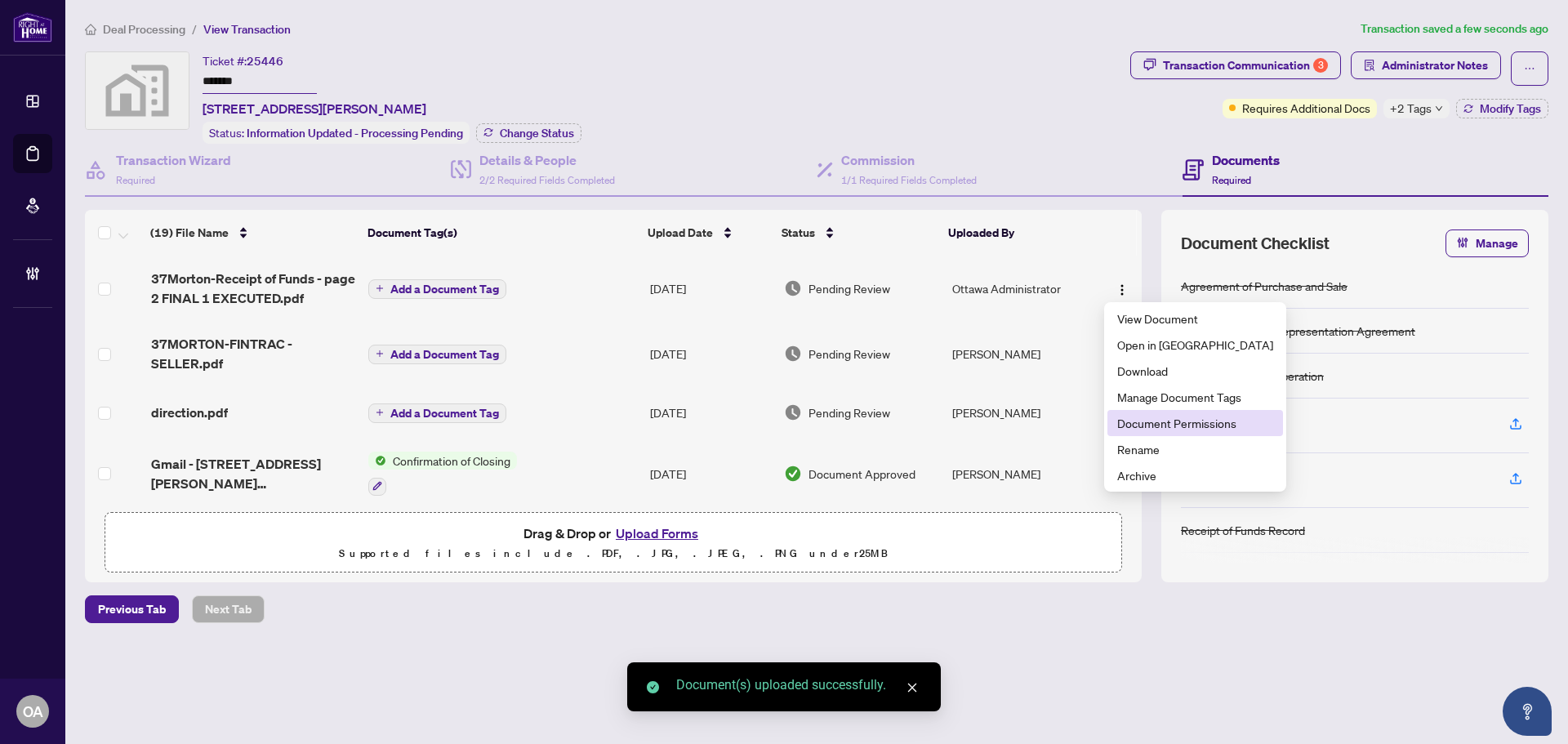
click at [1133, 423] on span "Document Permissions" at bounding box center [1195, 423] width 156 height 18
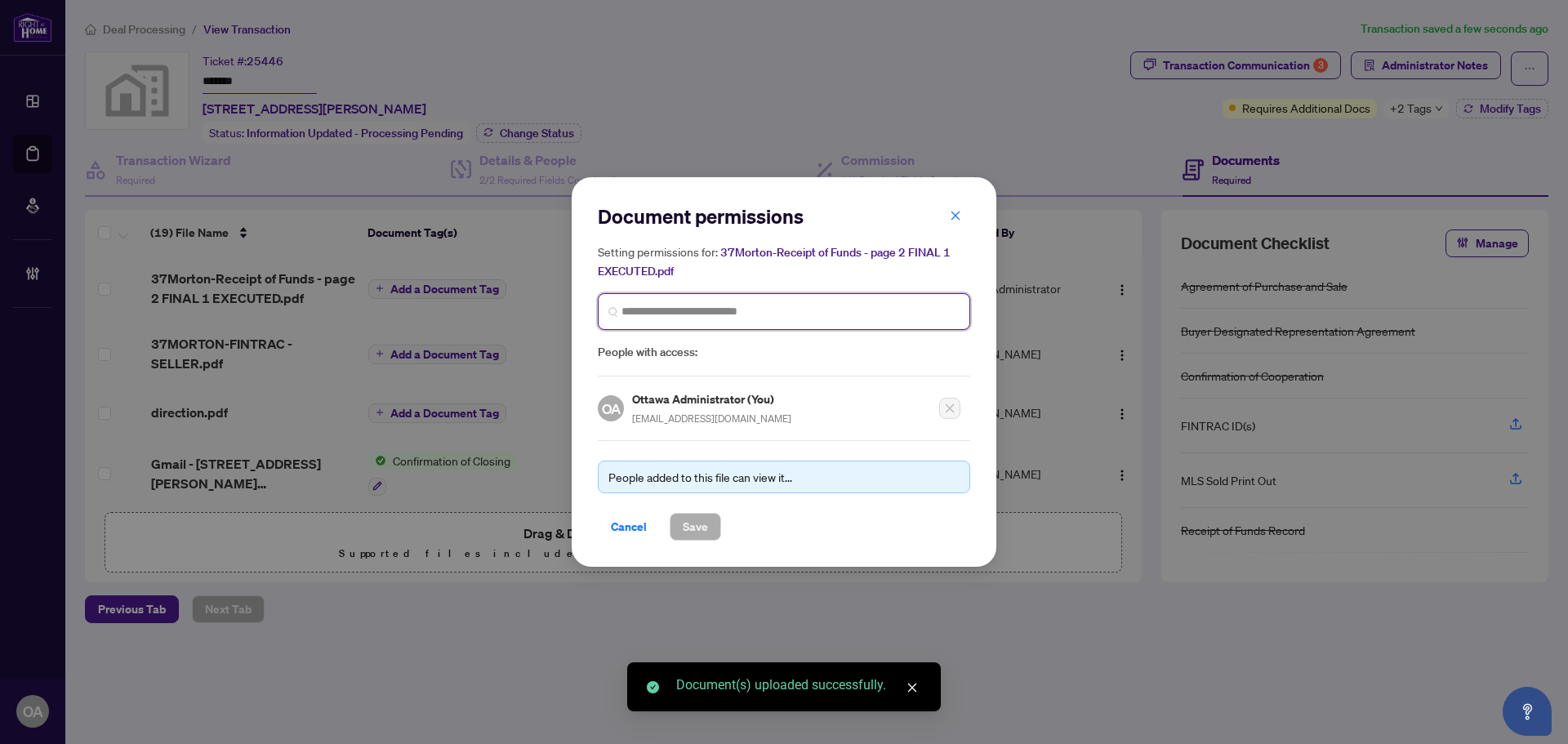
click at [673, 318] on input "search" at bounding box center [791, 311] width 338 height 17
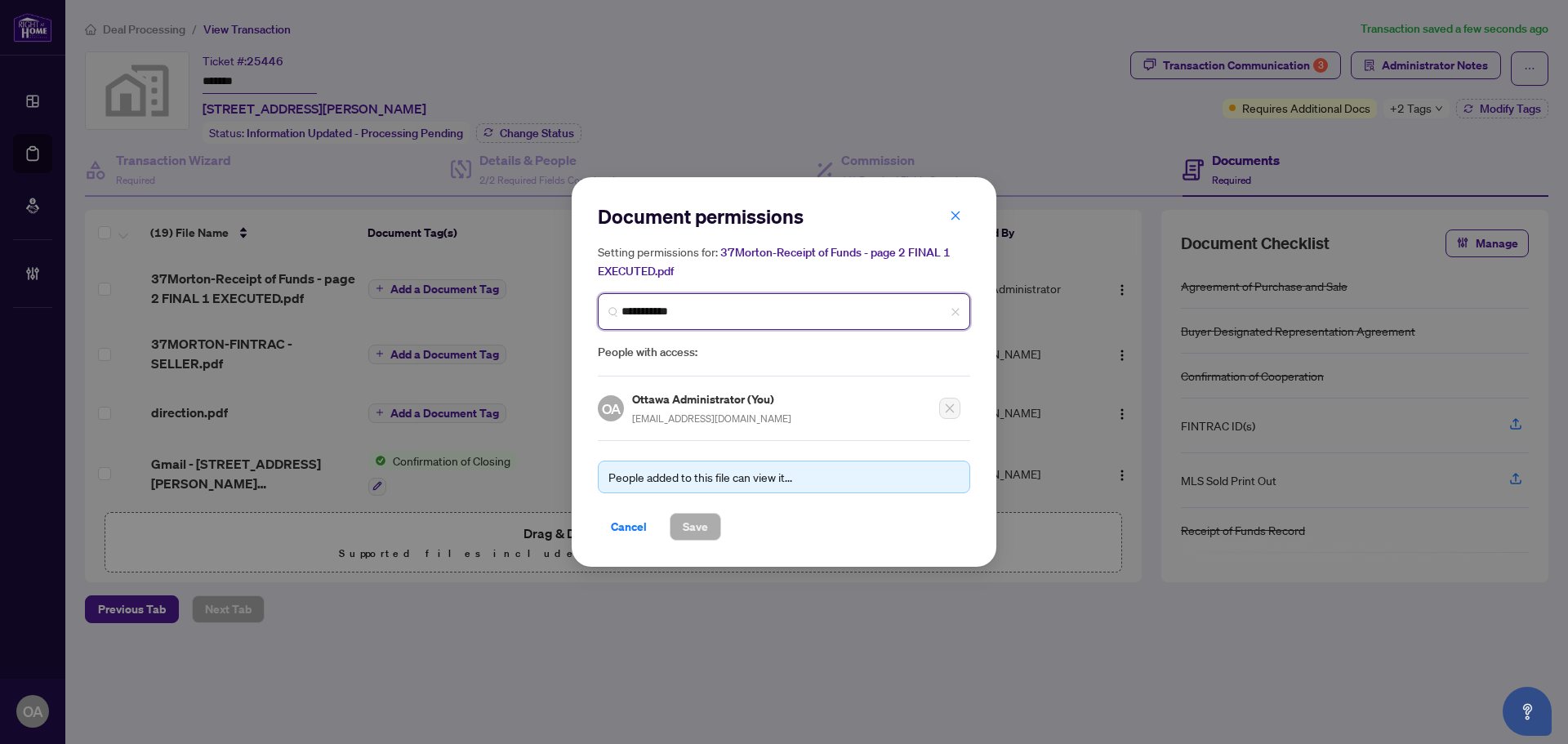
type input "**********"
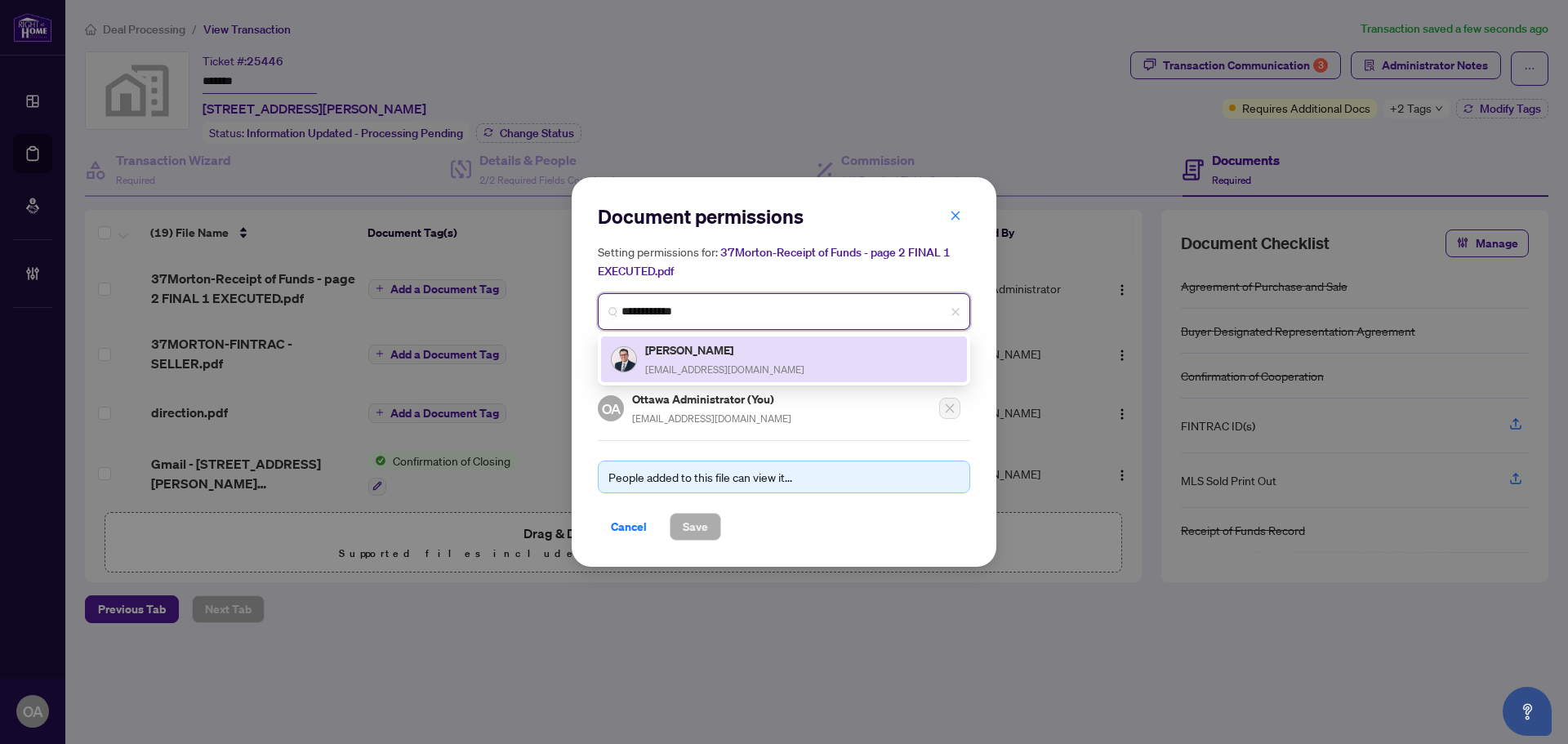
click at [697, 364] on span "[EMAIL_ADDRESS][DOMAIN_NAME]" at bounding box center [725, 370] width 159 height 12
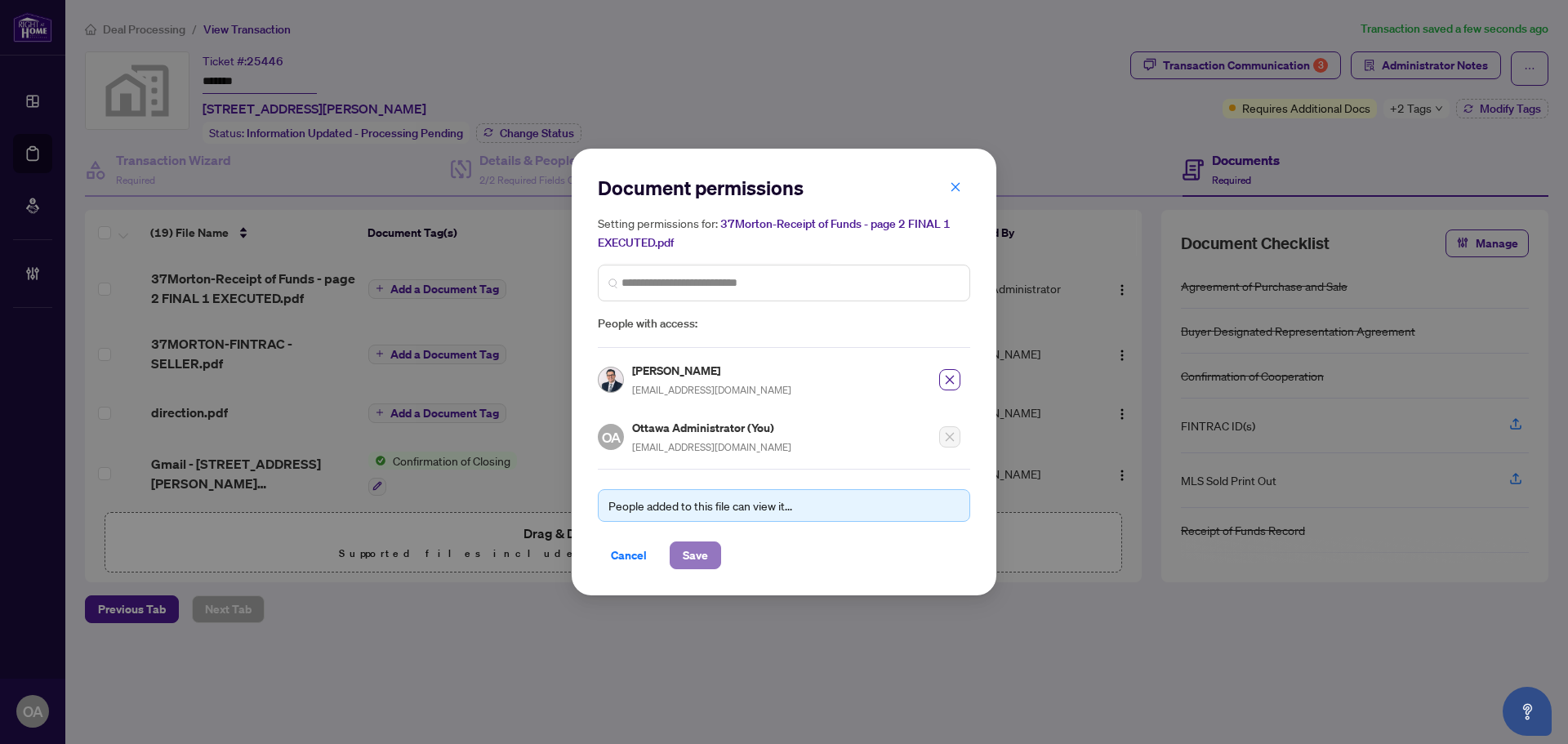
click at [710, 554] on button "Save" at bounding box center [695, 555] width 51 height 27
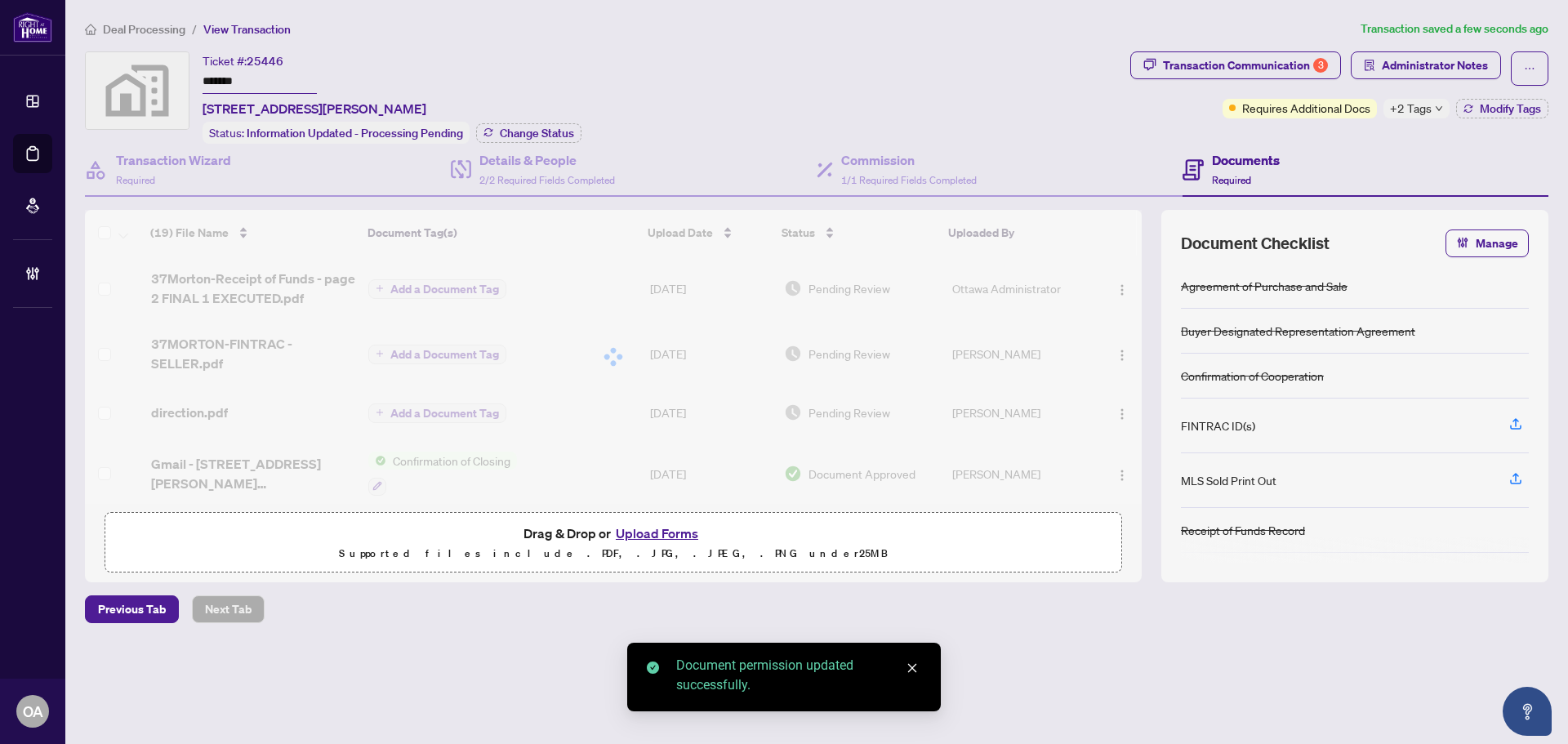
click at [263, 340] on div at bounding box center [613, 357] width 1057 height 294
click at [272, 341] on div at bounding box center [613, 357] width 1057 height 294
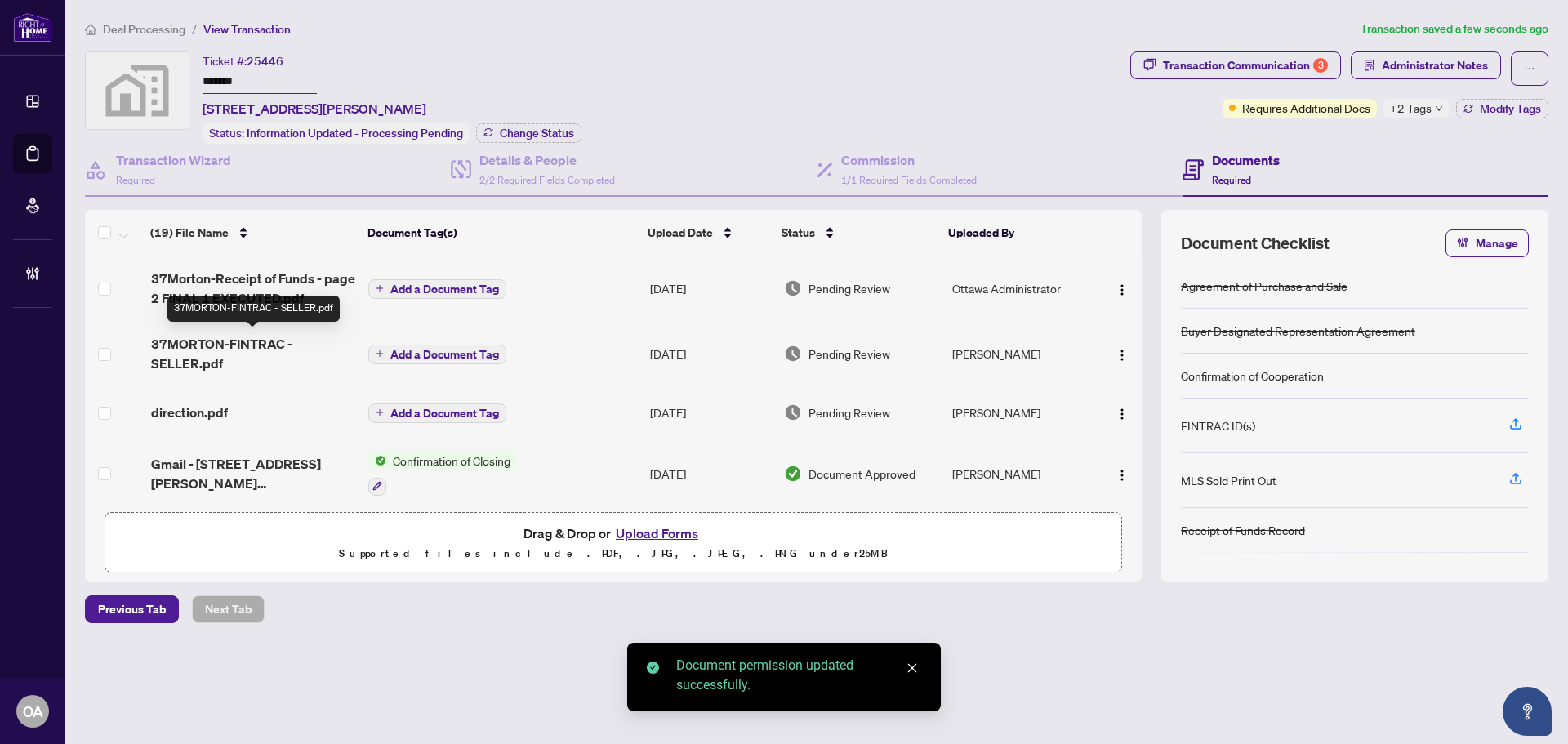
click at [273, 346] on span "37MORTON-FINTRAC - SELLER.pdf" at bounding box center [253, 354] width 204 height 39
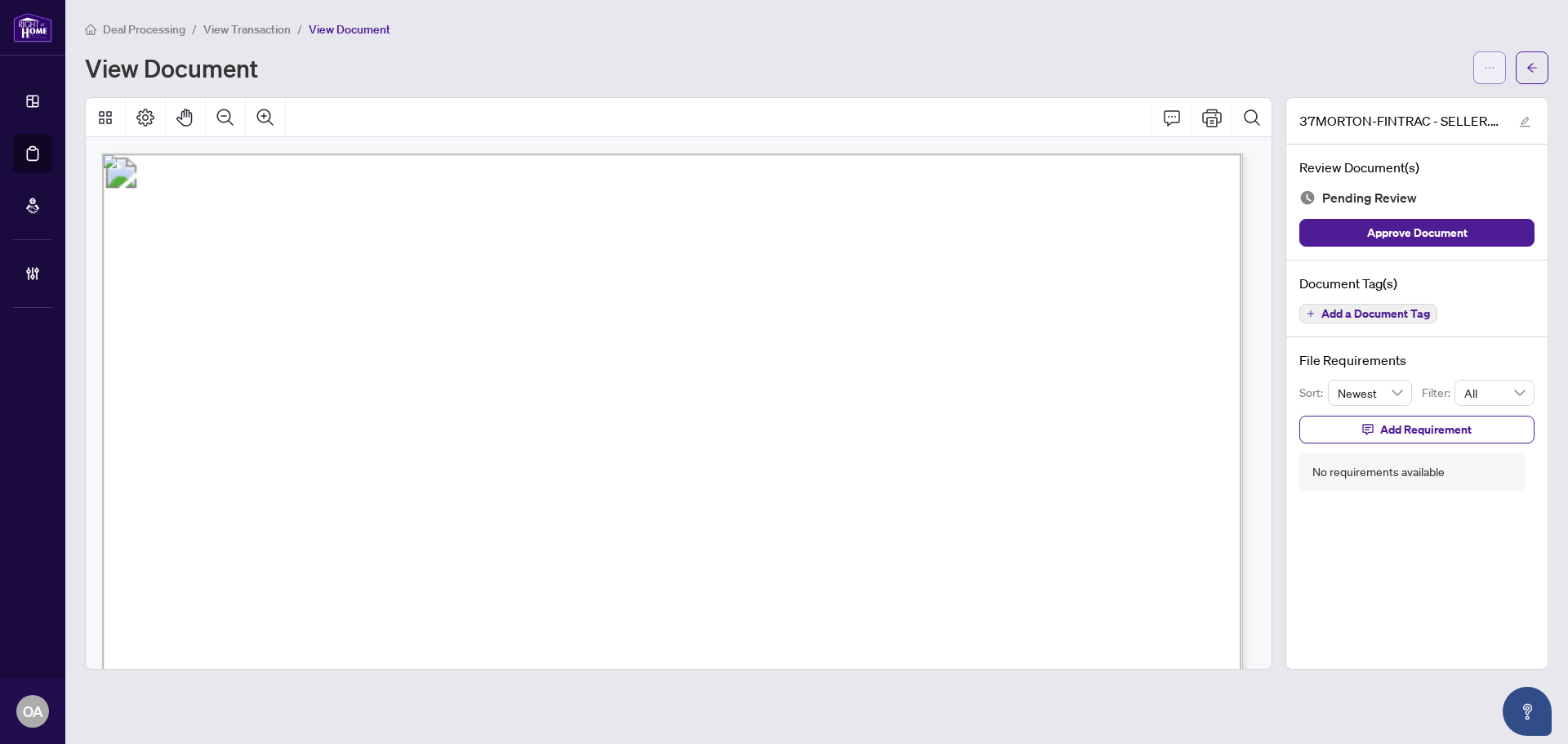
click at [1485, 70] on icon "ellipsis" at bounding box center [1489, 67] width 11 height 12
click at [1486, 70] on icon "ellipsis" at bounding box center [1489, 67] width 11 height 12
click at [1487, 70] on icon "ellipsis" at bounding box center [1489, 67] width 11 height 12
click at [1494, 66] on icon "ellipsis" at bounding box center [1489, 67] width 11 height 12
click at [1346, 65] on div "View Document" at bounding box center [774, 68] width 1379 height 27
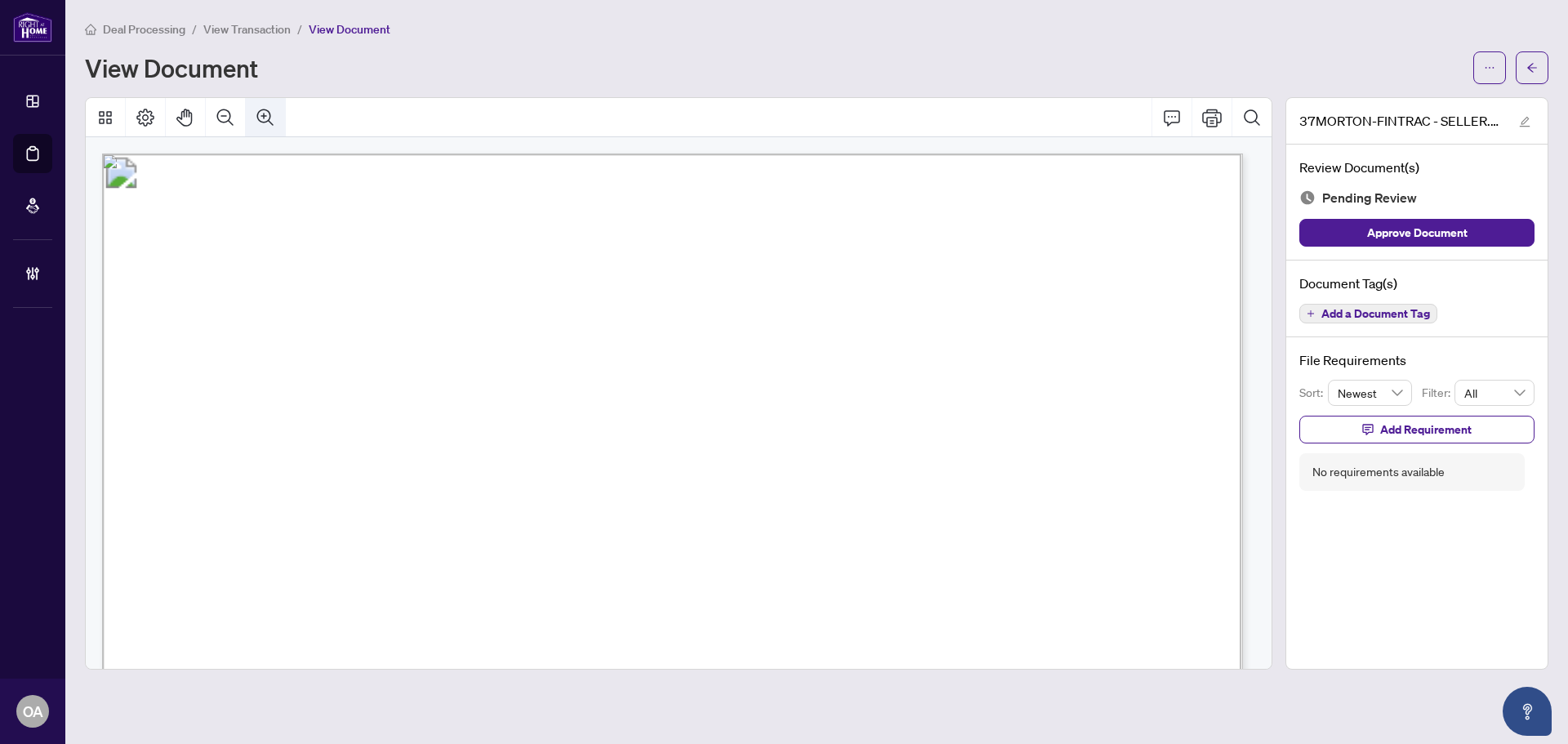
click at [239, 114] on button "Zoom Out" at bounding box center [226, 118] width 39 height 39
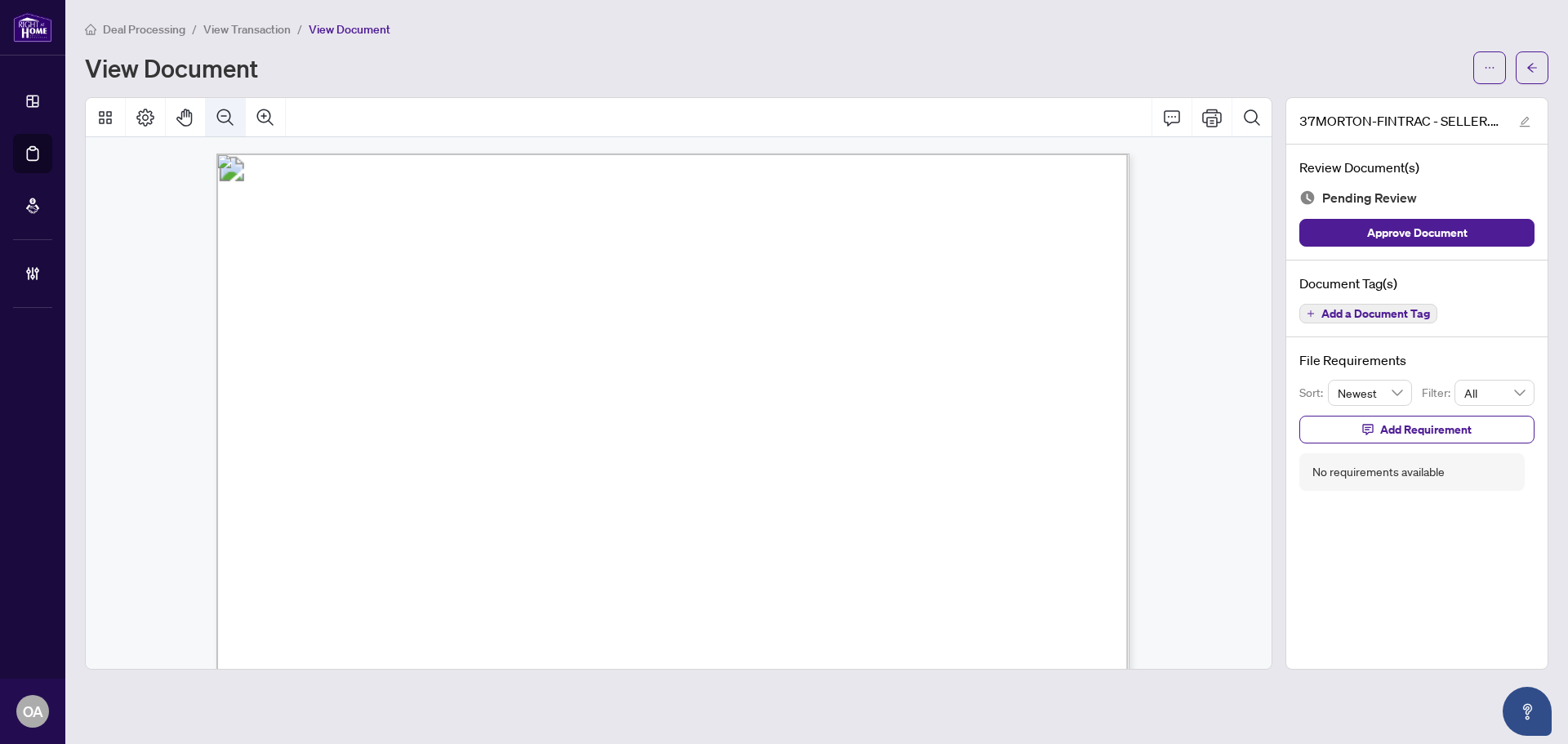
click at [238, 114] on button "Zoom Out" at bounding box center [226, 118] width 39 height 39
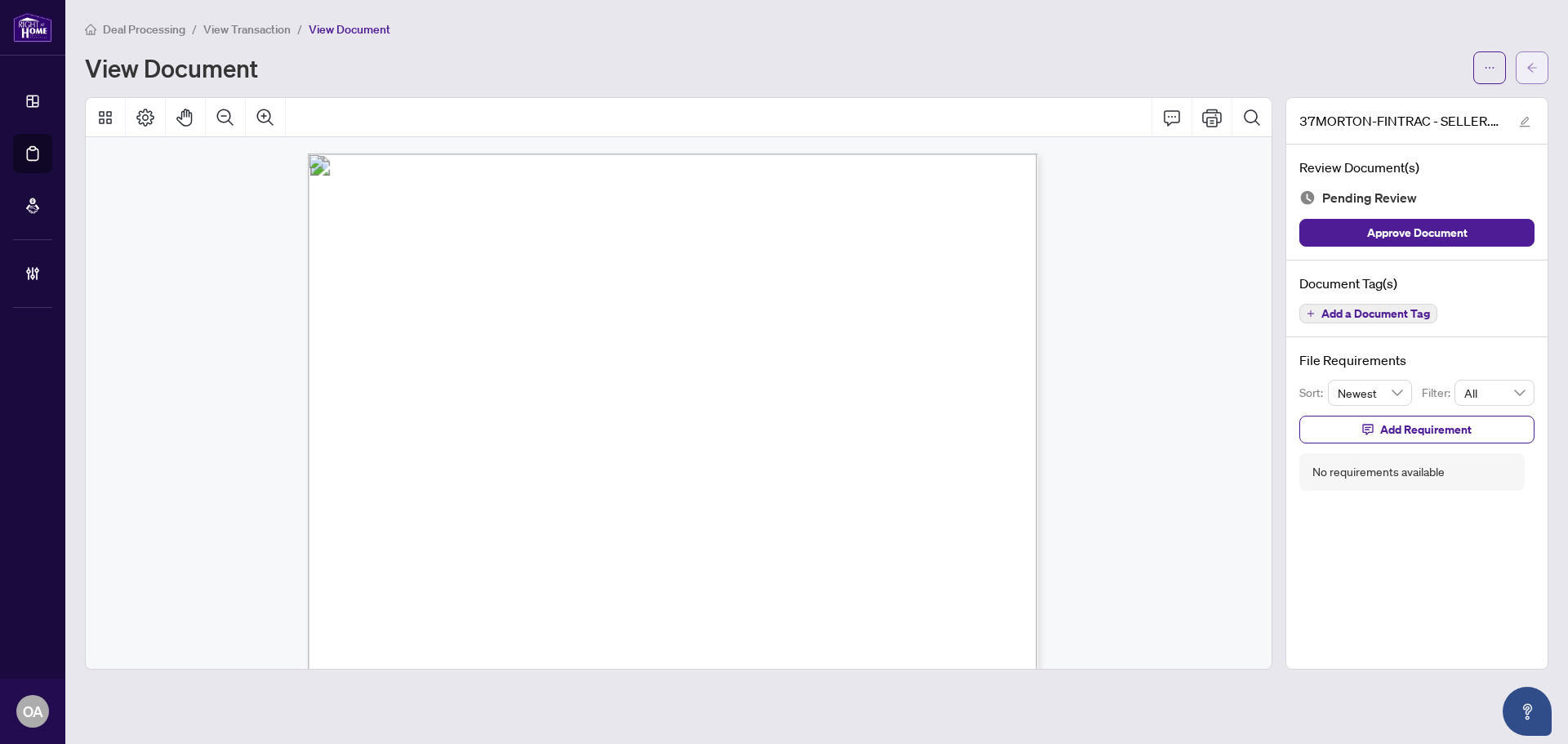
click at [1534, 70] on icon "arrow-left" at bounding box center [1532, 67] width 11 height 12
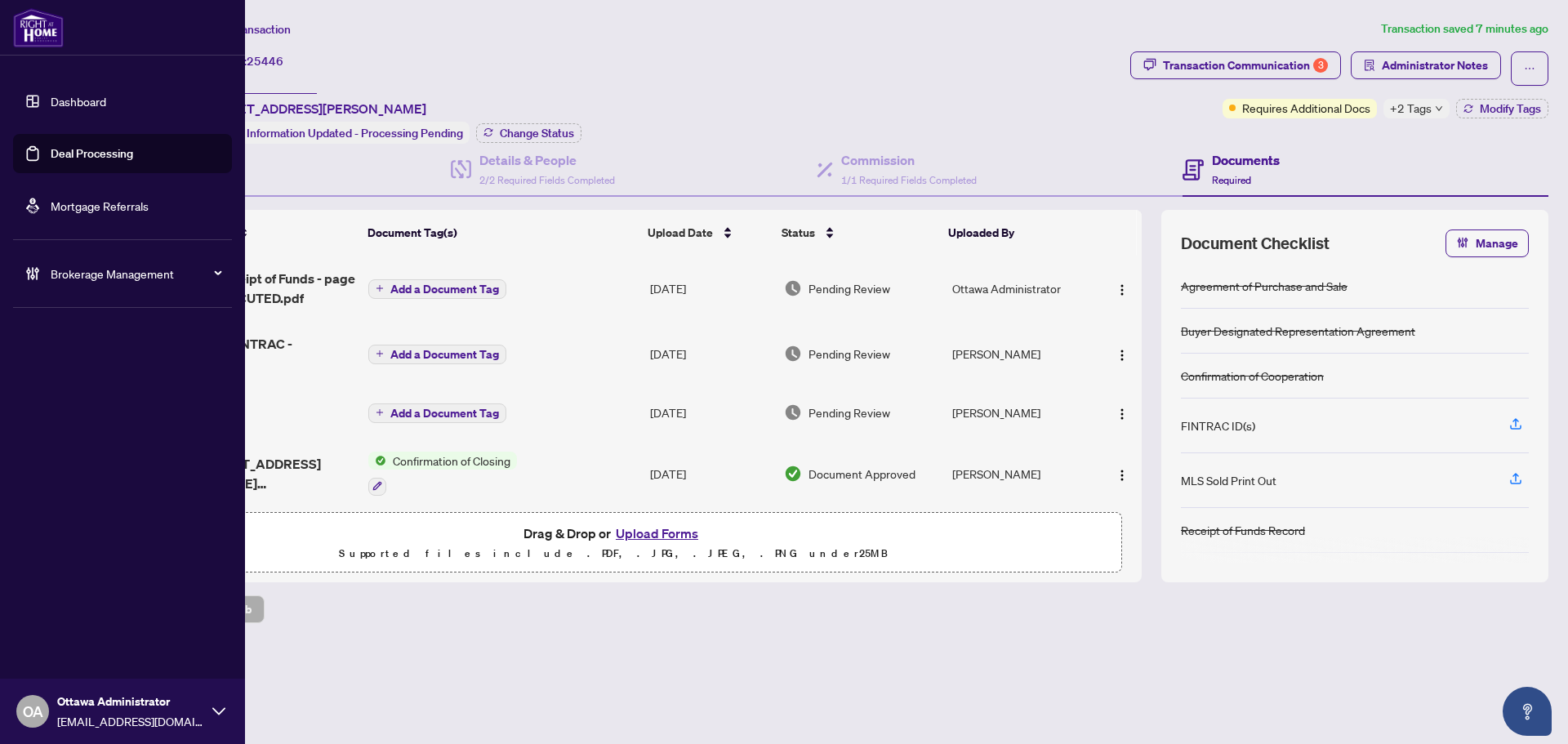
click at [50, 152] on link "Deal Processing" at bounding box center [91, 153] width 82 height 15
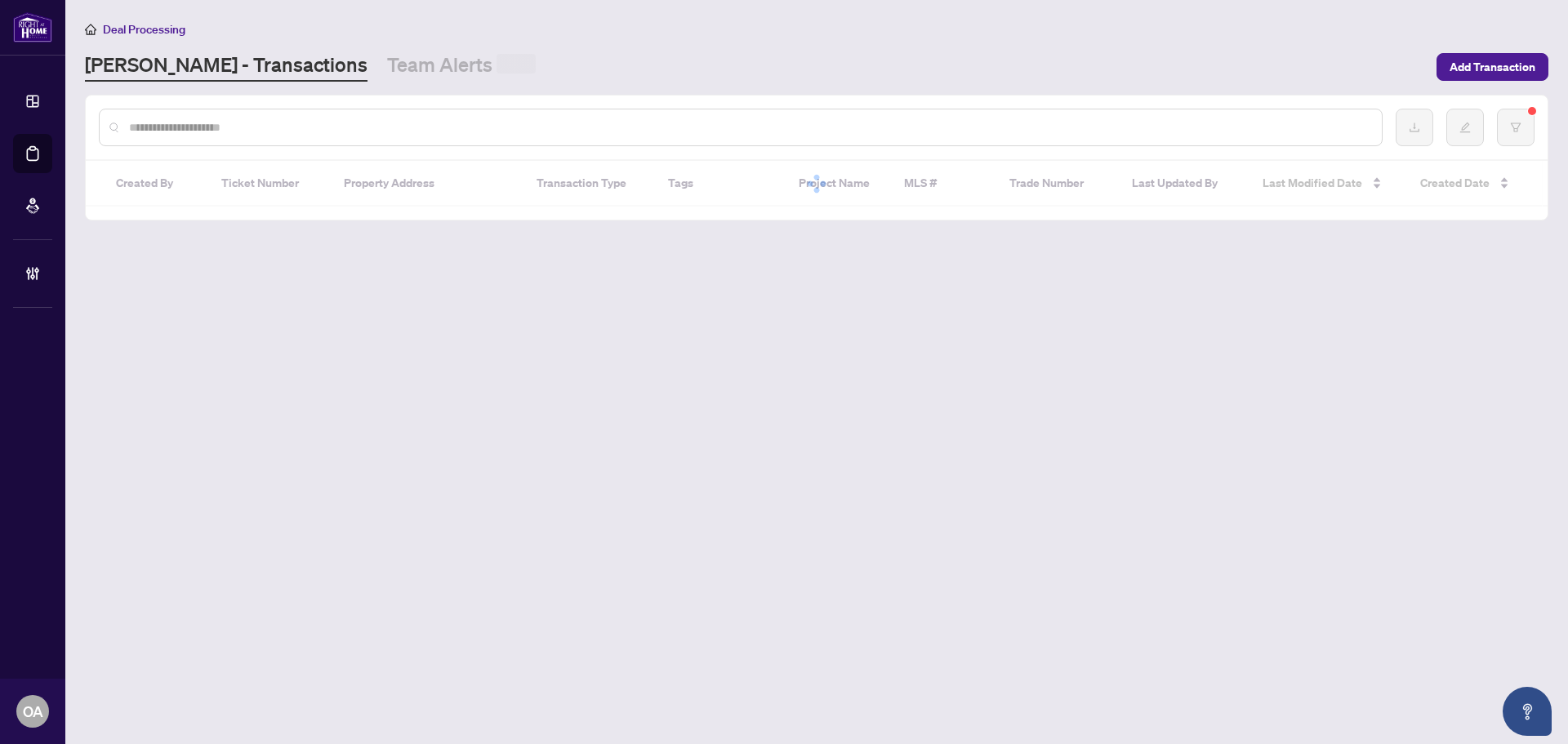
click at [294, 120] on input "text" at bounding box center [749, 127] width 1240 height 18
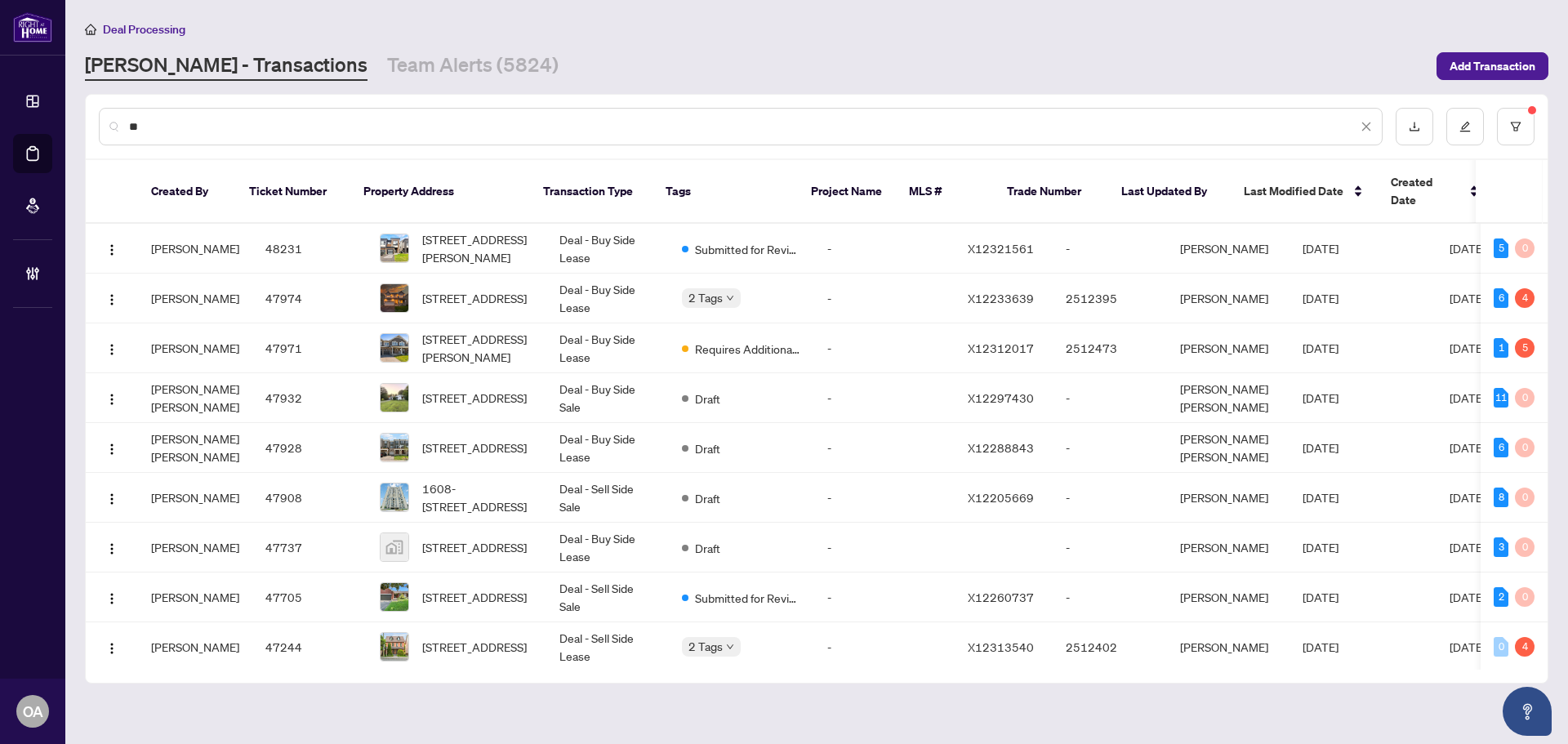
type input "*"
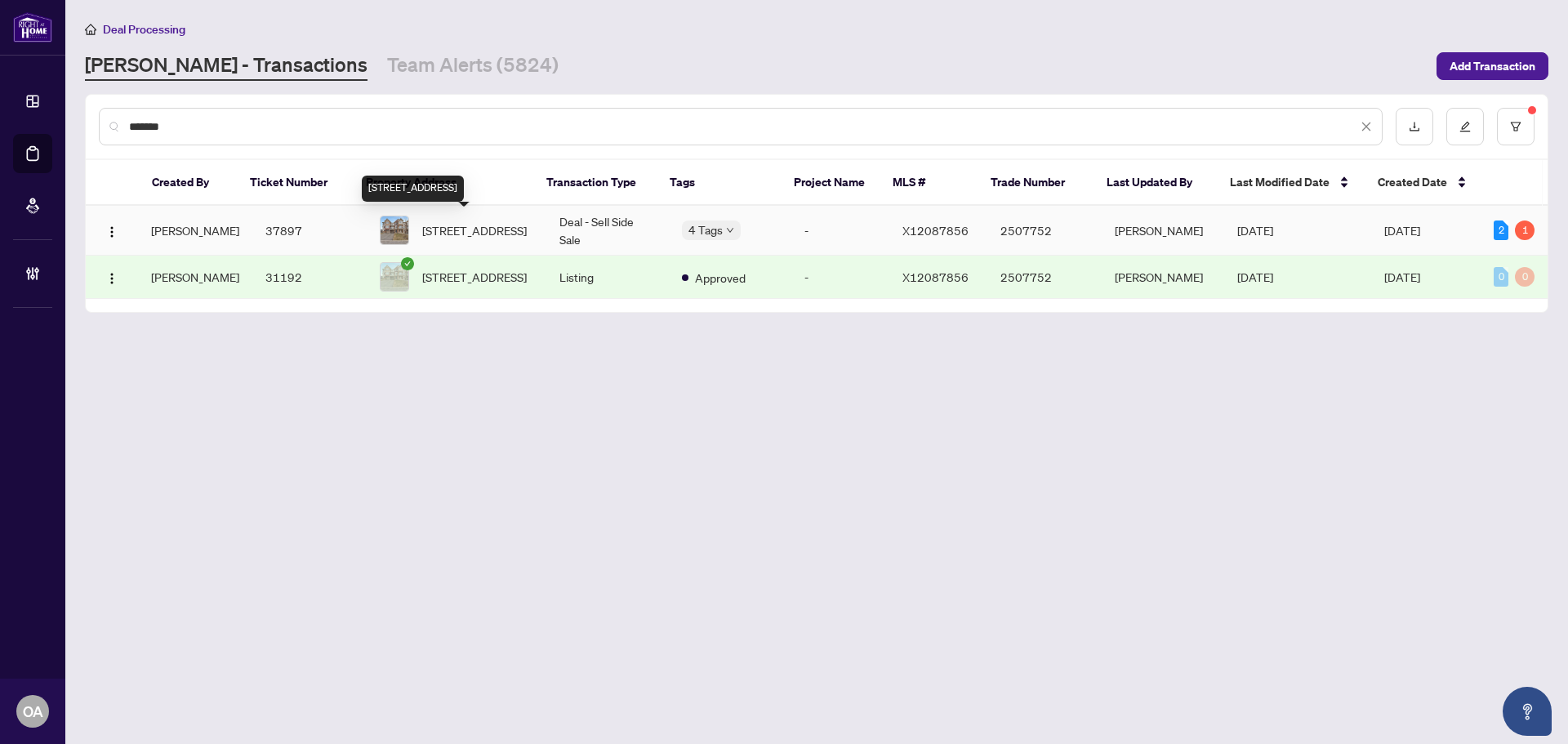
type input "*******"
click at [499, 233] on span "[STREET_ADDRESS]" at bounding box center [474, 230] width 104 height 18
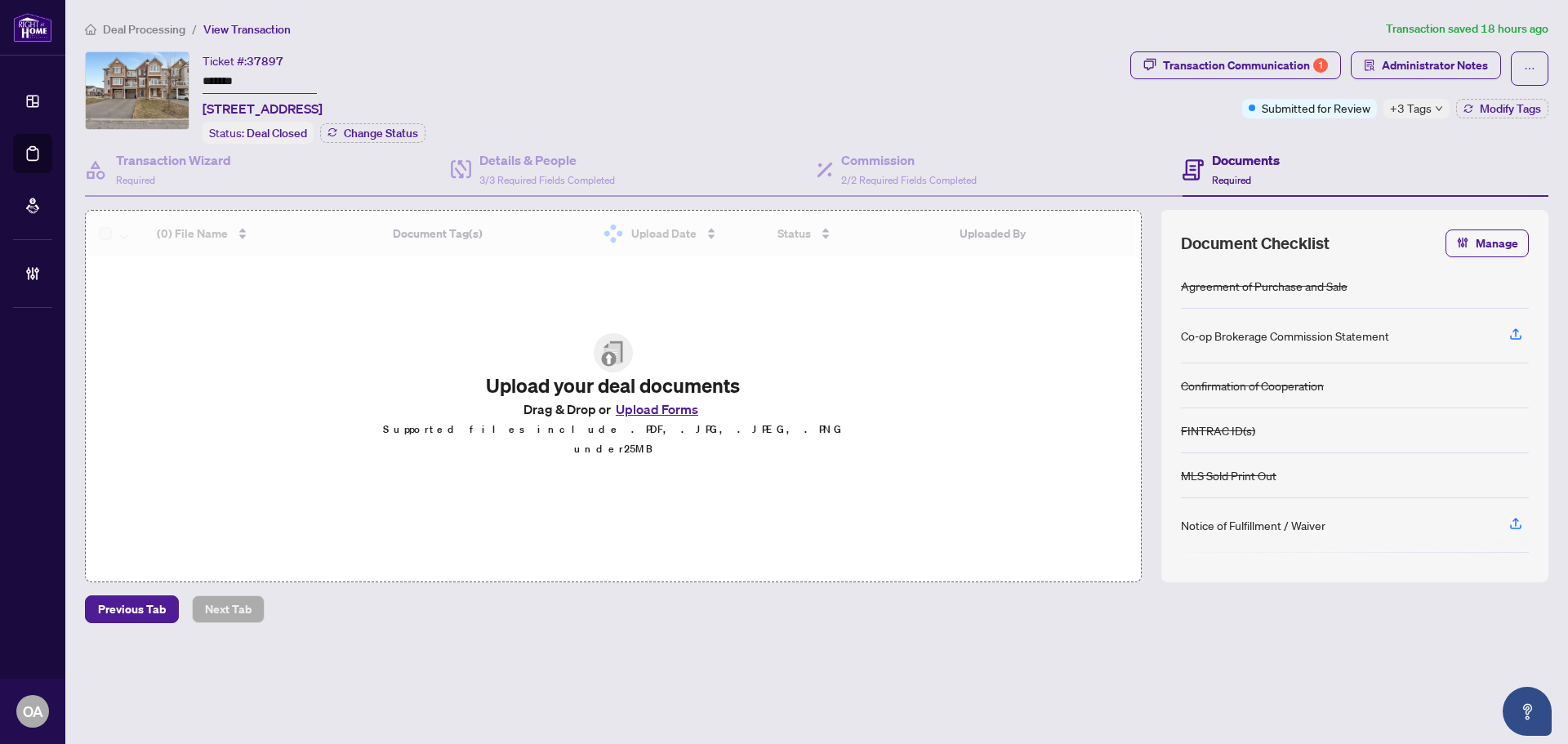
click at [1392, 106] on span "+3 Tags" at bounding box center [1411, 108] width 42 height 19
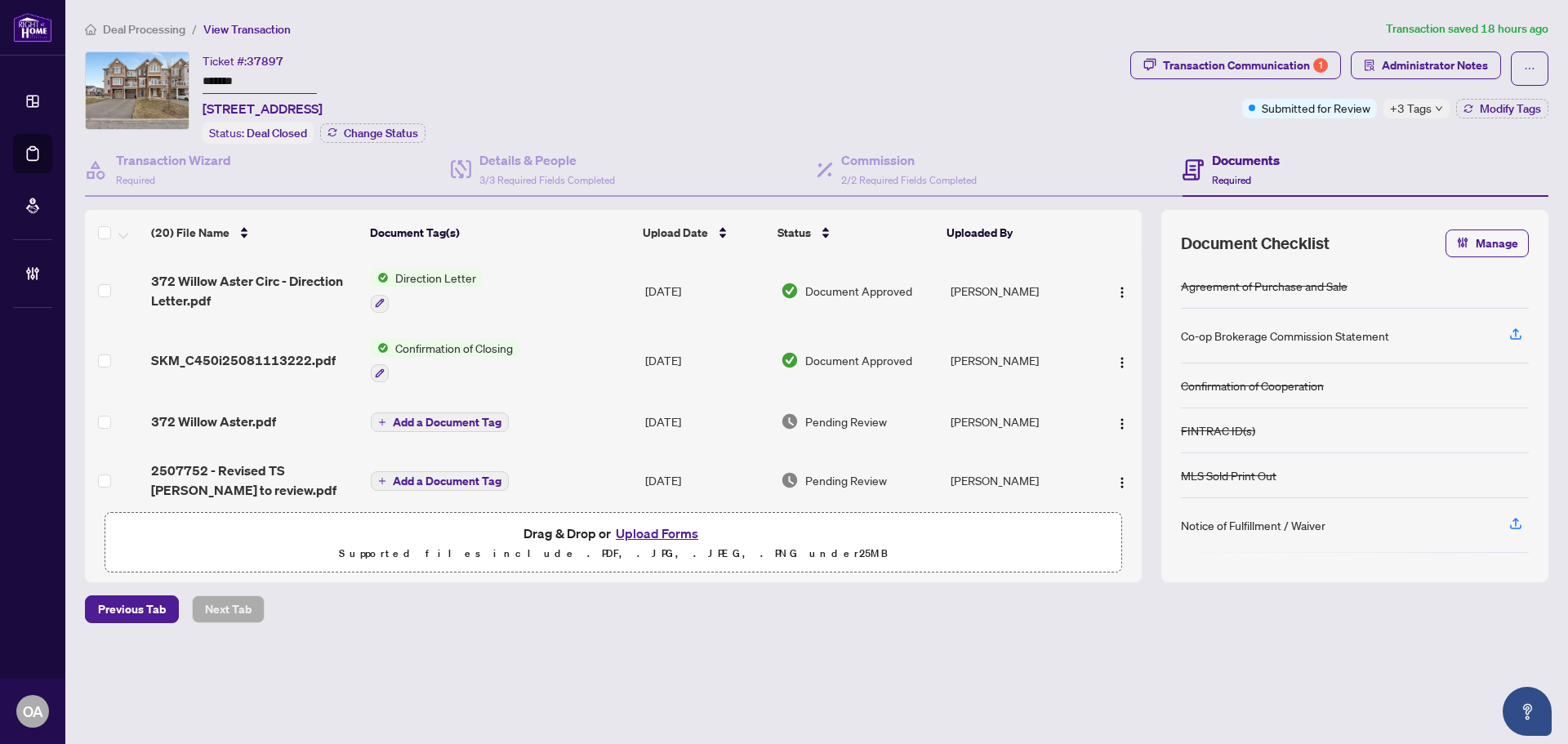
click at [1411, 107] on div "Requires Additional Docs" at bounding box center [1465, 116] width 144 height 19
drag, startPoint x: 1335, startPoint y: 155, endPoint x: 1404, endPoint y: 81, distance: 101.2
click at [1335, 150] on div "Documents Required" at bounding box center [1365, 171] width 366 height 53
click at [1415, 61] on span "Administrator Notes" at bounding box center [1435, 65] width 106 height 27
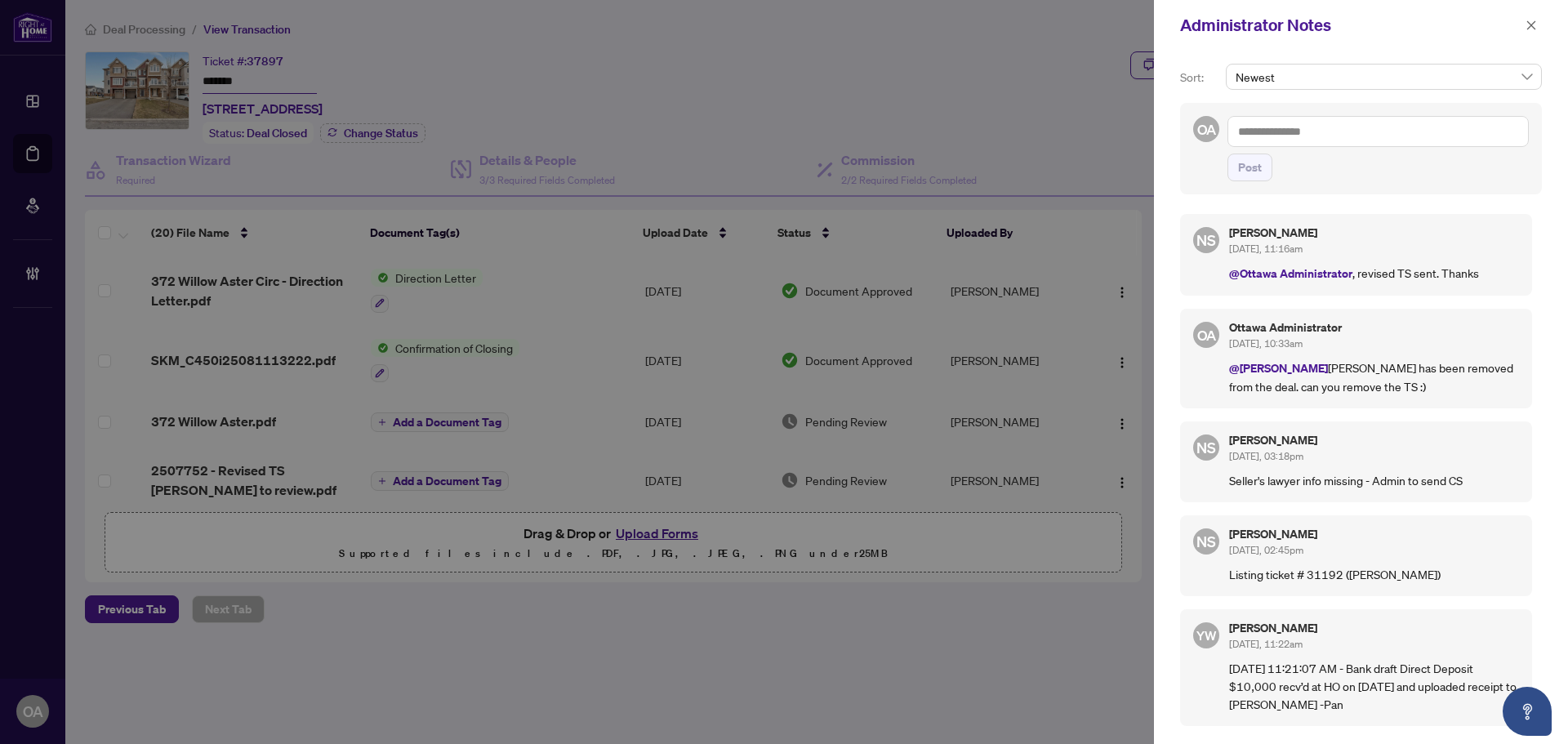
scroll to position [89, 0]
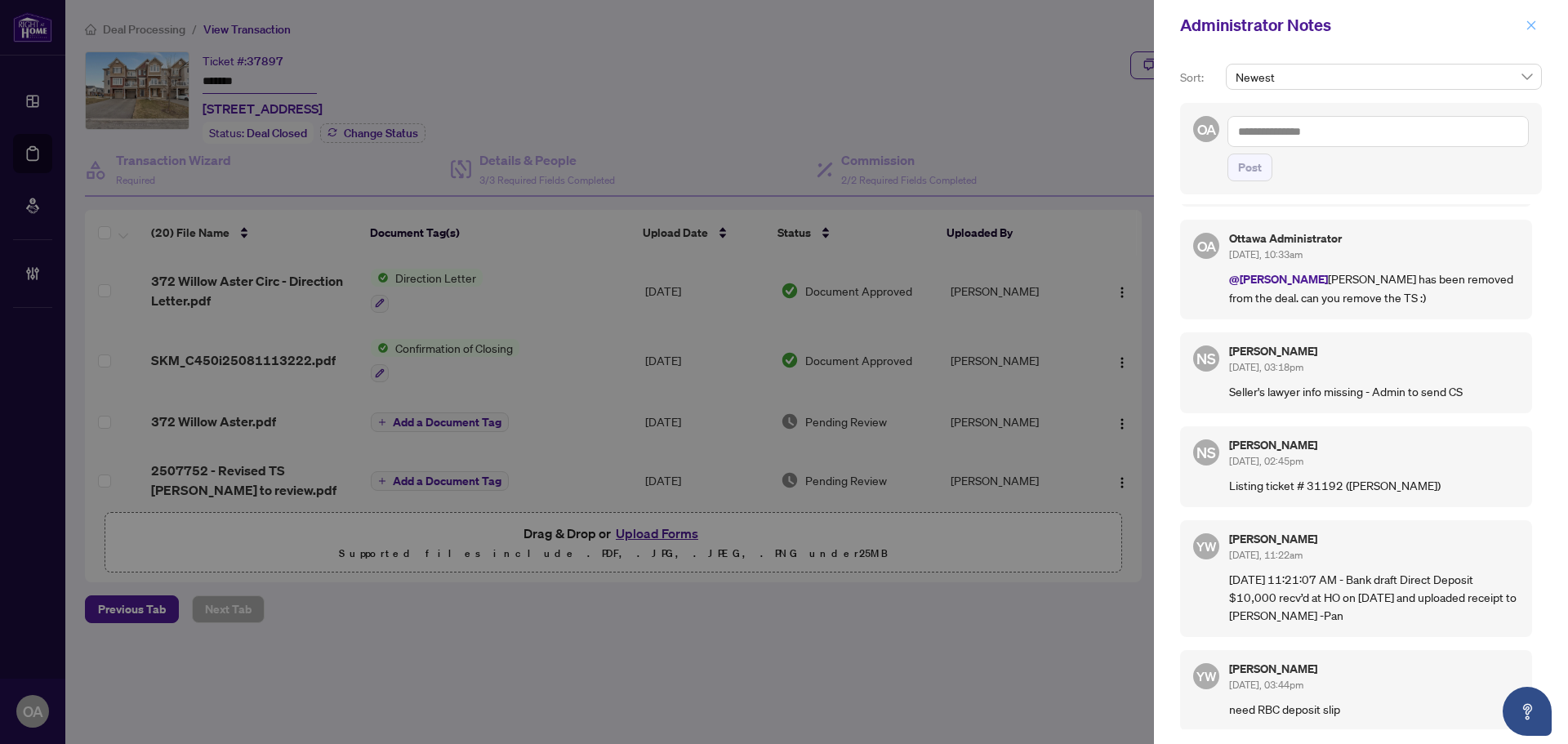
click at [1534, 23] on icon "close" at bounding box center [1531, 25] width 11 height 12
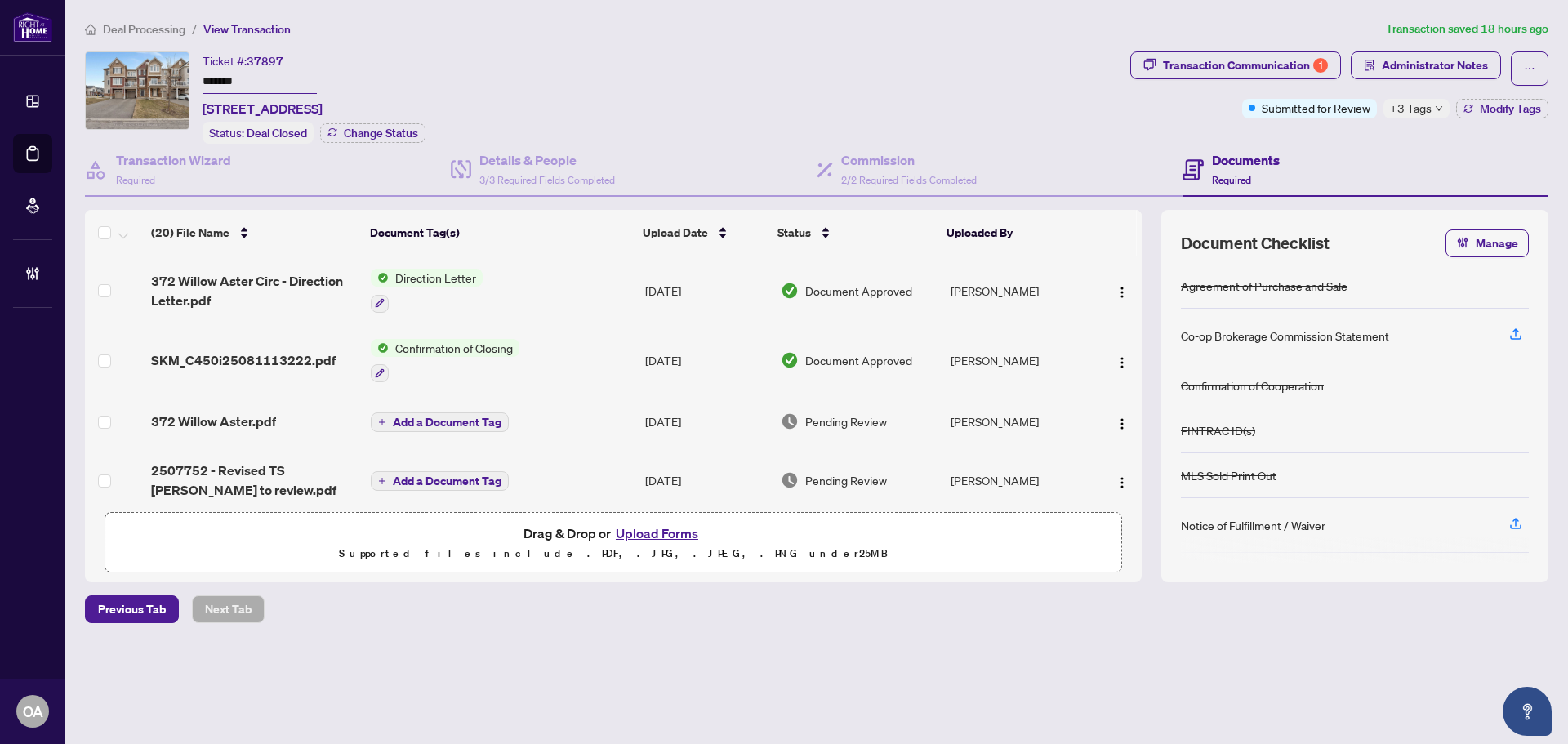
click at [246, 80] on input "*******" at bounding box center [259, 81] width 114 height 24
click at [1430, 104] on span "+3 Tags" at bounding box center [1411, 108] width 42 height 19
click at [1397, 60] on span "Administrator Notes" at bounding box center [1435, 65] width 106 height 27
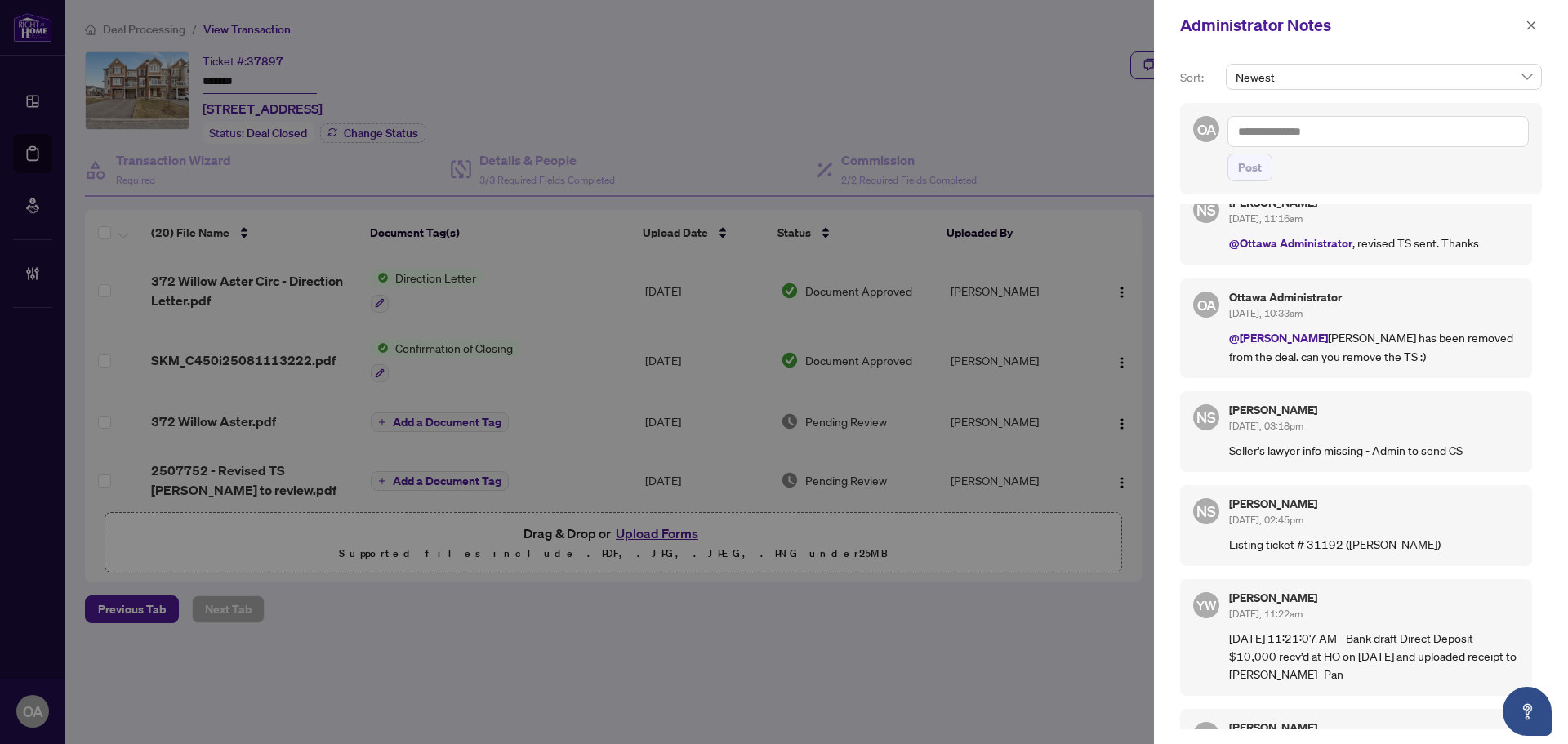
scroll to position [0, 0]
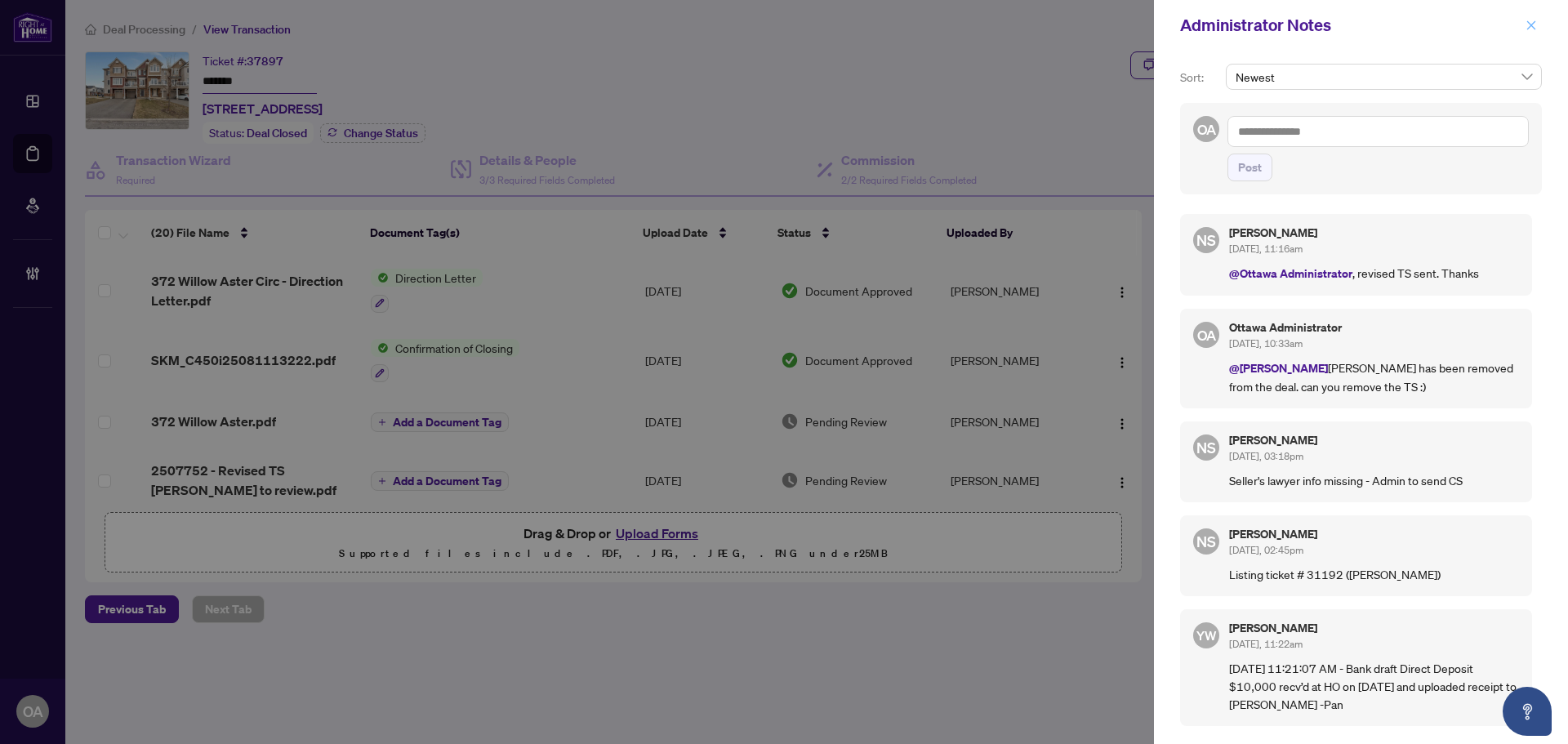
click at [1534, 27] on icon "close" at bounding box center [1531, 25] width 11 height 12
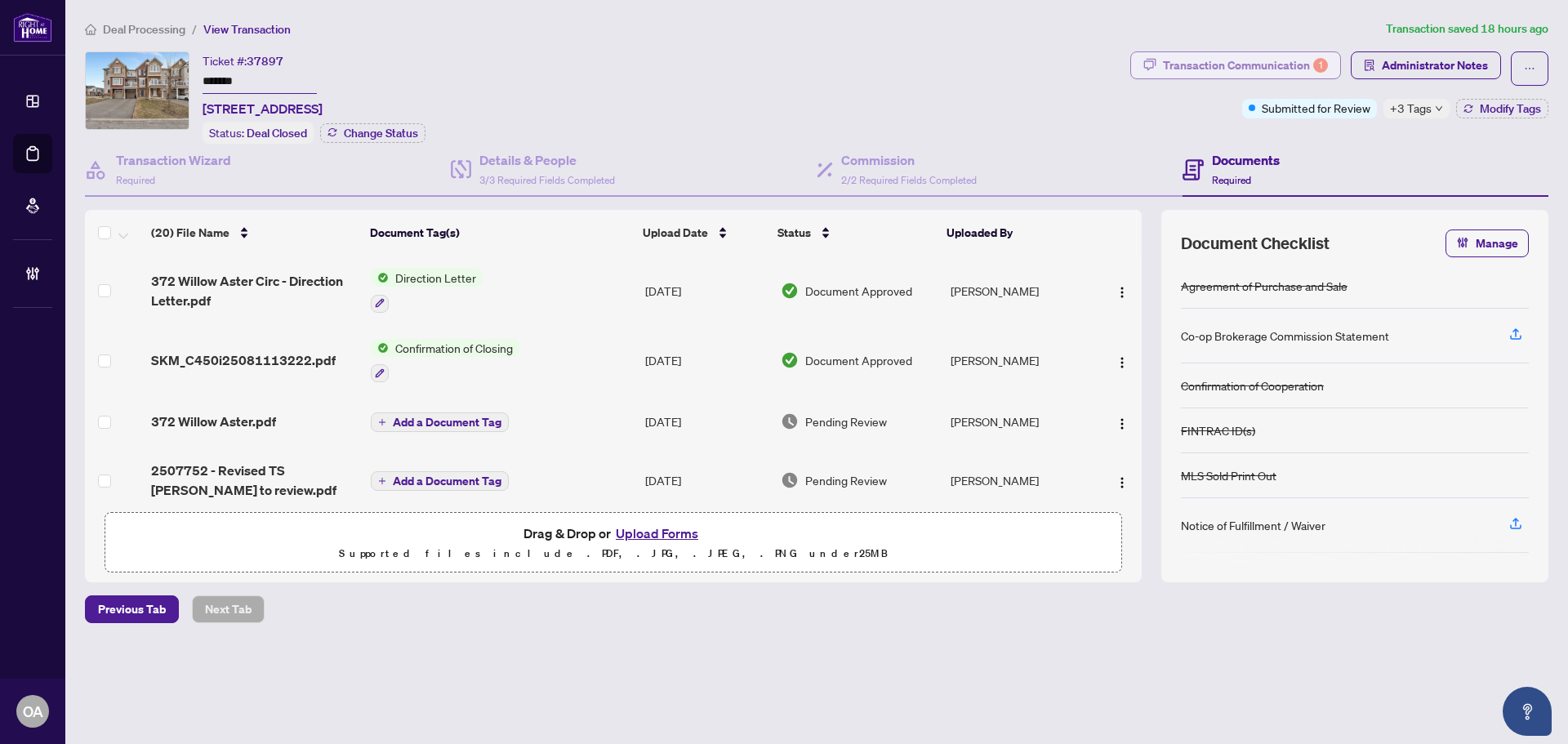
click at [1277, 54] on div "Transaction Communication 1" at bounding box center [1245, 65] width 165 height 27
type textarea "**********"
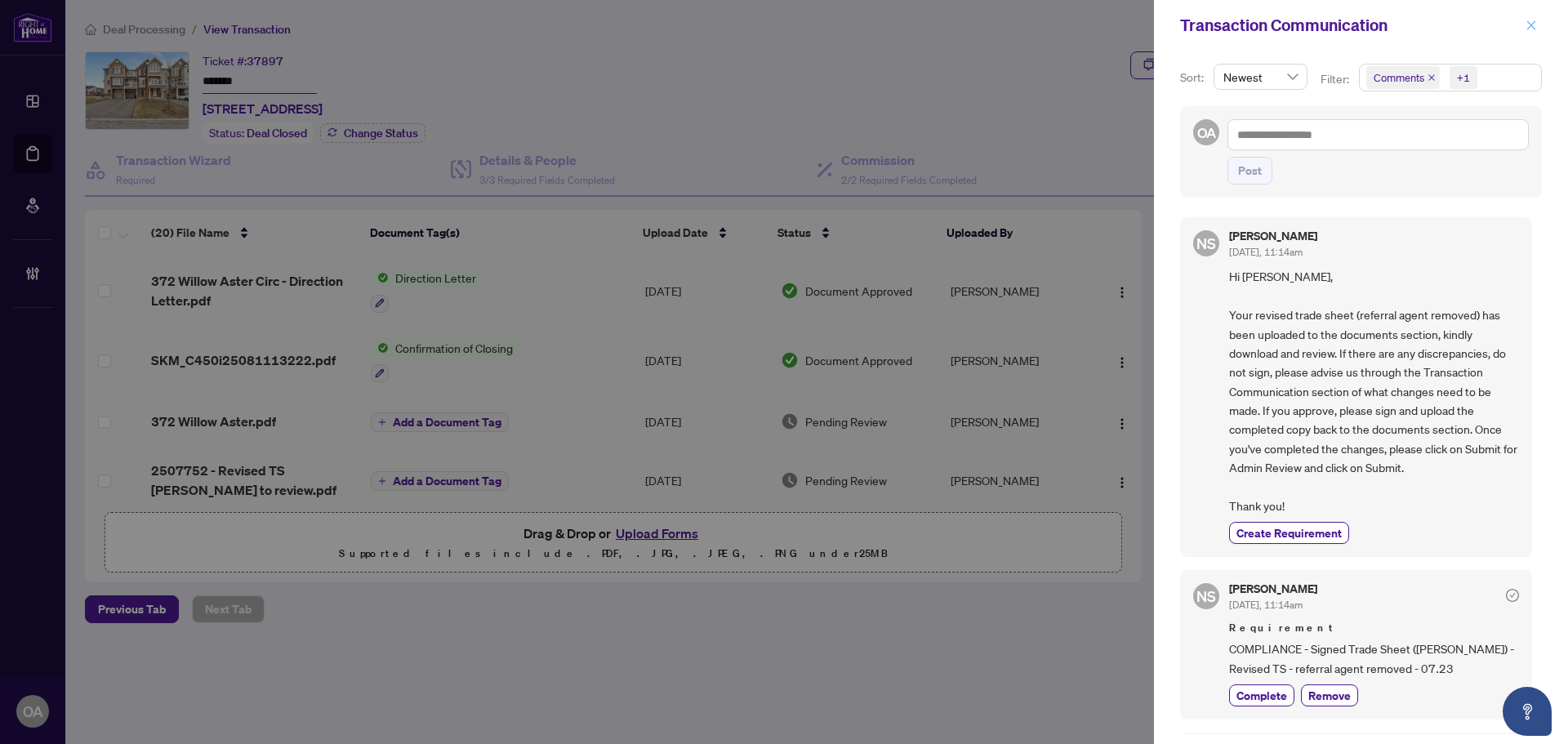
click at [1534, 26] on icon "close" at bounding box center [1531, 25] width 11 height 12
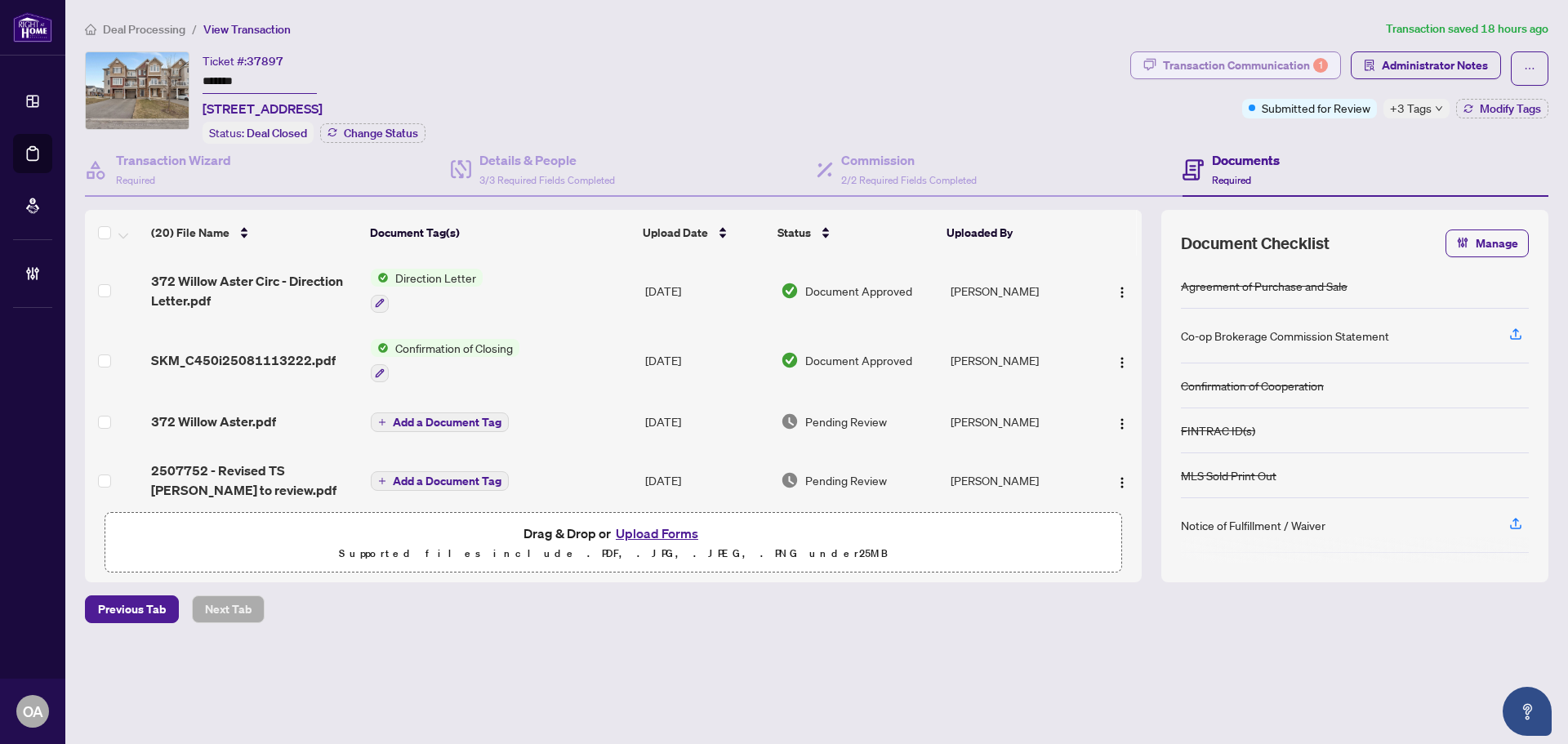
click at [1285, 63] on div "Transaction Communication 1" at bounding box center [1245, 65] width 165 height 27
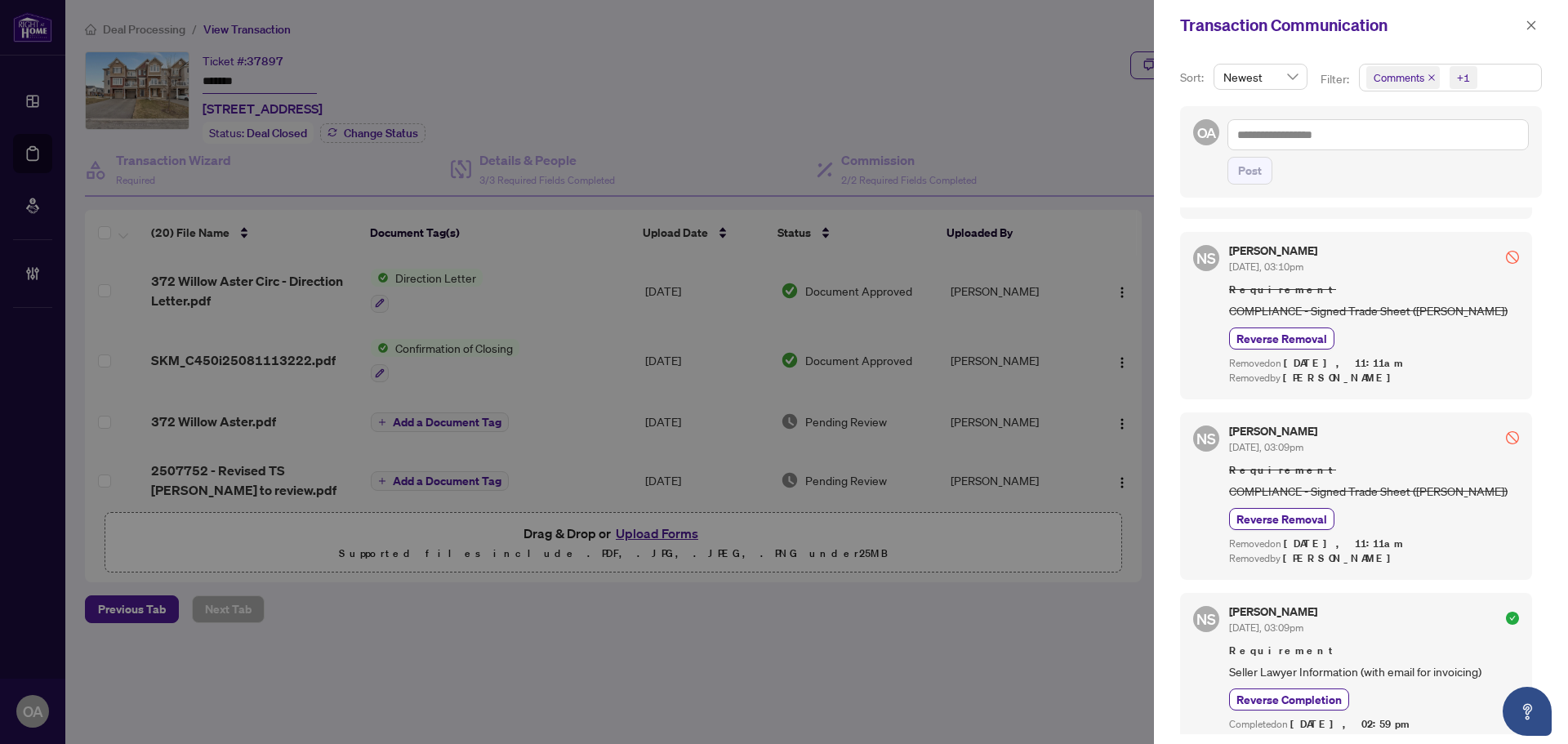
scroll to position [1062, 0]
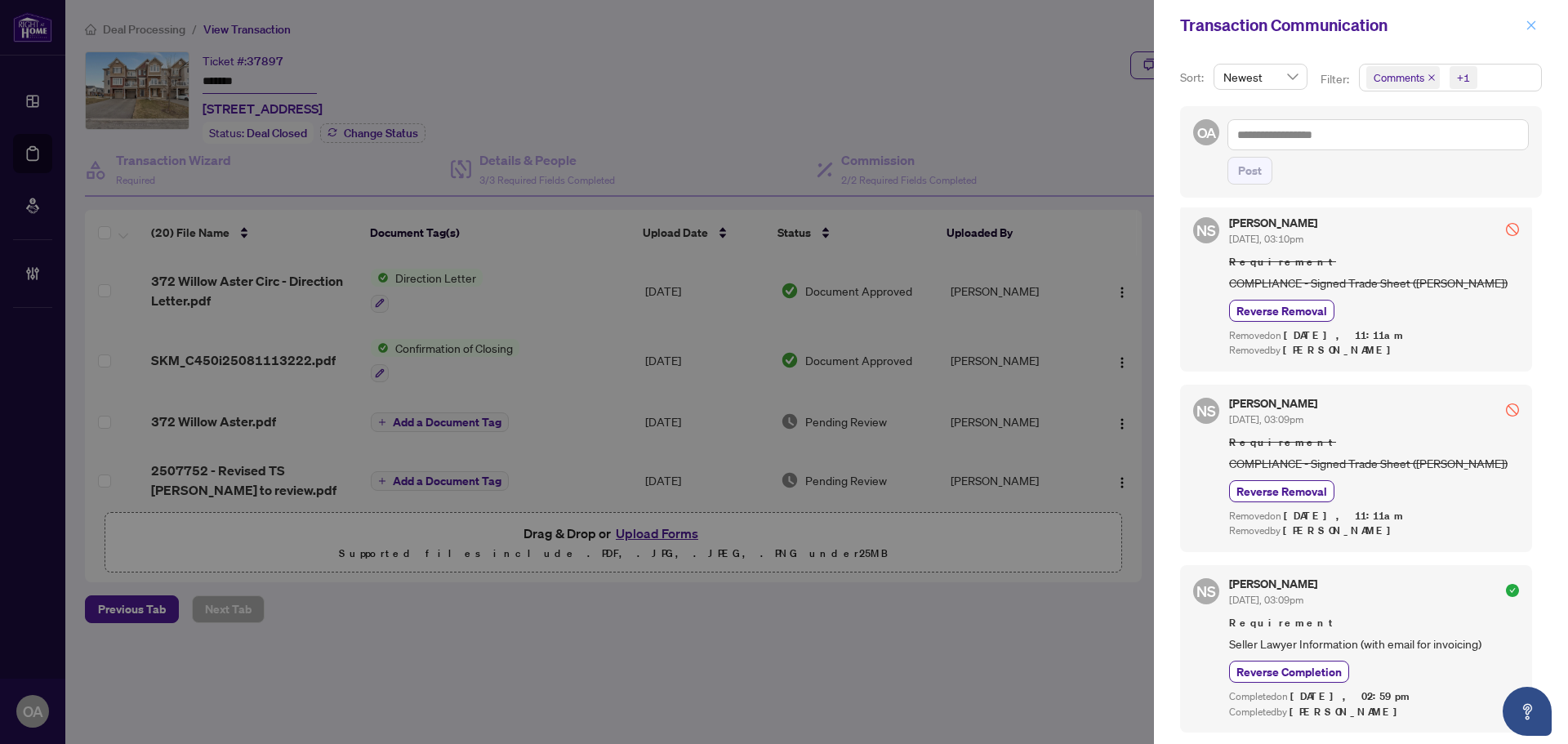
click at [1526, 19] on icon "close" at bounding box center [1531, 25] width 11 height 12
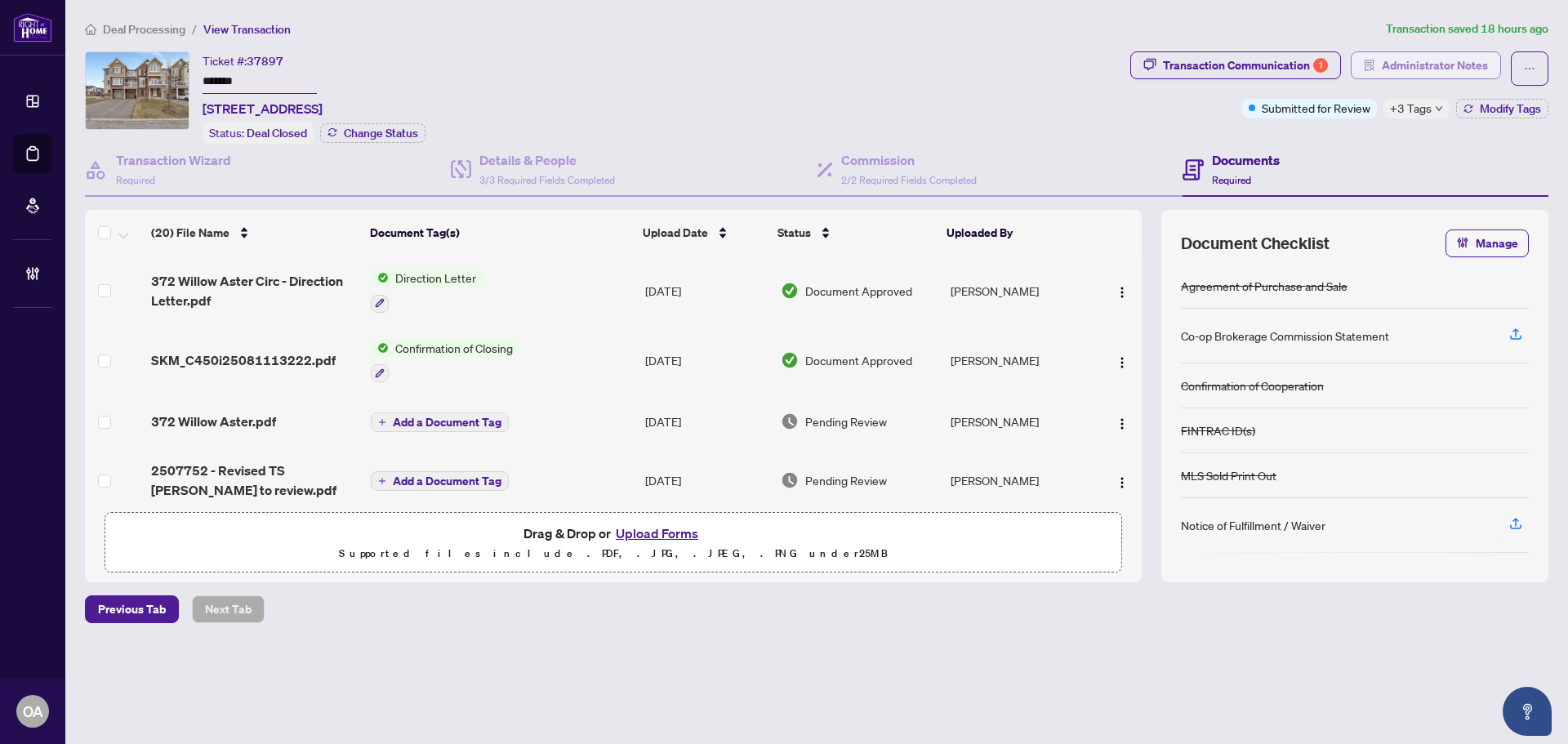
click at [1449, 62] on span "Administrator Notes" at bounding box center [1435, 65] width 106 height 27
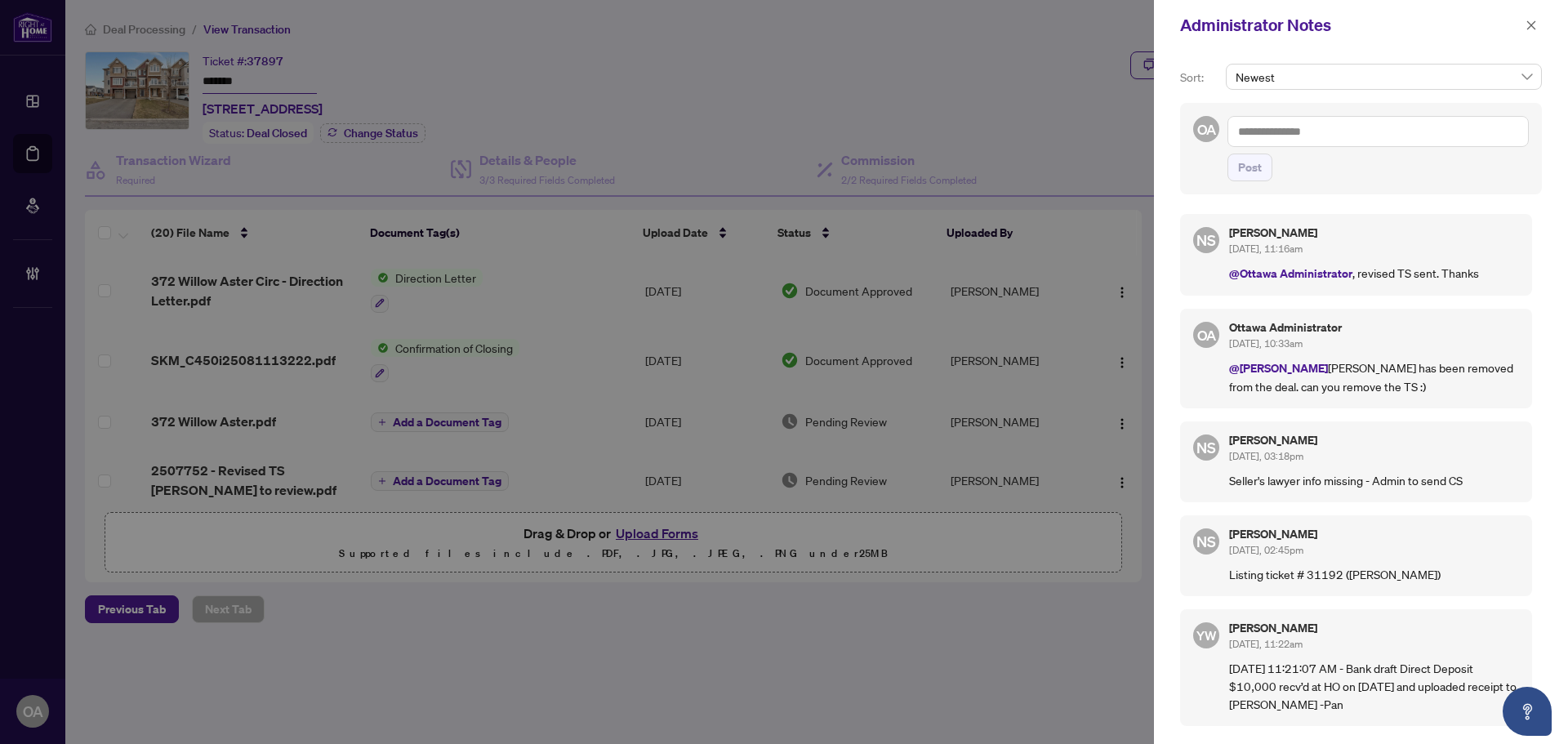
click at [1331, 134] on textarea at bounding box center [1378, 131] width 302 height 31
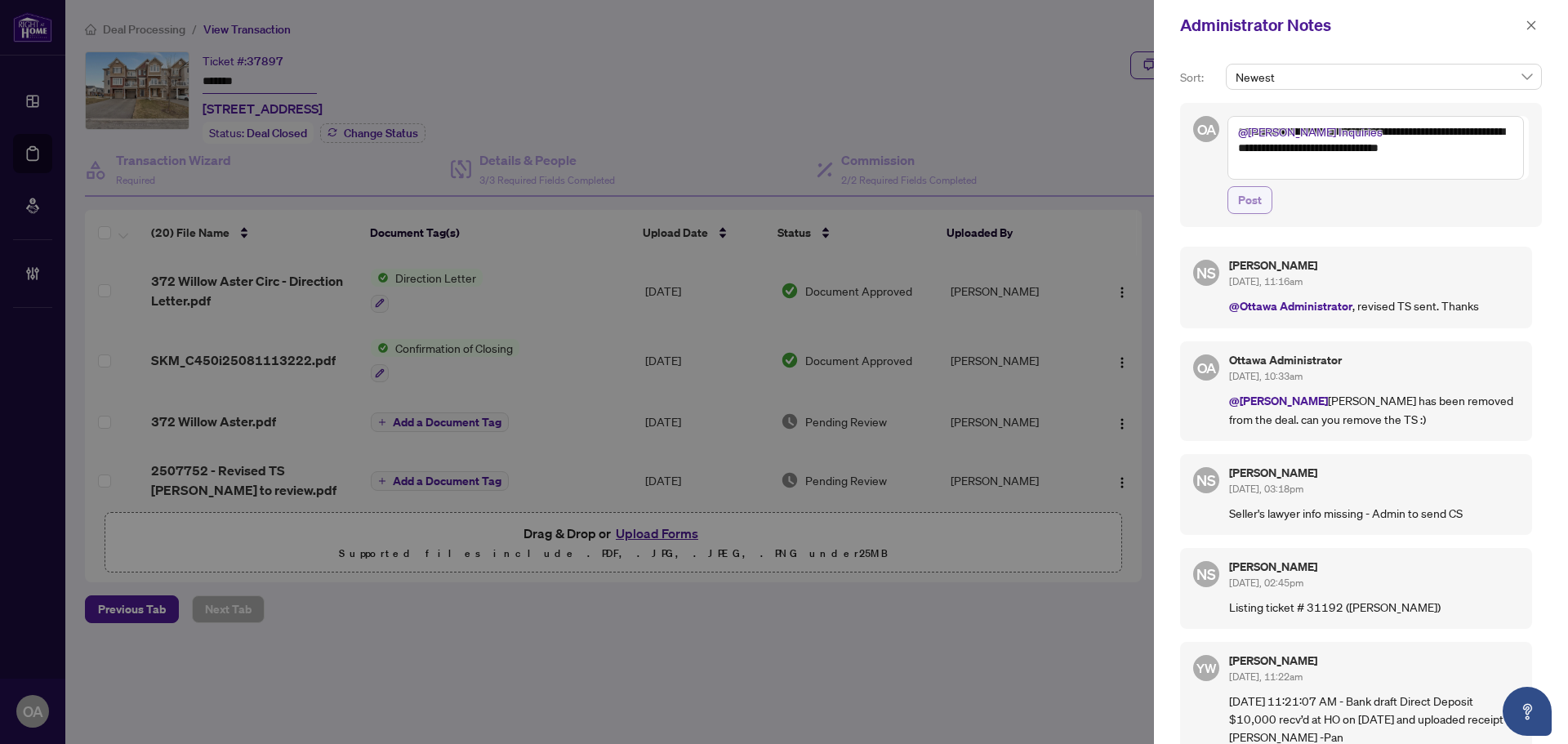
type textarea "**********"
drag, startPoint x: 1258, startPoint y: 198, endPoint x: 1243, endPoint y: 197, distance: 15.0
click at [1258, 198] on span "Post" at bounding box center [1250, 200] width 24 height 27
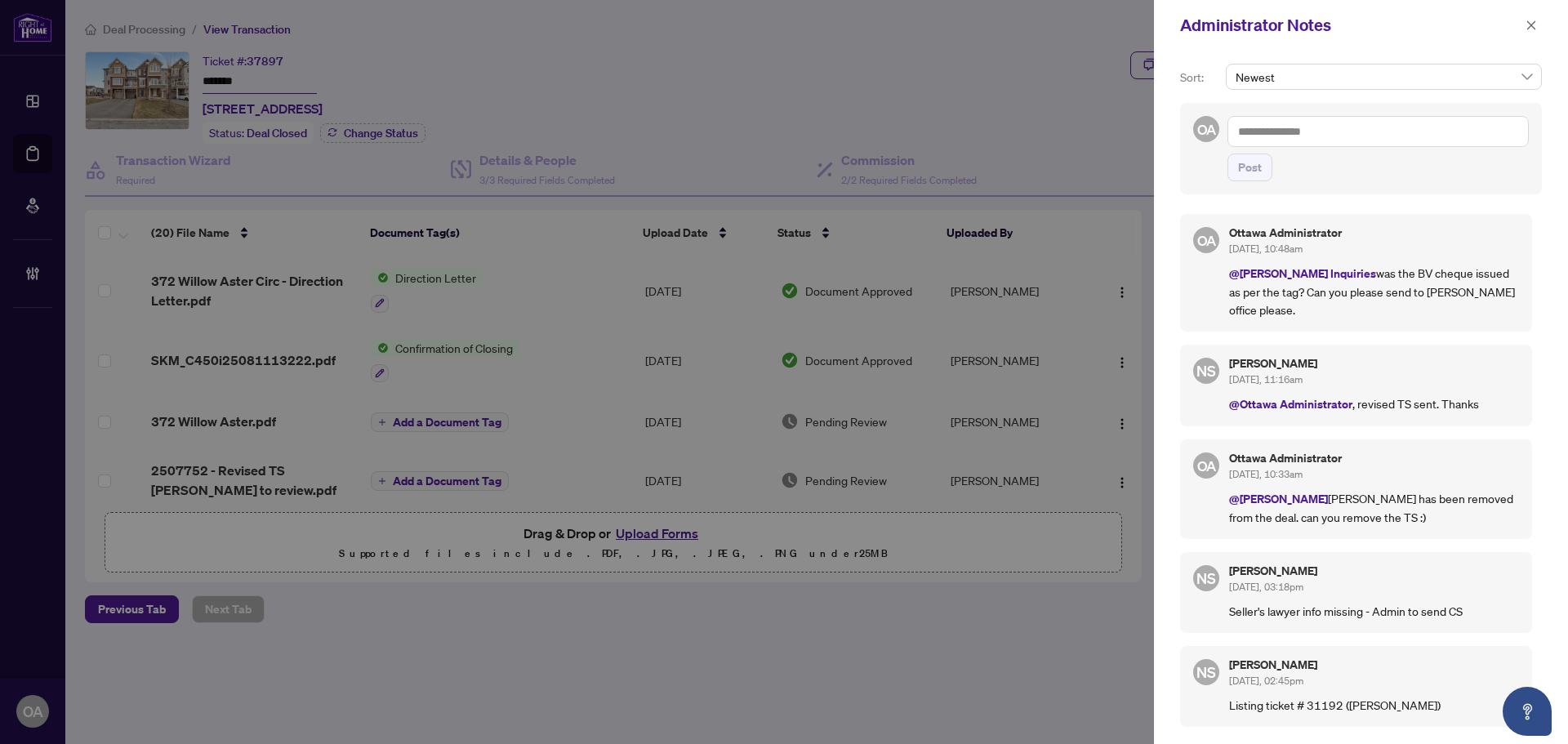
click at [1527, 19] on span "button" at bounding box center [1531, 26] width 11 height 27
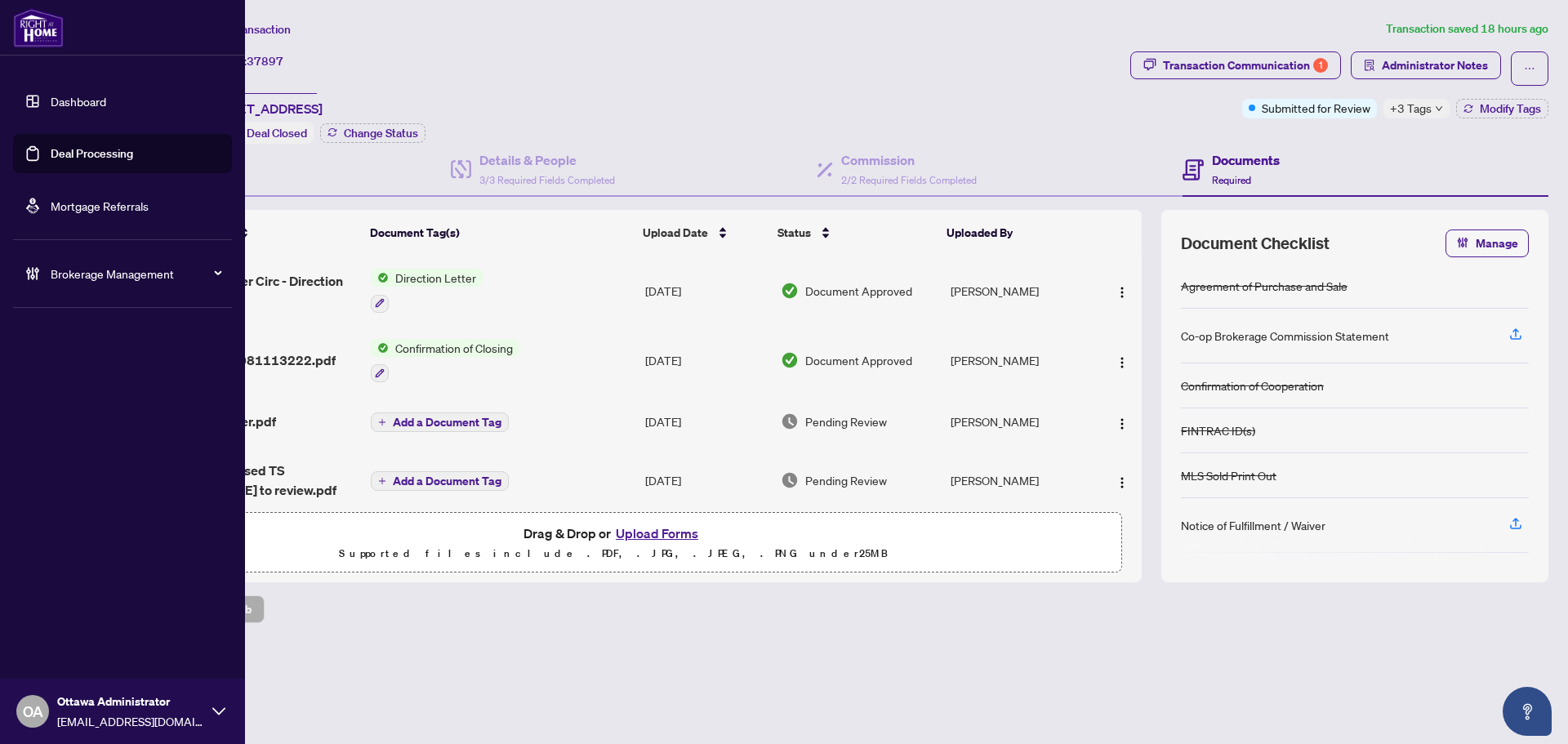
click at [50, 150] on link "Deal Processing" at bounding box center [91, 153] width 82 height 15
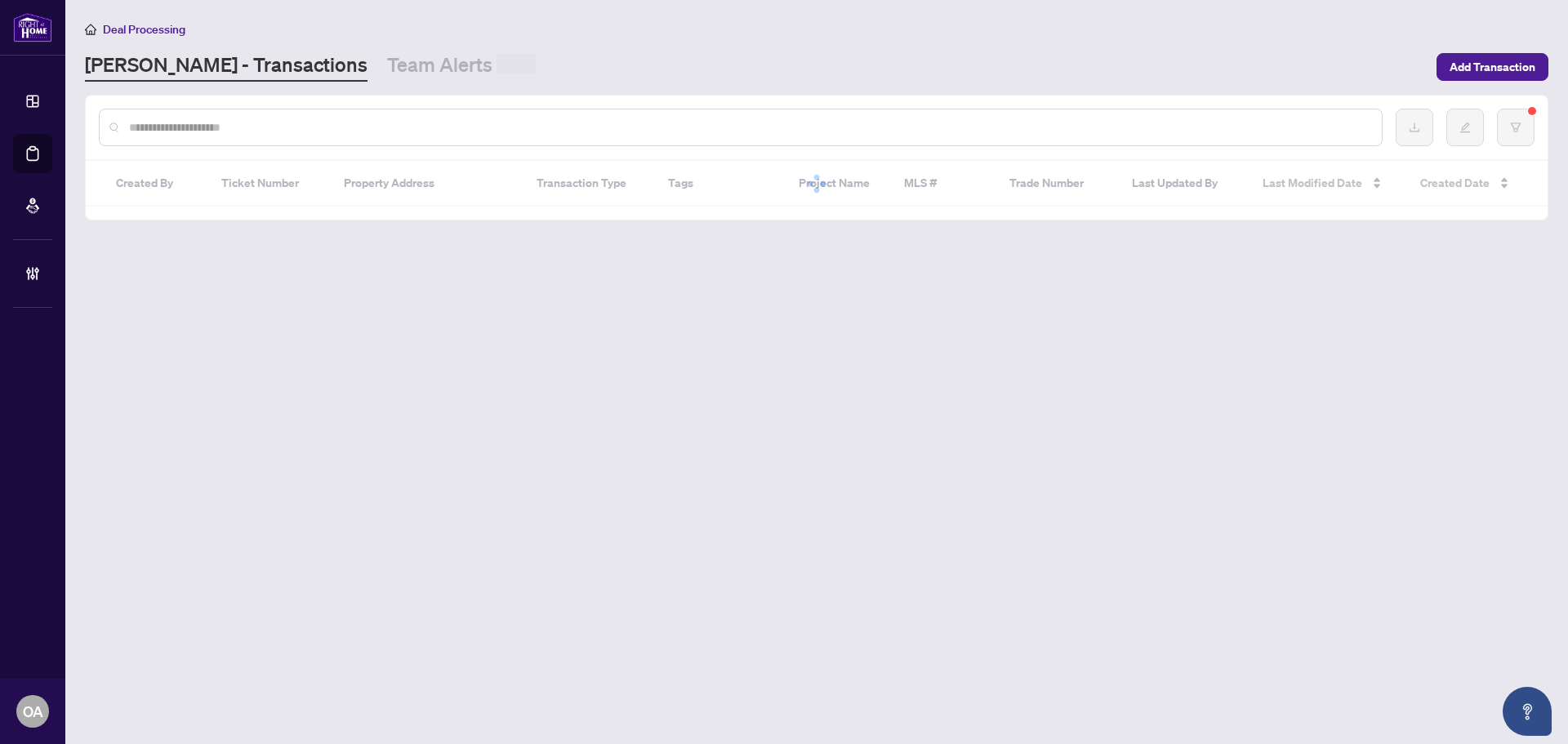
click at [273, 137] on div at bounding box center [741, 127] width 1284 height 37
click at [273, 135] on div at bounding box center [741, 127] width 1284 height 37
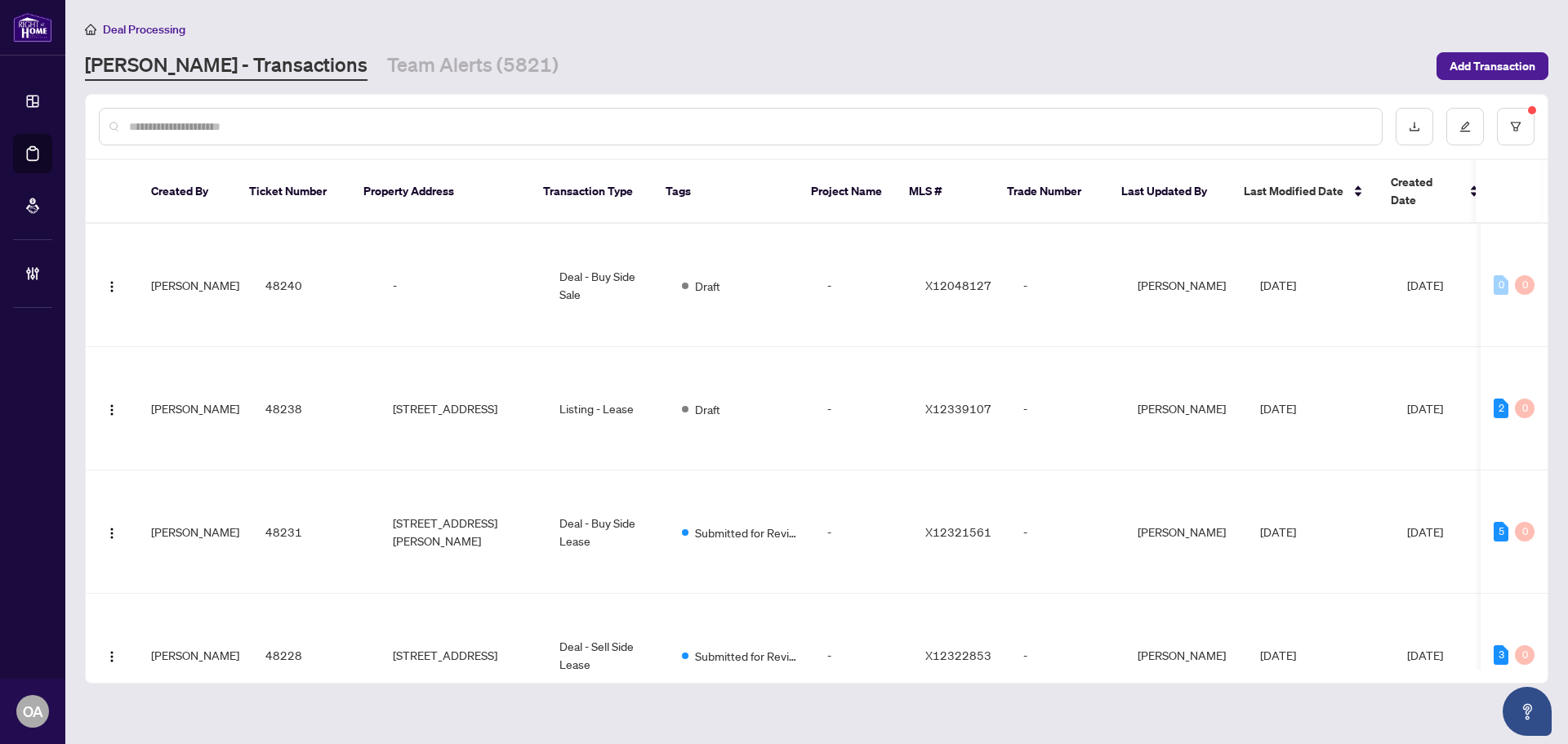
click at [272, 135] on div at bounding box center [741, 127] width 1284 height 37
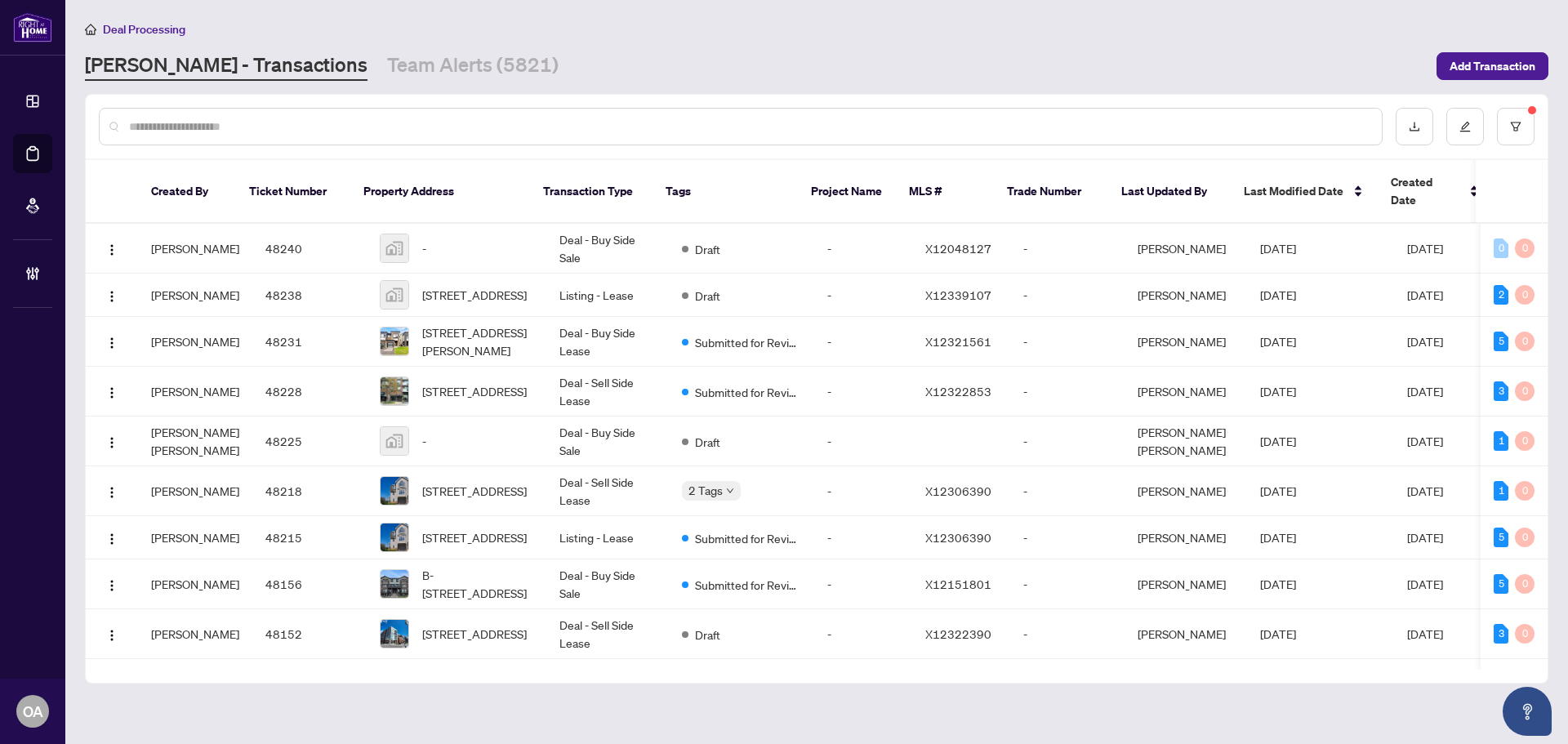
click at [262, 126] on input "text" at bounding box center [749, 127] width 1240 height 18
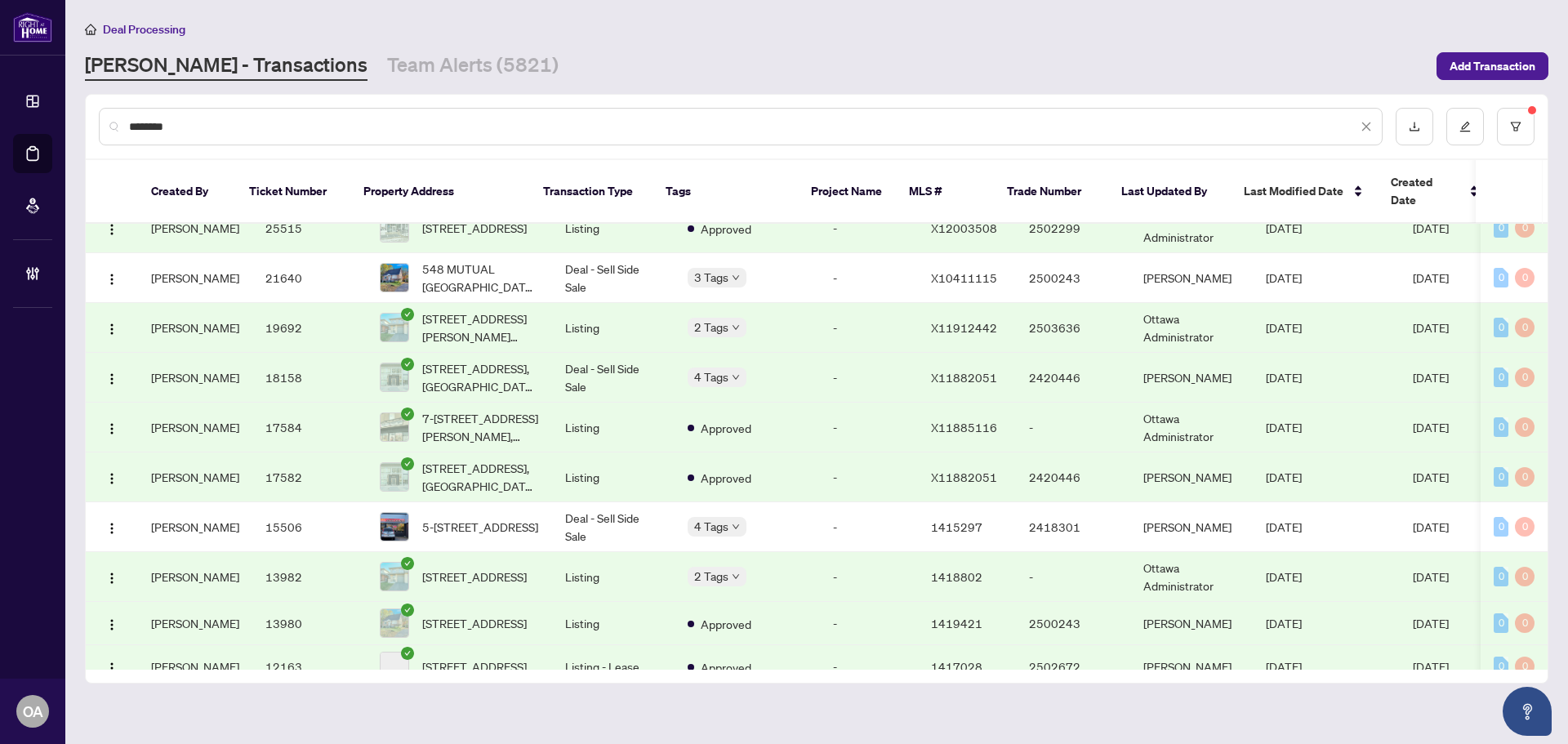
scroll to position [583, 0]
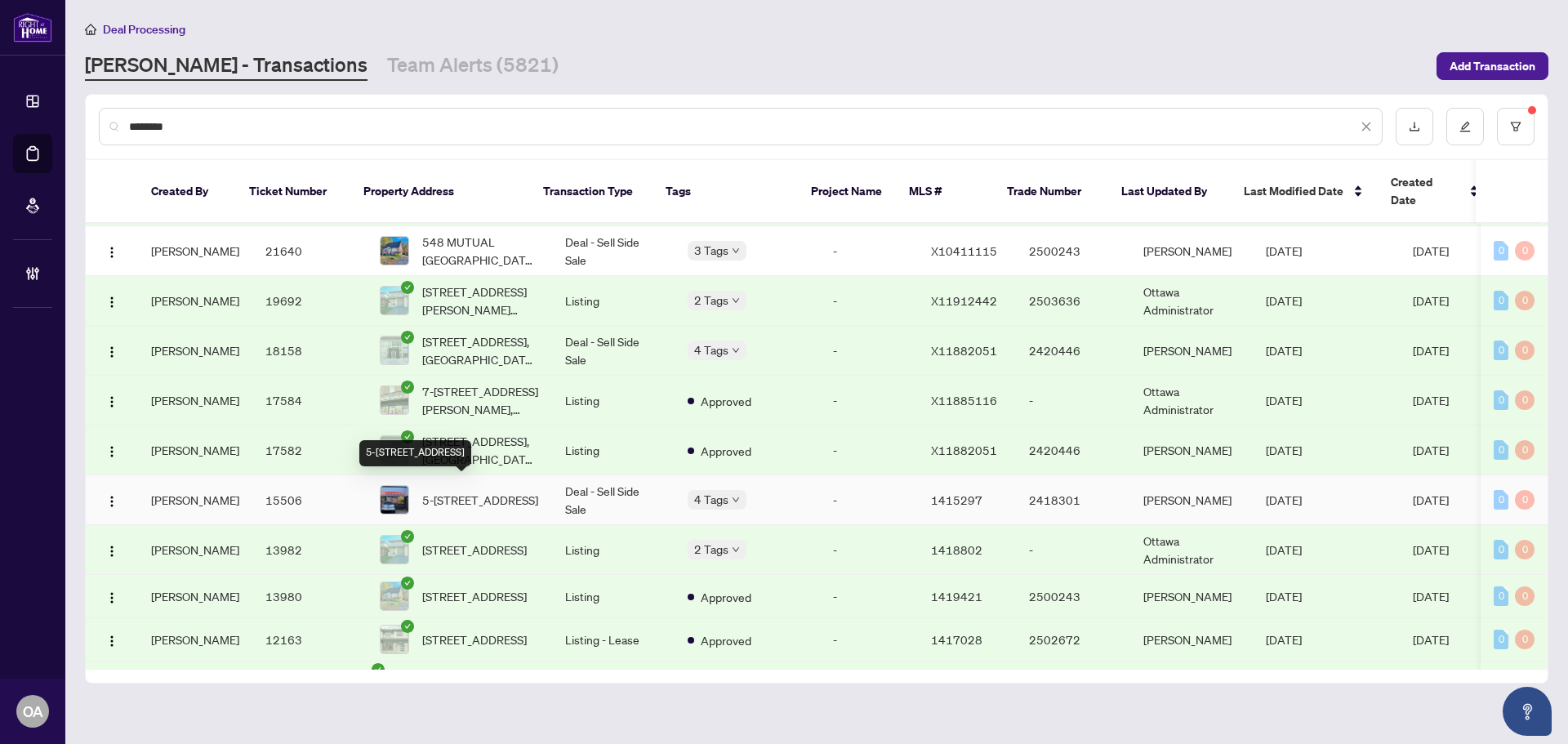
type input "********"
click at [441, 492] on span "5-[STREET_ADDRESS]" at bounding box center [479, 500] width 116 height 18
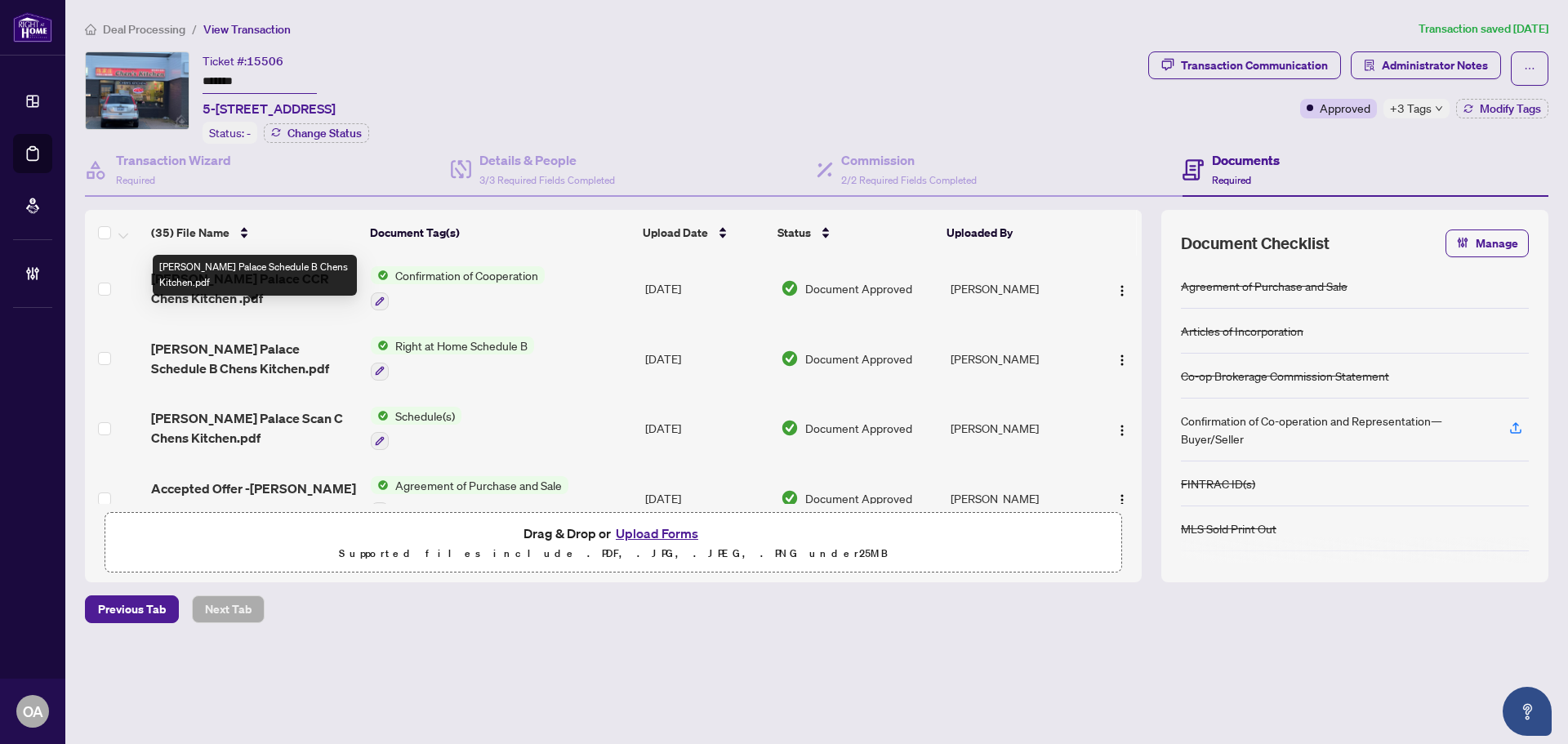
scroll to position [2196, 0]
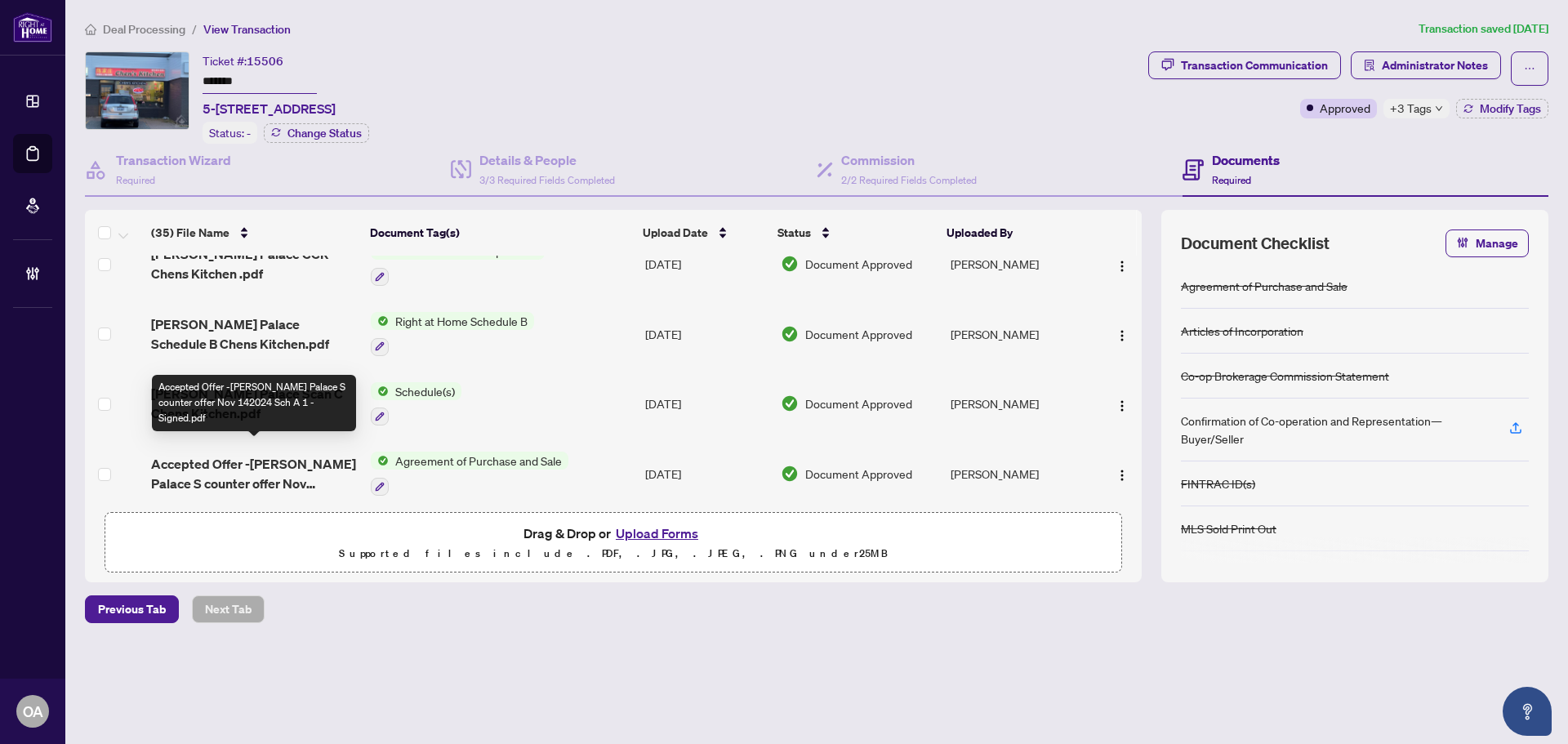
click at [289, 463] on span "Accepted Offer -[PERSON_NAME] Palace S counter offer Nov 142024 Sch A 1 - Signe…" at bounding box center [255, 474] width 207 height 39
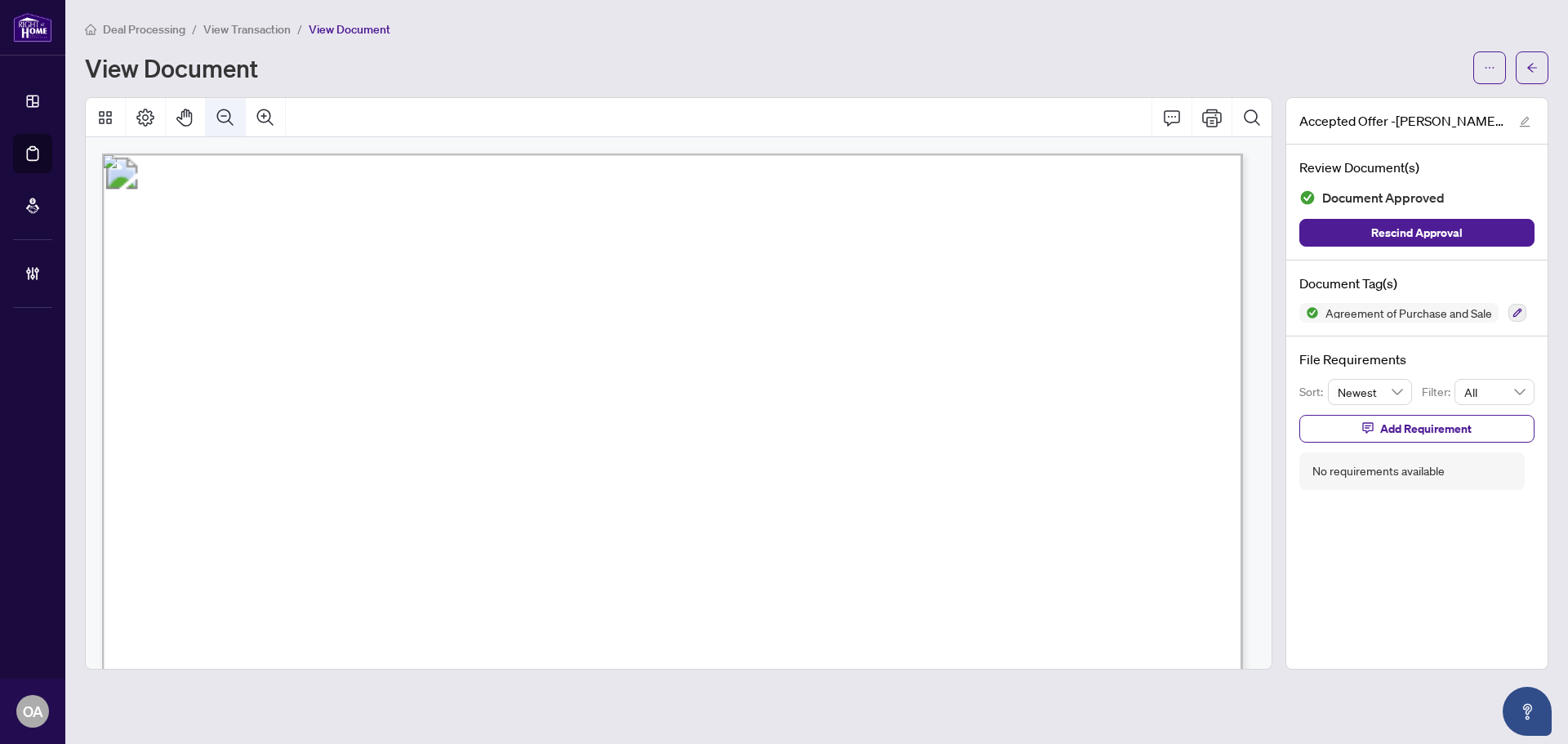
click at [226, 119] on icon "Zoom Out" at bounding box center [226, 118] width 19 height 19
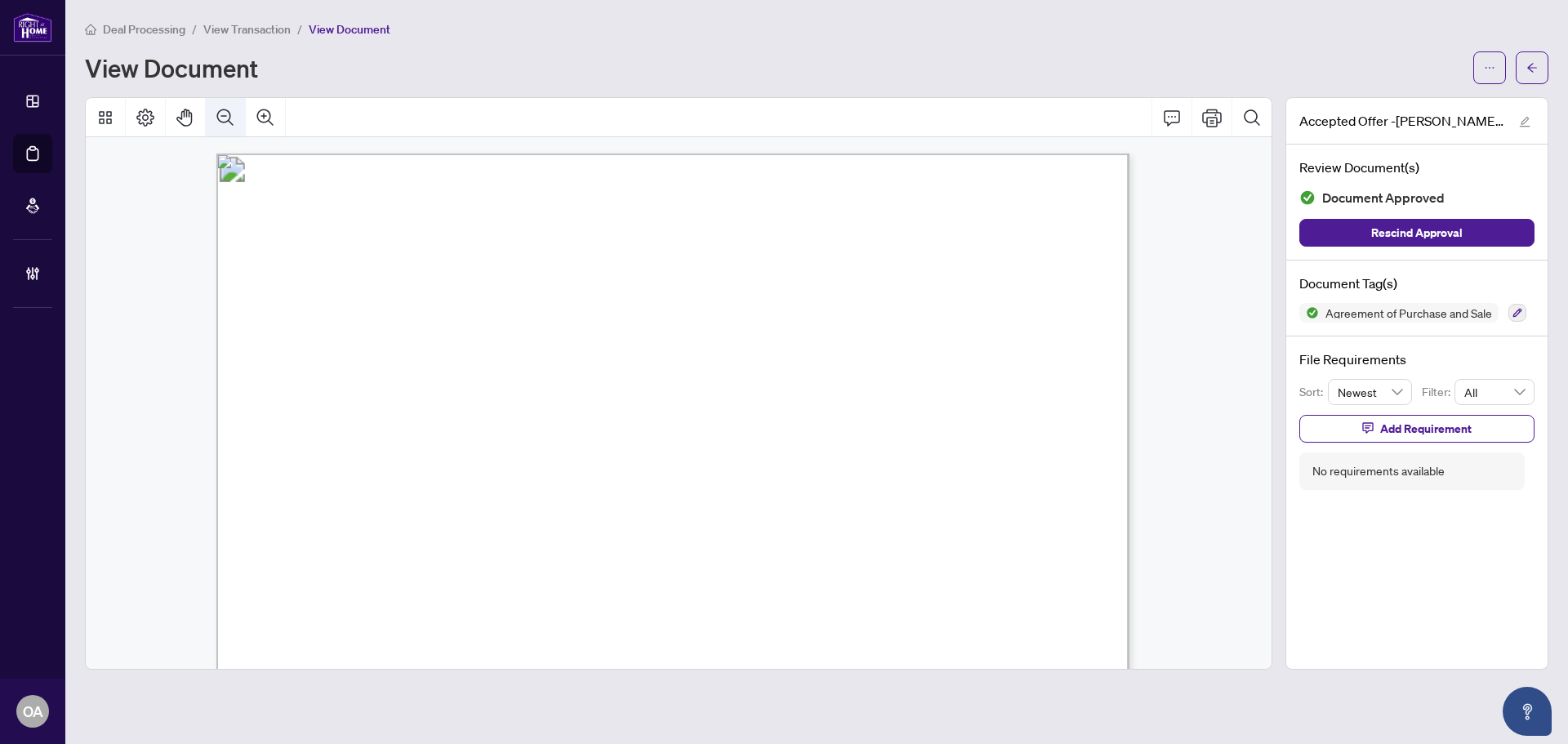
click at [226, 119] on icon "Zoom Out" at bounding box center [226, 118] width 19 height 19
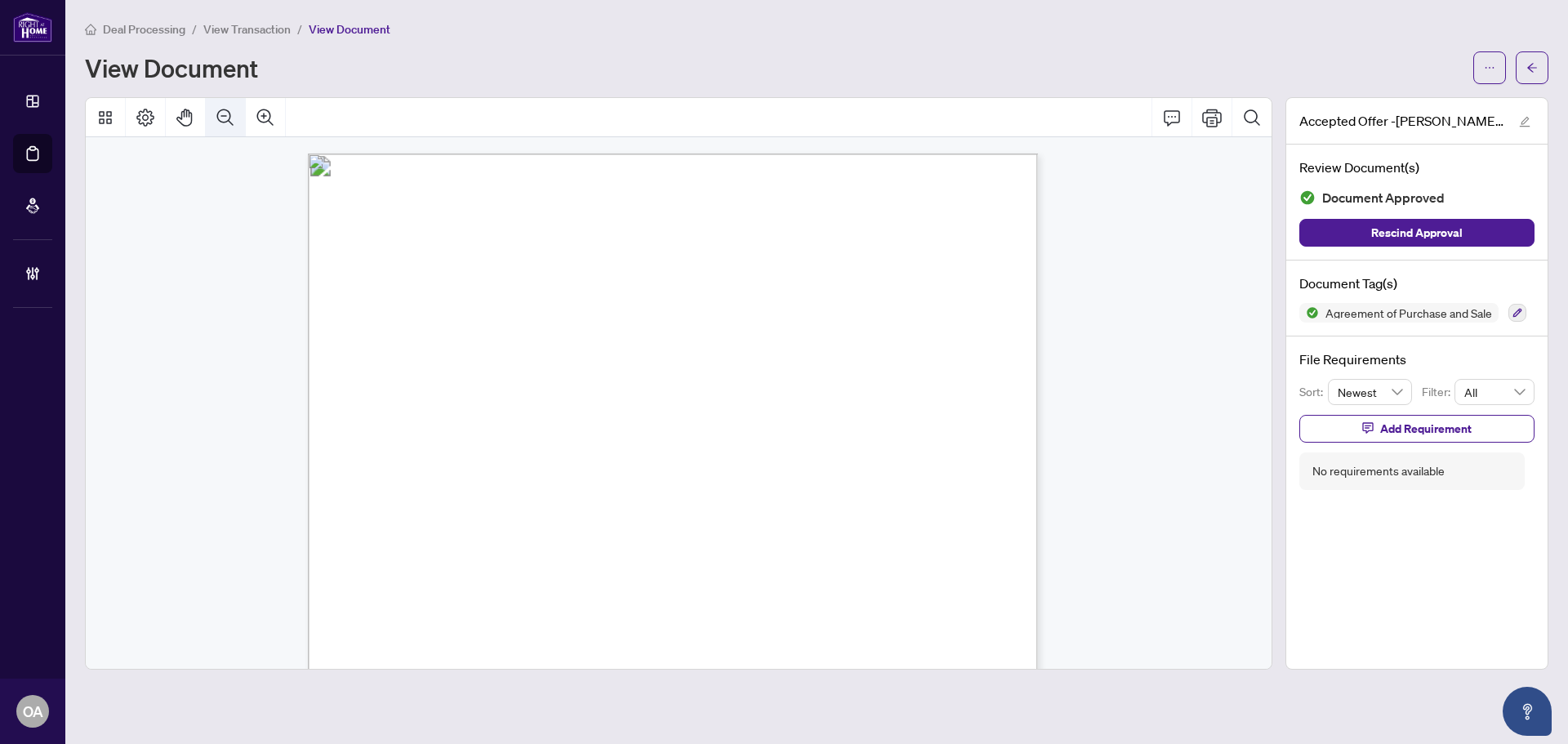
click at [226, 119] on icon "Zoom Out" at bounding box center [226, 118] width 19 height 19
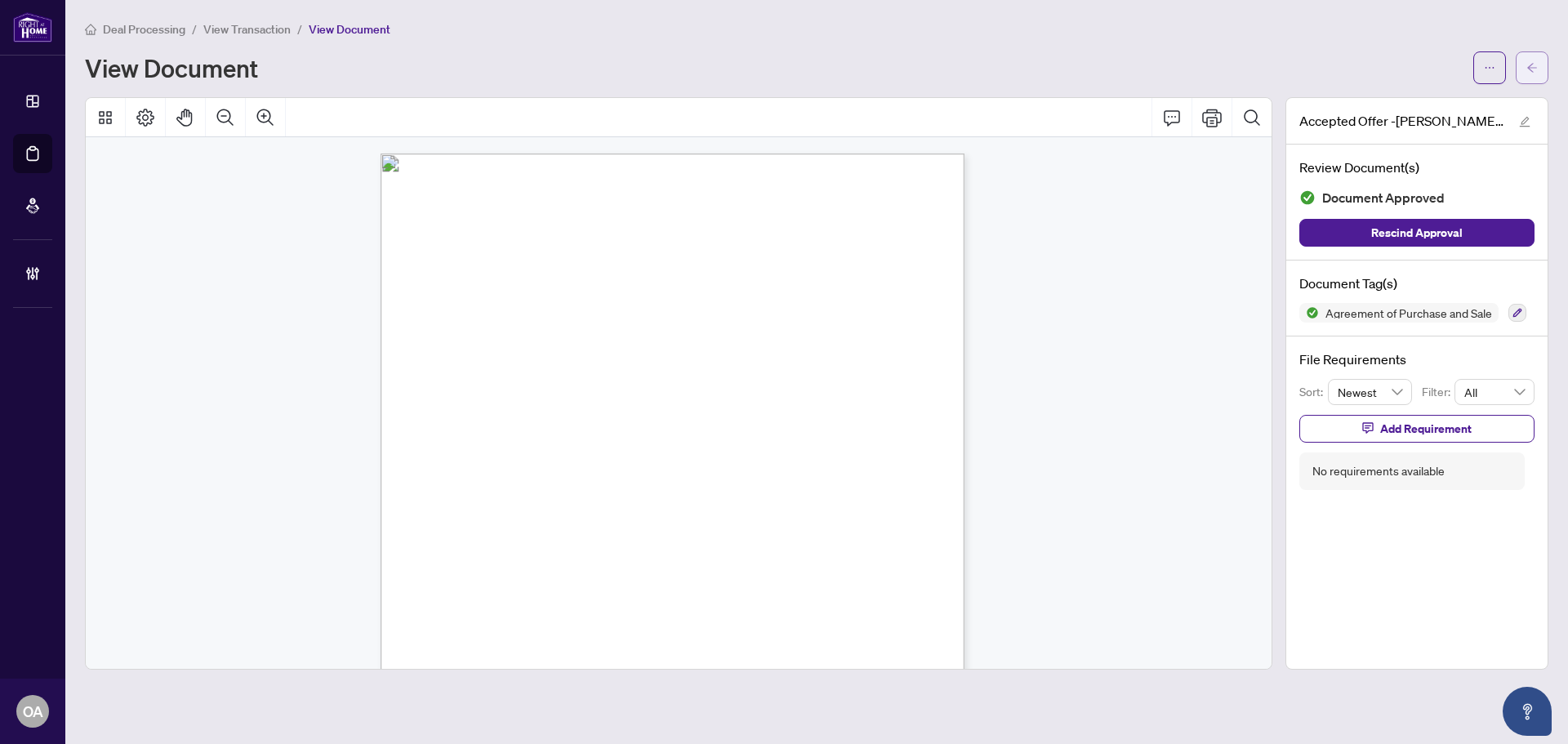
click at [1537, 60] on span "button" at bounding box center [1532, 68] width 11 height 27
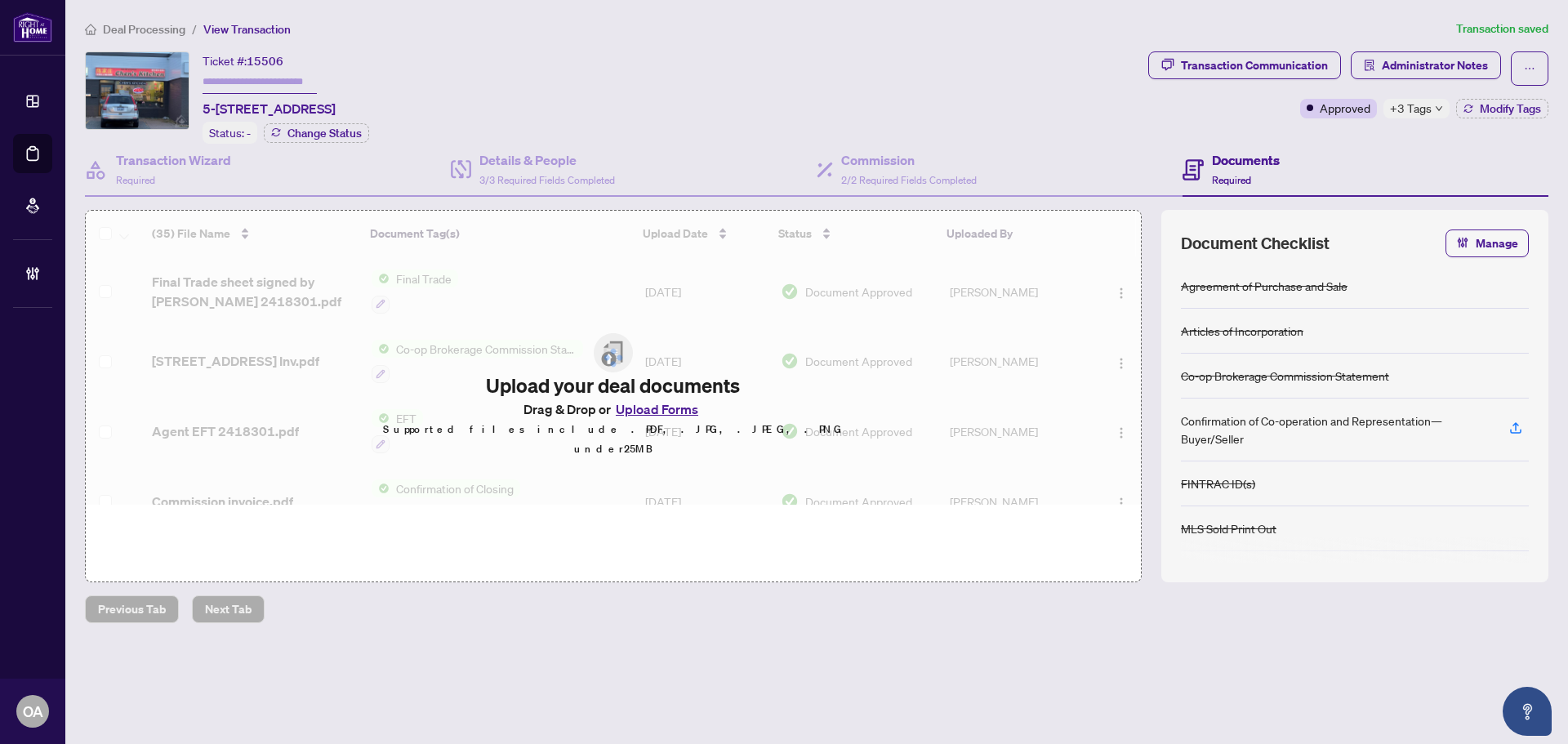
click at [1536, 71] on button "button" at bounding box center [1530, 68] width 37 height 35
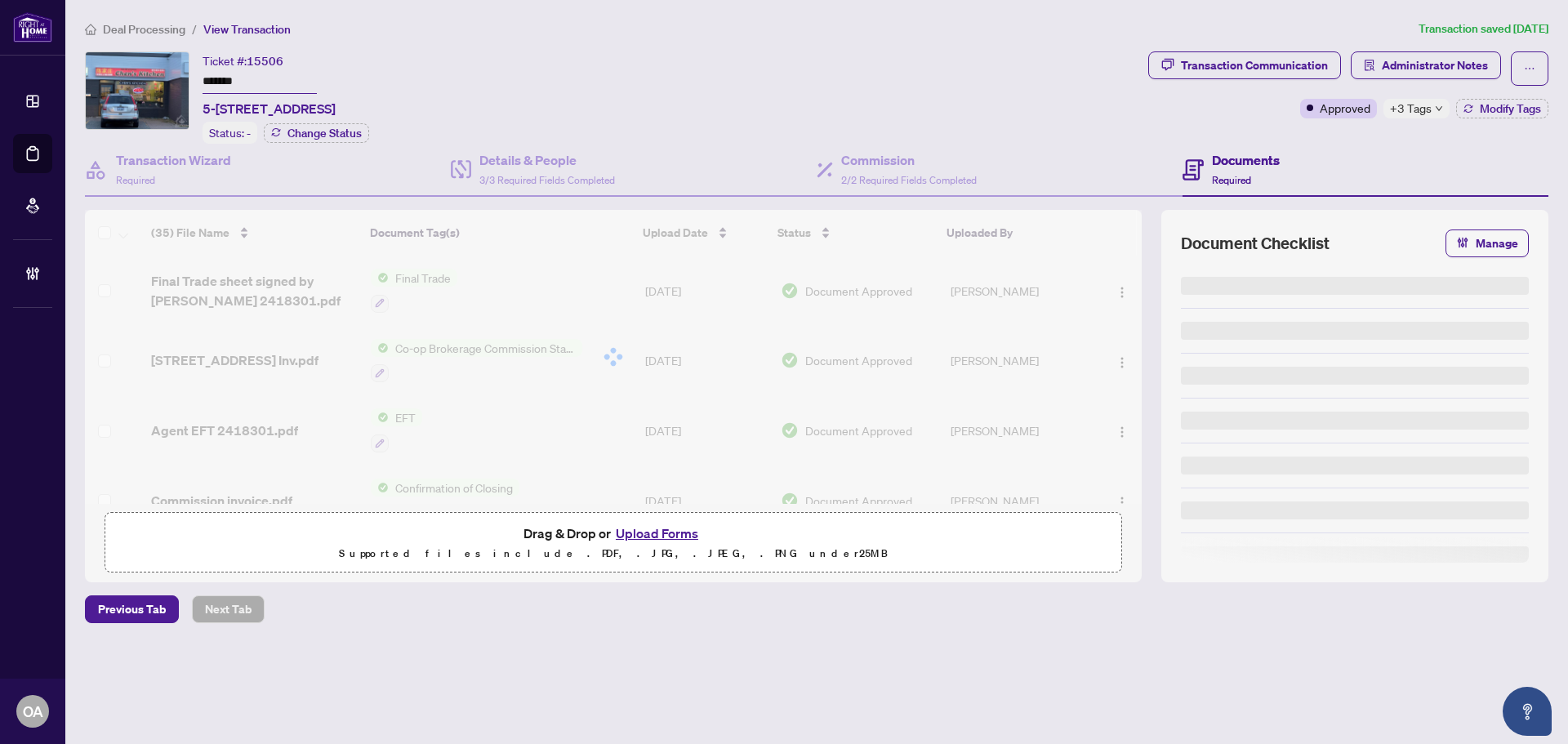
type input "*******"
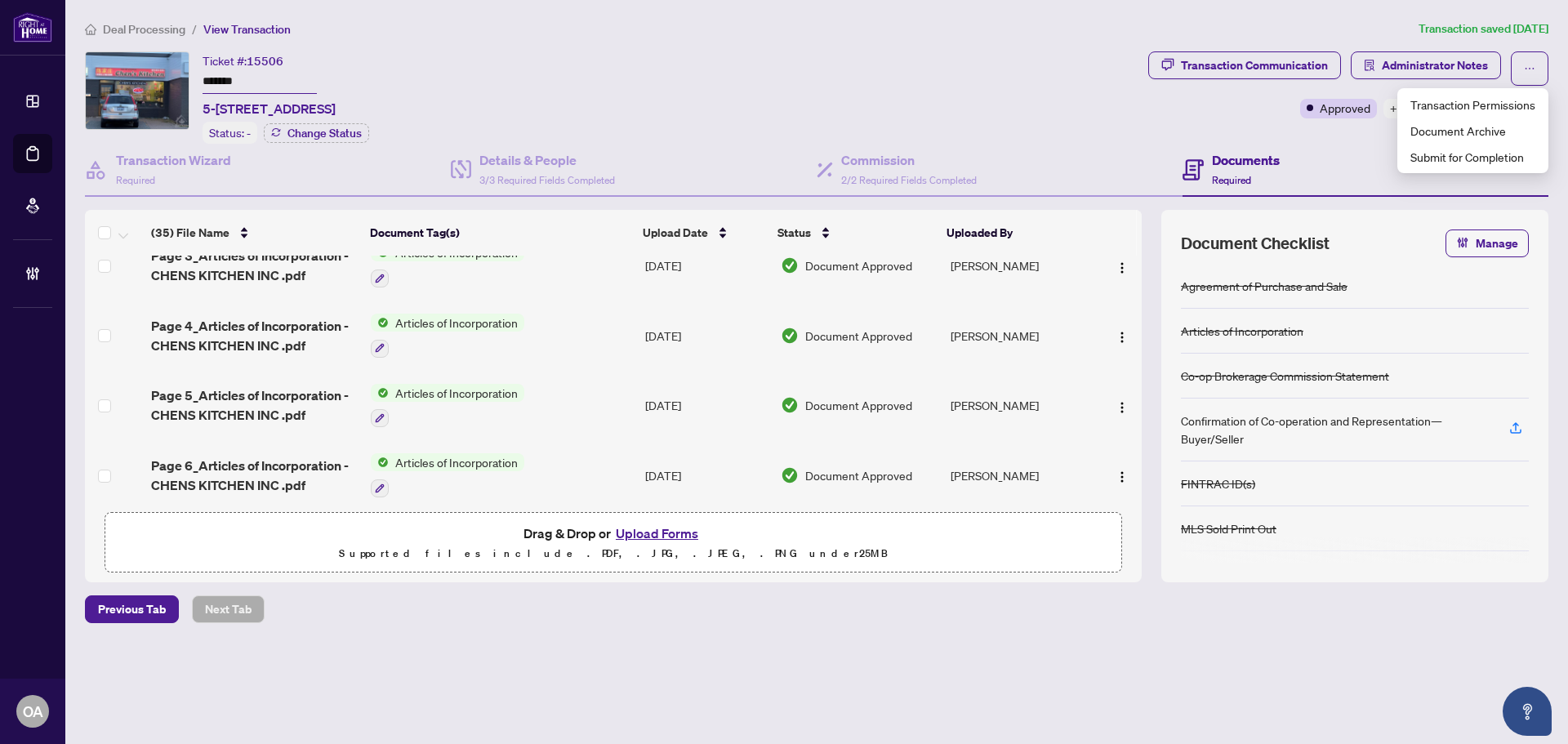
scroll to position [2196, 0]
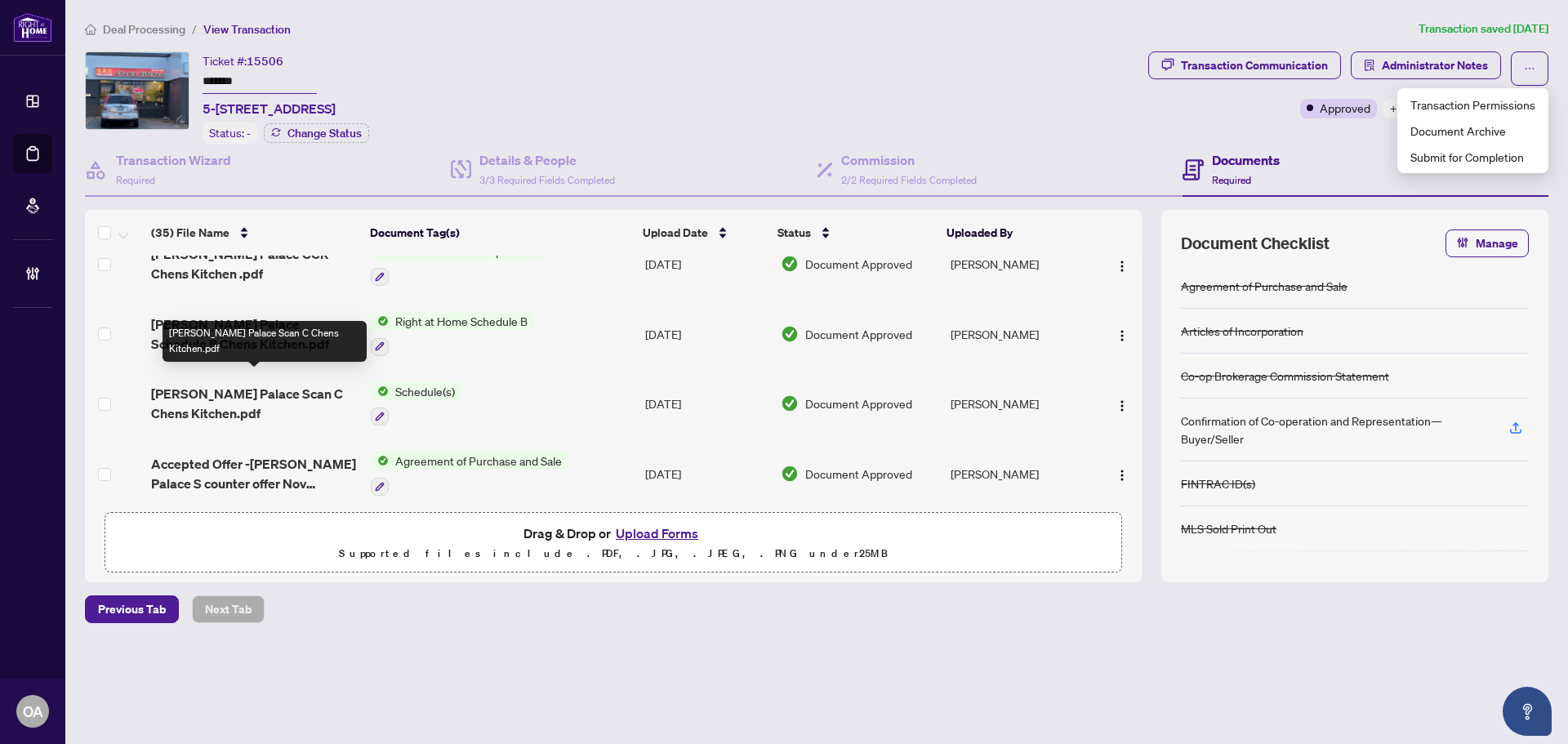
click at [287, 390] on span "[PERSON_NAME] Palace Scan C Chens Kitchen.pdf" at bounding box center [255, 403] width 207 height 39
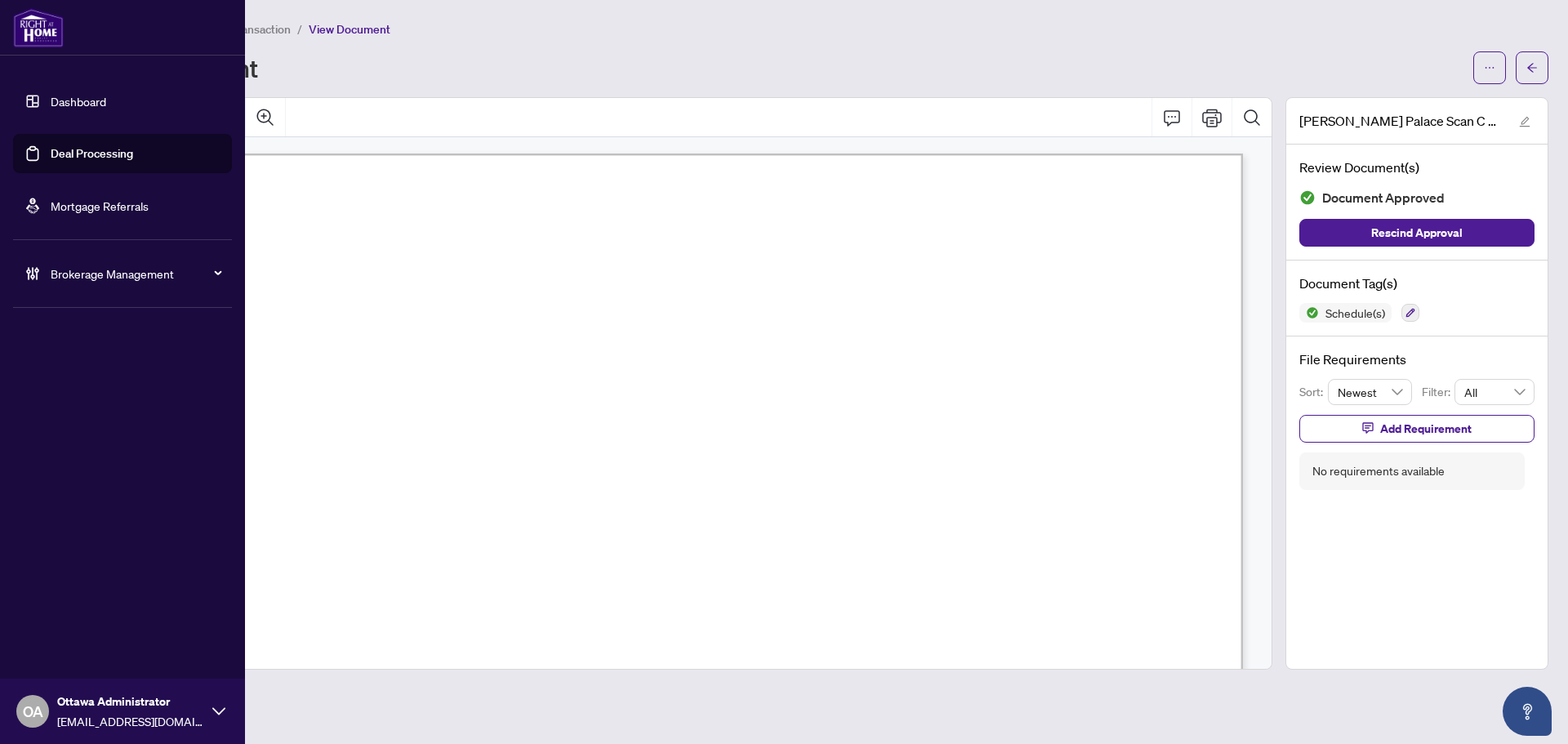
click at [50, 157] on link "Deal Processing" at bounding box center [91, 153] width 82 height 15
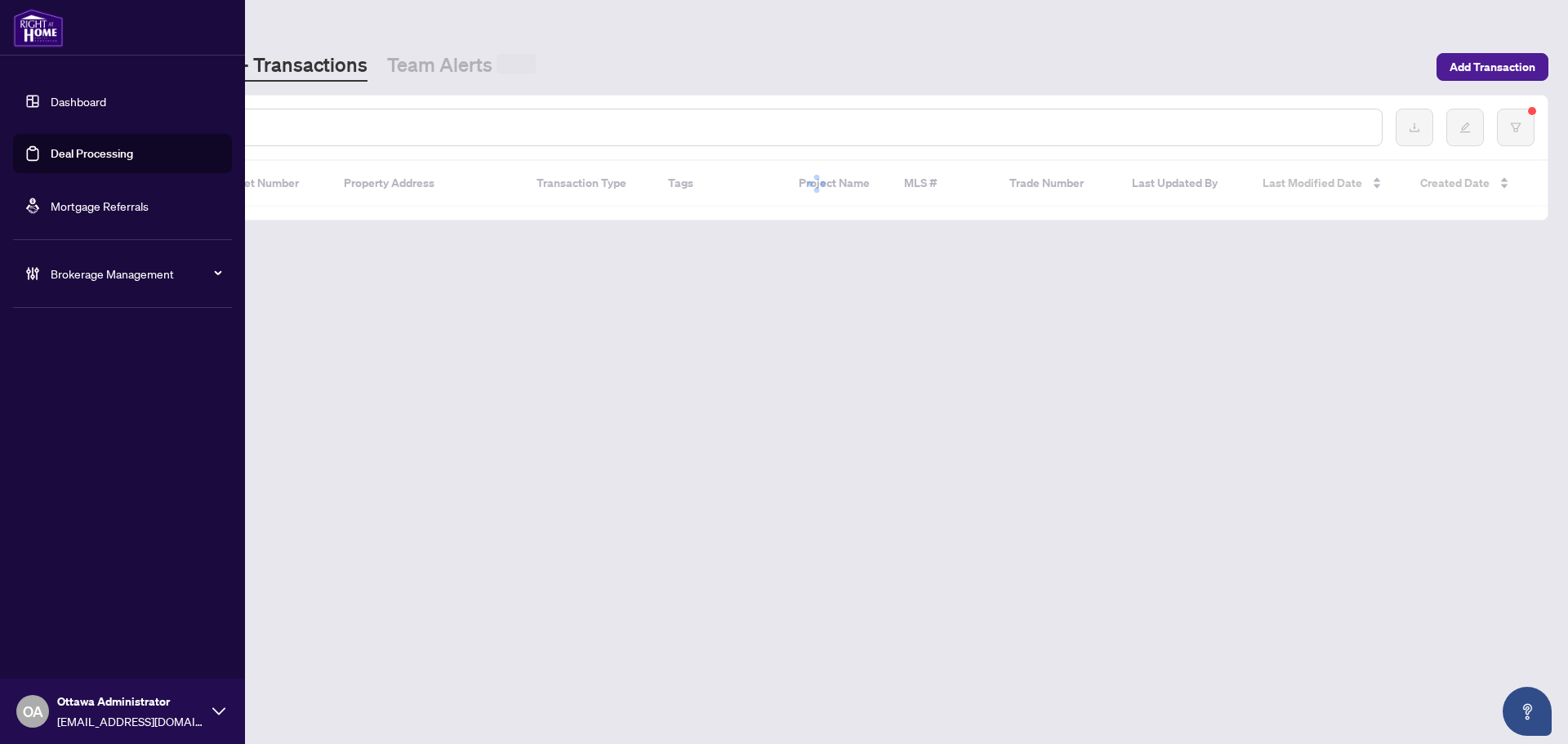
click at [305, 125] on input "text" at bounding box center [749, 127] width 1240 height 18
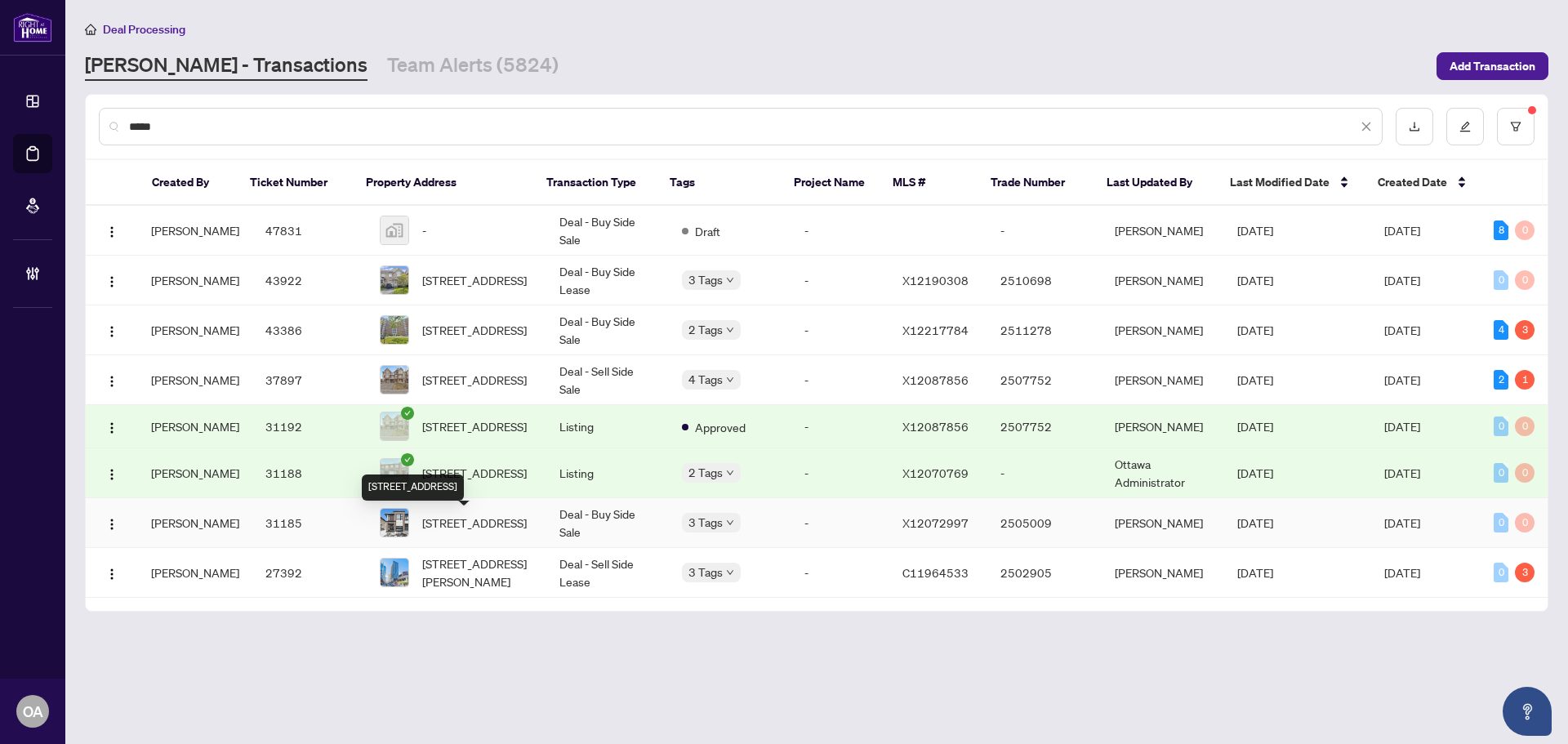
type input "*****"
click at [429, 528] on span "[STREET_ADDRESS]" at bounding box center [474, 523] width 104 height 18
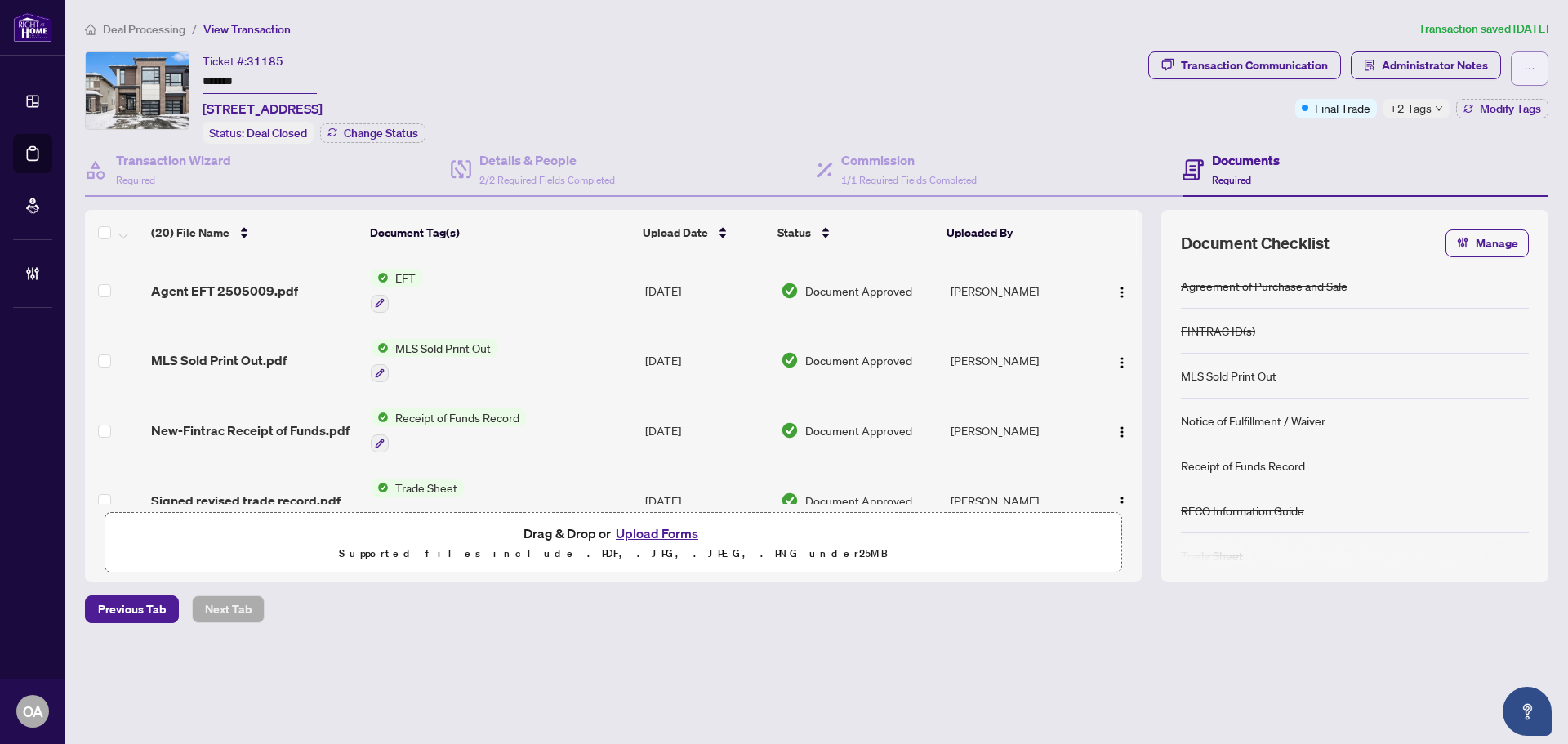
click at [1538, 66] on button "button" at bounding box center [1530, 68] width 37 height 35
click at [1453, 157] on span "Submit for Completion" at bounding box center [1472, 157] width 125 height 18
type textarea "**********"
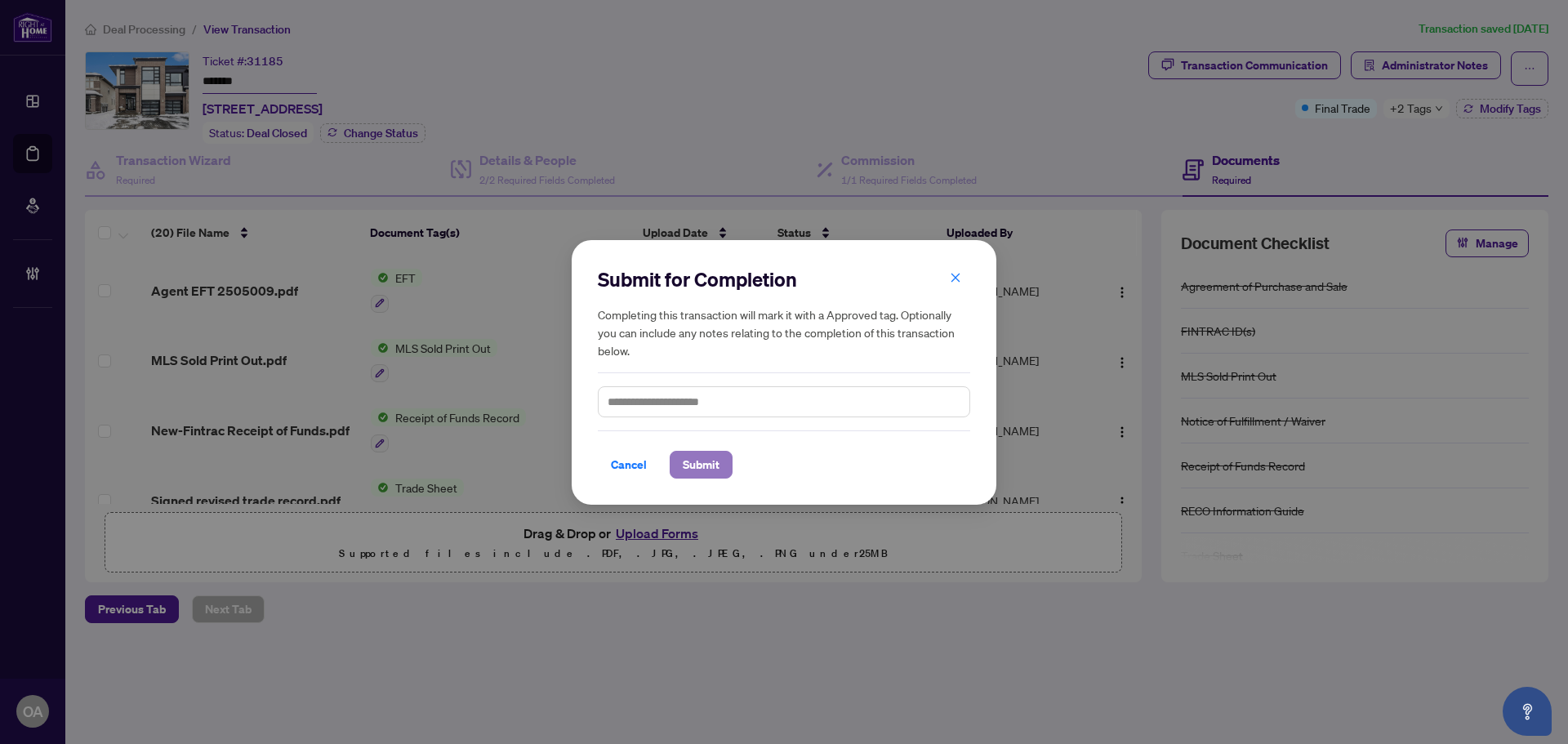
drag, startPoint x: 718, startPoint y: 465, endPoint x: 700, endPoint y: 462, distance: 18.2
click at [715, 465] on span "Submit" at bounding box center [701, 465] width 37 height 27
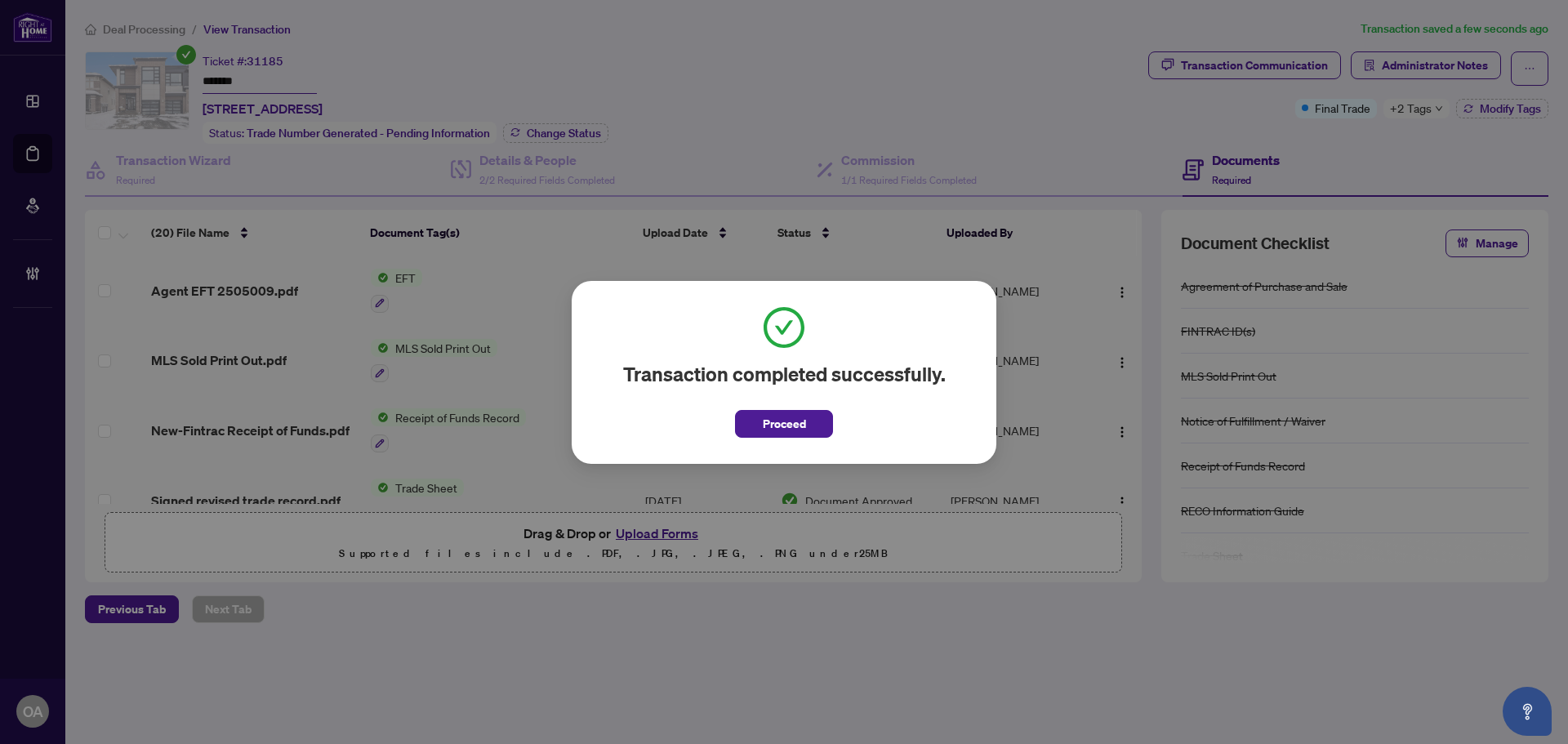
drag, startPoint x: 815, startPoint y: 415, endPoint x: 586, endPoint y: 348, distance: 238.6
click at [806, 417] on button "Proceed" at bounding box center [784, 424] width 98 height 27
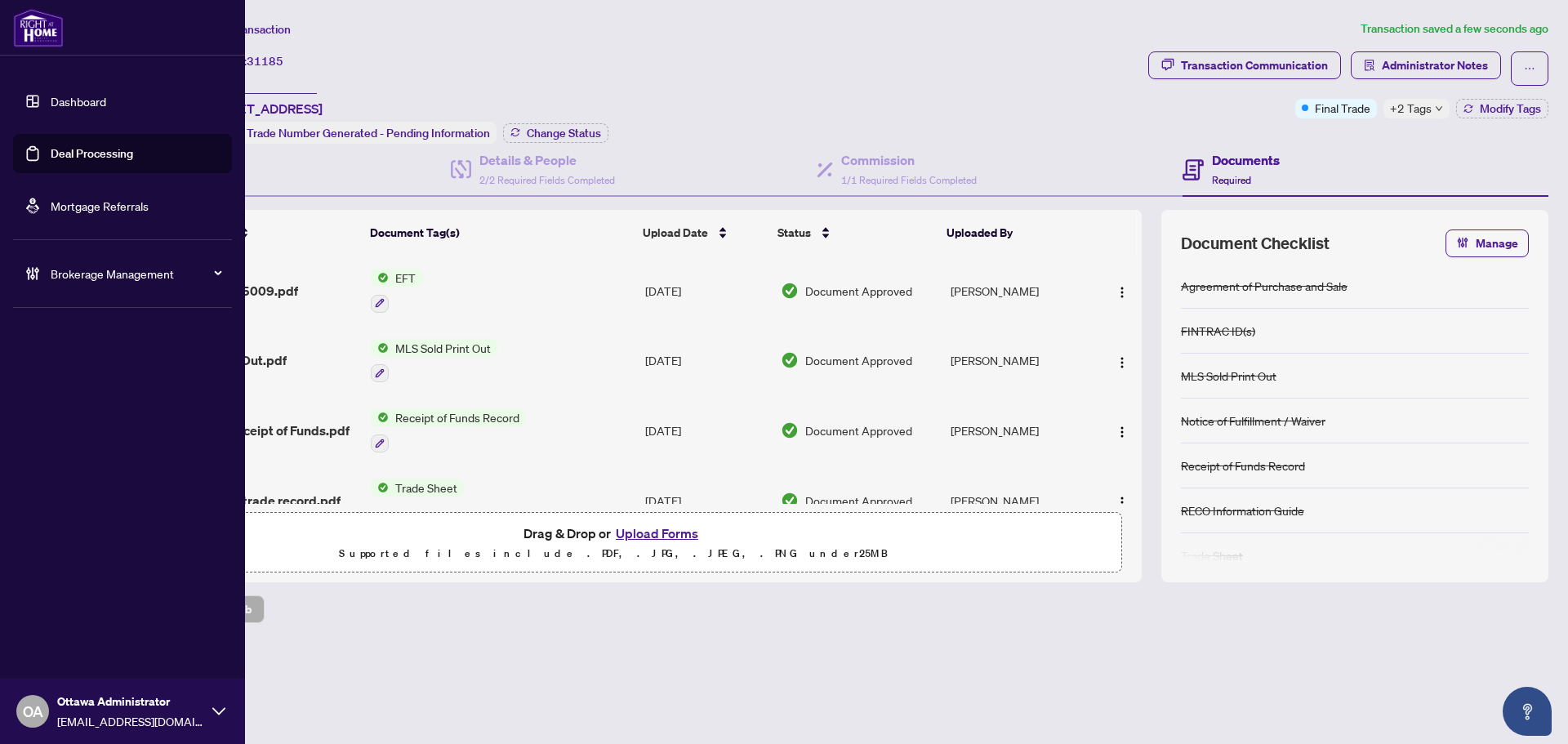
click at [63, 154] on link "Deal Processing" at bounding box center [91, 153] width 82 height 15
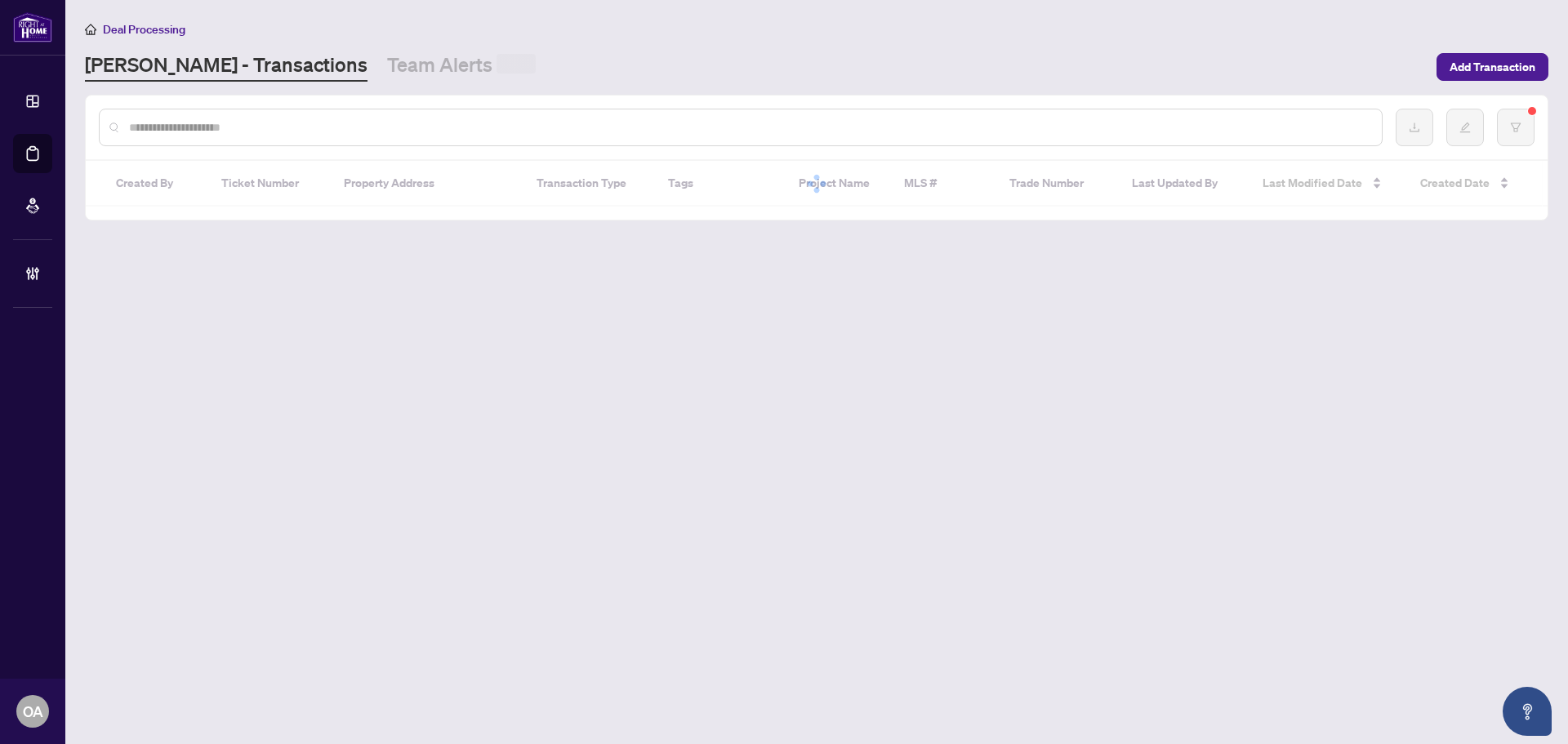
click at [325, 109] on div at bounding box center [741, 127] width 1284 height 37
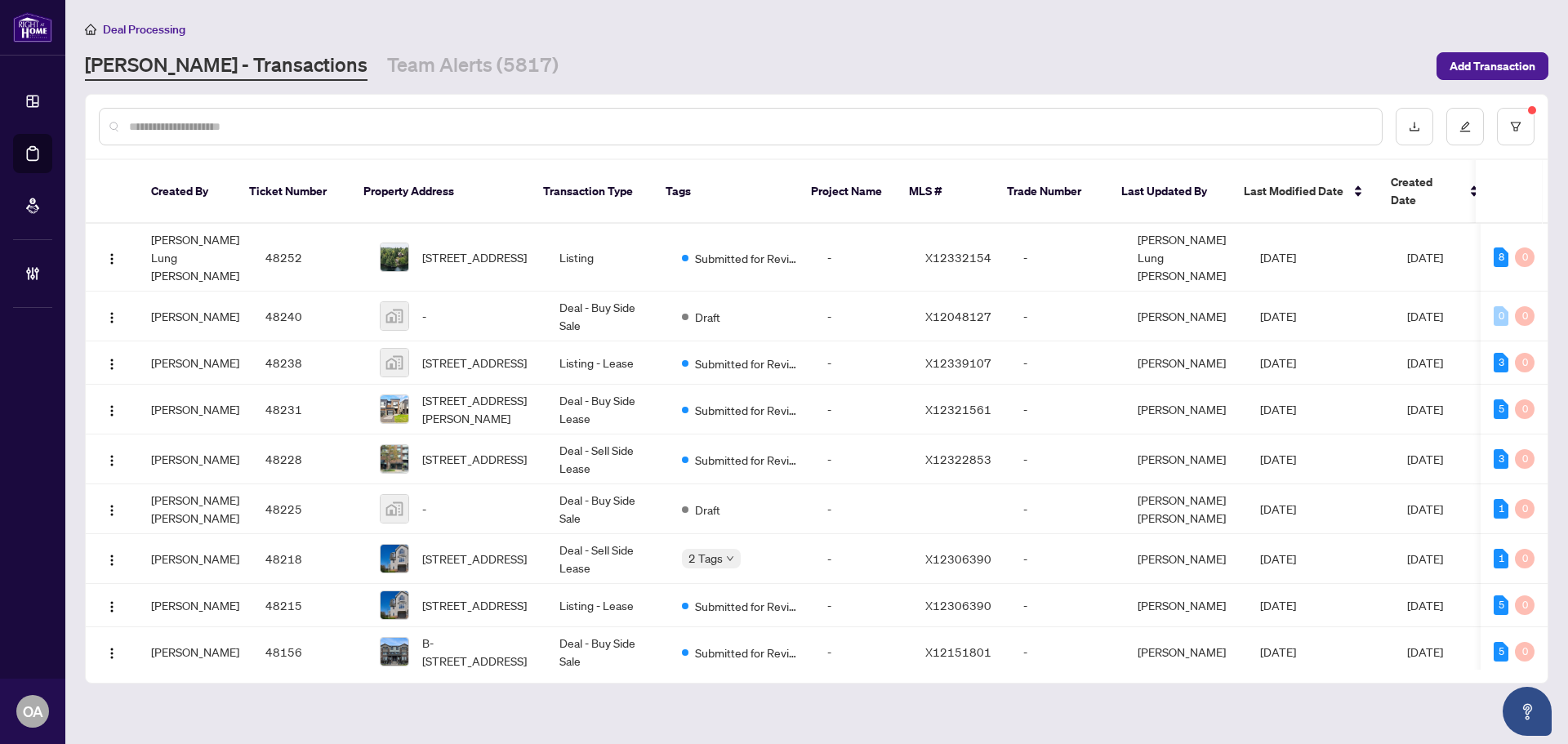
click at [334, 114] on div at bounding box center [741, 127] width 1284 height 37
drag, startPoint x: 331, startPoint y: 117, endPoint x: 318, endPoint y: 119, distance: 13.2
click at [318, 120] on input "text" at bounding box center [749, 127] width 1240 height 18
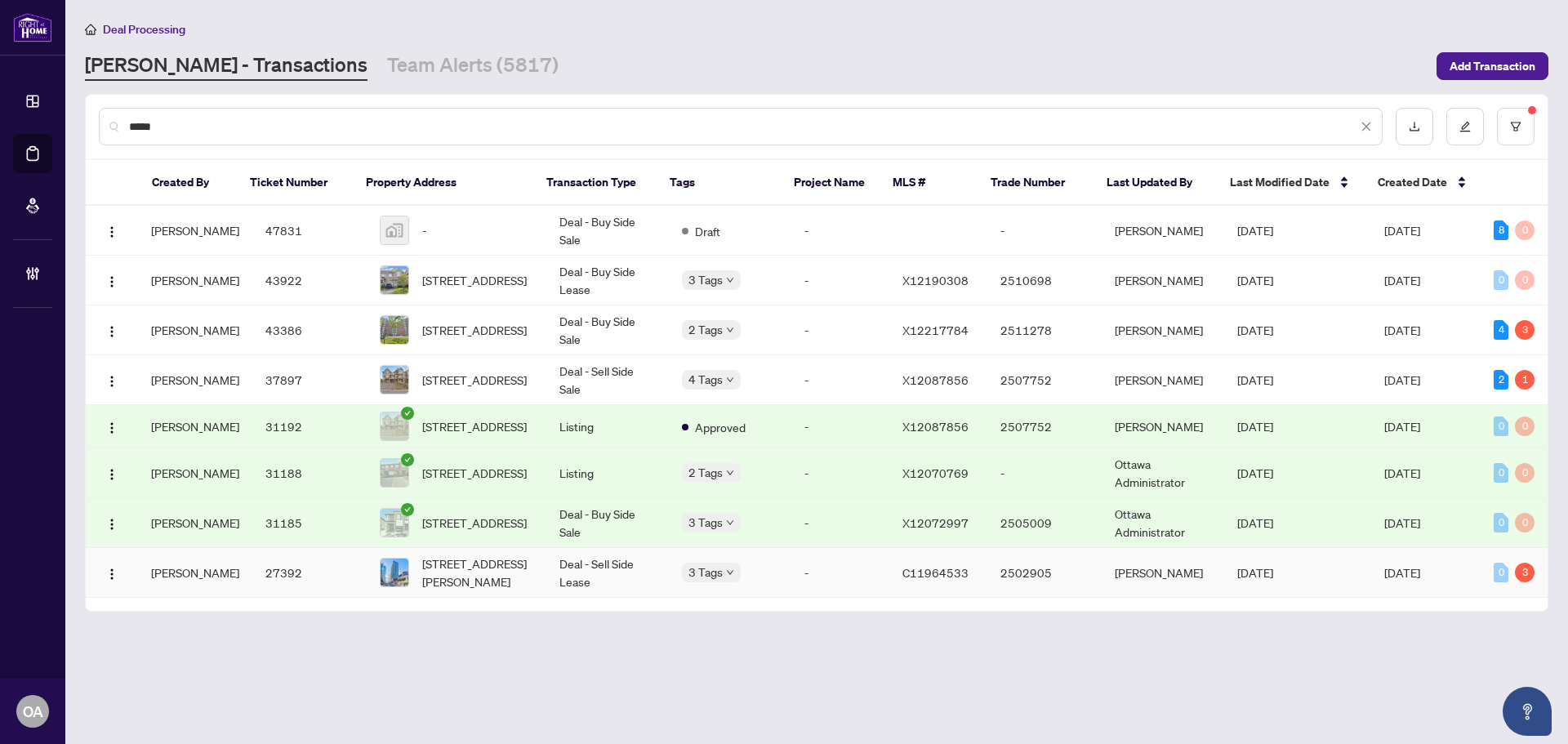
type input "*****"
click at [532, 579] on td "[STREET_ADDRESS][PERSON_NAME]" at bounding box center [456, 573] width 180 height 50
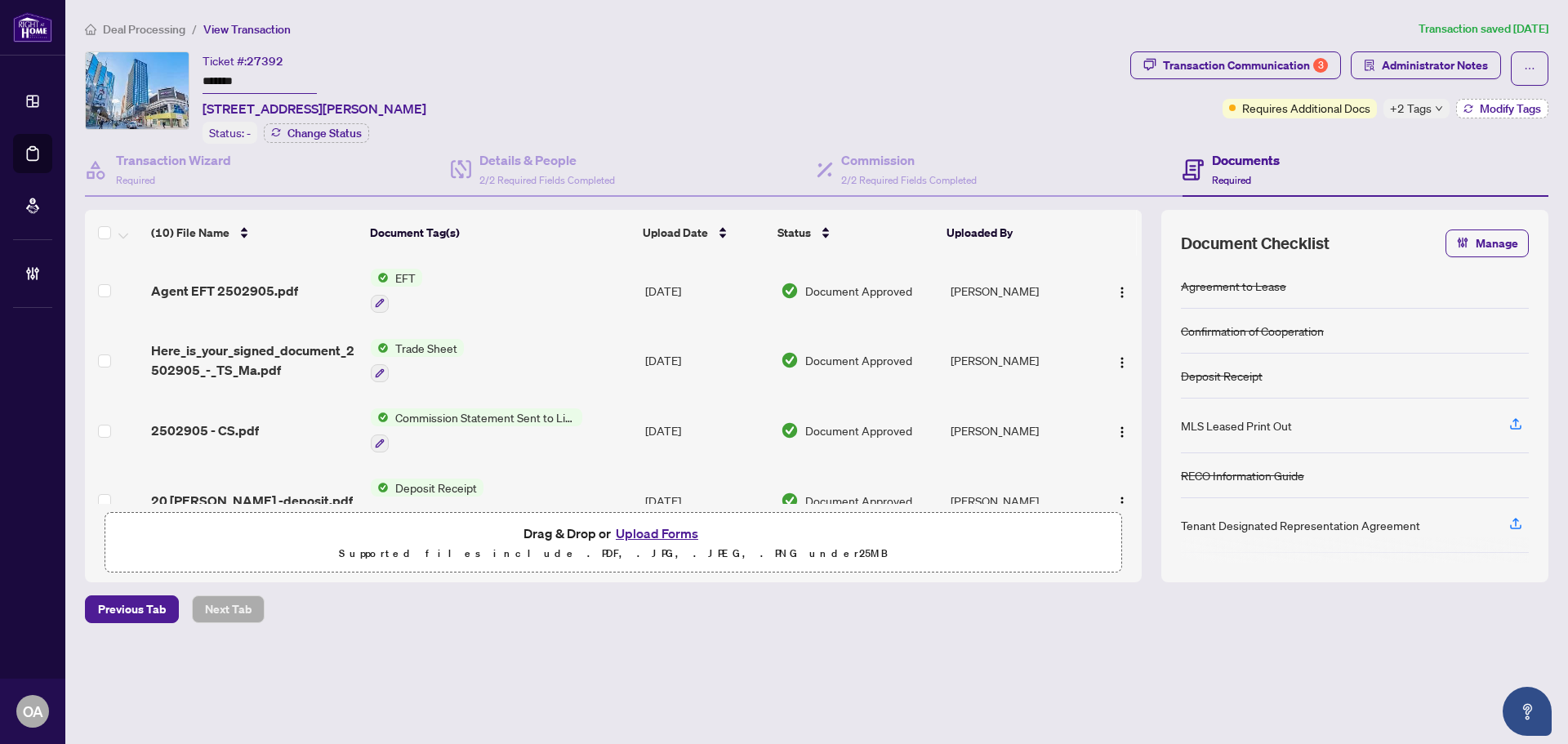
click at [1485, 104] on span "Modify Tags" at bounding box center [1511, 108] width 61 height 12
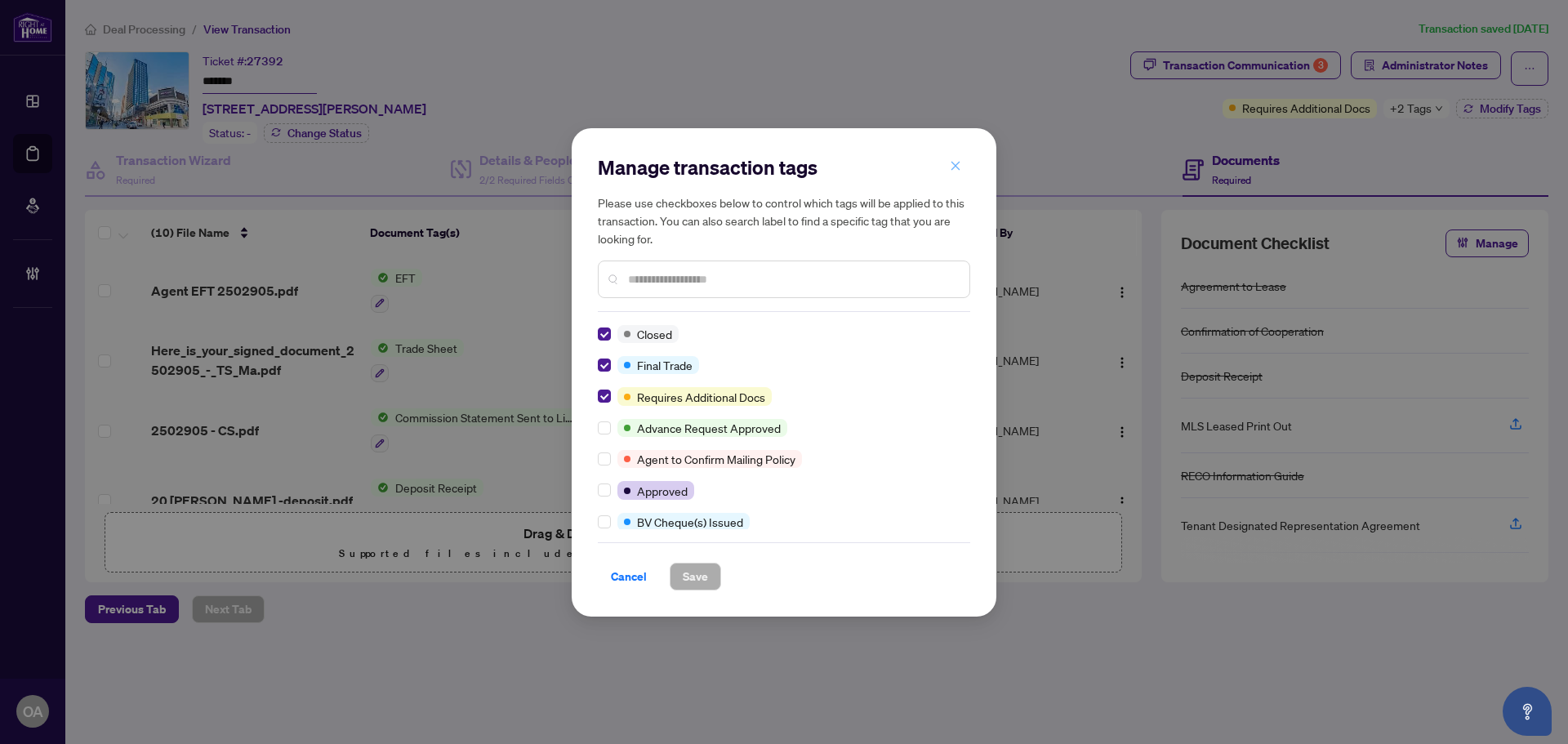
drag, startPoint x: 952, startPoint y: 166, endPoint x: 1032, endPoint y: 149, distance: 81.8
click at [954, 166] on icon "close" at bounding box center [955, 165] width 11 height 12
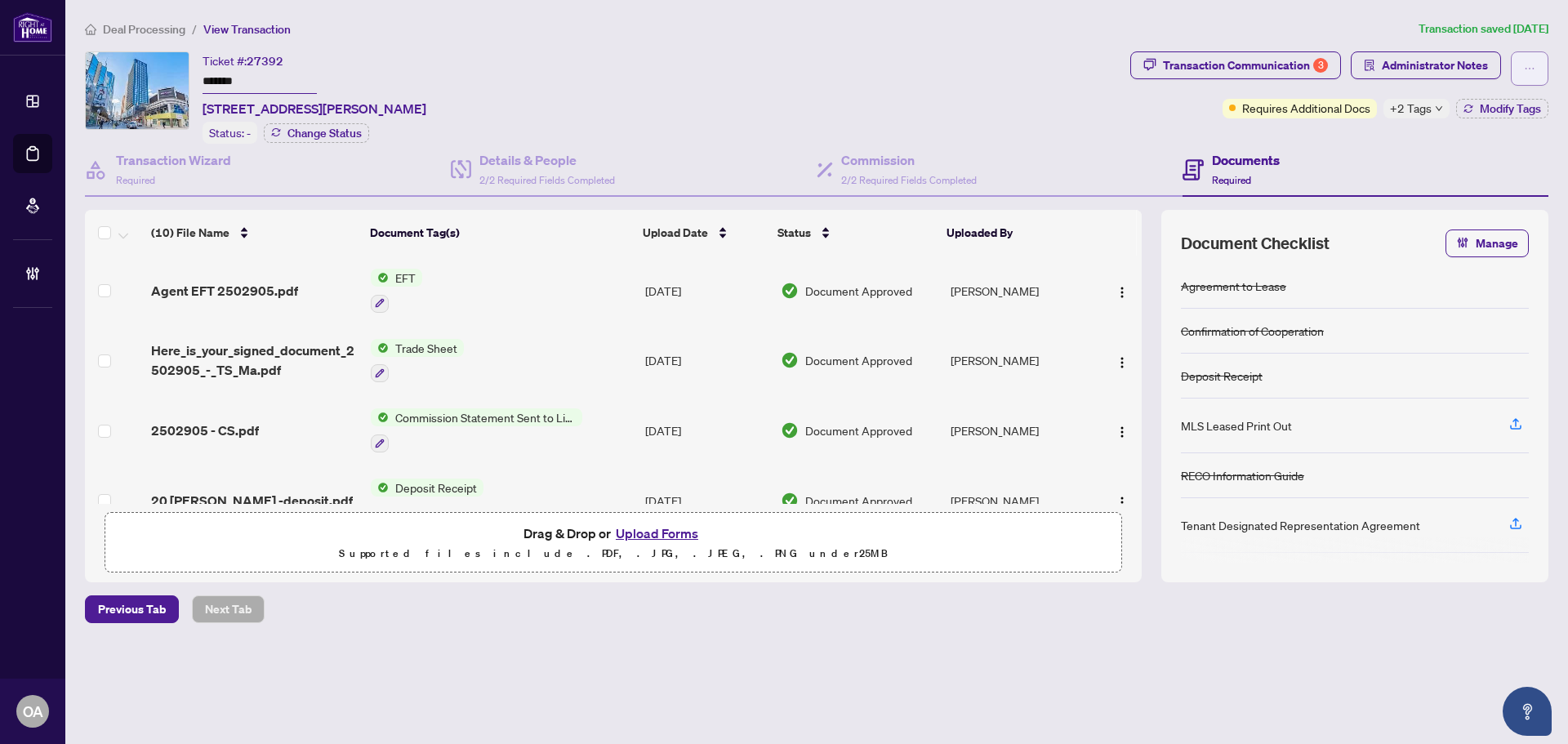
click at [1522, 69] on button "button" at bounding box center [1530, 68] width 37 height 35
click at [1451, 157] on span "Submit for Completion" at bounding box center [1472, 157] width 125 height 18
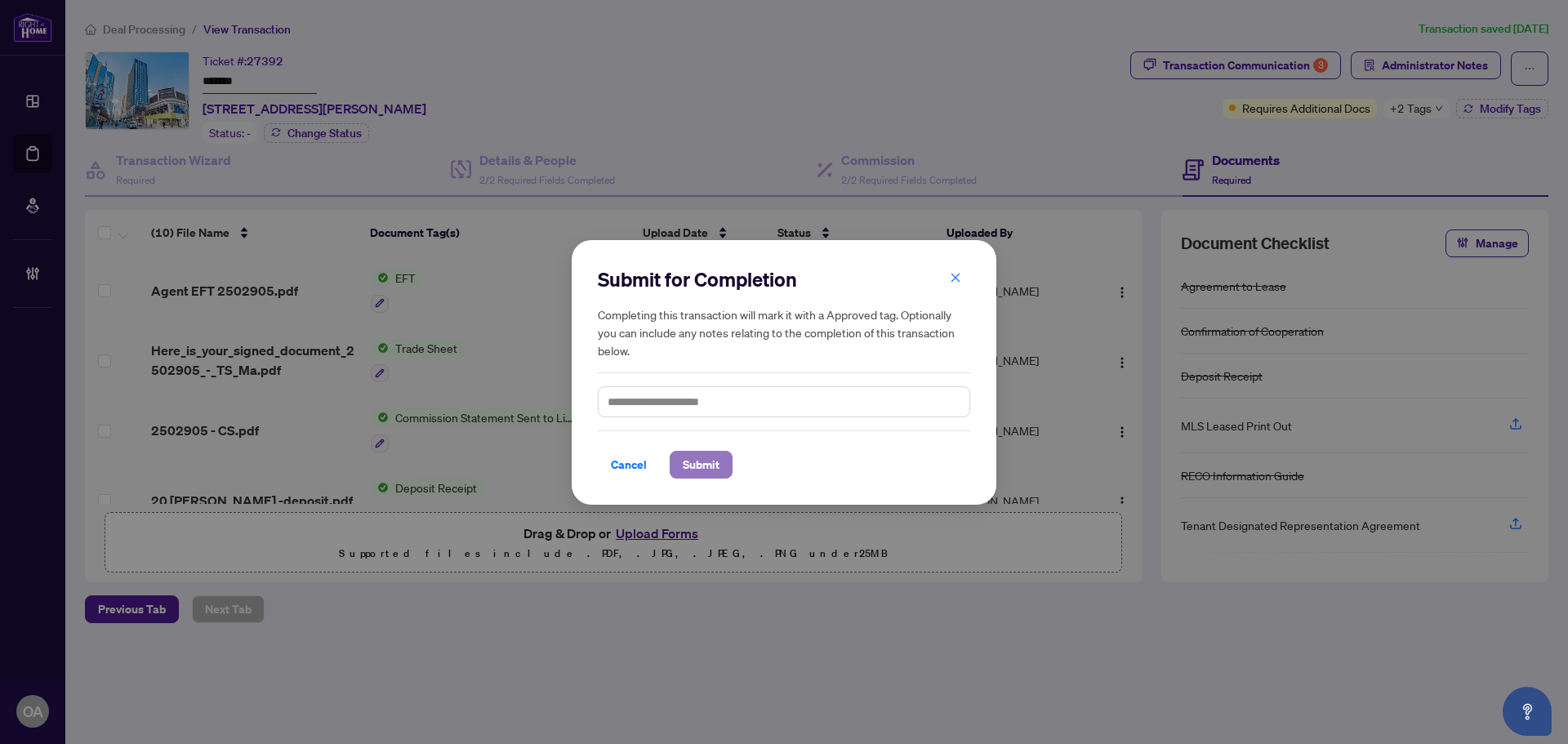
click at [711, 470] on span "Submit" at bounding box center [701, 465] width 37 height 27
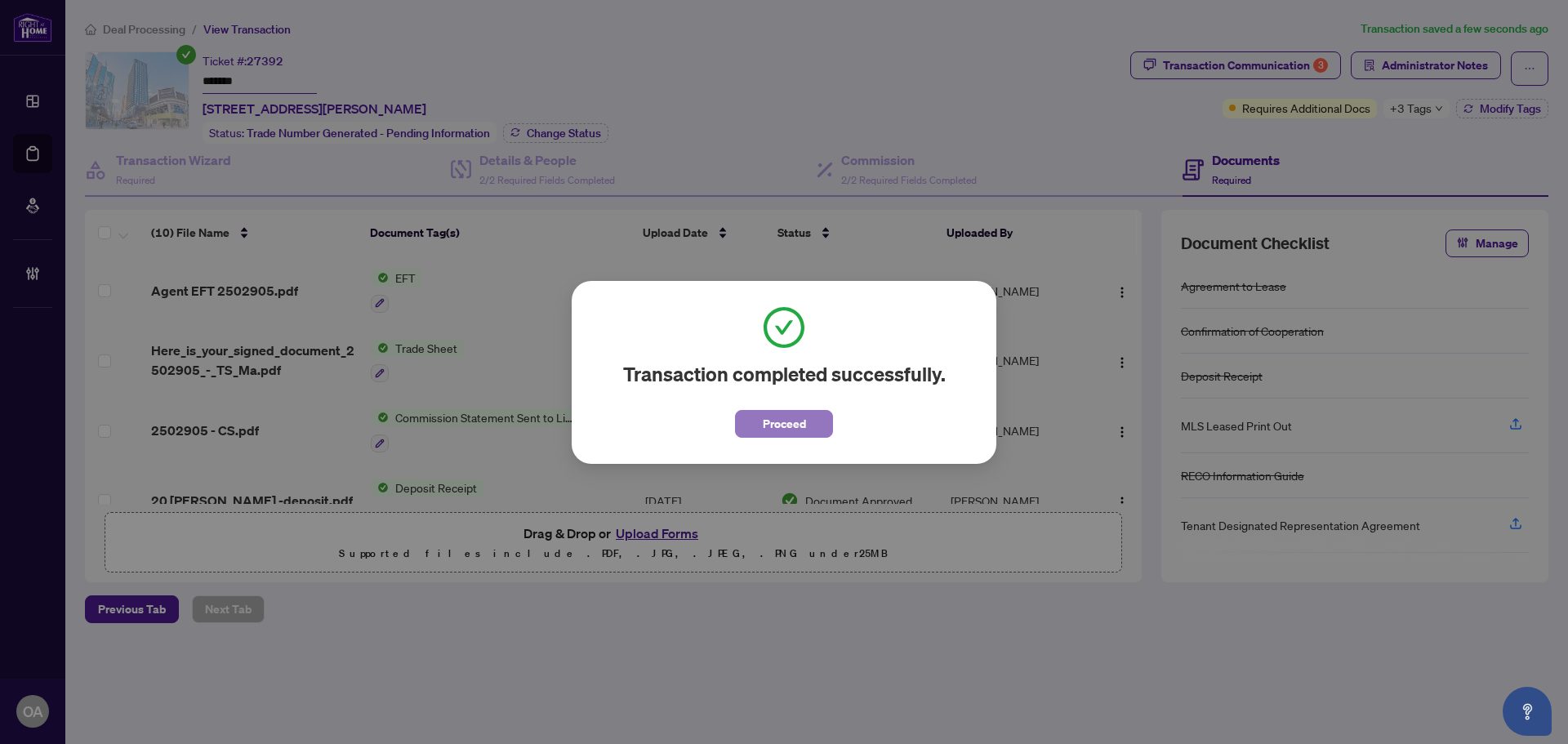
click at [822, 425] on button "Proceed" at bounding box center [784, 424] width 98 height 27
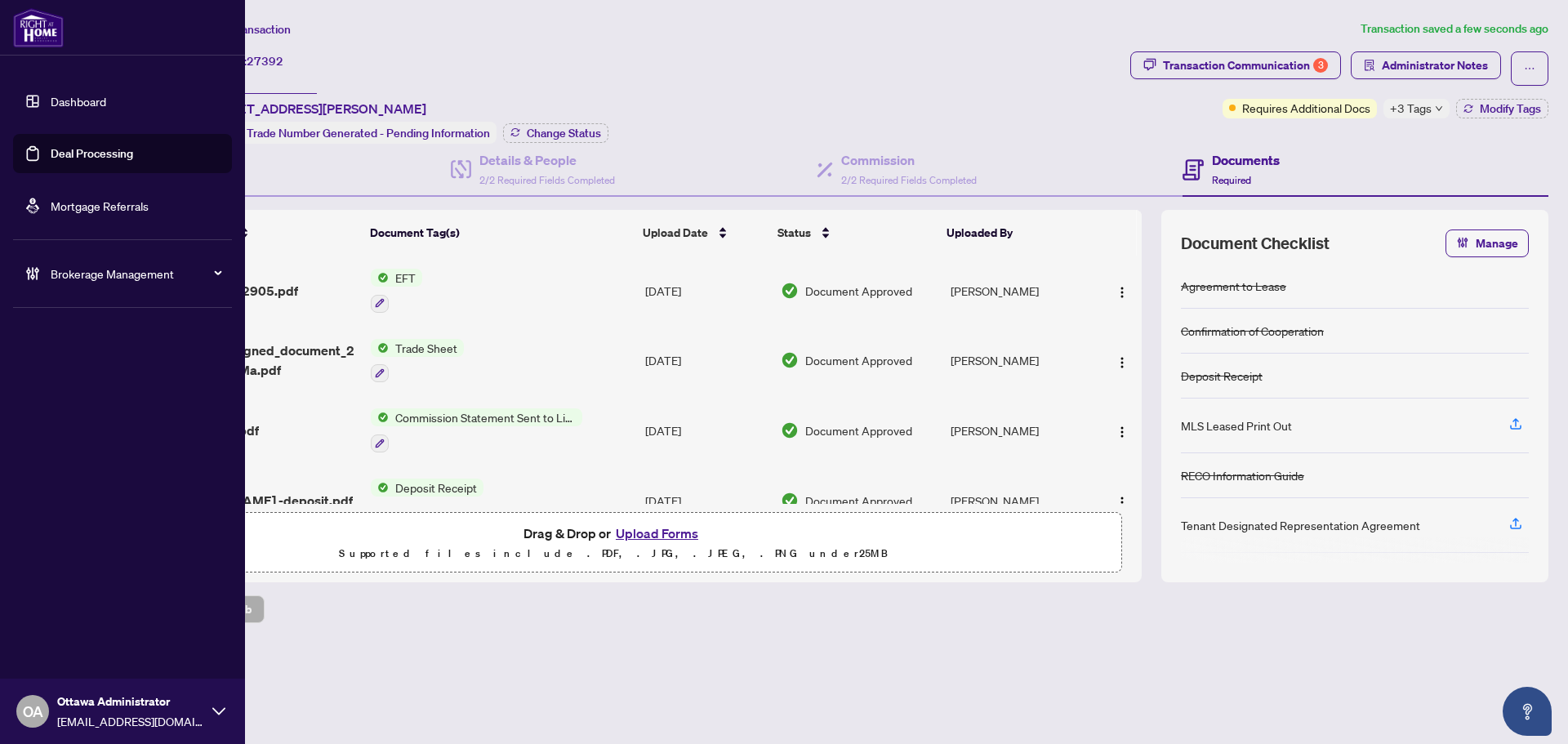
click at [50, 148] on link "Deal Processing" at bounding box center [91, 153] width 82 height 15
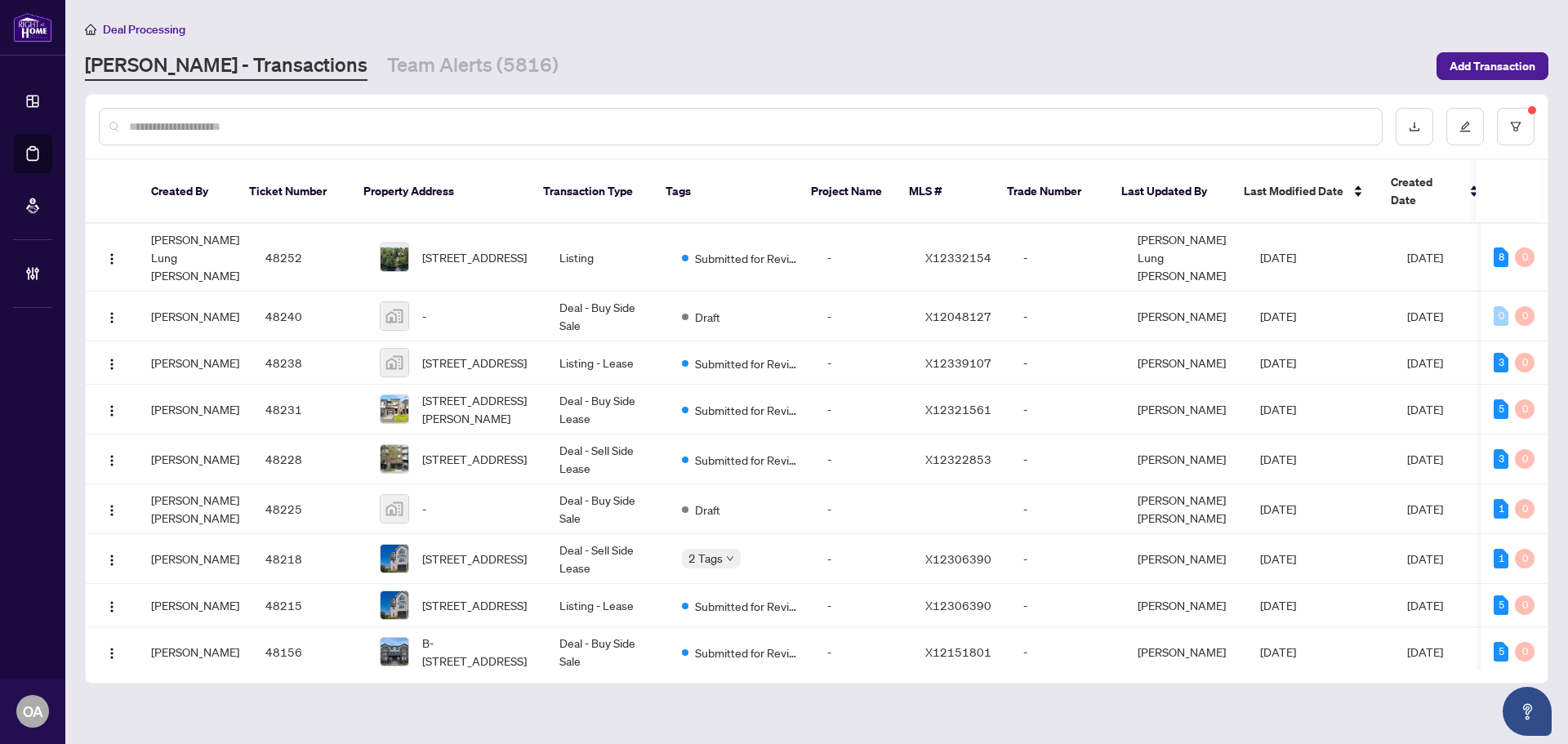
click at [454, 128] on input "text" at bounding box center [749, 127] width 1240 height 18
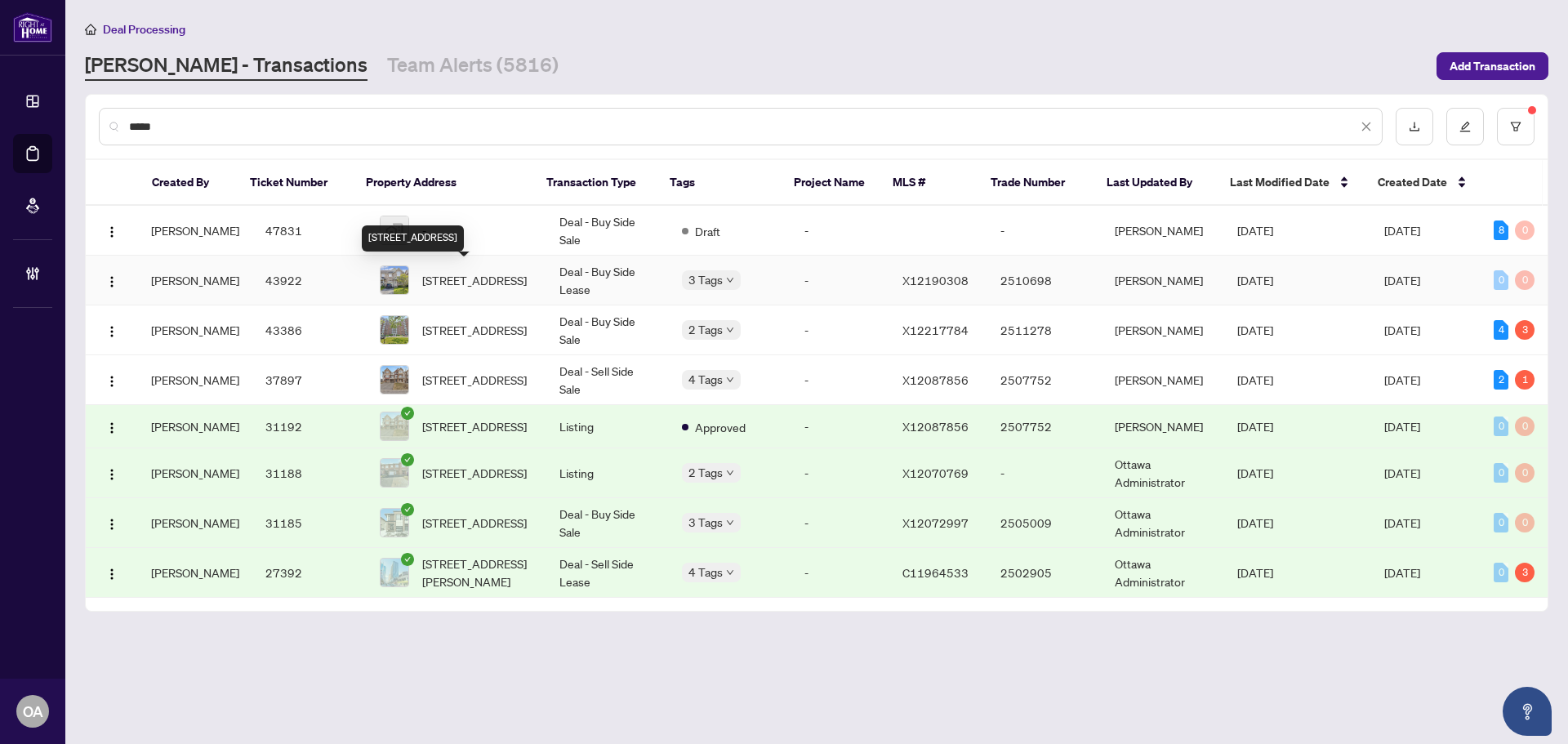
type input "*****"
click at [457, 281] on span "[STREET_ADDRESS]" at bounding box center [474, 280] width 104 height 18
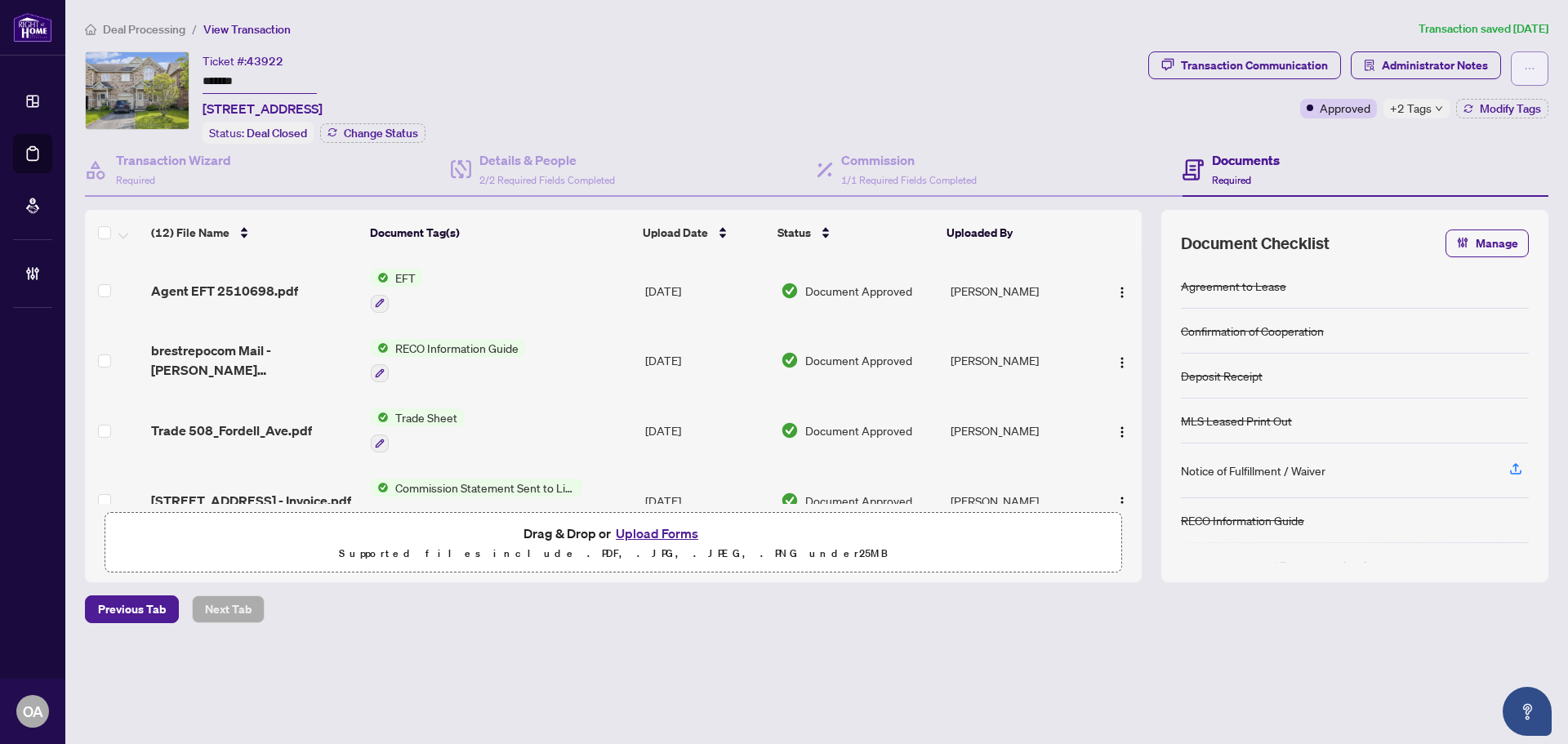
click at [1541, 63] on button "button" at bounding box center [1530, 68] width 37 height 35
click at [1486, 155] on span "Submit for Completion" at bounding box center [1472, 157] width 125 height 18
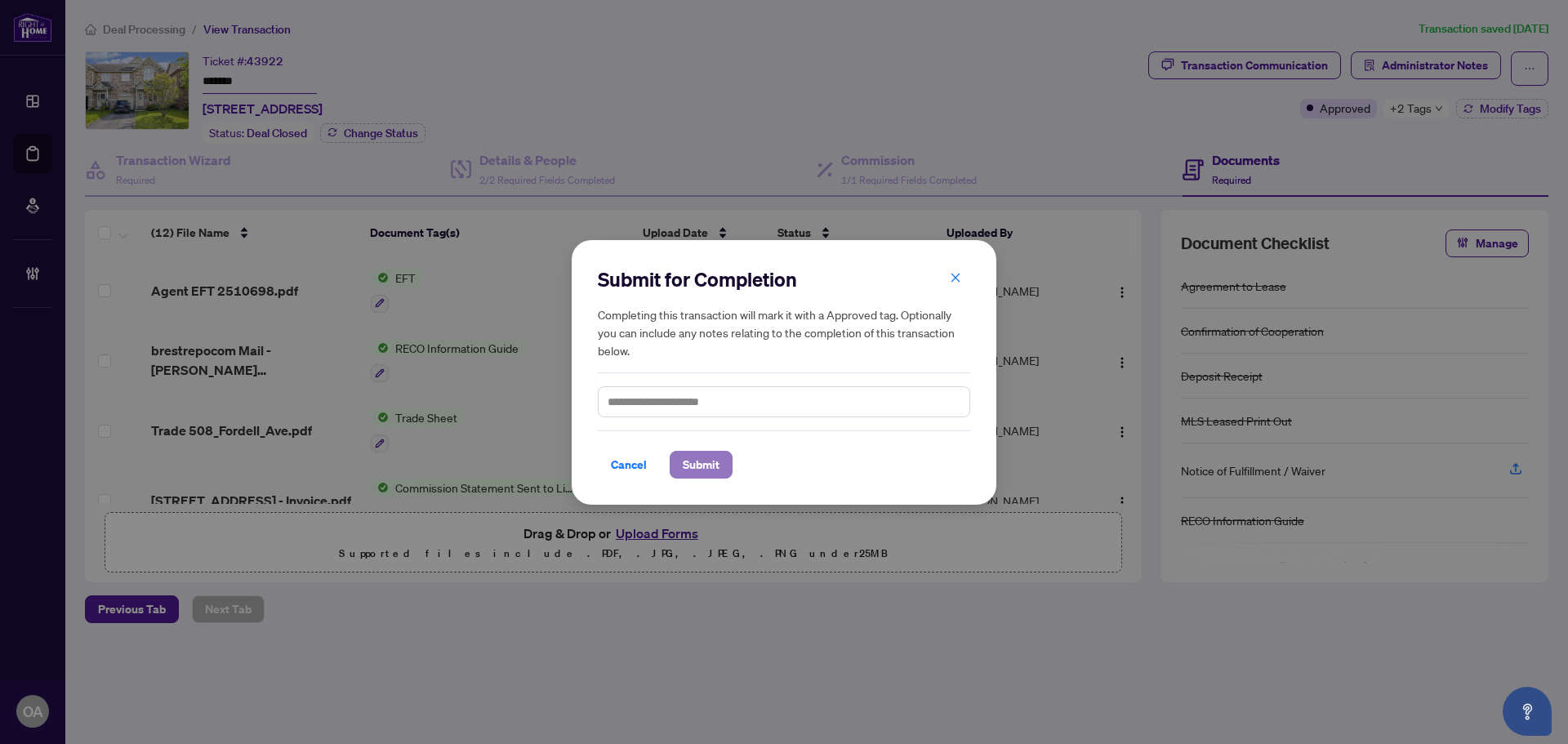
click at [716, 472] on span "Submit" at bounding box center [701, 465] width 37 height 27
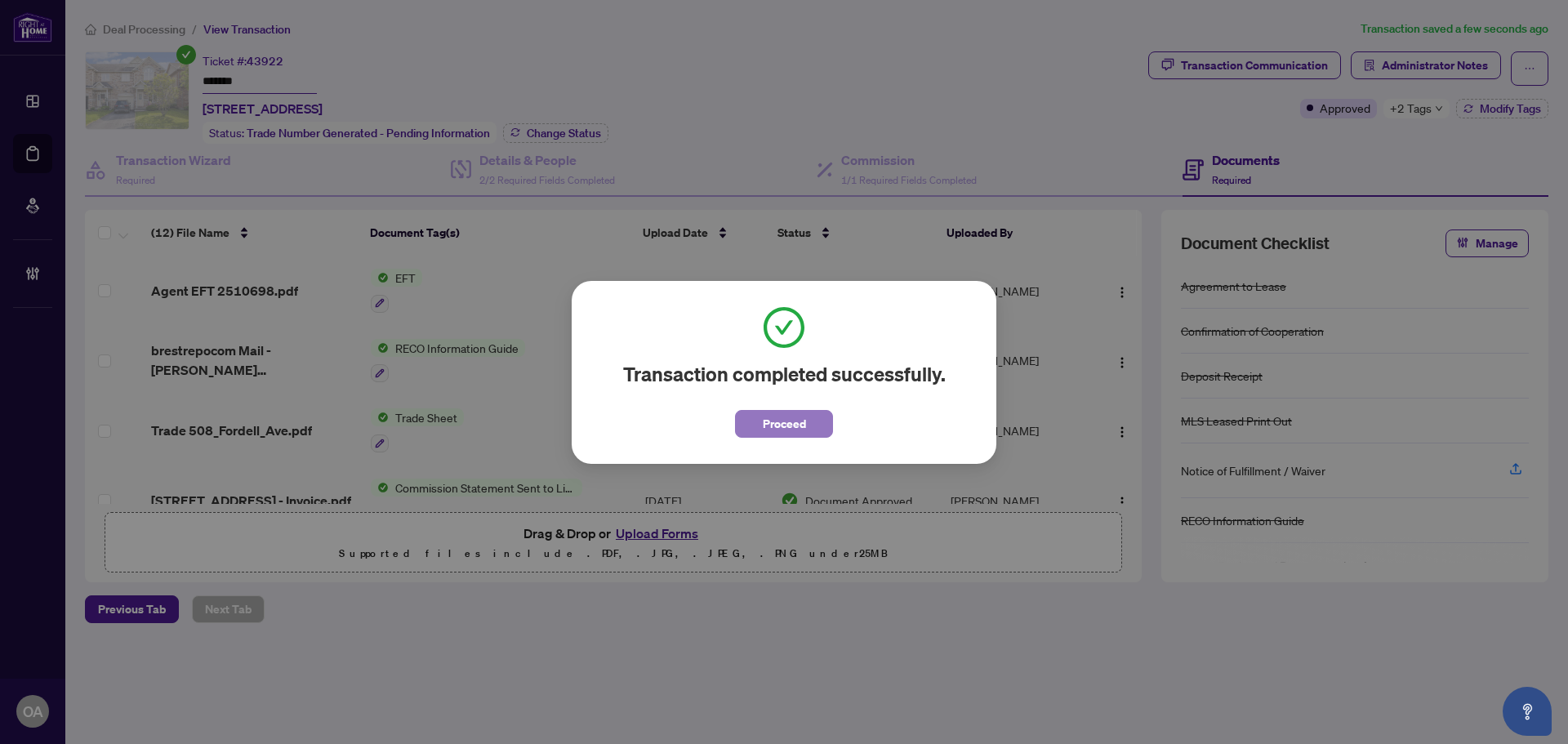
click at [798, 425] on span "Proceed" at bounding box center [784, 425] width 43 height 27
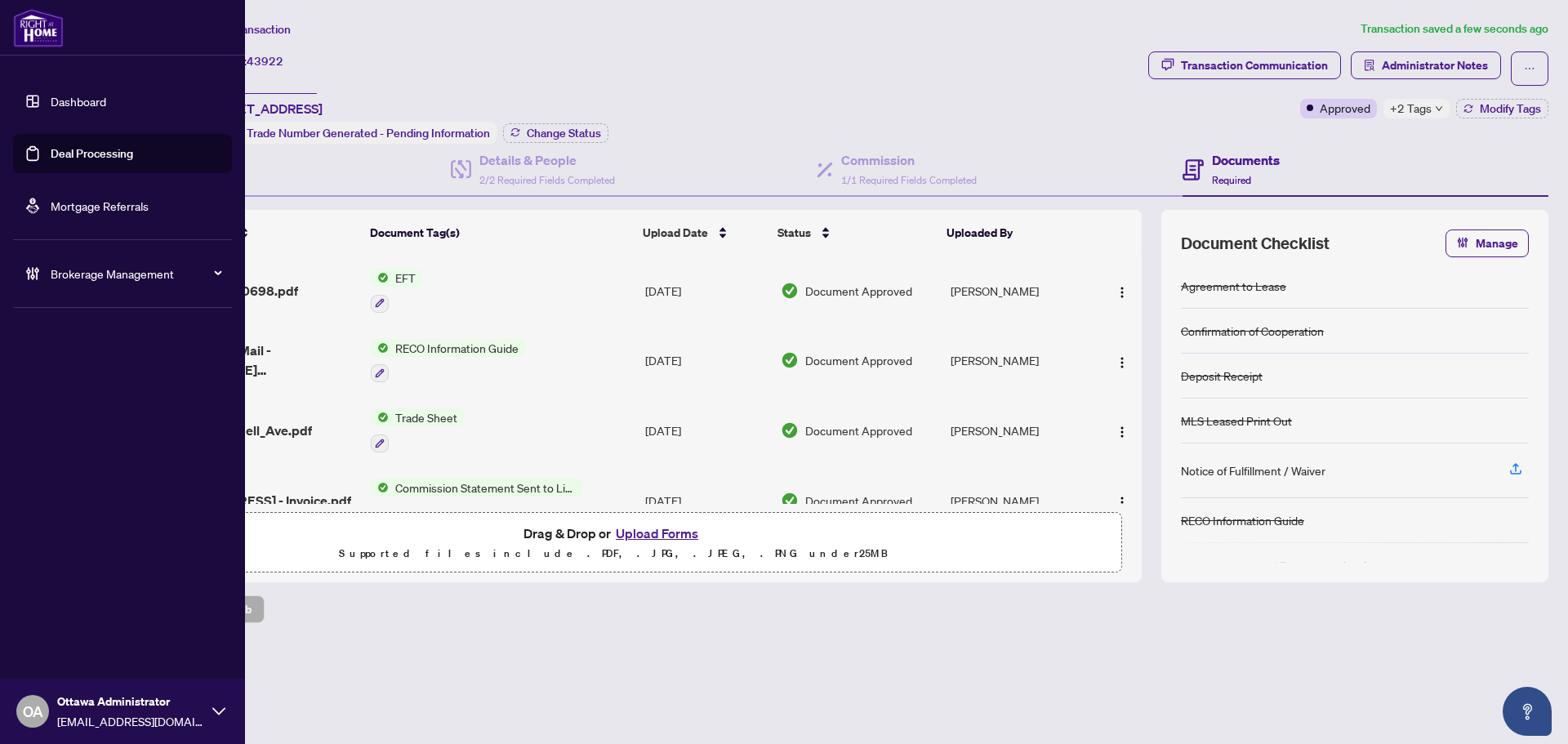
click at [60, 146] on link "Deal Processing" at bounding box center [91, 153] width 82 height 15
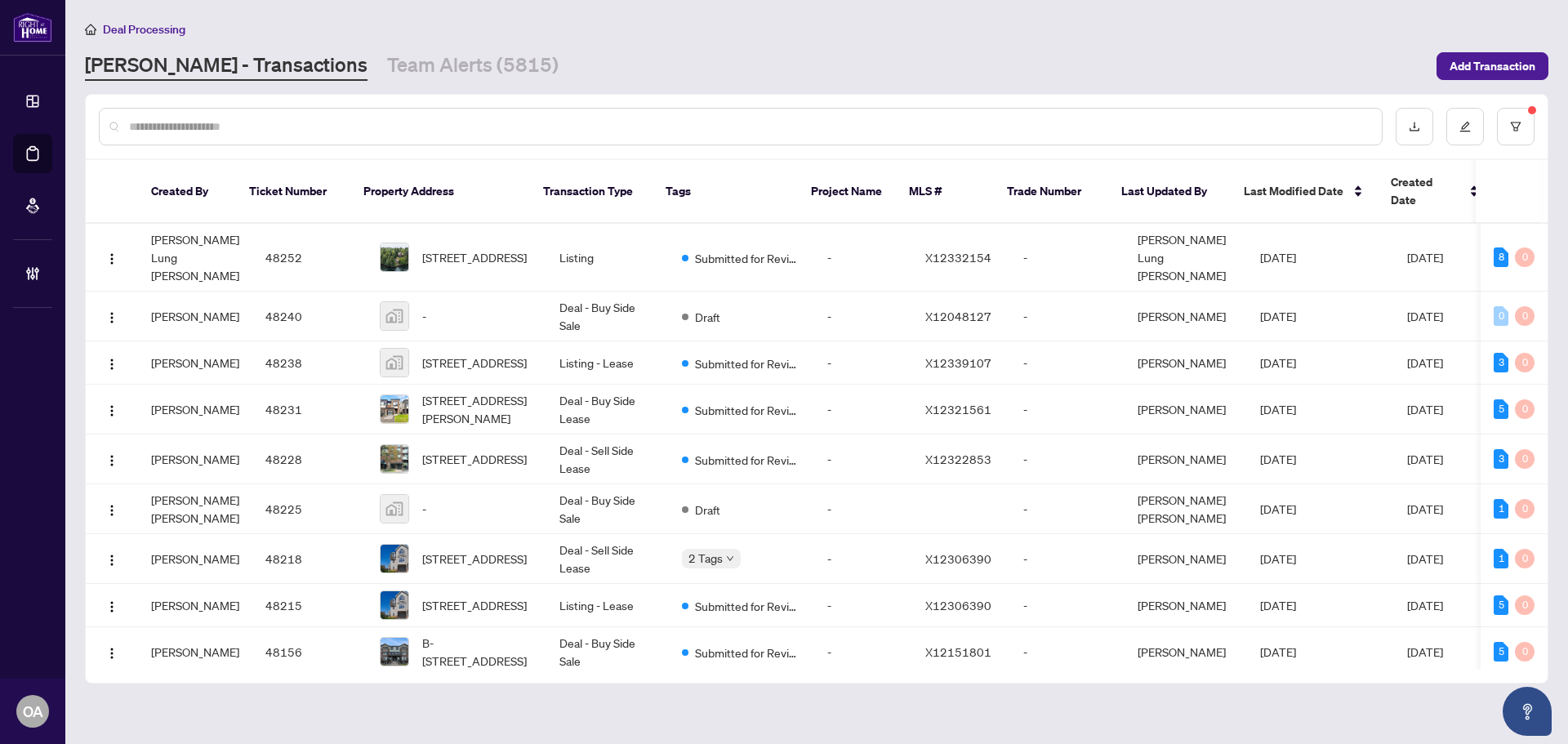
click at [555, 138] on div at bounding box center [741, 127] width 1284 height 37
click at [555, 134] on input "text" at bounding box center [749, 127] width 1240 height 18
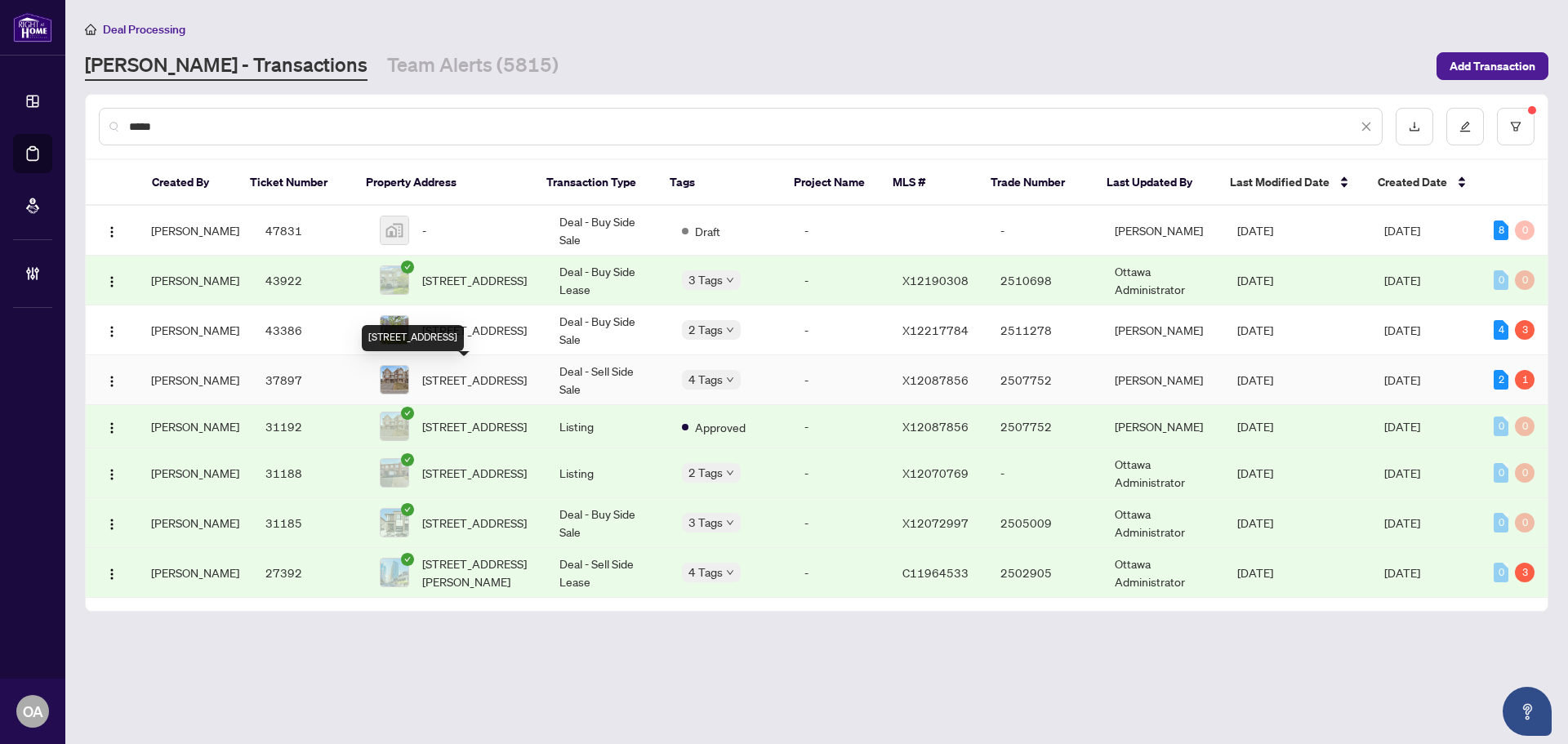
type input "*****"
click at [509, 372] on span "[STREET_ADDRESS]" at bounding box center [474, 380] width 104 height 18
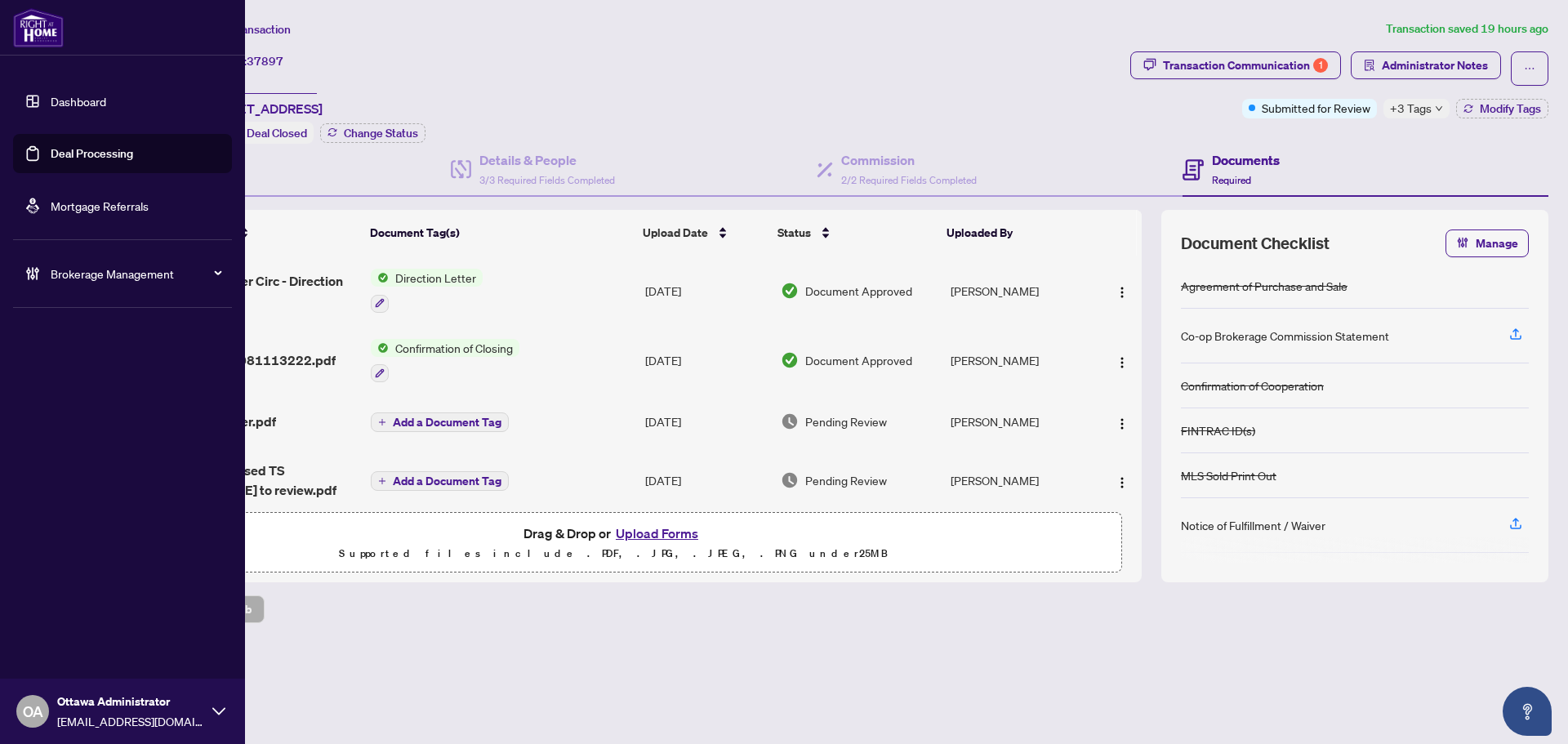
click at [50, 150] on link "Deal Processing" at bounding box center [91, 153] width 82 height 15
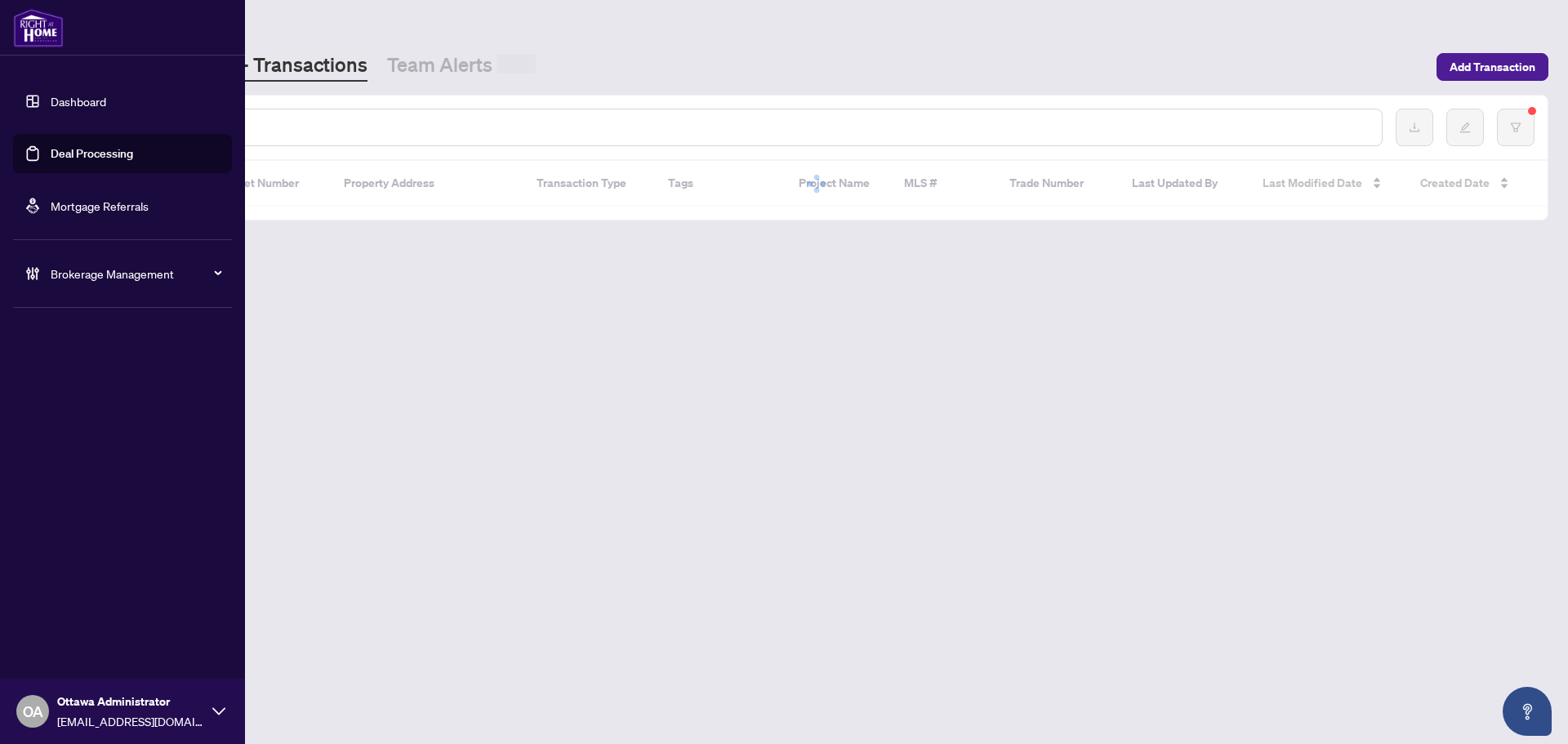
click at [379, 125] on input "text" at bounding box center [749, 127] width 1240 height 18
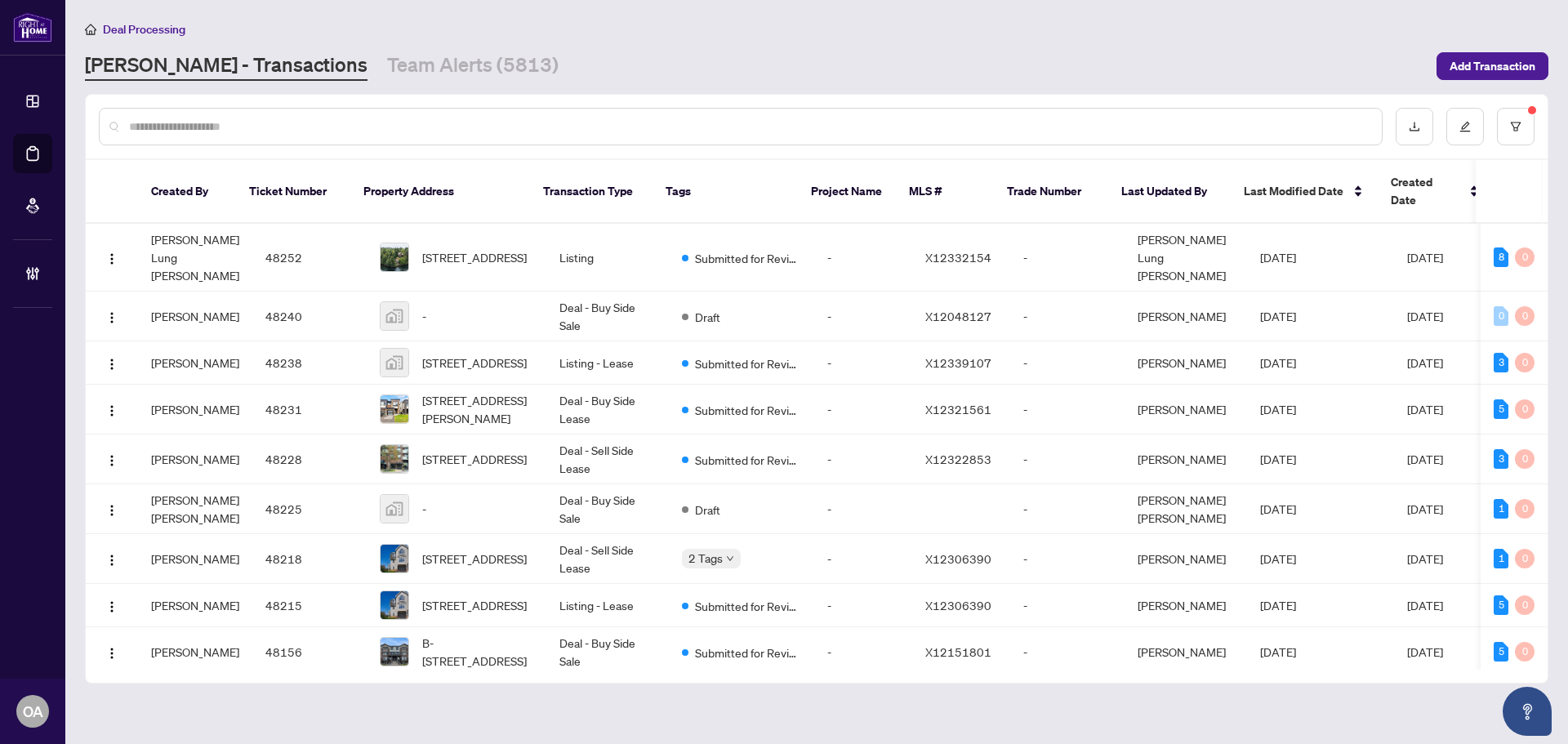
click at [379, 125] on input "text" at bounding box center [749, 127] width 1240 height 18
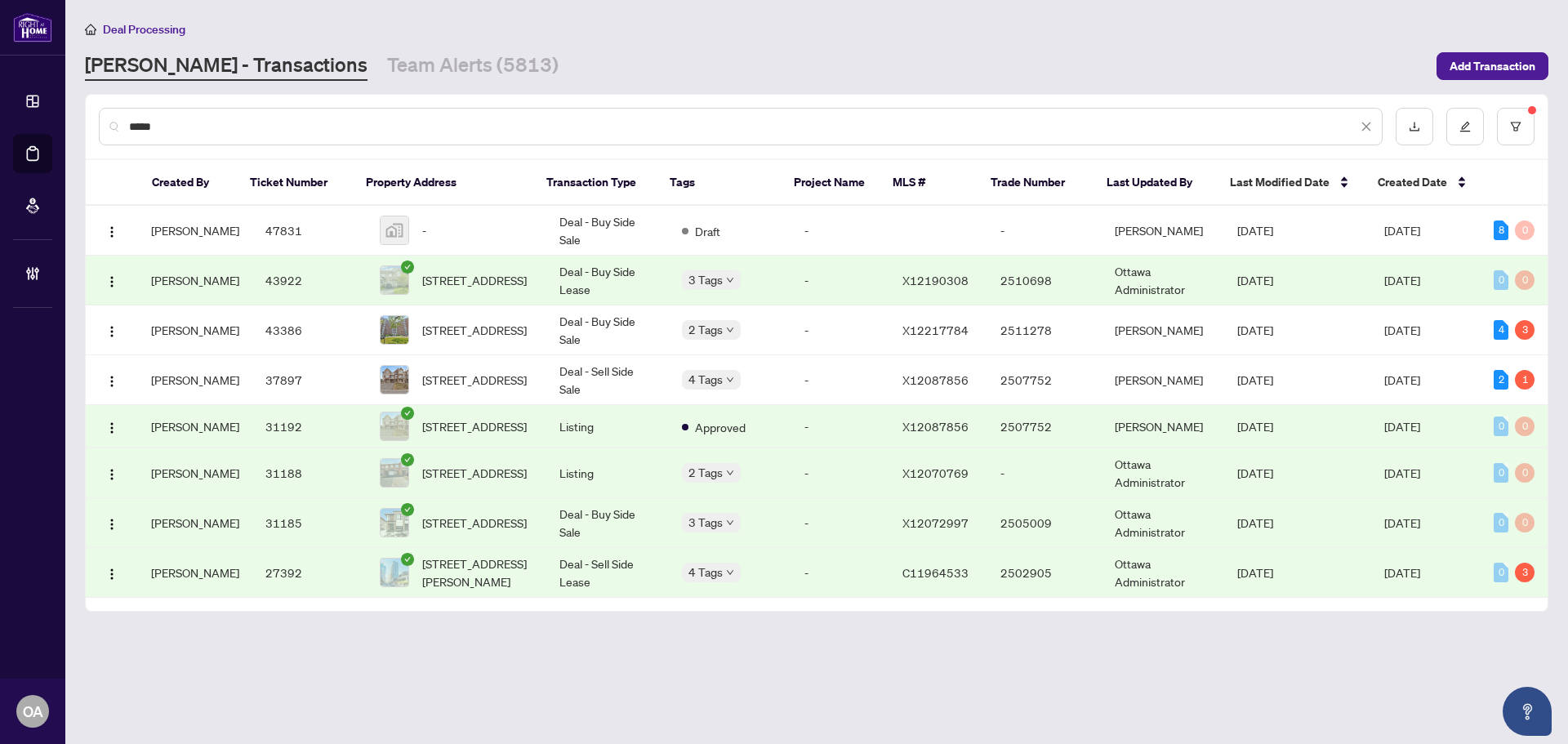
type input "*****"
